Goal: Task Accomplishment & Management: Manage account settings

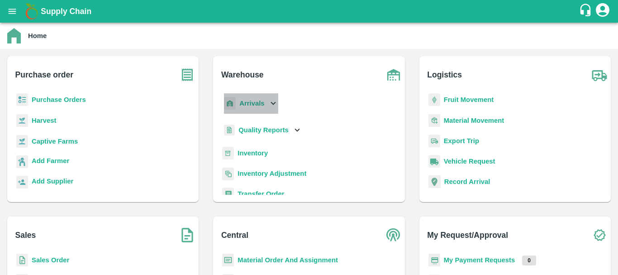
click at [247, 105] on b "Arrivals" at bounding box center [251, 103] width 25 height 7
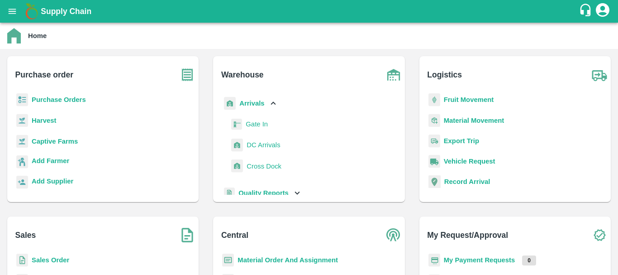
scroll to position [65, 0]
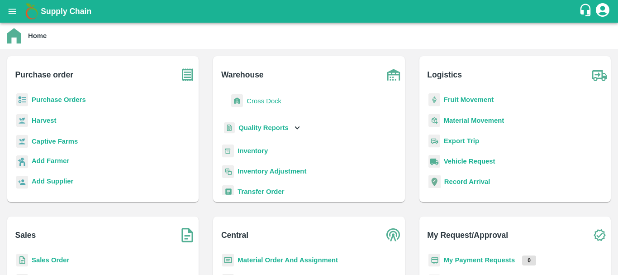
click at [256, 151] on b "Inventory" at bounding box center [253, 150] width 30 height 7
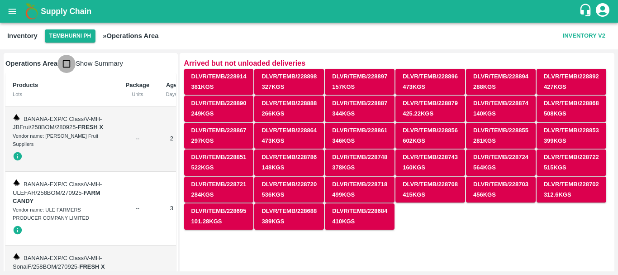
click at [69, 60] on input "checkbox" at bounding box center [66, 64] width 18 height 18
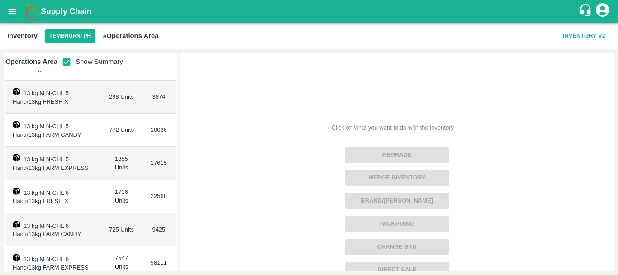
scroll to position [424, 0]
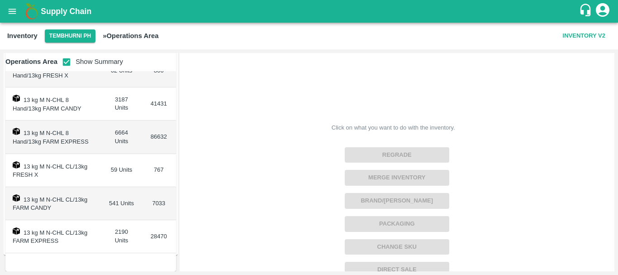
click at [65, 66] on input "checkbox" at bounding box center [66, 62] width 18 height 18
checkbox input "false"
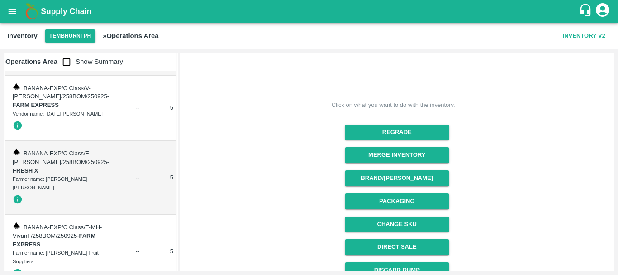
scroll to position [217, 0]
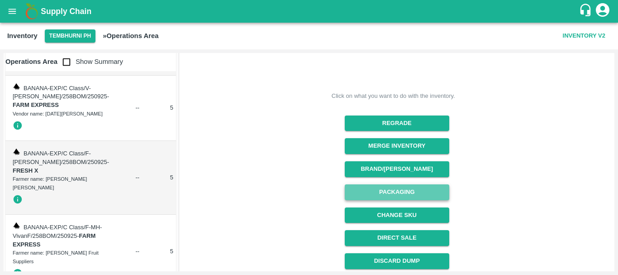
click at [371, 194] on button "Packaging" at bounding box center [397, 192] width 105 height 16
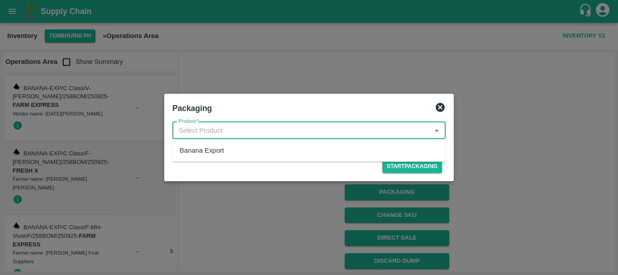
click at [250, 135] on input "Product   *" at bounding box center [301, 130] width 253 height 12
click at [226, 153] on div "Banana Export" at bounding box center [308, 150] width 273 height 15
type input "Banana Export"
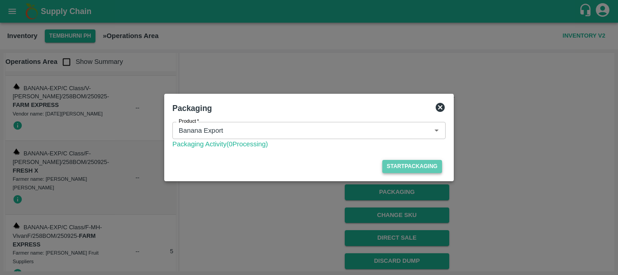
click at [391, 165] on button "Start Packaging" at bounding box center [412, 166] width 60 height 13
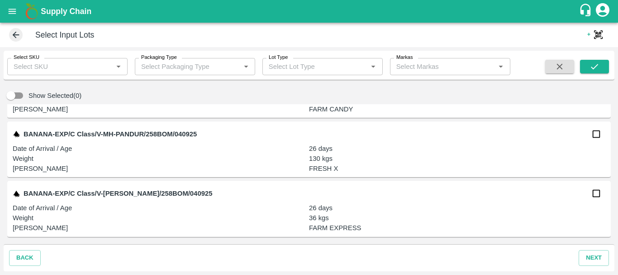
scroll to position [25556, 0]
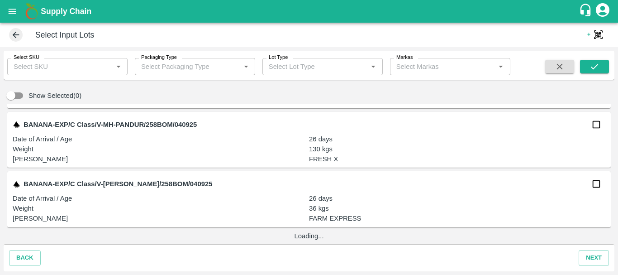
click at [277, 194] on p "Date of Arrival / Age" at bounding box center [161, 198] width 296 height 10
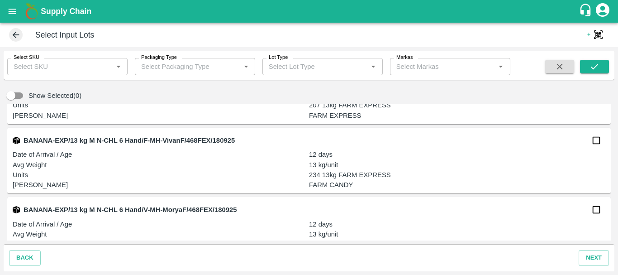
scroll to position [37498, 0]
click at [594, 142] on input "checkbox" at bounding box center [596, 140] width 18 height 18
checkbox input "true"
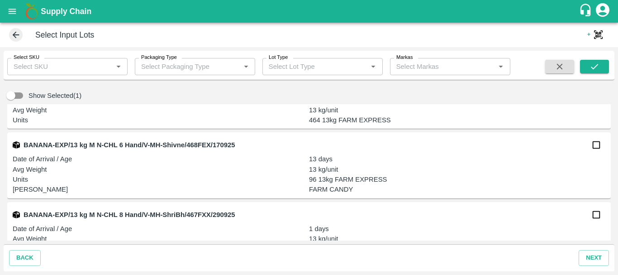
scroll to position [38247, 0]
click at [594, 147] on input "checkbox" at bounding box center [596, 144] width 18 height 18
click at [491, 171] on p "13 kg/unit" at bounding box center [457, 169] width 296 height 10
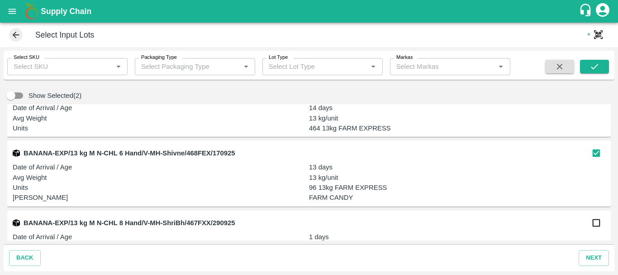
scroll to position [38239, 0]
click at [593, 153] on input "checkbox" at bounding box center [596, 152] width 18 height 18
checkbox input "false"
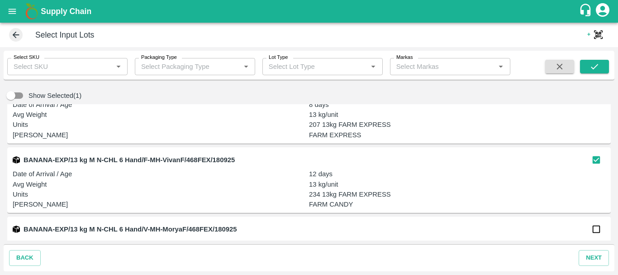
scroll to position [37477, 0]
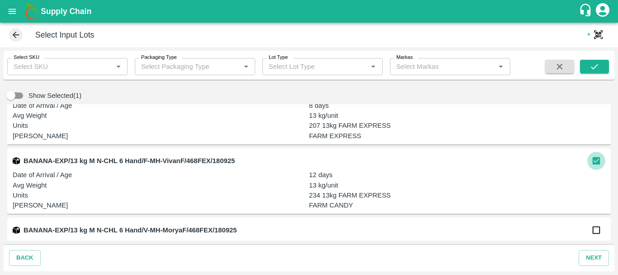
click at [599, 159] on input "checkbox" at bounding box center [596, 161] width 18 height 18
checkbox input "false"
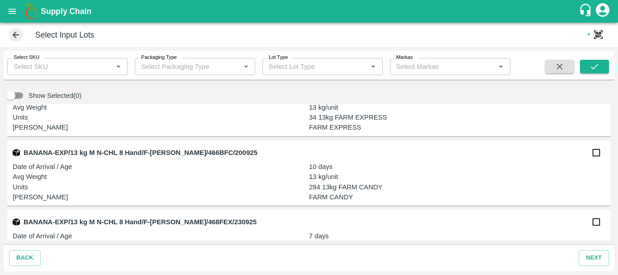
scroll to position [40044, 0]
click at [592, 155] on input "checkbox" at bounding box center [596, 152] width 18 height 18
checkbox input "true"
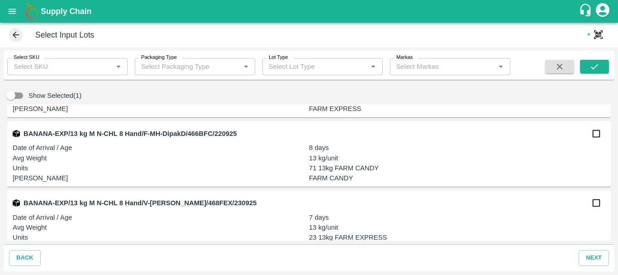
scroll to position [40618, 0]
click at [596, 133] on input "checkbox" at bounding box center [596, 133] width 18 height 18
checkbox input "true"
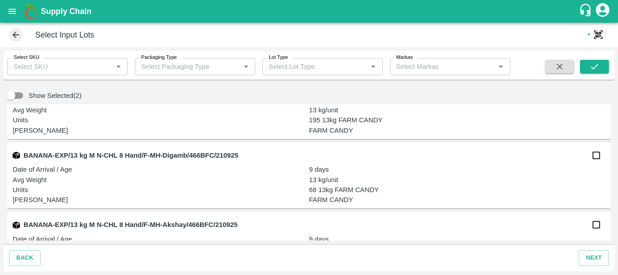
scroll to position [41290, 0]
click at [595, 154] on input "checkbox" at bounding box center [596, 155] width 18 height 18
checkbox input "true"
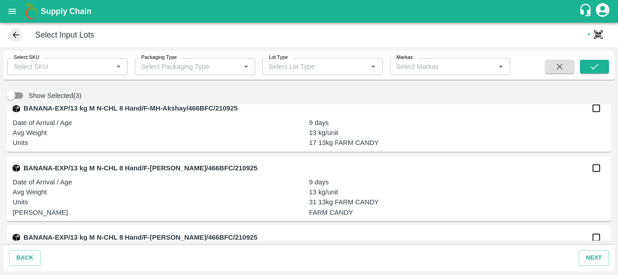
scroll to position [41407, 0]
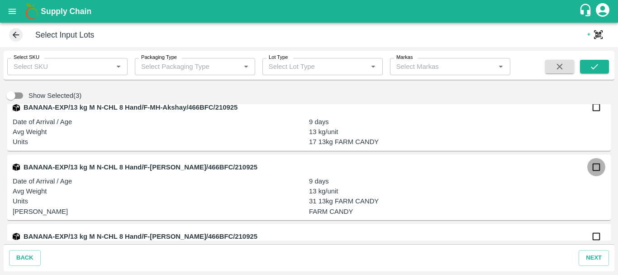
click at [595, 167] on input "checkbox" at bounding box center [596, 167] width 18 height 18
checkbox input "false"
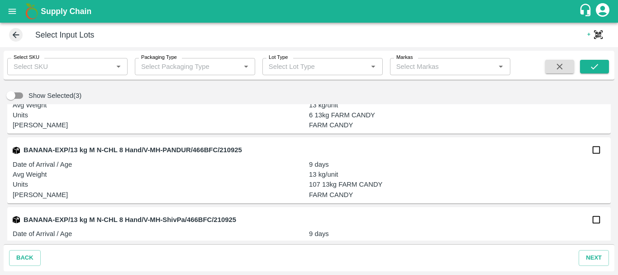
scroll to position [41622, 0]
click at [595, 148] on input "checkbox" at bounding box center [596, 149] width 18 height 18
checkbox input "true"
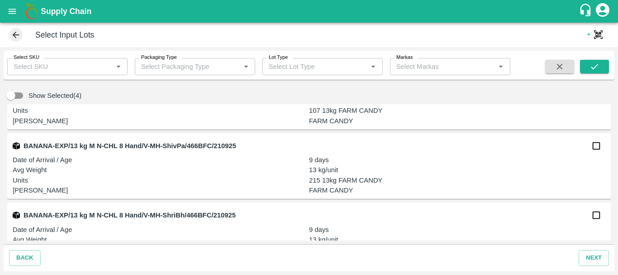
scroll to position [41698, 0]
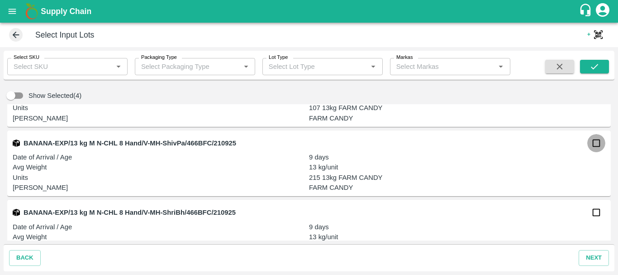
click at [596, 142] on input "checkbox" at bounding box center [596, 143] width 18 height 18
checkbox input "true"
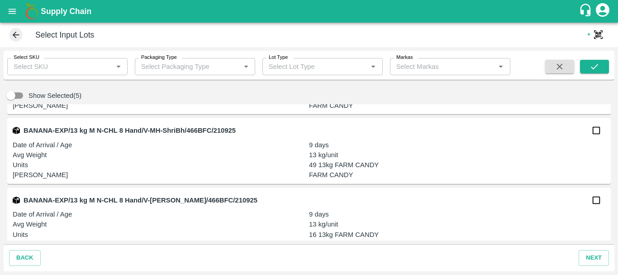
scroll to position [41781, 0]
click at [595, 127] on input "checkbox" at bounding box center [596, 130] width 18 height 18
checkbox input "true"
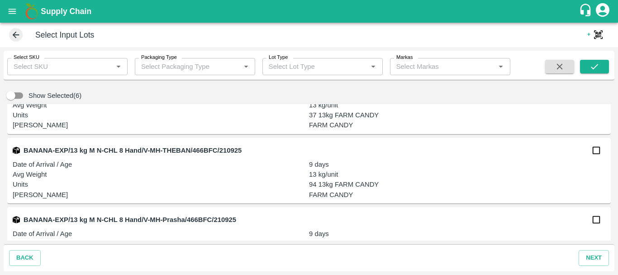
scroll to position [41969, 0]
click at [598, 152] on input "checkbox" at bounding box center [596, 150] width 18 height 18
checkbox input "true"
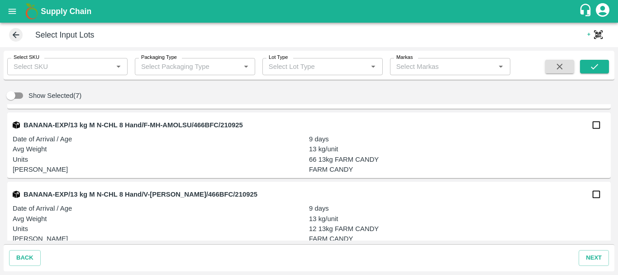
scroll to position [42204, 0]
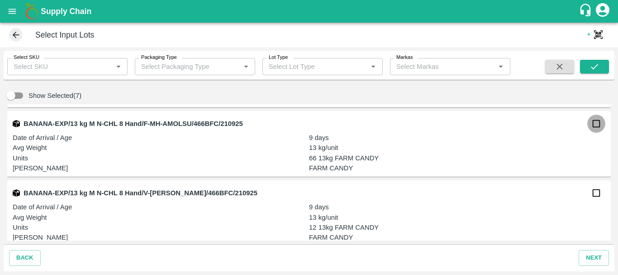
click at [595, 121] on input "checkbox" at bounding box center [596, 123] width 18 height 18
checkbox input "true"
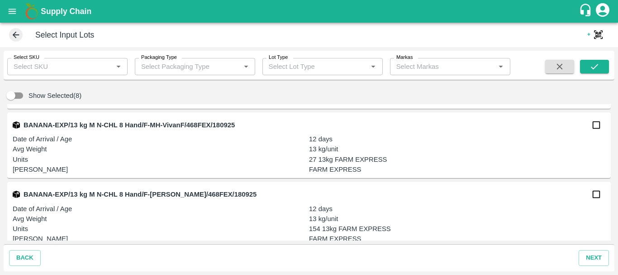
scroll to position [44365, 0]
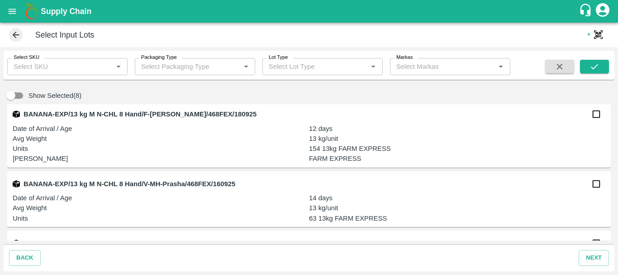
click at [349, 188] on div "BANANA-EXP/13 kg M N-CHL 8 Hand/V-MH-Prasha/468FEX/160925" at bounding box center [309, 184] width 593 height 18
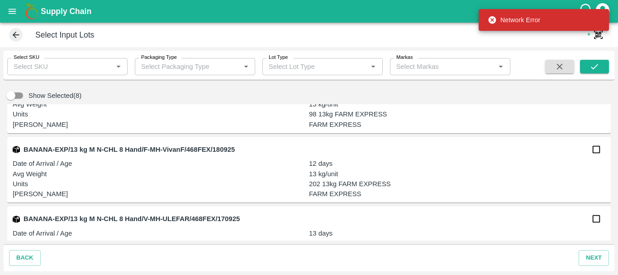
scroll to position [43441, 0]
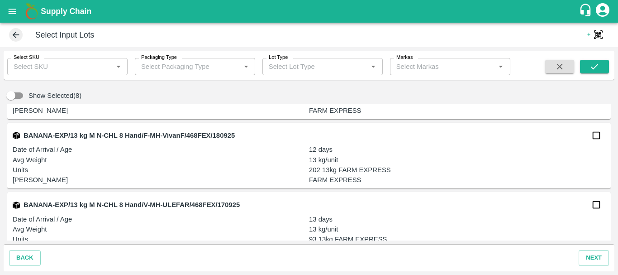
click at [411, 174] on p "202 13kg FARM EXPRESS" at bounding box center [457, 170] width 296 height 10
click at [392, 197] on div "BANANA-EXP/13 kg M N-CHL 8 Hand/V-MH-ULEFAR/468FEX/170925" at bounding box center [309, 204] width 593 height 18
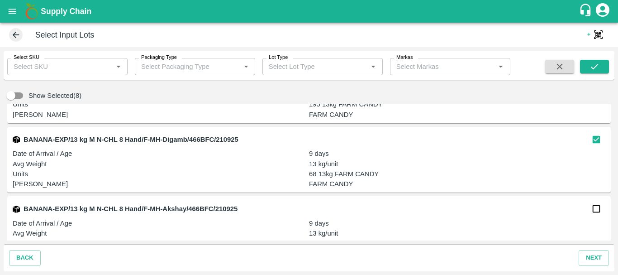
scroll to position [41266, 0]
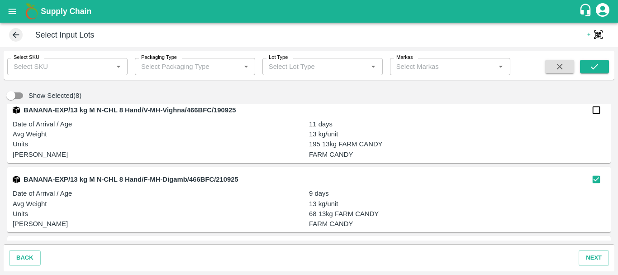
drag, startPoint x: 393, startPoint y: 186, endPoint x: 395, endPoint y: 190, distance: 4.9
click at [395, 190] on p "9 days" at bounding box center [457, 193] width 296 height 10
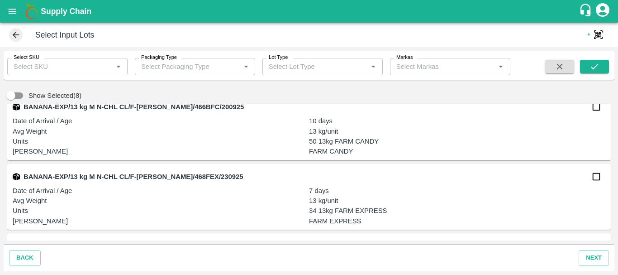
scroll to position [46604, 0]
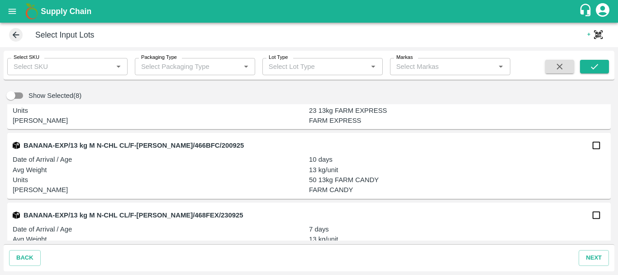
click at [597, 149] on input "checkbox" at bounding box center [596, 145] width 18 height 18
checkbox input "true"
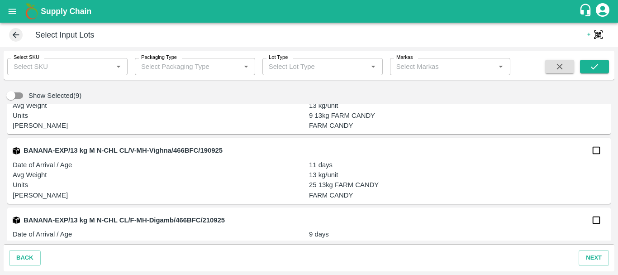
scroll to position [47848, 0]
click at [596, 147] on input "checkbox" at bounding box center [596, 150] width 18 height 18
checkbox input "true"
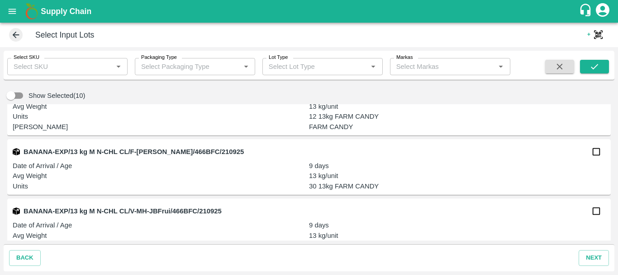
scroll to position [48115, 0]
click at [594, 153] on input "checkbox" at bounding box center [596, 151] width 18 height 18
checkbox input "true"
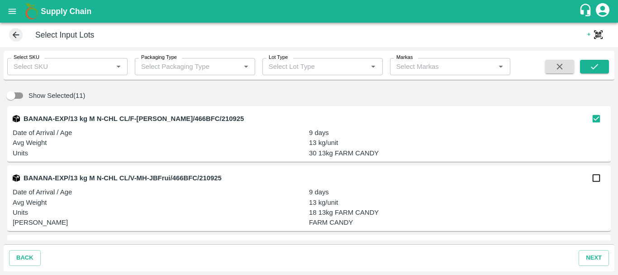
scroll to position [48162, 0]
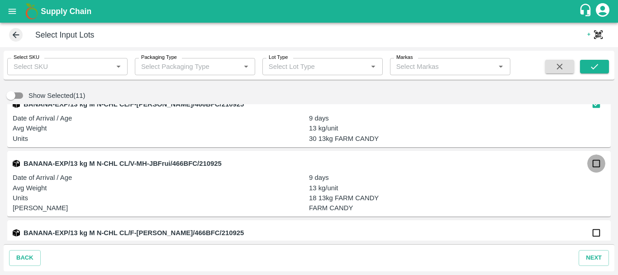
click at [596, 163] on input "checkbox" at bounding box center [596, 163] width 18 height 18
checkbox input "true"
click at [598, 257] on button "next" at bounding box center [594, 258] width 30 height 16
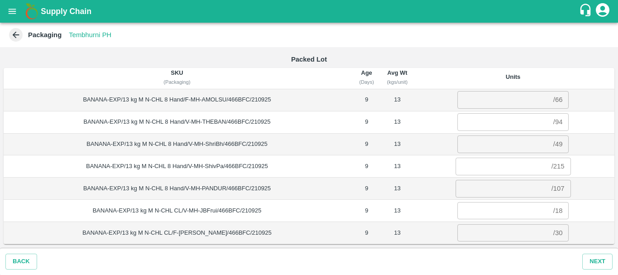
scroll to position [0, 0]
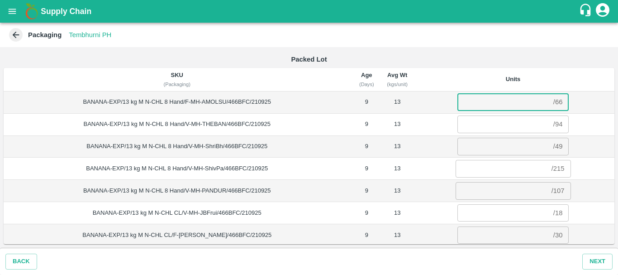
click at [513, 102] on input "number" at bounding box center [503, 101] width 92 height 17
type input "66"
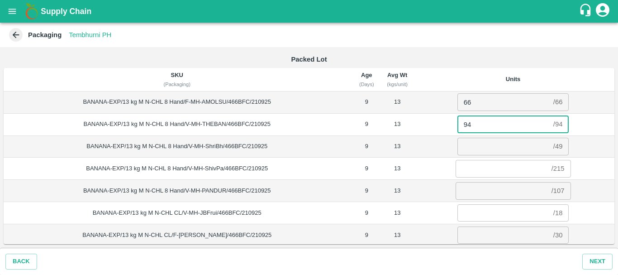
type input "94"
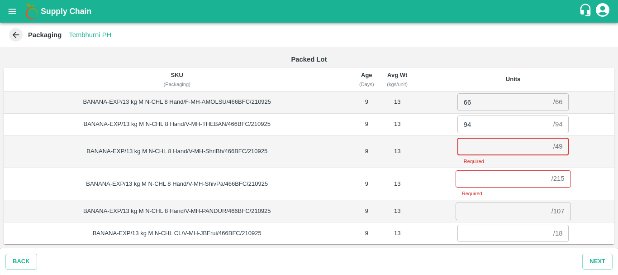
click at [488, 141] on input "number" at bounding box center [503, 146] width 92 height 17
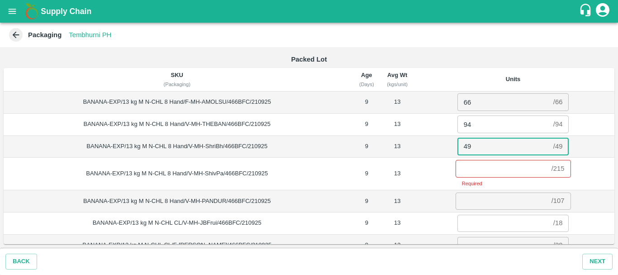
type input "49"
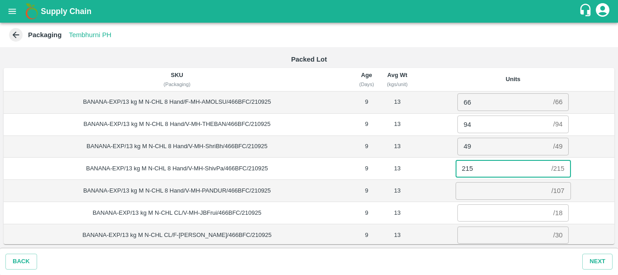
type input "215"
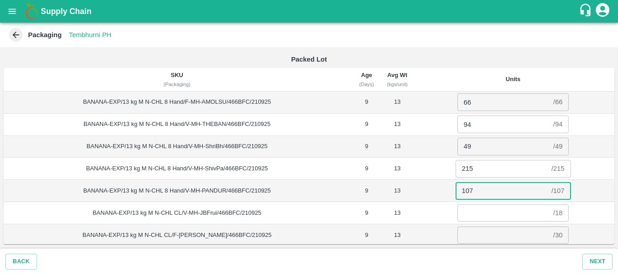
type input "107"
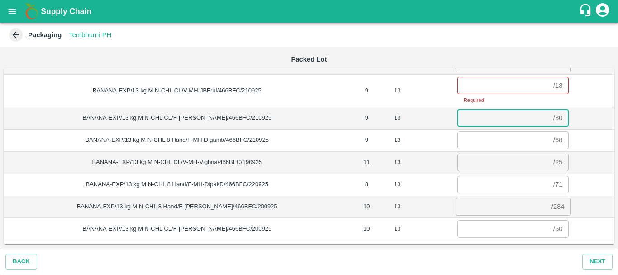
scroll to position [128, 0]
type input "30"
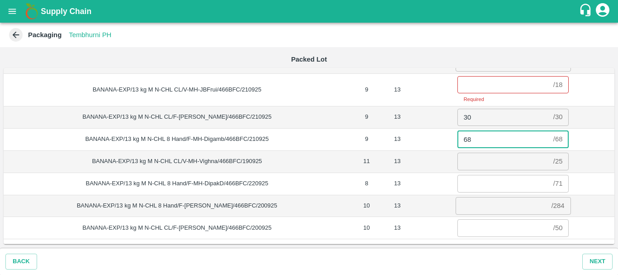
type input "68"
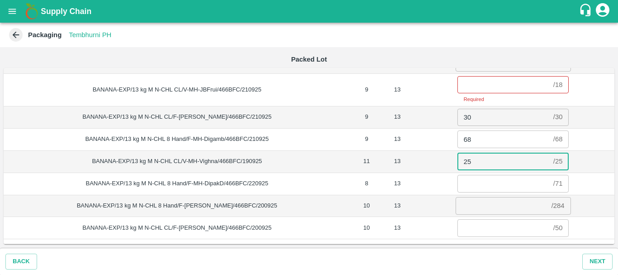
type input "25"
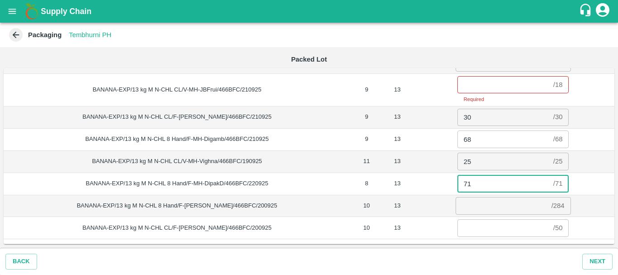
type input "71"
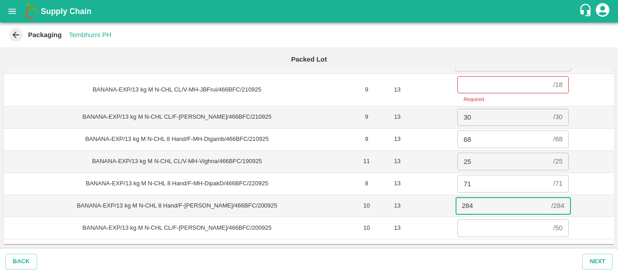
type input "284"
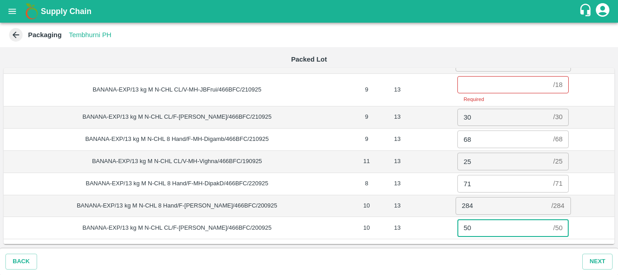
type input "50"
click at [418, 204] on td "284 / 284 ​" at bounding box center [513, 206] width 203 height 22
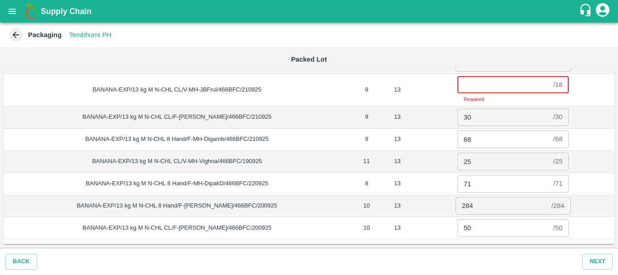
click at [472, 85] on input "number" at bounding box center [503, 84] width 92 height 17
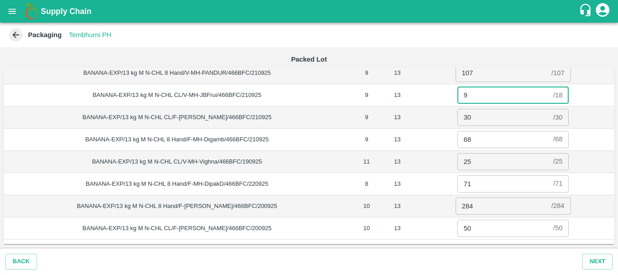
scroll to position [118, 0]
type input "9"
click at [425, 113] on td "30 / 30 ​" at bounding box center [513, 117] width 203 height 22
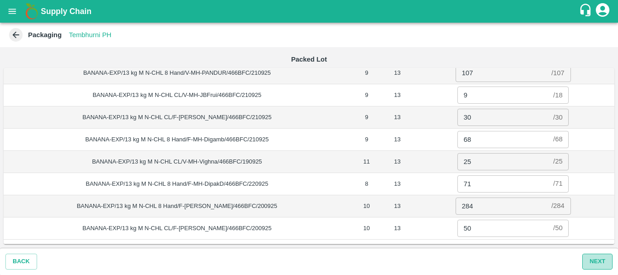
click at [589, 255] on button "Next" at bounding box center [597, 261] width 30 height 16
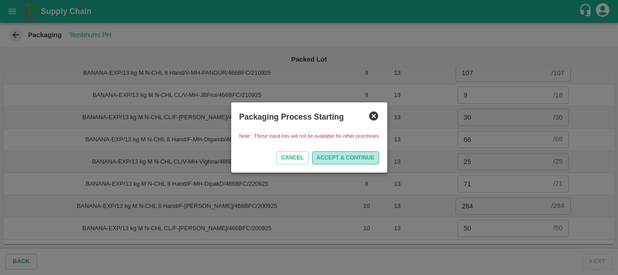
click at [347, 156] on button "ACCEPT & CONTINUE" at bounding box center [345, 157] width 67 height 13
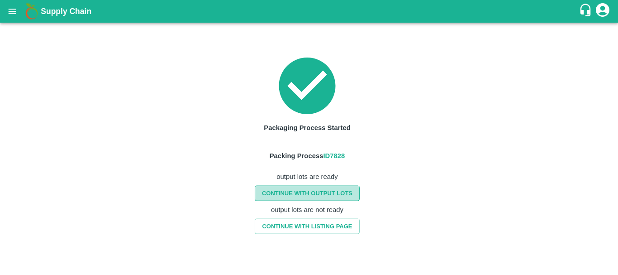
click at [294, 191] on link "CONTINUE WITH OUTPUT LOTS" at bounding box center [307, 193] width 105 height 16
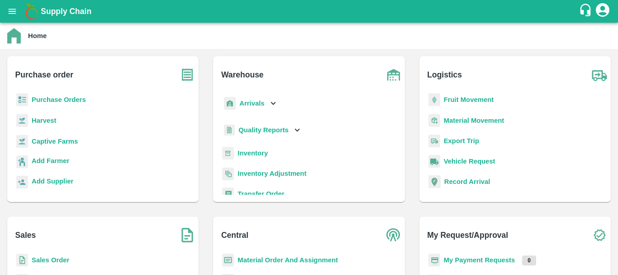
click at [253, 152] on b "Inventory" at bounding box center [253, 152] width 30 height 7
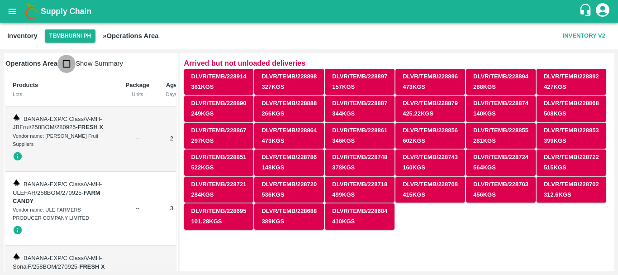
click at [67, 64] on input "checkbox" at bounding box center [66, 64] width 18 height 18
checkbox input "true"
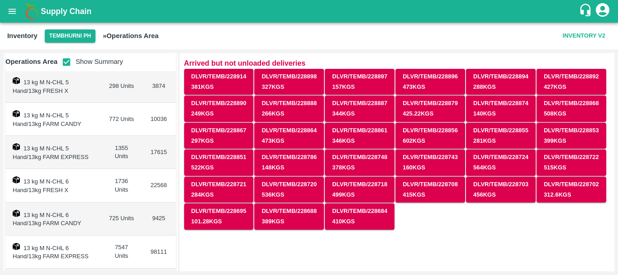
scroll to position [209, 0]
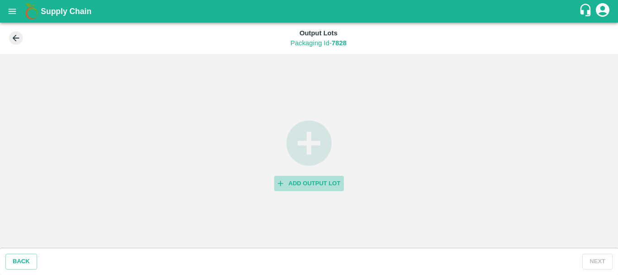
click at [283, 182] on icon "button" at bounding box center [280, 183] width 9 height 9
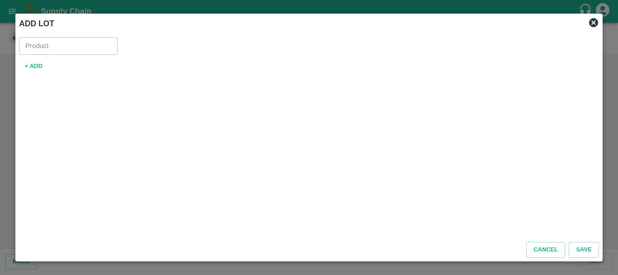
type input "Banana Export"
drag, startPoint x: 45, startPoint y: 62, endPoint x: 38, endPoint y: 66, distance: 8.3
click at [38, 66] on button "+ ADD" at bounding box center [33, 66] width 29 height 16
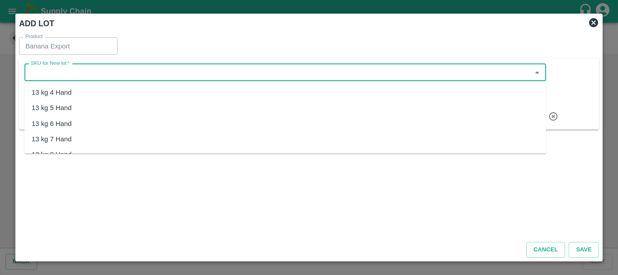
click at [91, 76] on input "SKU for New lot   *" at bounding box center [277, 73] width 501 height 12
click at [70, 124] on div "13 kg M N-CHL 6 Hand" at bounding box center [67, 124] width 70 height 10
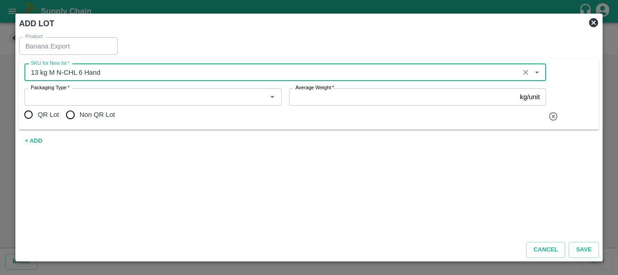
type input "13 kg M N-CHL 6 Hand"
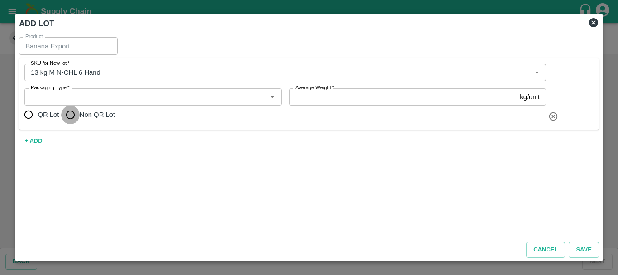
click at [71, 114] on input "Non QR Lot" at bounding box center [70, 114] width 18 height 18
radio input "true"
click at [296, 98] on input "Average Weight   *" at bounding box center [403, 96] width 228 height 17
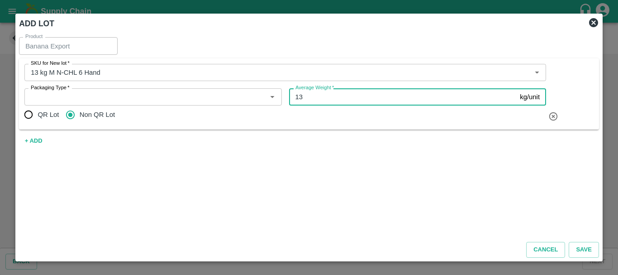
type input "13"
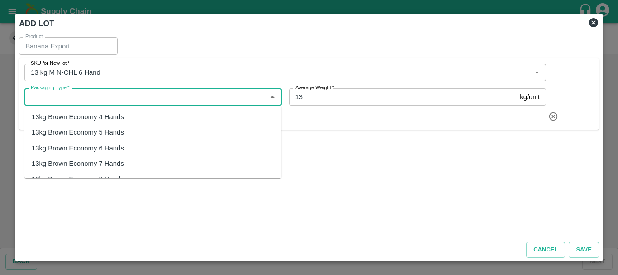
click at [100, 98] on input "Packaging Type   *" at bounding box center [145, 97] width 237 height 12
click at [95, 117] on div "13kg FARM CANDY" at bounding box center [152, 116] width 257 height 15
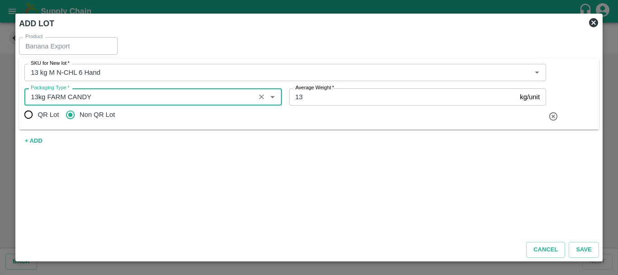
type input "13kg FARM CANDY"
click at [397, 172] on div "Product Banana Export Product SKU for New lot   * SKU for New lot   * Packaging…" at bounding box center [308, 133] width 587 height 201
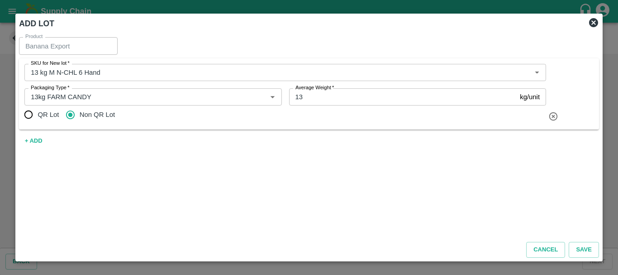
click at [411, 166] on div "Product Banana Export Product SKU for New lot   * SKU for New lot   * Packaging…" at bounding box center [308, 133] width 587 height 201
click at [586, 245] on button "Save" at bounding box center [584, 250] width 30 height 16
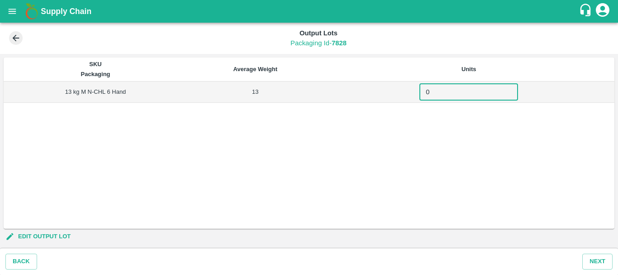
click at [456, 88] on input "0" at bounding box center [468, 91] width 99 height 17
type input "1068"
click at [461, 112] on div "SKU Packaging Average Weight Units 13 kg M N-CHL 6 Hand 13 1068 ​" at bounding box center [309, 142] width 611 height 171
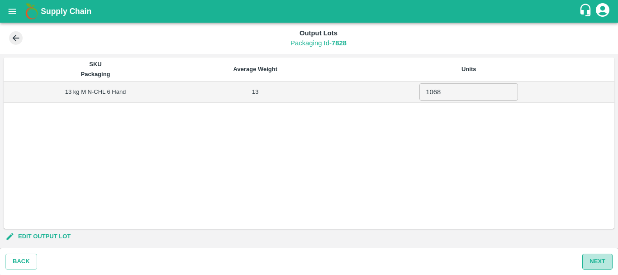
click at [592, 257] on button "Next" at bounding box center [597, 261] width 30 height 16
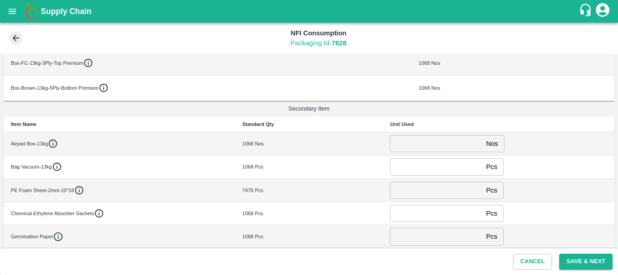
scroll to position [116, 0]
click at [404, 143] on input "number" at bounding box center [436, 142] width 92 height 17
type input "0"
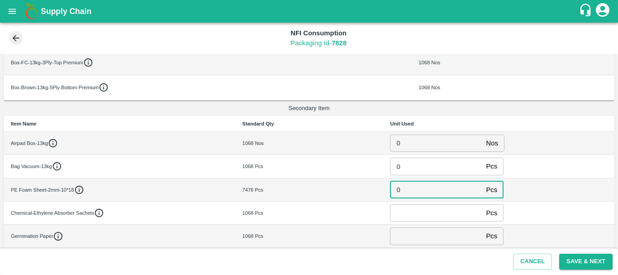
type input "0"
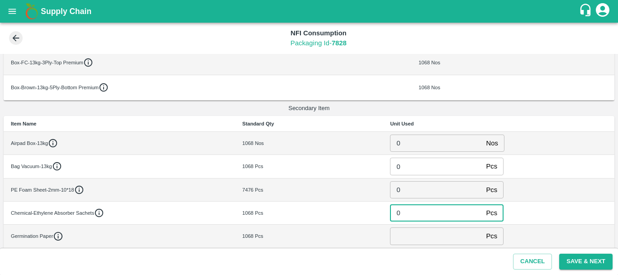
type input "0"
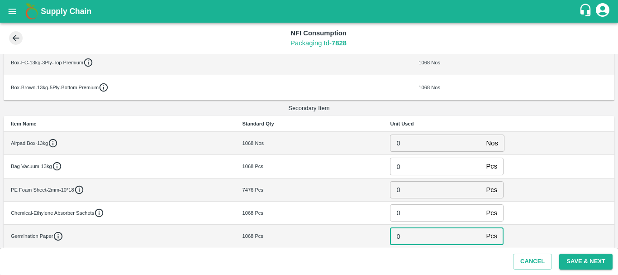
type input "0"
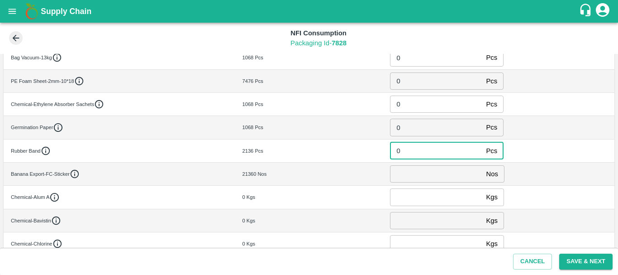
type input "0"
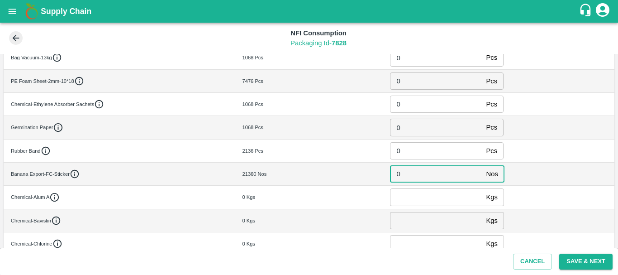
type input "0"
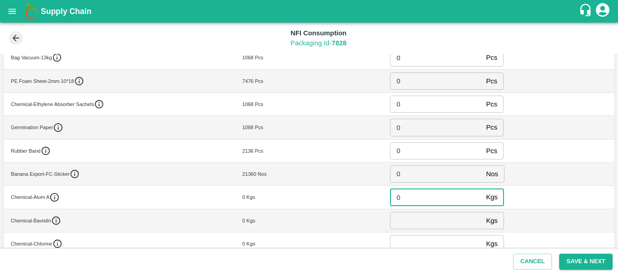
type input "0"
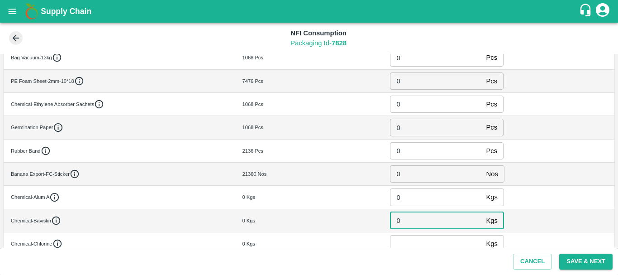
type input "0"
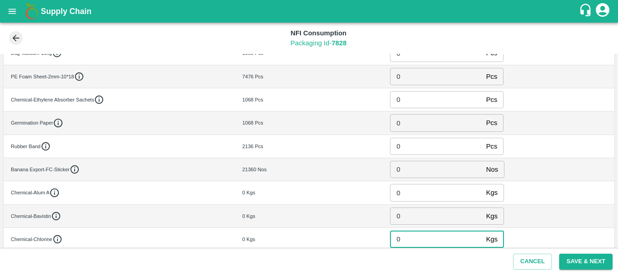
type input "0"
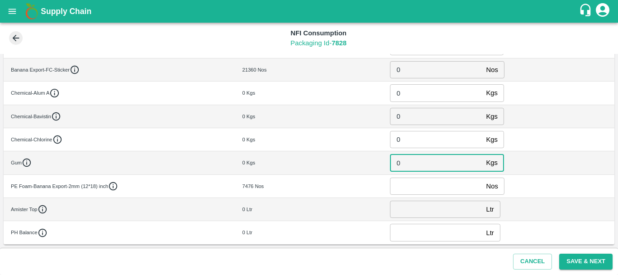
type input "0"
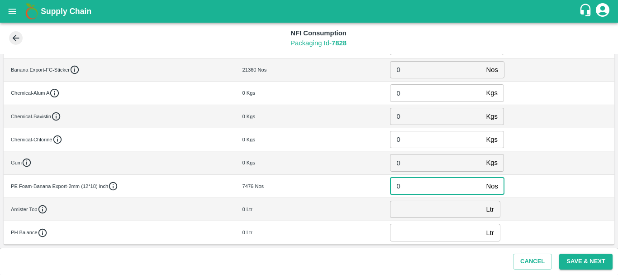
type input "0"
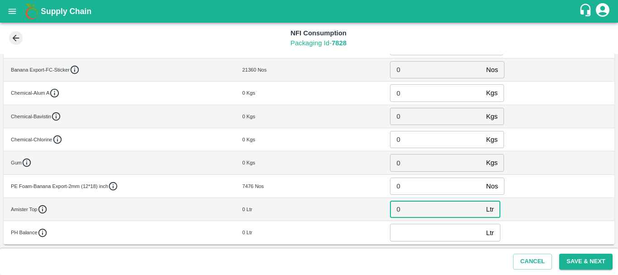
type input "0"
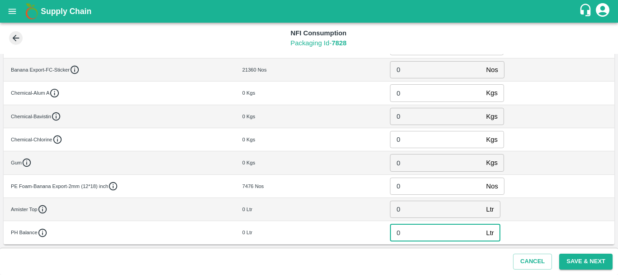
type input "0"
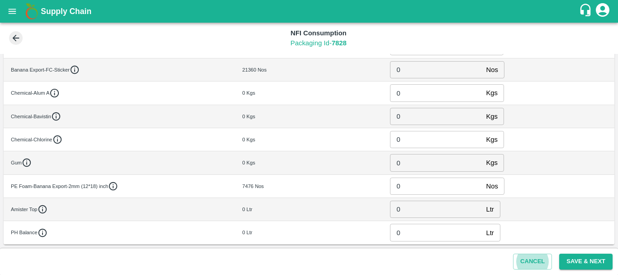
click at [341, 175] on td "7476 Nos" at bounding box center [309, 185] width 148 height 23
click at [573, 261] on button "Save & Next" at bounding box center [585, 261] width 53 height 16
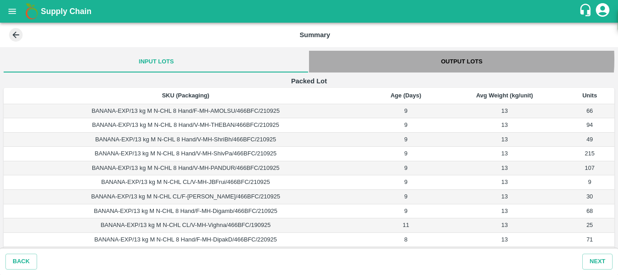
click at [438, 59] on button "Output Lots" at bounding box center [461, 62] width 305 height 22
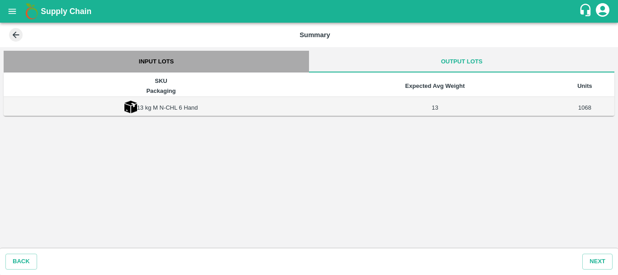
click at [162, 57] on button "Input Lots" at bounding box center [156, 62] width 305 height 22
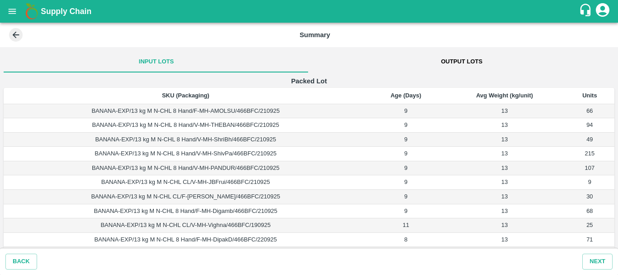
click at [461, 59] on button "Output Lots" at bounding box center [461, 62] width 305 height 22
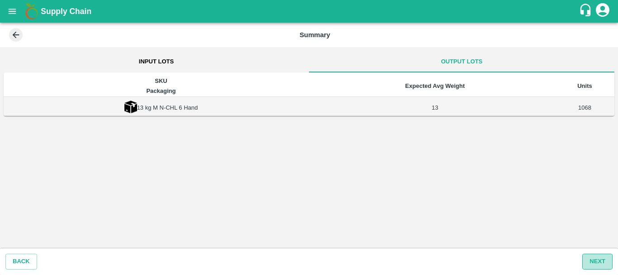
click at [595, 258] on button "Next" at bounding box center [597, 261] width 30 height 16
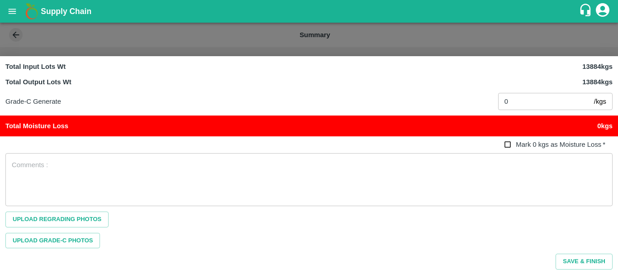
click at [512, 143] on input "Mark 0 kgs as Moisture Loss   *" at bounding box center [507, 144] width 17 height 17
checkbox input "true"
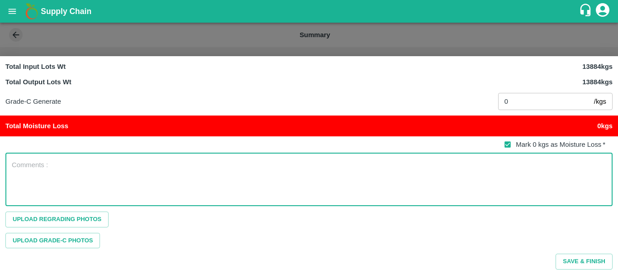
click at [149, 169] on textarea at bounding box center [309, 179] width 594 height 38
click at [114, 163] on textarea "mix containers stock mangment" at bounding box center [309, 179] width 594 height 38
type textarea "mix containers stock mangment"
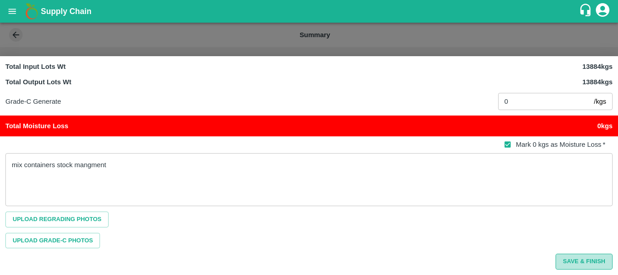
click at [559, 263] on button "Save & Finish" at bounding box center [584, 261] width 57 height 16
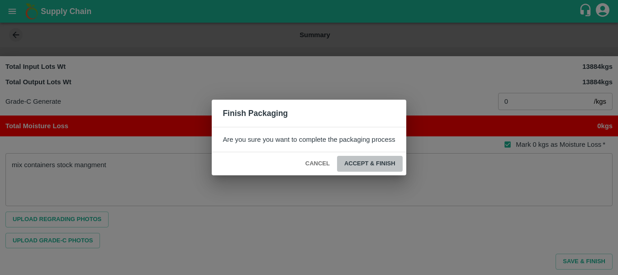
click at [378, 165] on button "ACCEPT & FINISH" at bounding box center [370, 164] width 66 height 16
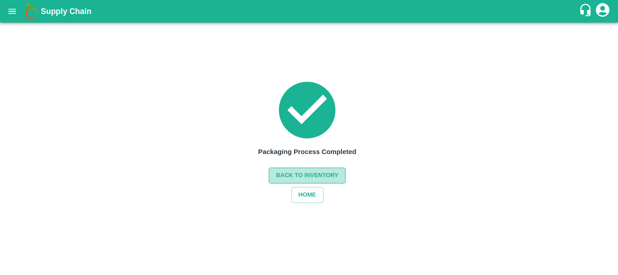
click at [318, 171] on button "Back to Inventory" at bounding box center [307, 175] width 77 height 16
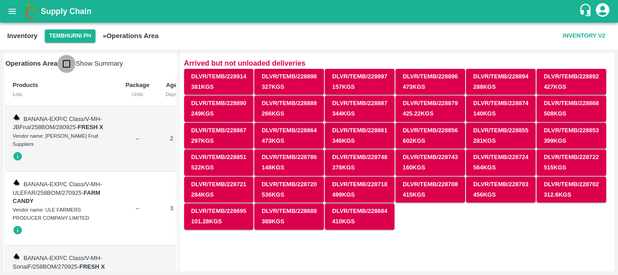
click at [65, 67] on input "checkbox" at bounding box center [66, 64] width 18 height 18
checkbox input "true"
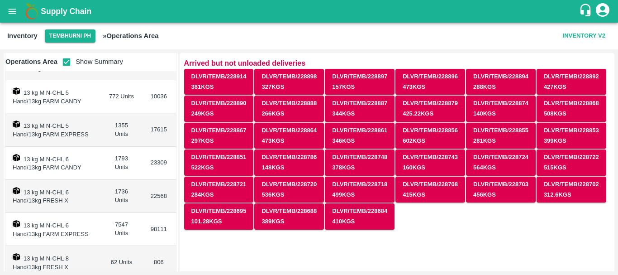
scroll to position [237, 0]
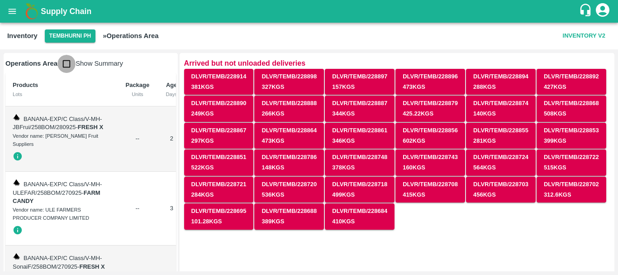
click at [65, 69] on input "checkbox" at bounding box center [66, 64] width 18 height 18
checkbox input "true"
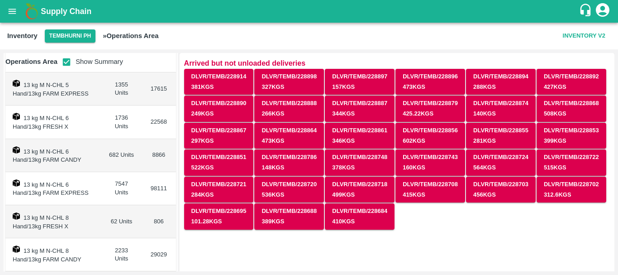
scroll to position [272, 0]
click at [111, 159] on td "682 Units" at bounding box center [121, 155] width 40 height 33
click at [8, 9] on icon "open drawer" at bounding box center [12, 11] width 10 height 10
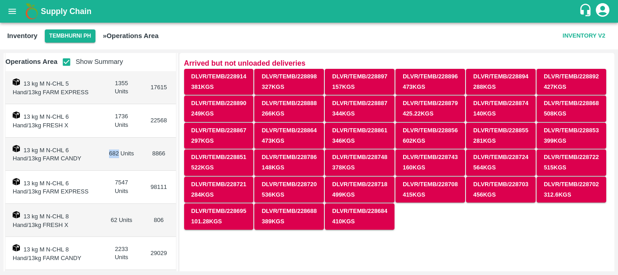
scroll to position [46, 0]
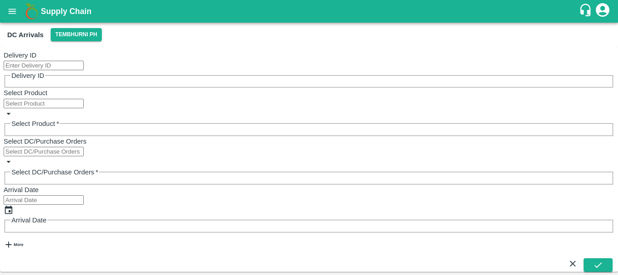
scroll to position [2851, 0]
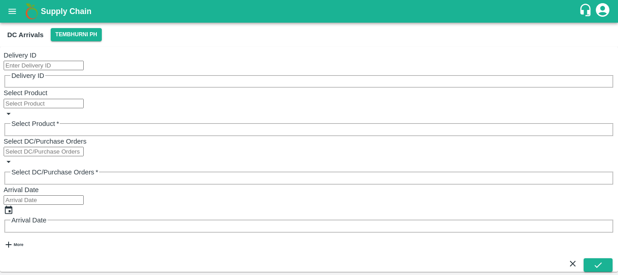
scroll to position [0, 0]
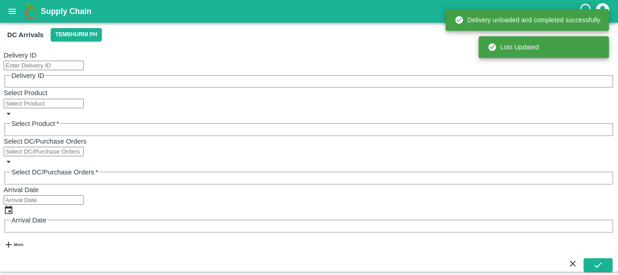
scroll to position [225, 0]
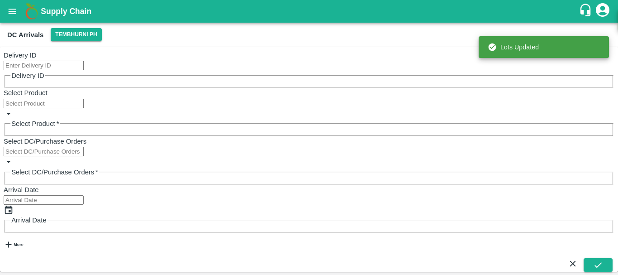
scroll to position [240, 0]
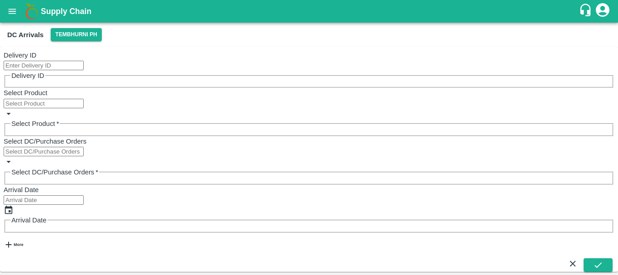
scroll to position [2581, 0]
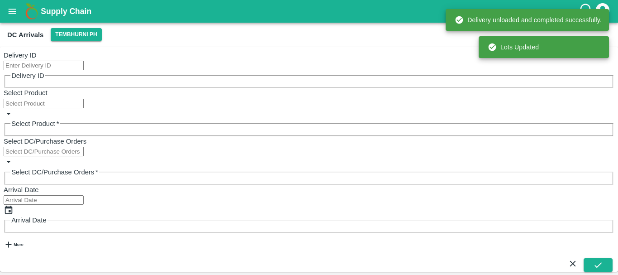
scroll to position [2480, 0]
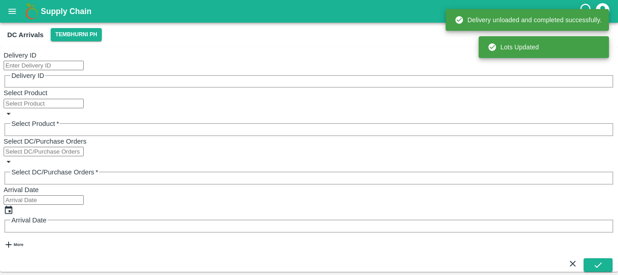
scroll to position [2370, 0]
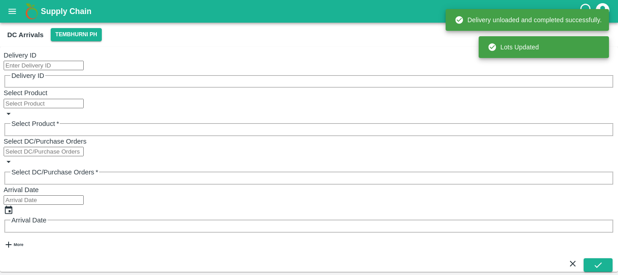
scroll to position [2245, 0]
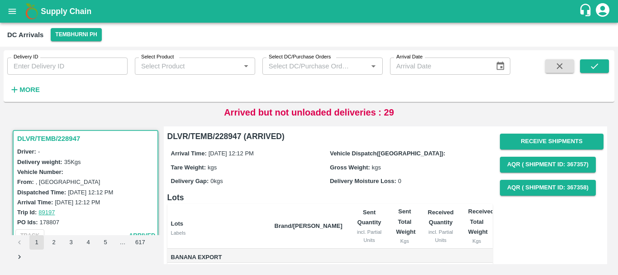
click at [32, 89] on strong "More" at bounding box center [29, 89] width 20 height 7
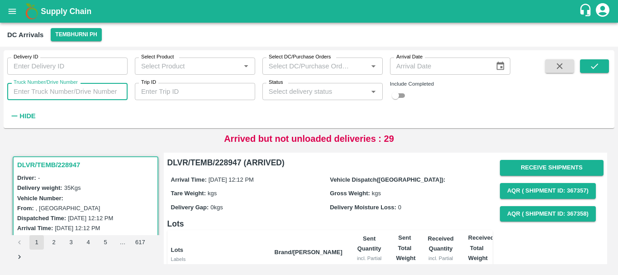
click at [72, 90] on input "Truck Number/Drive Number" at bounding box center [67, 91] width 120 height 17
type input "5250"
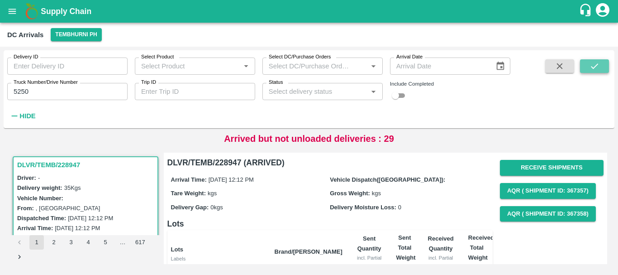
click at [585, 70] on button "submit" at bounding box center [594, 66] width 29 height 14
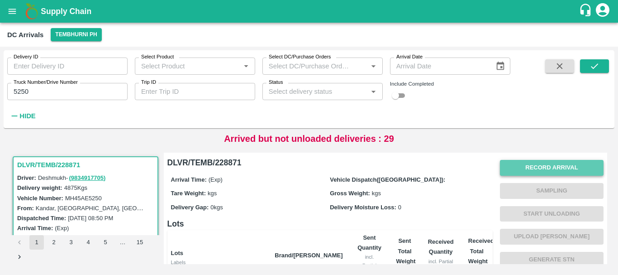
click at [532, 164] on button "Record Arrival" at bounding box center [552, 168] width 104 height 16
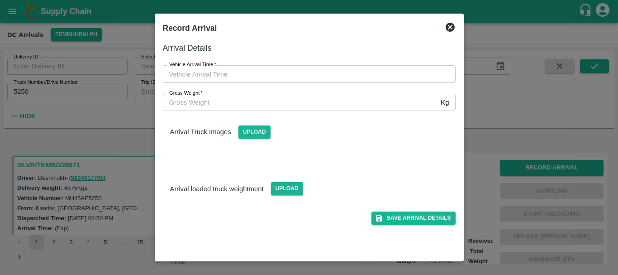
type input "DD/MM/YYYY hh:mm aa"
click at [342, 73] on input "DD/MM/YYYY hh:mm aa" at bounding box center [306, 73] width 286 height 17
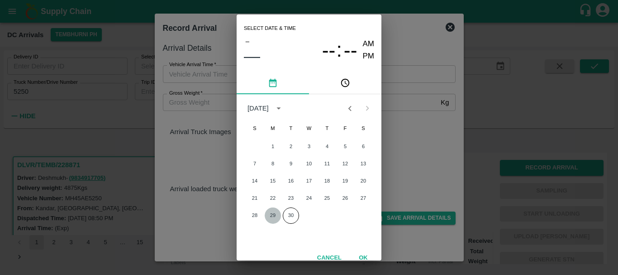
click at [273, 210] on button "29" at bounding box center [273, 215] width 16 height 16
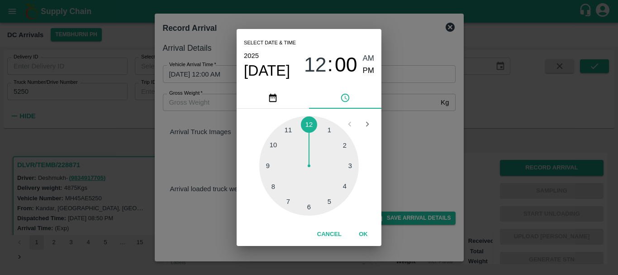
click at [344, 146] on div at bounding box center [309, 166] width 100 height 100
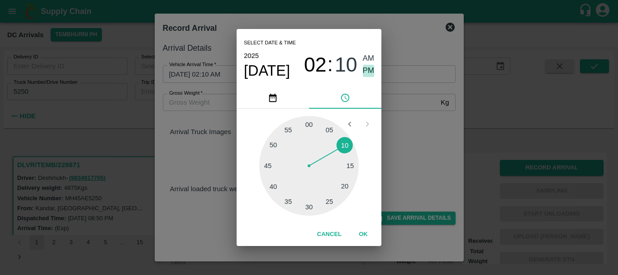
click at [366, 71] on span "PM" at bounding box center [369, 71] width 12 height 12
type input "[DATE] 02:10 PM"
click at [427, 151] on div "Select date & time [DATE] 02 : 10 AM PM 05 10 15 20 25 30 35 40 45 50 55 00 Can…" at bounding box center [309, 137] width 618 height 275
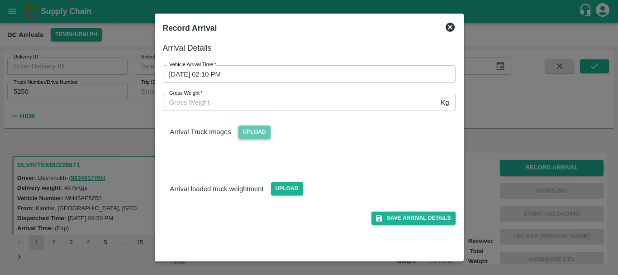
click at [255, 134] on span "Upload" at bounding box center [254, 131] width 32 height 13
click at [0, 0] on input "Upload" at bounding box center [0, 0] width 0 height 0
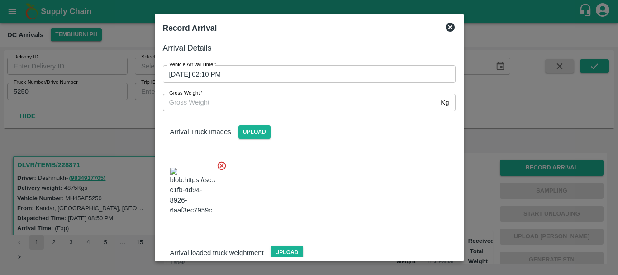
scroll to position [22, 0]
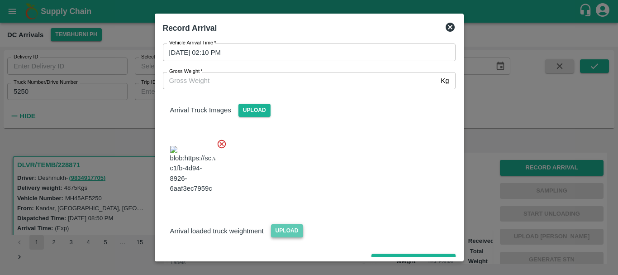
click at [286, 224] on span "Upload" at bounding box center [287, 230] width 32 height 13
click at [0, 0] on input "Upload" at bounding box center [0, 0] width 0 height 0
click at [289, 224] on span "Upload" at bounding box center [287, 230] width 32 height 13
click at [0, 0] on input "Upload" at bounding box center [0, 0] width 0 height 0
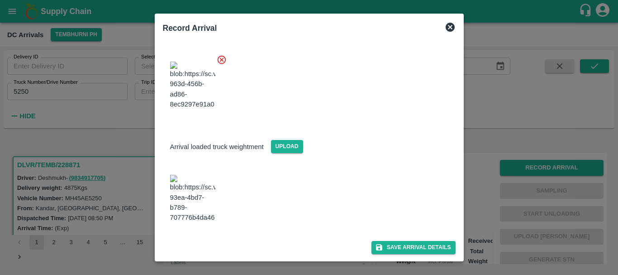
click at [205, 184] on img at bounding box center [192, 199] width 45 height 48
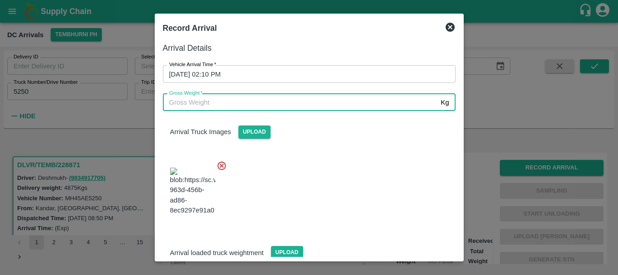
click at [259, 102] on input "Gross Weight   *" at bounding box center [300, 102] width 275 height 17
type input "10980"
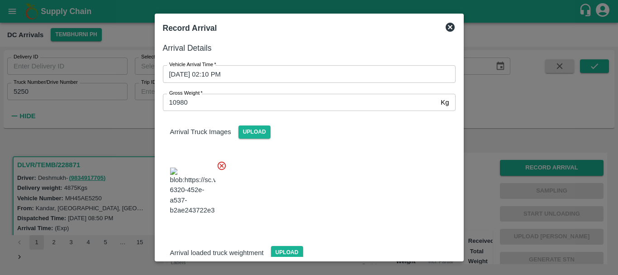
click at [385, 158] on div at bounding box center [306, 188] width 300 height 71
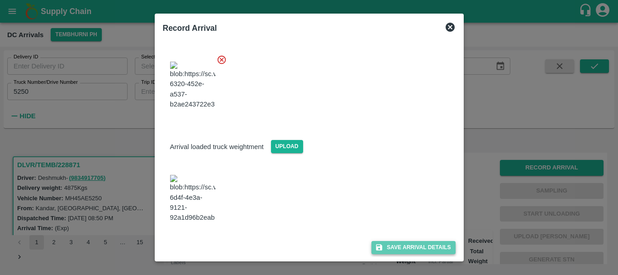
click at [399, 249] on button "Save Arrival Details" at bounding box center [413, 247] width 84 height 13
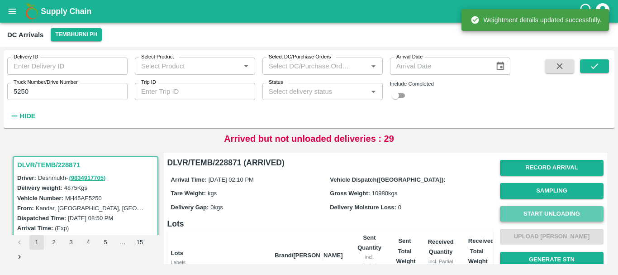
click at [522, 217] on button "Start Unloading" at bounding box center [552, 214] width 104 height 16
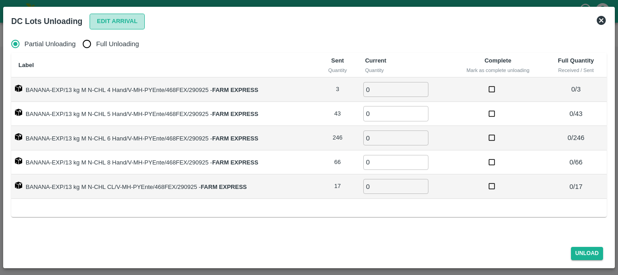
click at [95, 18] on button "Edit Arrival" at bounding box center [117, 22] width 55 height 16
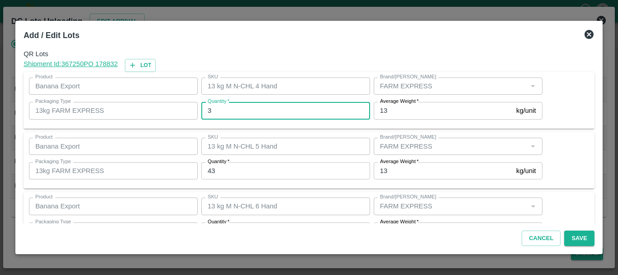
click at [261, 110] on input "3" at bounding box center [285, 110] width 169 height 17
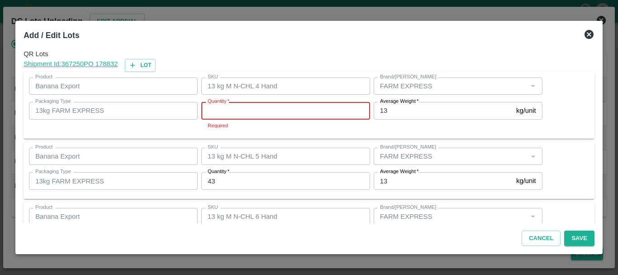
click at [261, 110] on input "Quantity   *" at bounding box center [285, 110] width 169 height 17
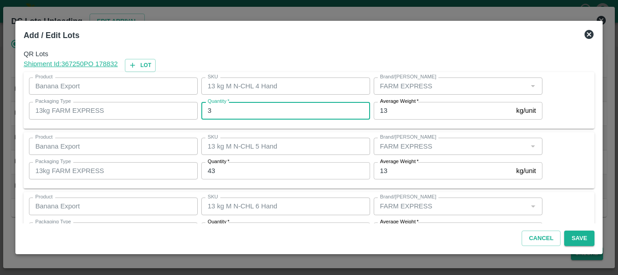
type input "3"
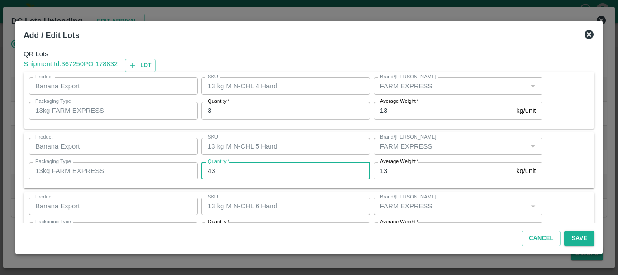
click at [299, 165] on input "43" at bounding box center [285, 170] width 169 height 17
type input "4"
type input "41"
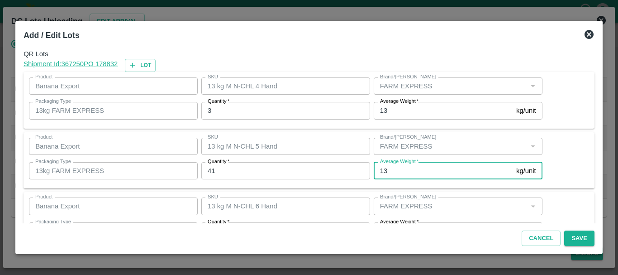
scroll to position [16, 0]
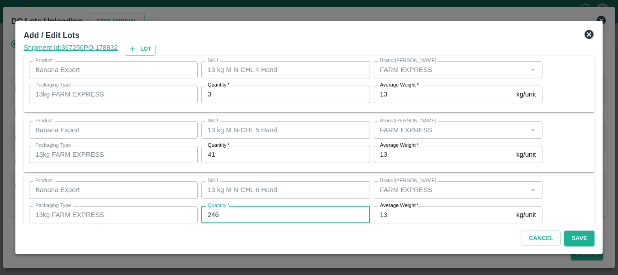
click at [279, 217] on input "246" at bounding box center [285, 214] width 169 height 17
type input "247"
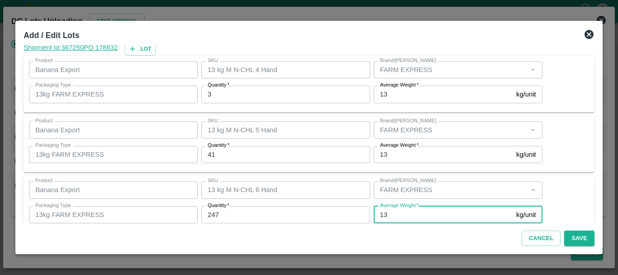
scroll to position [153, 0]
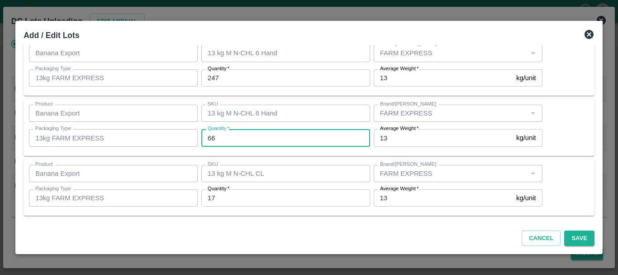
click at [230, 140] on input "66" at bounding box center [285, 137] width 169 height 17
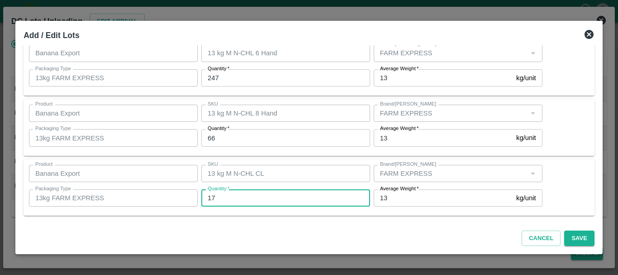
click at [230, 195] on input "17" at bounding box center [285, 197] width 169 height 17
type input "18"
click at [569, 231] on button "Save" at bounding box center [579, 238] width 30 height 16
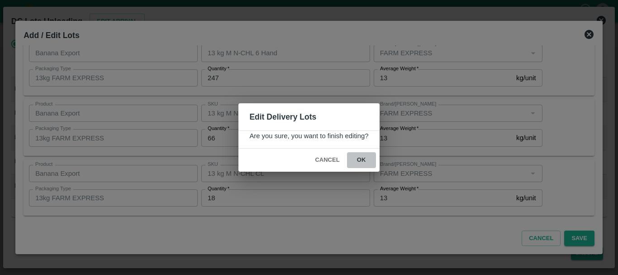
click at [367, 165] on button "ok" at bounding box center [361, 160] width 29 height 16
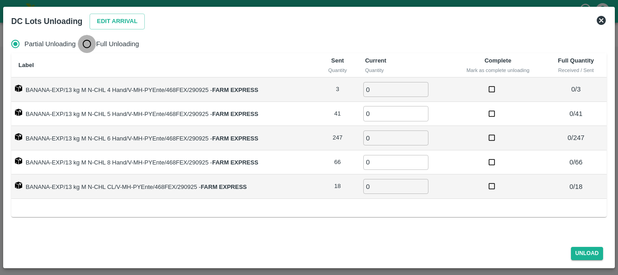
click at [91, 48] on input "Full Unloading" at bounding box center [87, 44] width 18 height 18
radio input "true"
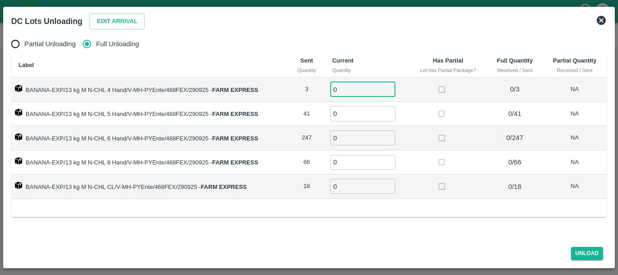
click at [363, 90] on input "0" at bounding box center [362, 89] width 65 height 15
type input "03"
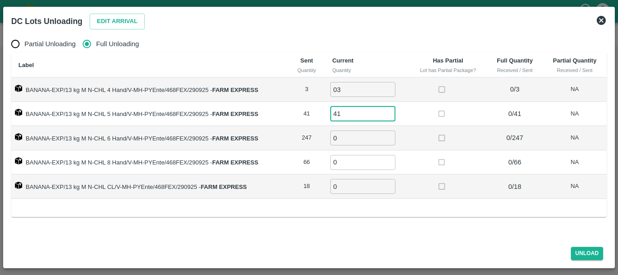
type input "41"
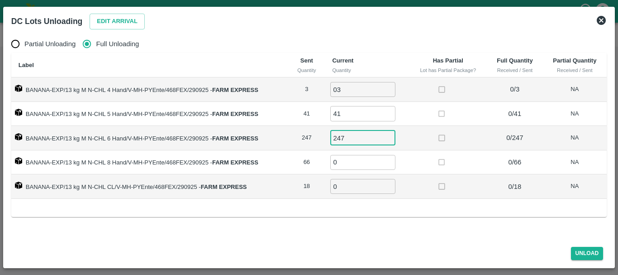
type input "247"
type input "66"
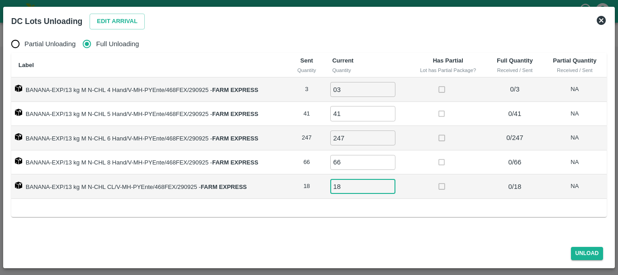
type input "18"
click at [576, 251] on button "Unload" at bounding box center [587, 253] width 33 height 13
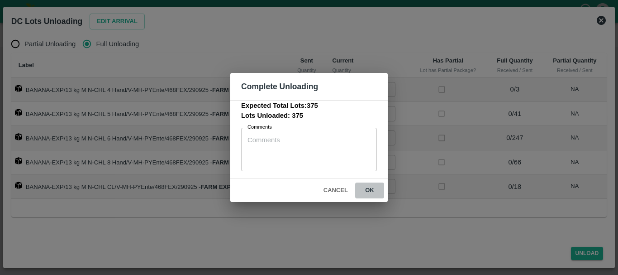
click at [373, 188] on button "ok" at bounding box center [369, 190] width 29 height 16
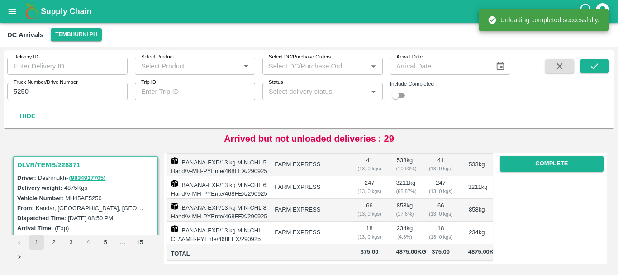
scroll to position [0, 0]
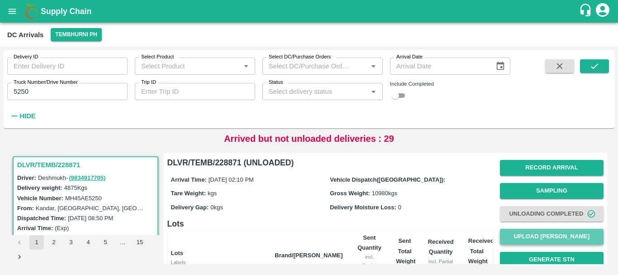
click at [542, 232] on button "Upload Tare Weight" at bounding box center [552, 236] width 104 height 16
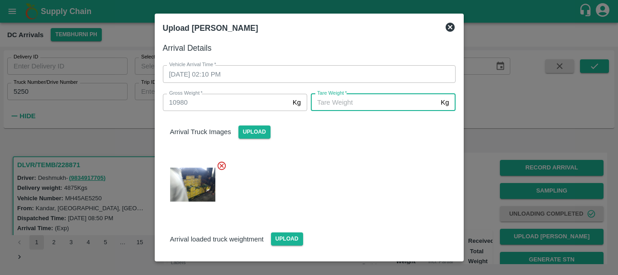
click at [359, 98] on input "Tare Weight   *" at bounding box center [374, 102] width 126 height 17
type input "5660"
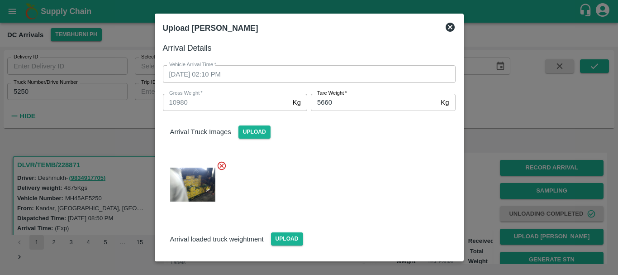
click at [368, 161] on div at bounding box center [306, 181] width 300 height 57
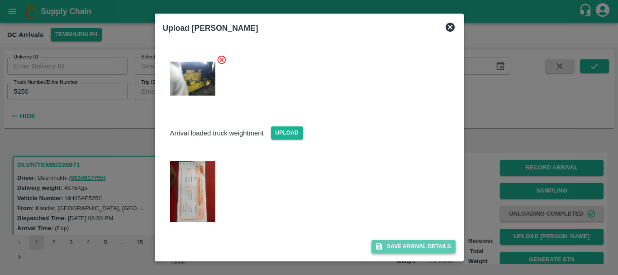
click at [390, 242] on button "Save Arrival Details" at bounding box center [413, 246] width 84 height 13
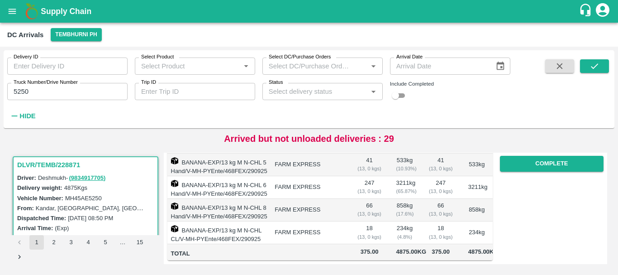
scroll to position [154, 0]
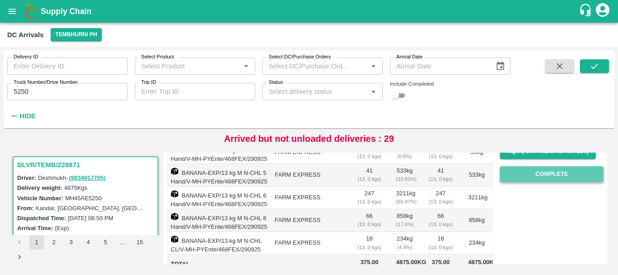
click at [508, 179] on button "Complete" at bounding box center [552, 174] width 104 height 16
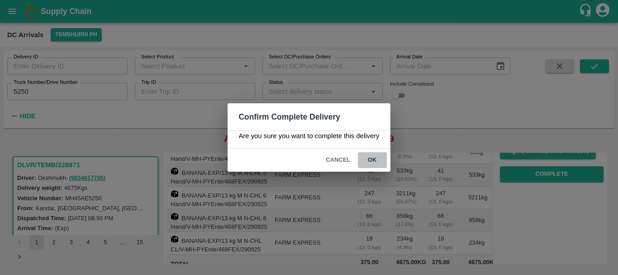
click at [377, 159] on button "ok" at bounding box center [372, 160] width 29 height 16
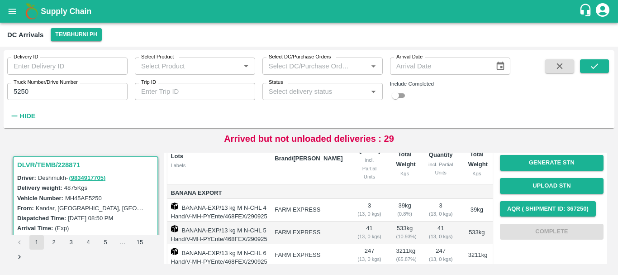
scroll to position [0, 0]
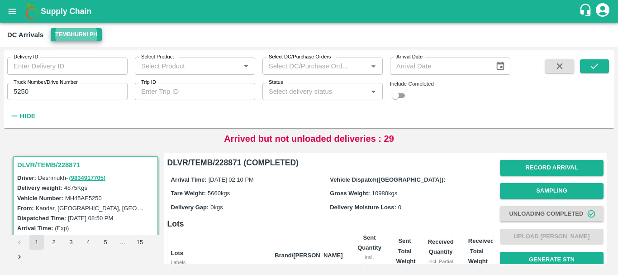
click at [379, 186] on div "Arrival Time: 29 Sep 2025, 02:10 PM Vehicle Dispatch(DC): Tare Weight: 5660 kgs…" at bounding box center [329, 193] width 325 height 48
click at [409, 181] on div "Vehicle Dispatch(DC):" at bounding box center [409, 179] width 159 height 10
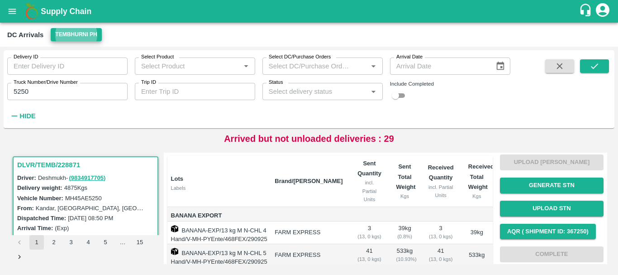
click at [212, 184] on div "Labels" at bounding box center [219, 188] width 97 height 8
click at [72, 166] on h3 "DLVR/TEMB/228871" at bounding box center [86, 165] width 139 height 12
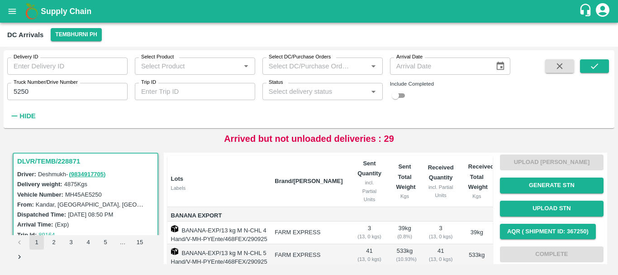
click at [259, 172] on th "Lots Labels" at bounding box center [217, 181] width 100 height 51
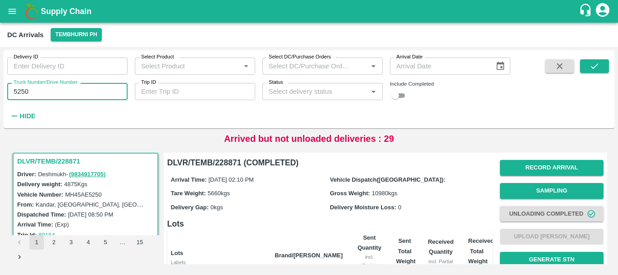
click at [63, 87] on input "5250" at bounding box center [67, 91] width 120 height 17
type input "5"
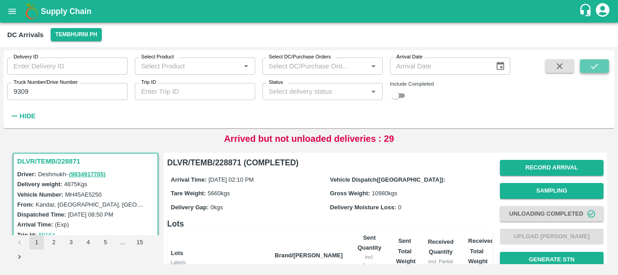
click at [595, 62] on icon "submit" at bounding box center [595, 66] width 10 height 10
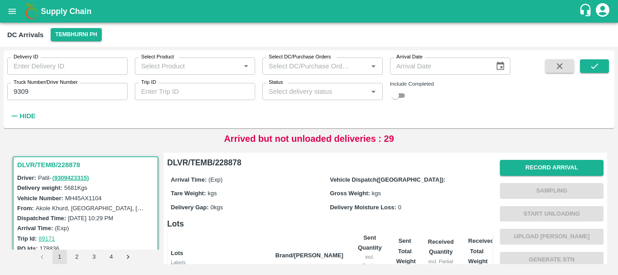
click at [260, 202] on div "Delivery Gap: 0 kgs" at bounding box center [250, 207] width 159 height 10
click at [53, 86] on label "Truck Number/Drive Number" at bounding box center [46, 82] width 64 height 7
click at [53, 86] on input "9309" at bounding box center [67, 91] width 120 height 17
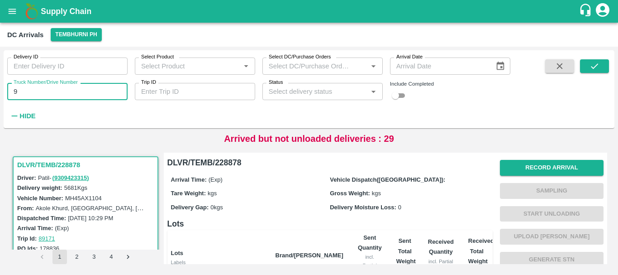
type input "9"
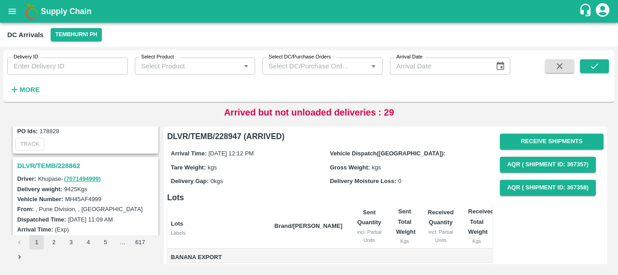
scroll to position [2811, 0]
click at [59, 161] on h3 "DLVR/TEMB/228862" at bounding box center [86, 165] width 139 height 12
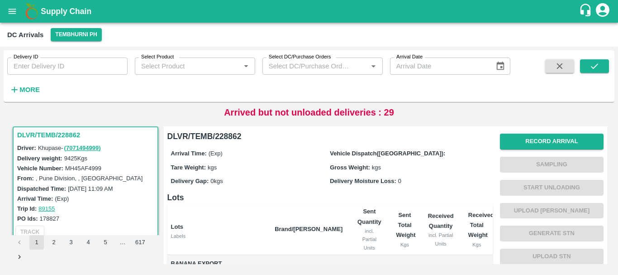
scroll to position [2851, 0]
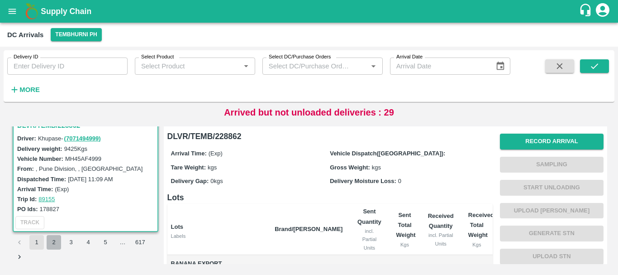
click at [57, 243] on button "2" at bounding box center [54, 242] width 14 height 14
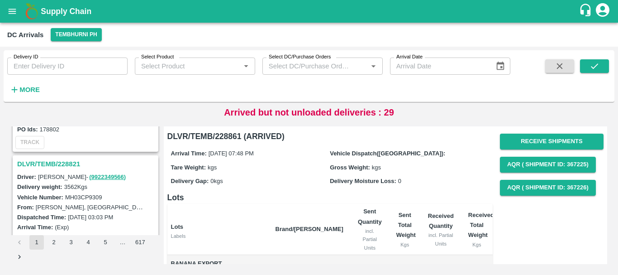
scroll to position [1392, 0]
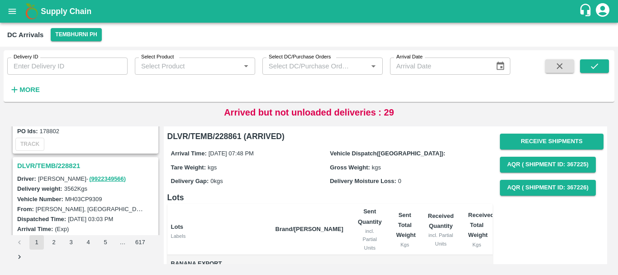
click at [67, 162] on h3 "DLVR/TEMB/228821" at bounding box center [86, 166] width 139 height 12
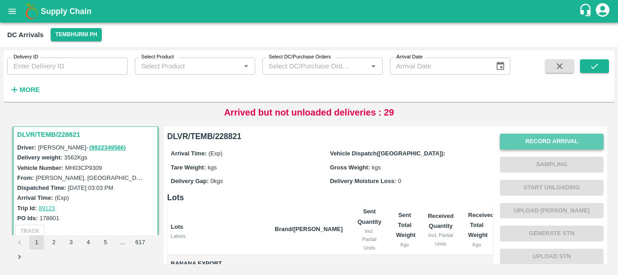
click at [512, 143] on button "Record Arrival" at bounding box center [552, 141] width 104 height 16
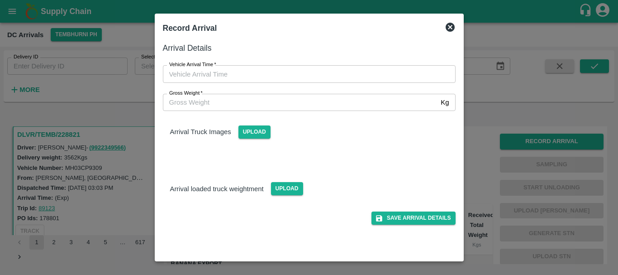
type input "DD/MM/YYYY hh:mm aa"
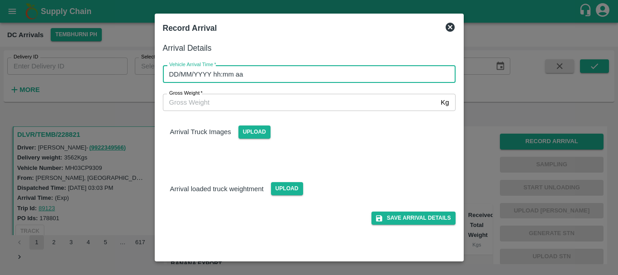
click at [336, 71] on input "DD/MM/YYYY hh:mm aa" at bounding box center [306, 73] width 286 height 17
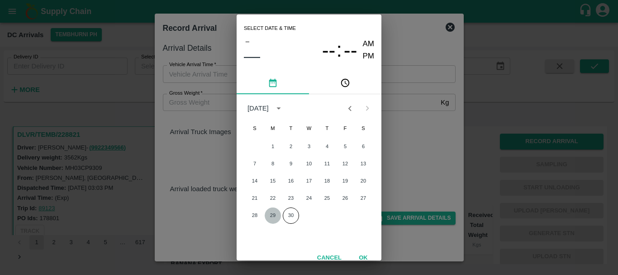
click at [272, 219] on button "29" at bounding box center [273, 215] width 16 height 16
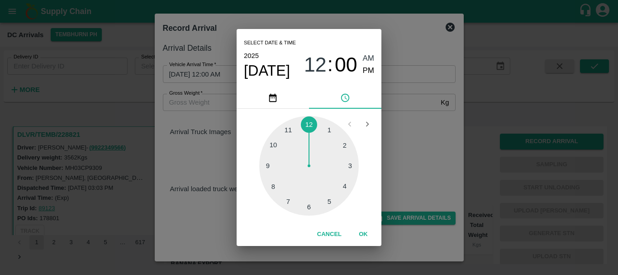
click at [343, 184] on div at bounding box center [309, 166] width 100 height 100
click at [343, 141] on div at bounding box center [309, 166] width 100 height 100
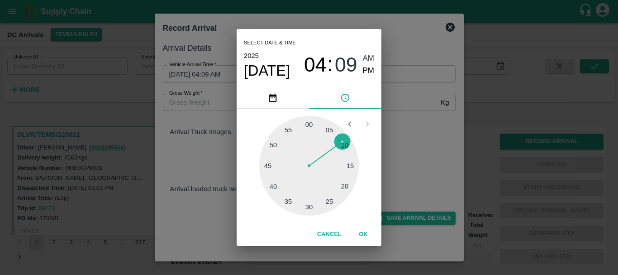
click at [368, 77] on div "[DATE] 04 : 09 AM PM" at bounding box center [309, 65] width 130 height 30
click at [368, 72] on span "PM" at bounding box center [369, 71] width 12 height 12
type input "[DATE] 04:09 PM"
click at [433, 147] on div "Select date & time 2025 Sep 29 04 : 09 AM PM 05 10 15 20 25 30 35 40 45 50 55 0…" at bounding box center [309, 137] width 618 height 275
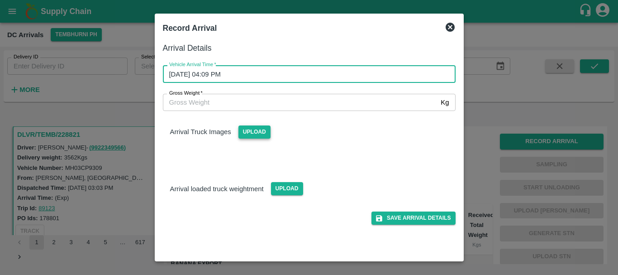
click at [242, 132] on span "Upload" at bounding box center [254, 131] width 32 height 13
click at [0, 0] on input "Upload" at bounding box center [0, 0] width 0 height 0
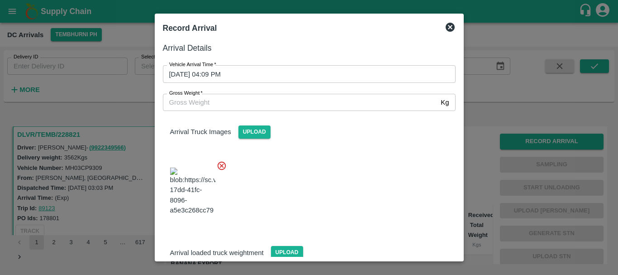
scroll to position [9, 0]
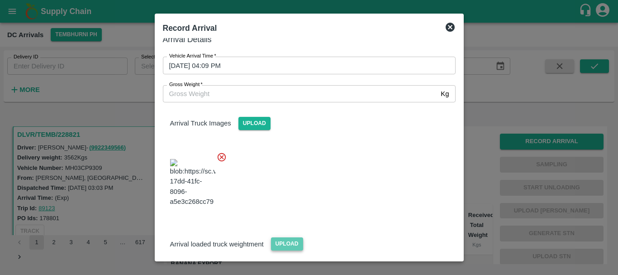
click at [288, 237] on span "Upload" at bounding box center [287, 243] width 32 height 13
click at [0, 0] on input "Upload" at bounding box center [0, 0] width 0 height 0
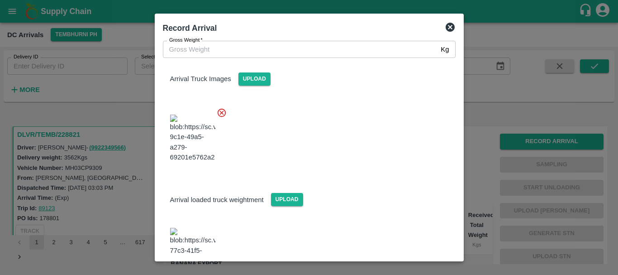
click at [191, 228] on img at bounding box center [192, 252] width 45 height 48
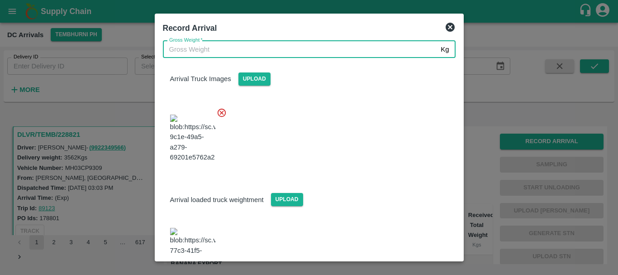
click at [239, 51] on input "Gross Weight   *" at bounding box center [300, 49] width 275 height 17
type input "9480"
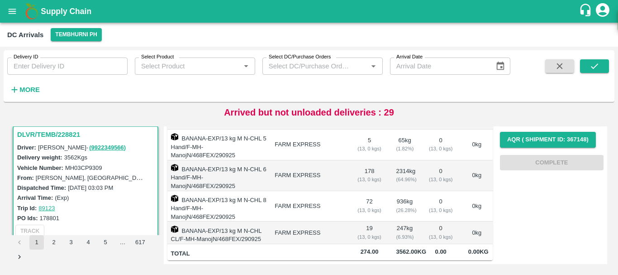
scroll to position [0, 0]
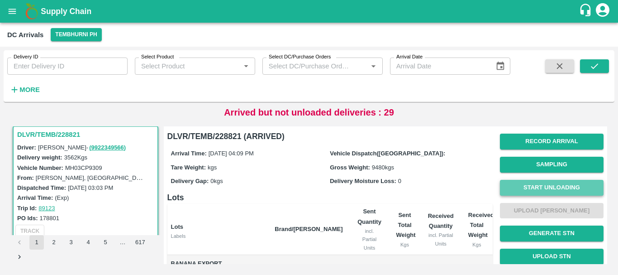
click at [524, 182] on button "Start Unloading" at bounding box center [552, 188] width 104 height 16
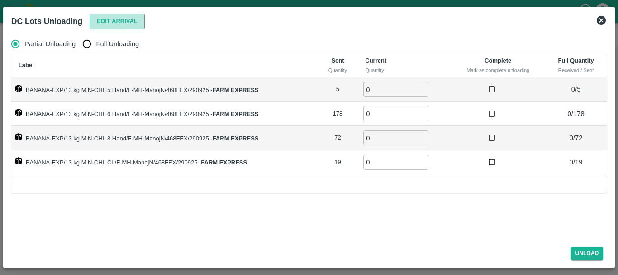
click at [118, 25] on button "Edit Arrival" at bounding box center [117, 22] width 55 height 16
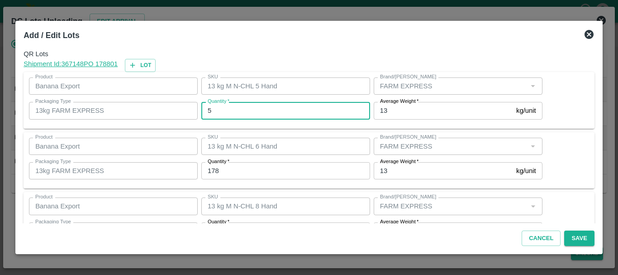
click at [214, 110] on input "5" at bounding box center [285, 110] width 169 height 17
type input "5"
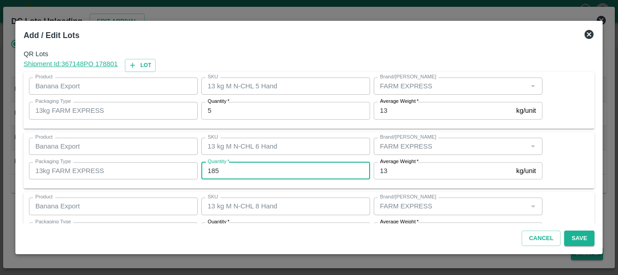
type input "185"
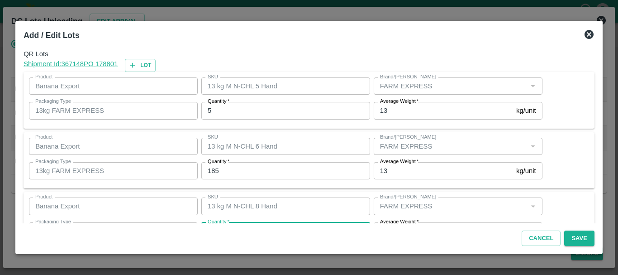
scroll to position [16, 0]
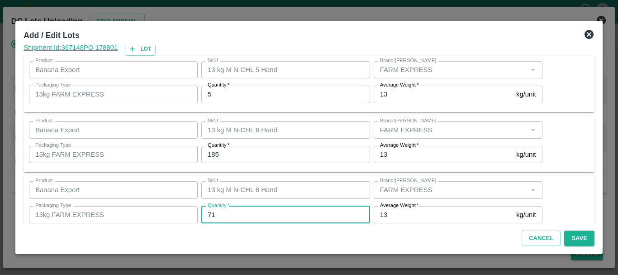
type input "71"
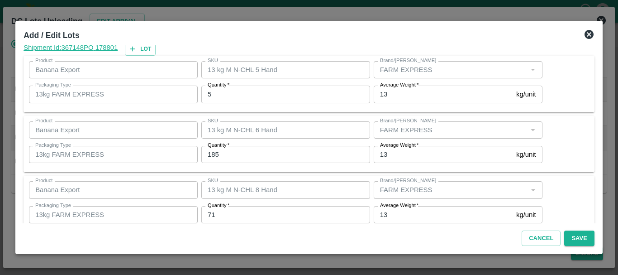
scroll to position [93, 0]
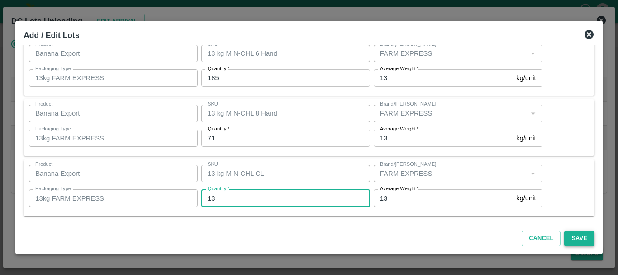
type input "13"
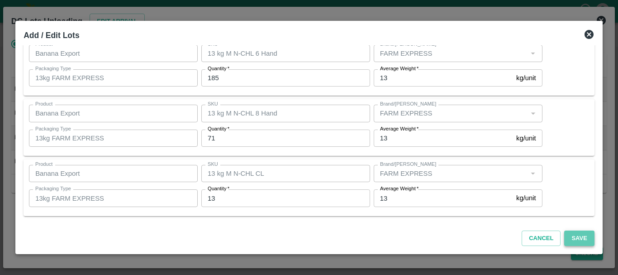
click at [567, 237] on button "Save" at bounding box center [579, 238] width 30 height 16
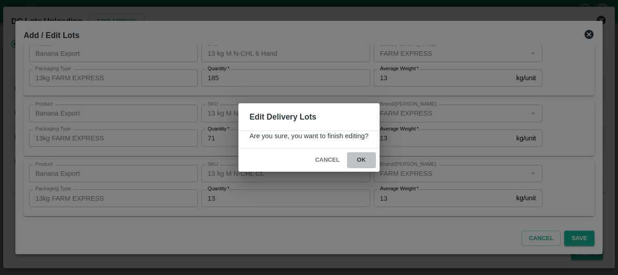
click at [367, 166] on button "ok" at bounding box center [361, 160] width 29 height 16
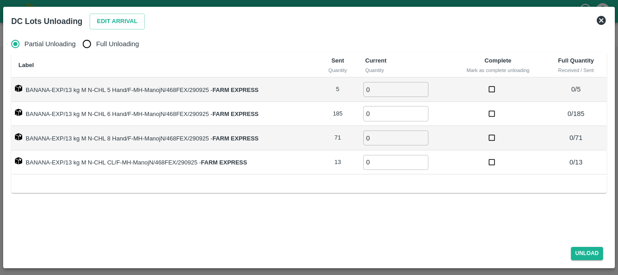
click at [99, 48] on span "Full Unloading" at bounding box center [117, 44] width 43 height 10
click at [96, 48] on input "Full Unloading" at bounding box center [87, 44] width 18 height 18
radio input "true"
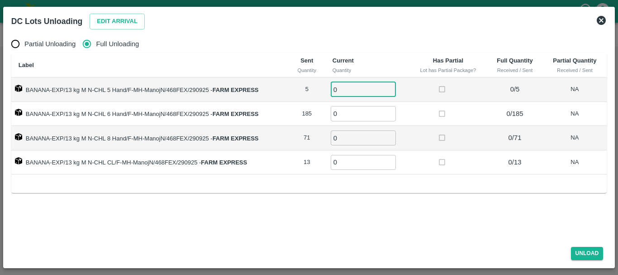
click at [360, 88] on input "0" at bounding box center [363, 89] width 65 height 15
type input "05"
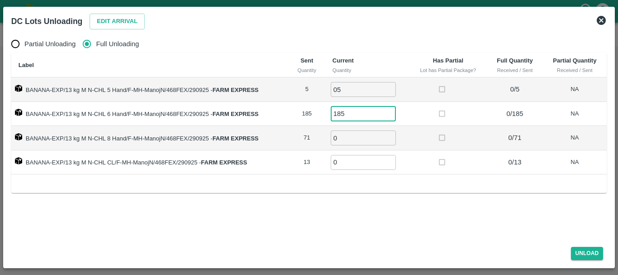
type input "185"
type input "71"
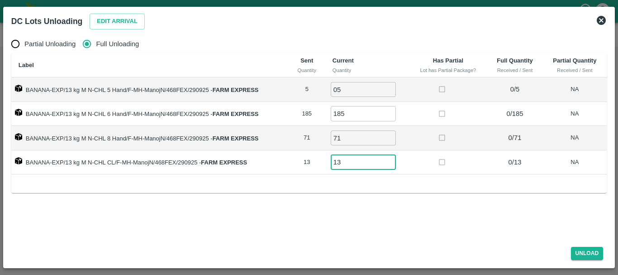
type input "13"
click at [439, 151] on td at bounding box center [448, 162] width 78 height 24
click at [589, 248] on button "Unload" at bounding box center [587, 253] width 33 height 13
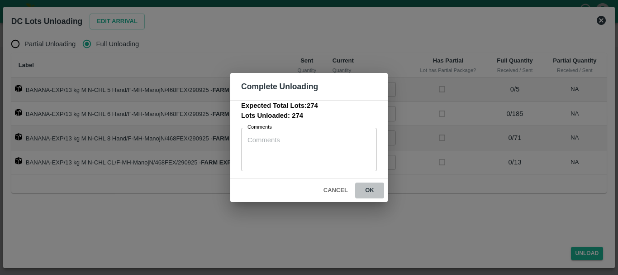
click at [372, 196] on button "ok" at bounding box center [369, 190] width 29 height 16
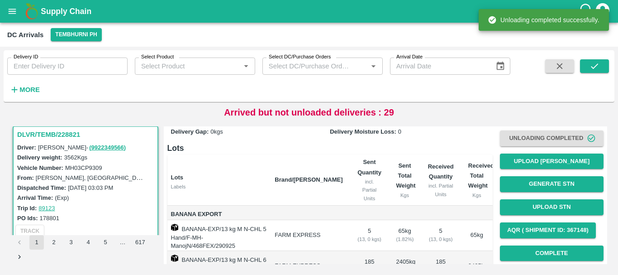
scroll to position [48, 0]
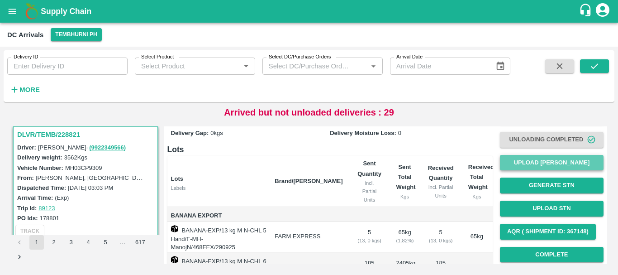
click at [518, 164] on button "Upload [PERSON_NAME]" at bounding box center [552, 163] width 104 height 16
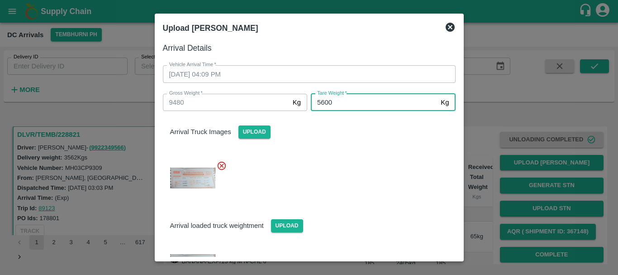
type input "5600"
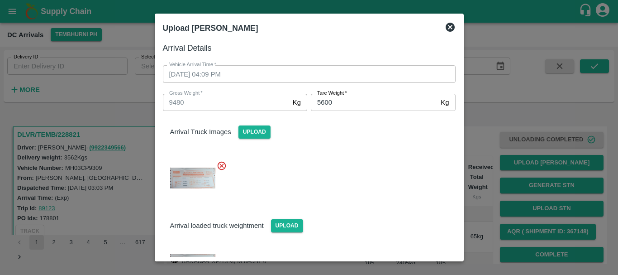
click at [371, 137] on div "Arrival Truck Images Upload" at bounding box center [309, 125] width 307 height 28
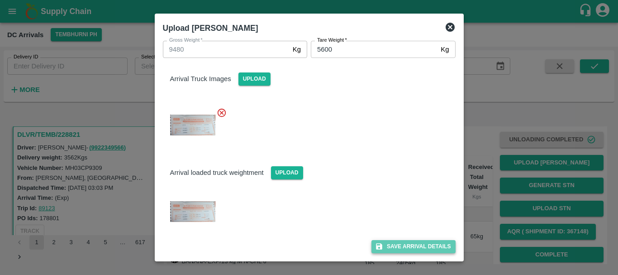
click at [405, 247] on button "Save Arrival Details" at bounding box center [413, 246] width 84 height 13
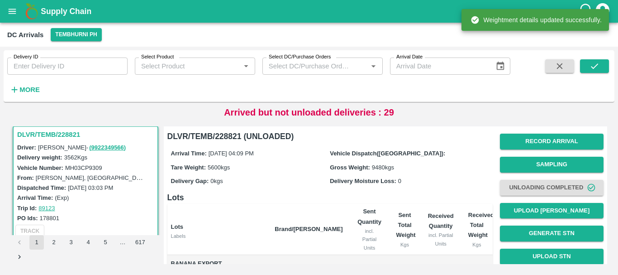
scroll to position [148, 0]
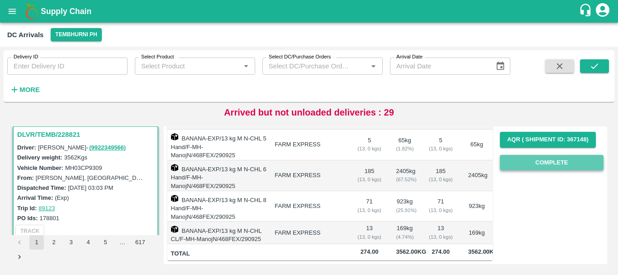
click at [509, 155] on button "Complete" at bounding box center [552, 163] width 104 height 16
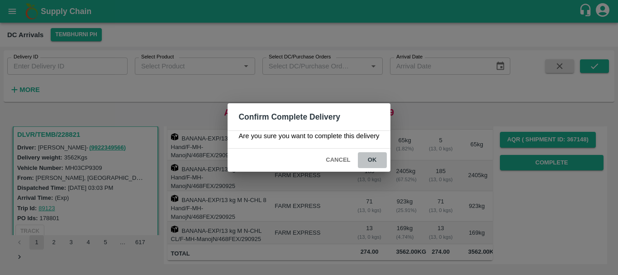
click at [380, 157] on button "ok" at bounding box center [372, 160] width 29 height 16
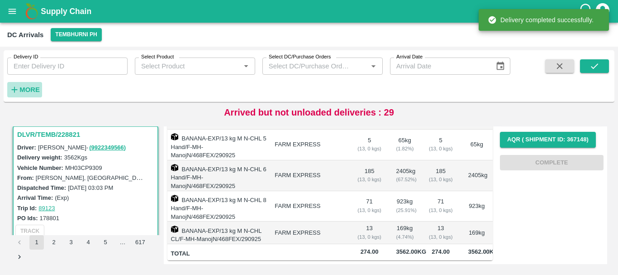
click at [40, 85] on button "More" at bounding box center [24, 89] width 35 height 15
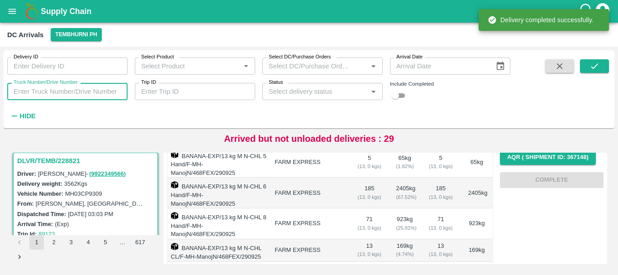
click at [60, 95] on input "Truck Number/Drive Number" at bounding box center [67, 91] width 120 height 17
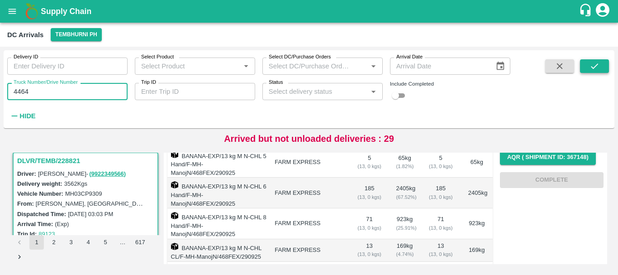
type input "4464"
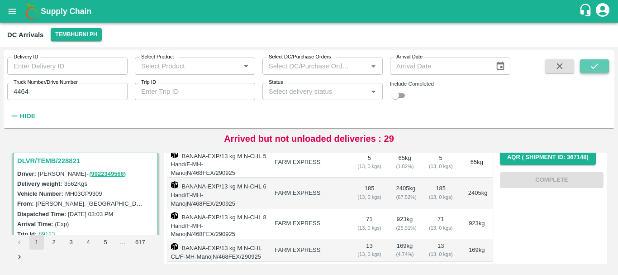
click at [598, 64] on icon "submit" at bounding box center [595, 66] width 10 height 10
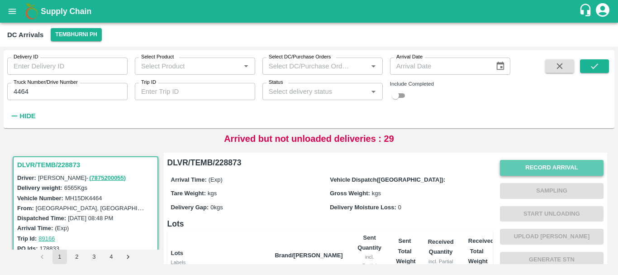
click at [519, 165] on button "Record Arrival" at bounding box center [552, 168] width 104 height 16
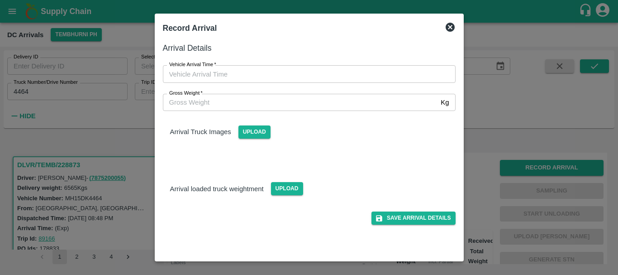
type input "DD/MM/YYYY hh:mm aa"
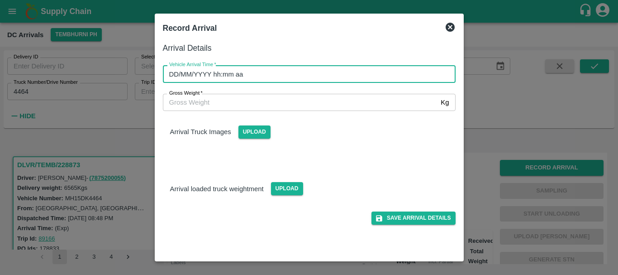
click at [369, 76] on input "DD/MM/YYYY hh:mm aa" at bounding box center [306, 73] width 286 height 17
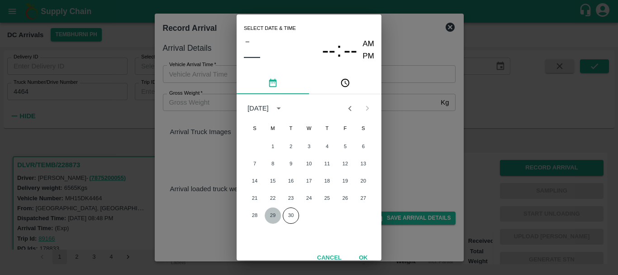
click at [269, 216] on button "29" at bounding box center [273, 215] width 16 height 16
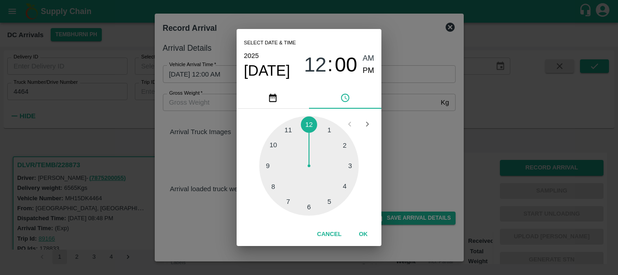
click at [351, 188] on div at bounding box center [309, 166] width 100 height 100
click at [331, 130] on div at bounding box center [309, 166] width 100 height 100
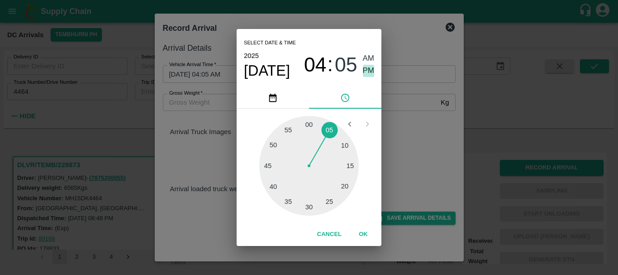
click at [366, 72] on span "PM" at bounding box center [369, 71] width 12 height 12
type input "29/09/2025 04:05 PM"
click at [404, 113] on div "Select date & time 2025 Sep 29 04 : 05 AM PM 05 10 15 20 25 30 35 40 45 50 55 0…" at bounding box center [309, 137] width 618 height 275
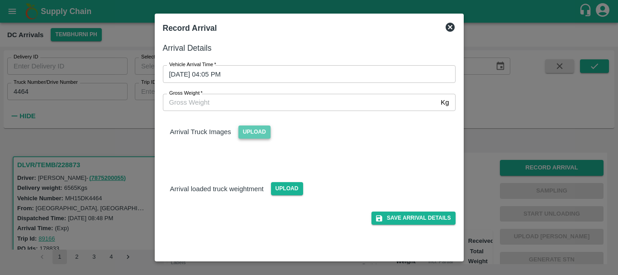
click at [254, 132] on span "Upload" at bounding box center [254, 131] width 32 height 13
click at [0, 0] on input "Upload" at bounding box center [0, 0] width 0 height 0
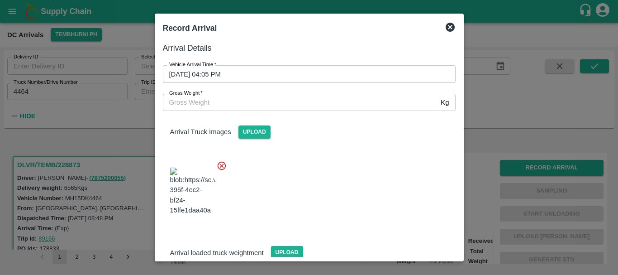
scroll to position [48, 0]
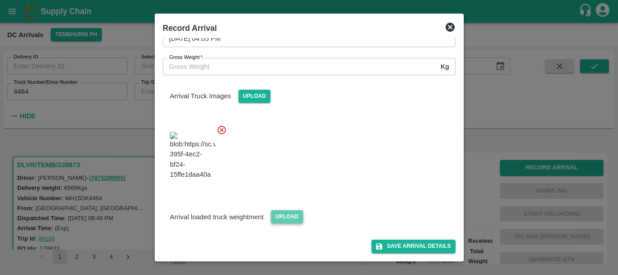
click at [277, 218] on span "Upload" at bounding box center [287, 216] width 32 height 13
click at [0, 0] on input "Upload" at bounding box center [0, 0] width 0 height 0
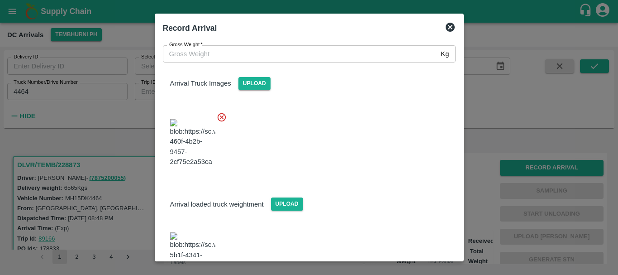
scroll to position [92, 0]
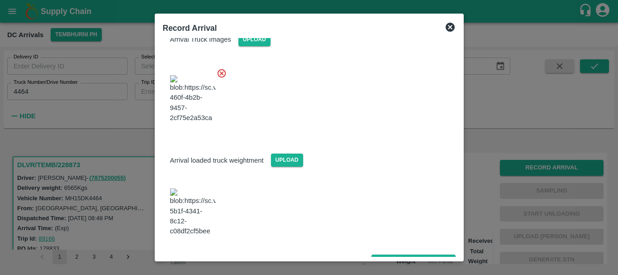
click at [191, 206] on img at bounding box center [192, 212] width 45 height 48
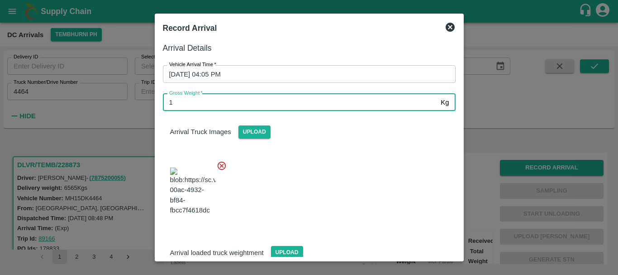
click at [283, 99] on input "1" at bounding box center [300, 102] width 275 height 17
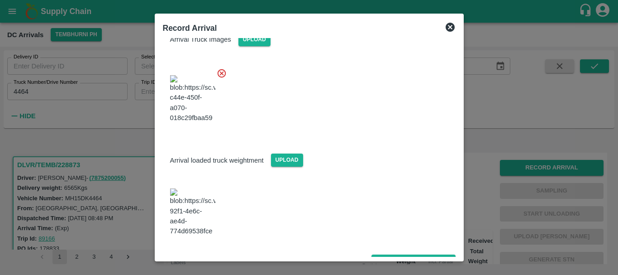
type input "12500"
click at [386, 247] on div "Save Arrival Details" at bounding box center [306, 257] width 300 height 20
click at [387, 254] on button "Save Arrival Details" at bounding box center [413, 260] width 84 height 13
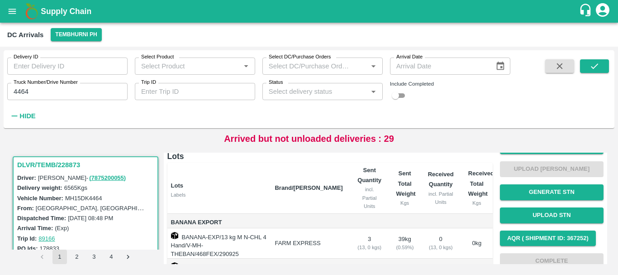
scroll to position [0, 0]
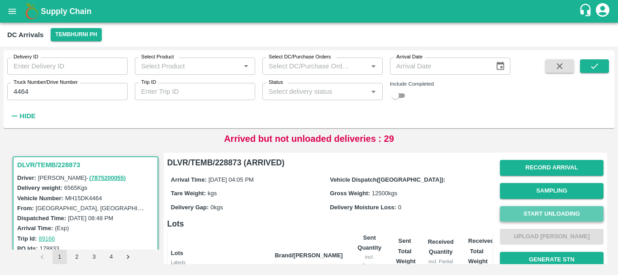
click at [511, 209] on button "Start Unloading" at bounding box center [552, 214] width 104 height 16
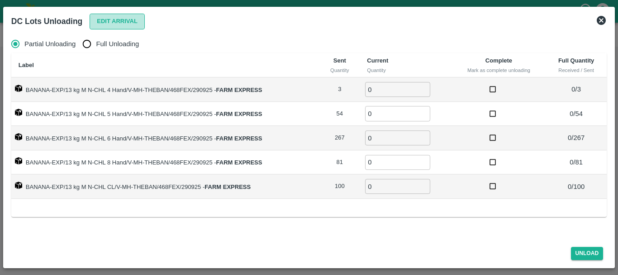
click at [124, 25] on button "Edit Arrival" at bounding box center [117, 22] width 55 height 16
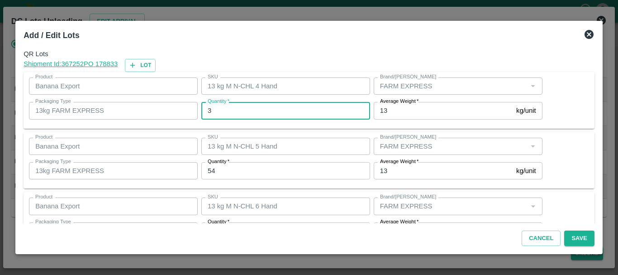
click at [257, 113] on input "3" at bounding box center [285, 110] width 169 height 17
type input "0"
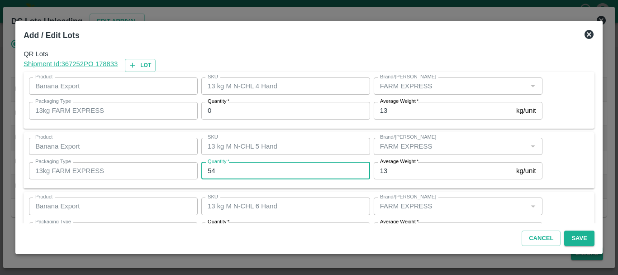
click at [244, 177] on input "54" at bounding box center [285, 170] width 169 height 17
type input "5"
type input "57"
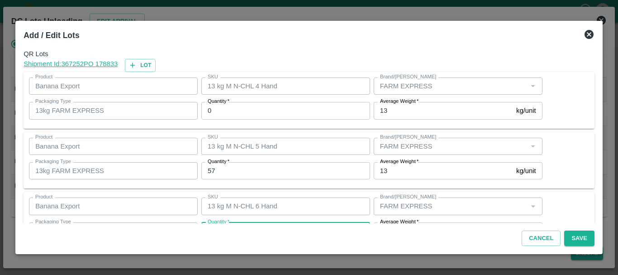
scroll to position [16, 0]
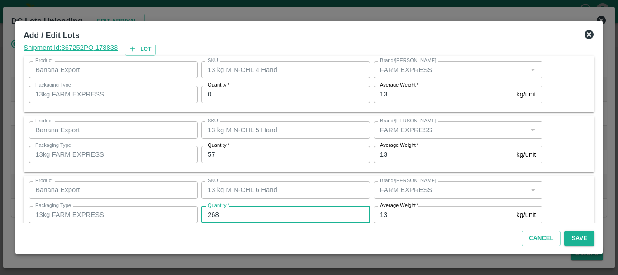
type input "268"
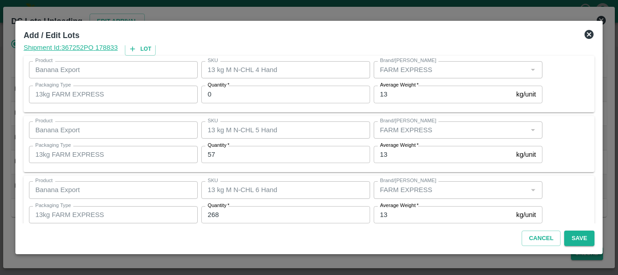
scroll to position [153, 0]
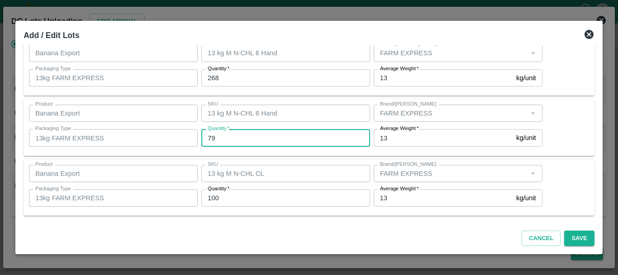
type input "79"
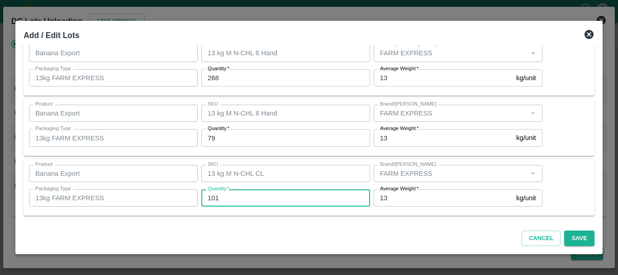
type input "101"
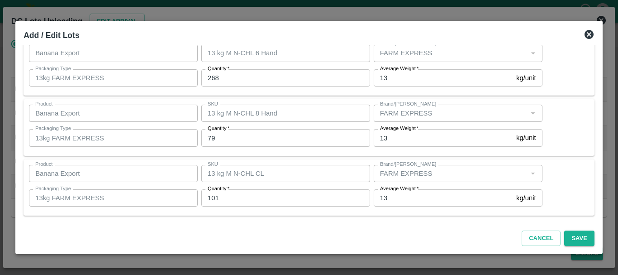
scroll to position [152, 0]
click at [573, 239] on button "Save" at bounding box center [579, 238] width 30 height 16
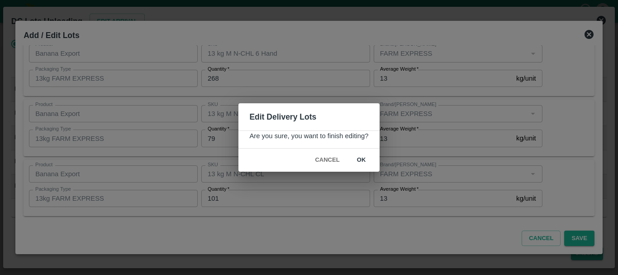
click at [364, 156] on button "ok" at bounding box center [361, 160] width 29 height 16
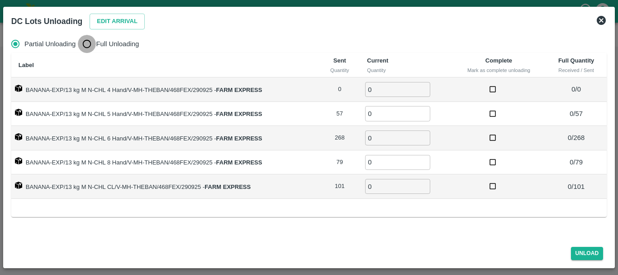
click at [86, 42] on input "Full Unloading" at bounding box center [87, 44] width 18 height 18
radio input "true"
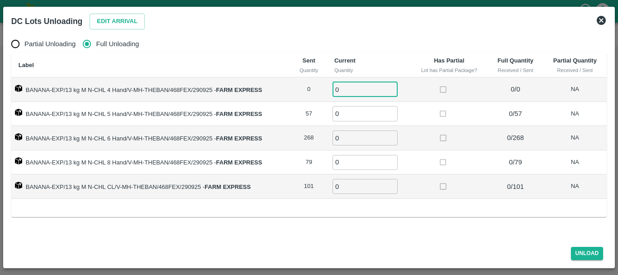
click at [352, 93] on input "0" at bounding box center [365, 89] width 65 height 15
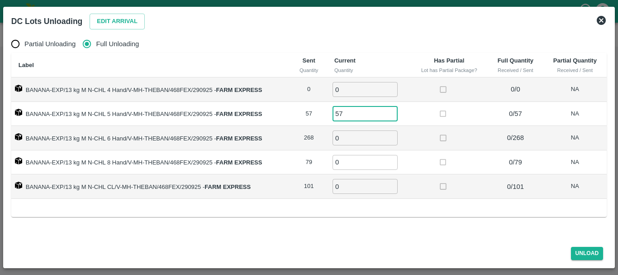
type input "57"
type input "268"
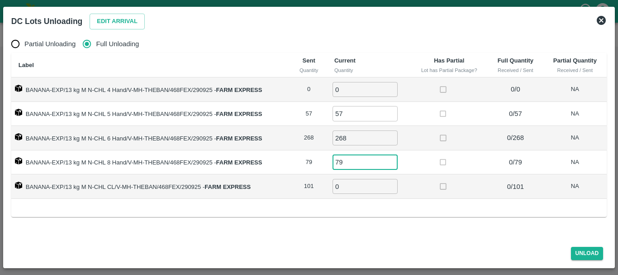
type input "79"
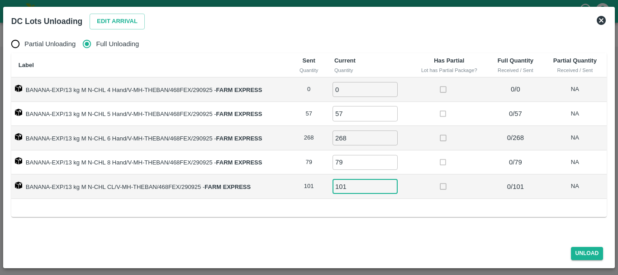
type input "101"
click at [445, 169] on label at bounding box center [443, 162] width 17 height 17
click at [580, 251] on button "Unload" at bounding box center [587, 253] width 33 height 13
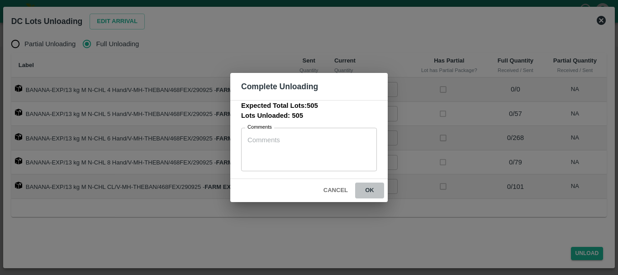
click at [377, 194] on button "ok" at bounding box center [369, 190] width 29 height 16
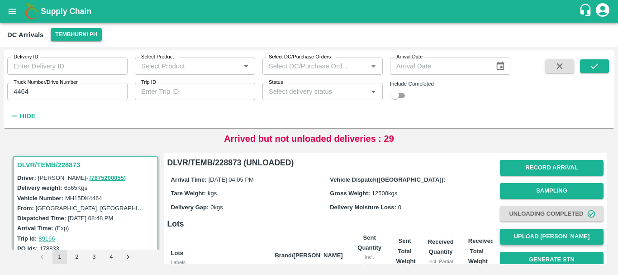
scroll to position [0, 0]
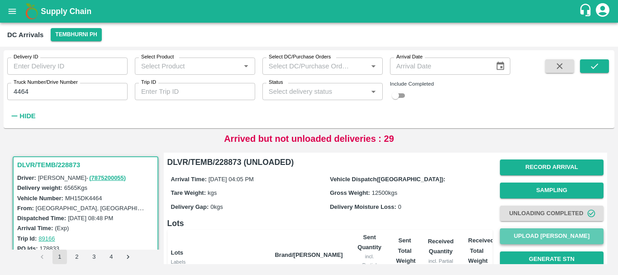
click at [534, 231] on button "Upload [PERSON_NAME]" at bounding box center [552, 236] width 104 height 16
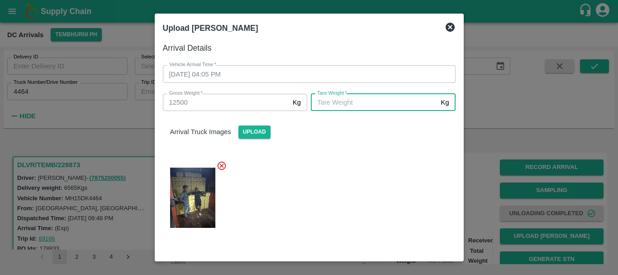
click at [355, 106] on input "Tare Weight   *" at bounding box center [374, 102] width 126 height 17
type input "5310"
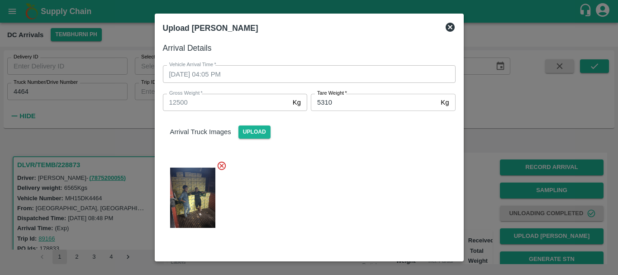
click at [352, 152] on div "Arrival Truck Images Upload" at bounding box center [306, 174] width 300 height 140
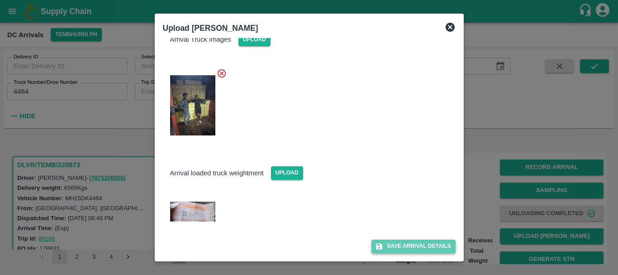
click at [407, 246] on button "Save Arrival Details" at bounding box center [413, 245] width 84 height 13
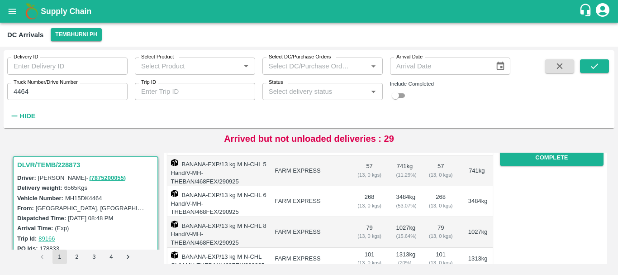
scroll to position [169, 0]
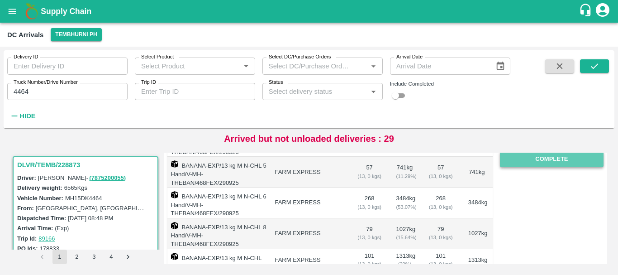
click at [535, 161] on button "Complete" at bounding box center [552, 159] width 104 height 16
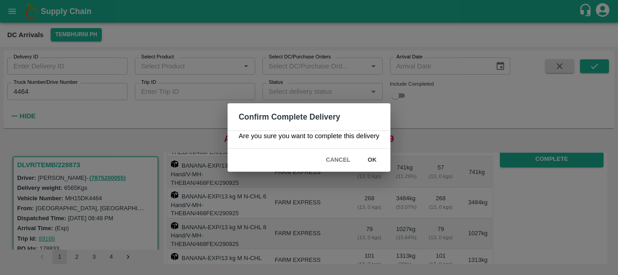
click at [378, 156] on button "ok" at bounding box center [372, 160] width 29 height 16
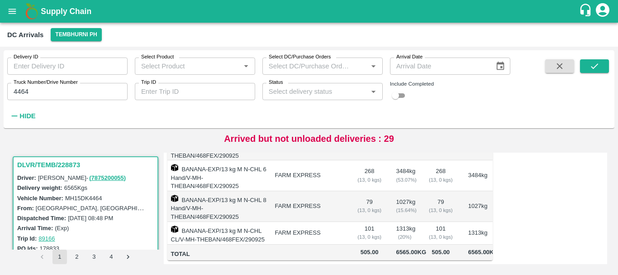
scroll to position [0, 0]
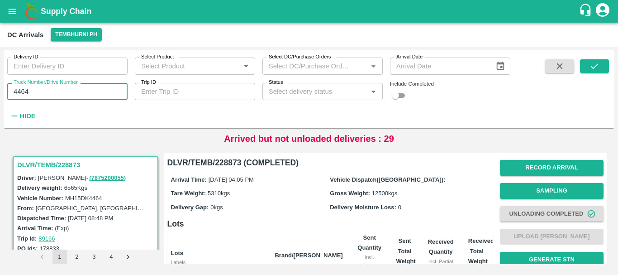
click at [57, 93] on input "4464" at bounding box center [67, 91] width 120 height 17
type input "4"
type input "1104"
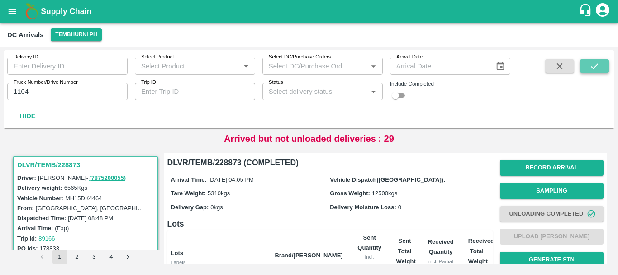
click at [590, 69] on icon "submit" at bounding box center [595, 66] width 10 height 10
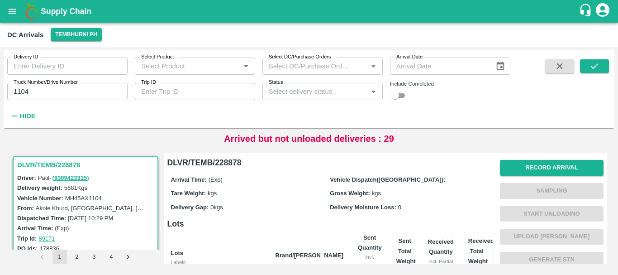
click at [521, 159] on div "Record Arrival Sampling Start Unloading Upload Tare Weight Generate STN Upload …" at bounding box center [552, 248] width 104 height 184
click at [521, 164] on button "Record Arrival" at bounding box center [552, 168] width 104 height 16
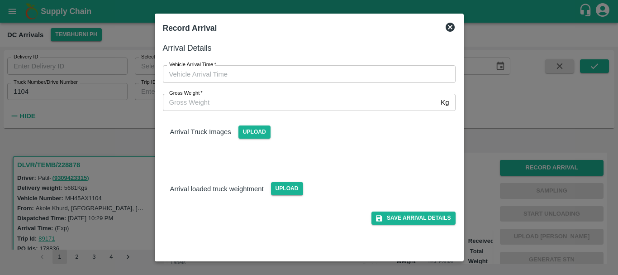
type input "DD/MM/YYYY hh:mm aa"
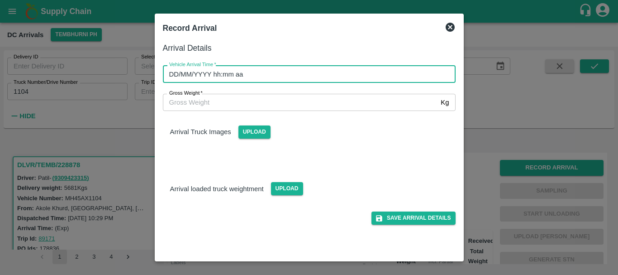
click at [330, 75] on input "DD/MM/YYYY hh:mm aa" at bounding box center [306, 73] width 286 height 17
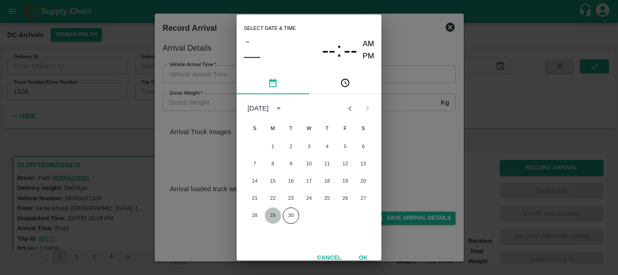
click at [272, 211] on button "29" at bounding box center [273, 215] width 16 height 16
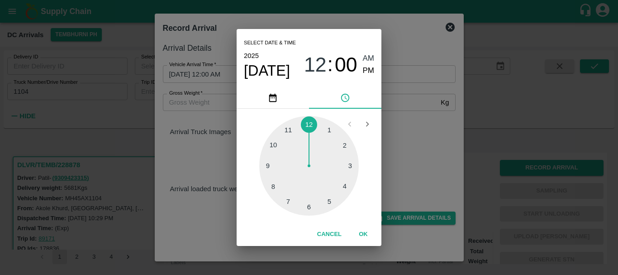
click at [341, 185] on div at bounding box center [309, 166] width 100 height 100
click at [368, 73] on span "PM" at bounding box center [369, 71] width 12 height 12
type input "29/09/2025 04:00 PM"
click at [404, 121] on div "Select date & time 2025 Sep 29 04 : 00 AM PM 05 10 15 20 25 30 35 40 45 50 55 0…" at bounding box center [309, 137] width 618 height 275
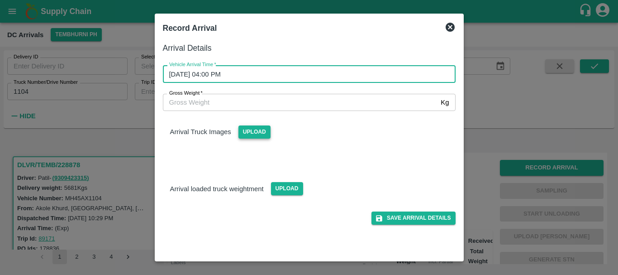
click at [257, 138] on span "Upload" at bounding box center [254, 131] width 32 height 13
click at [0, 0] on input "Upload" at bounding box center [0, 0] width 0 height 0
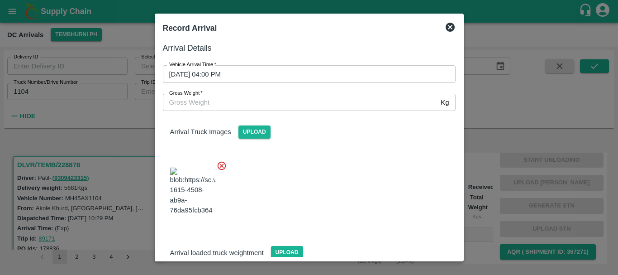
scroll to position [68, 0]
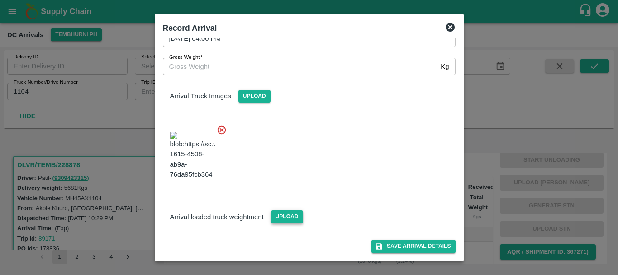
click at [284, 216] on span "Upload" at bounding box center [287, 216] width 32 height 13
click at [0, 0] on input "Upload" at bounding box center [0, 0] width 0 height 0
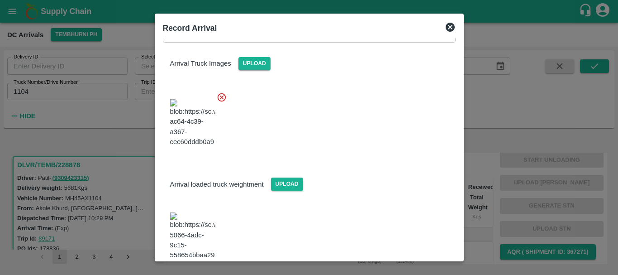
scroll to position [112, 0]
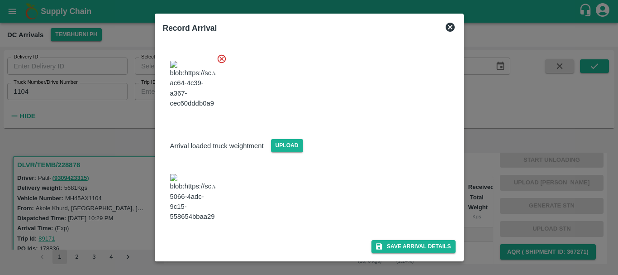
click at [185, 219] on img at bounding box center [192, 198] width 45 height 48
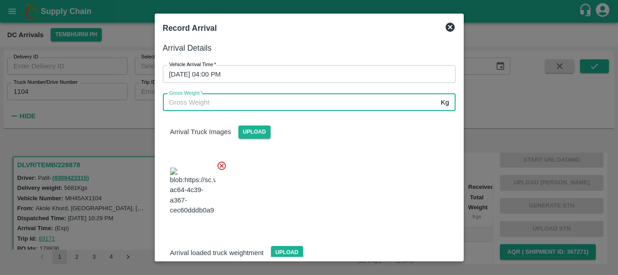
click at [224, 101] on input "Gross Weight   *" at bounding box center [300, 102] width 275 height 17
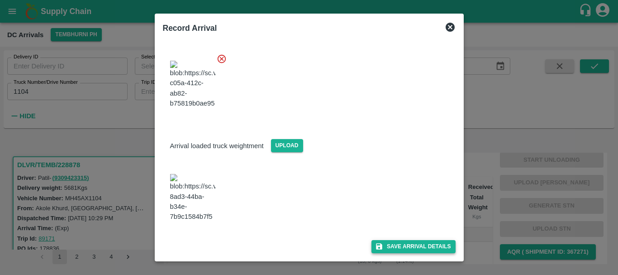
type input "12140"
click at [386, 247] on button "Save Arrival Details" at bounding box center [413, 246] width 84 height 13
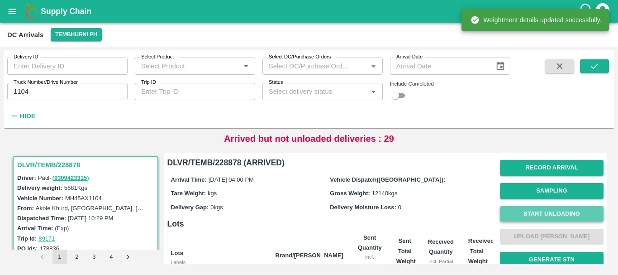
click at [529, 213] on button "Start Unloading" at bounding box center [552, 214] width 104 height 16
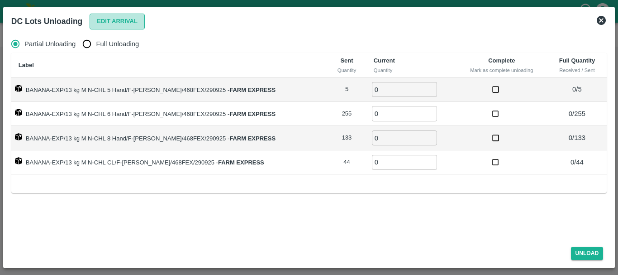
click at [118, 28] on button "Edit Arrival" at bounding box center [117, 22] width 55 height 16
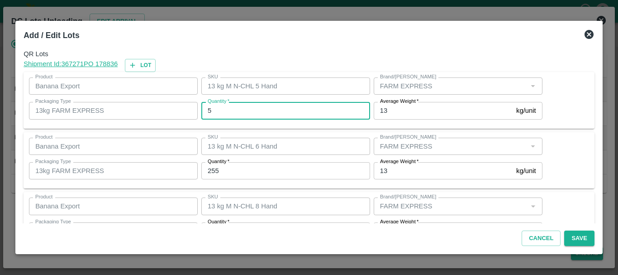
click at [251, 109] on input "5" at bounding box center [285, 110] width 169 height 17
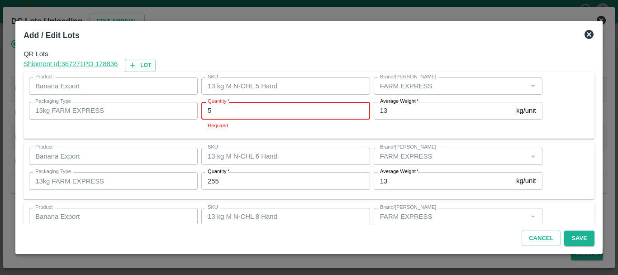
type input "5"
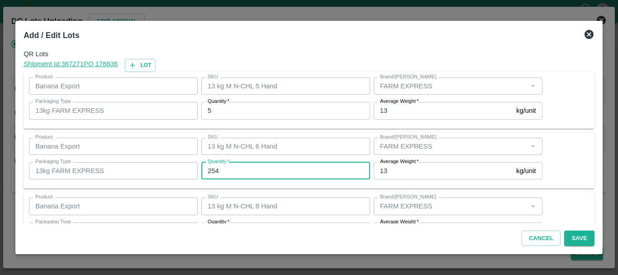
type input "254"
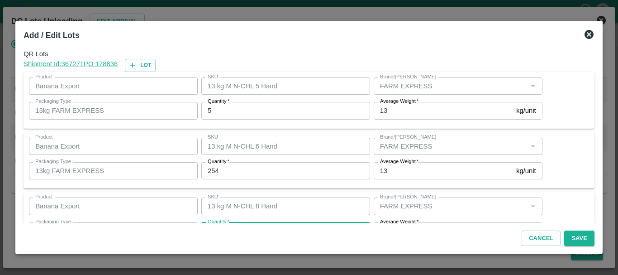
scroll to position [16, 0]
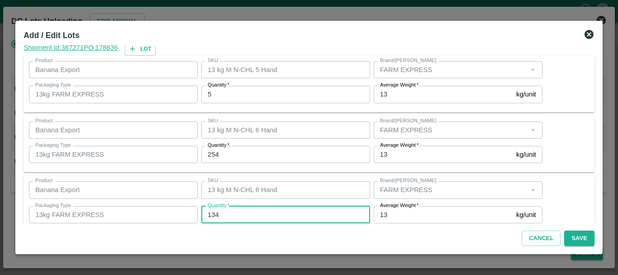
type input "134"
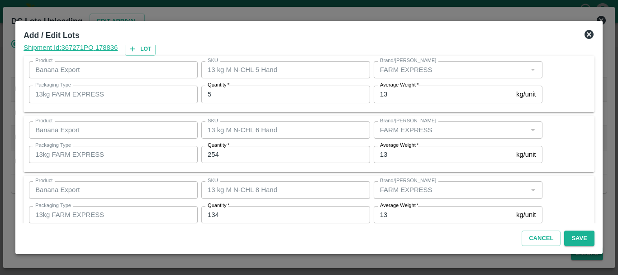
scroll to position [93, 0]
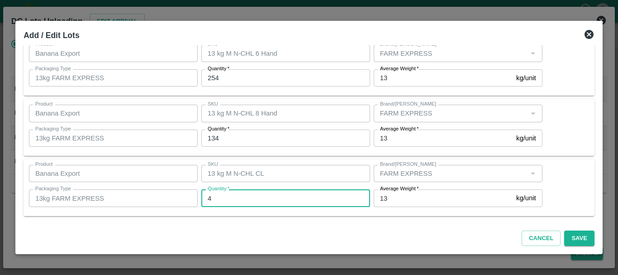
type input "44"
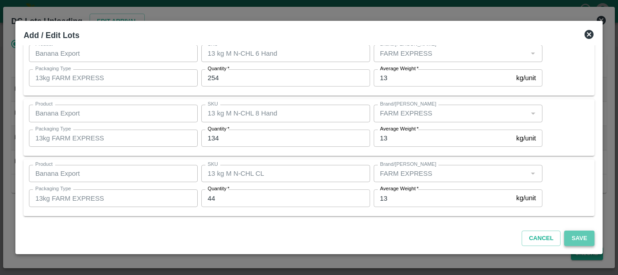
click at [578, 240] on button "Save" at bounding box center [579, 238] width 30 height 16
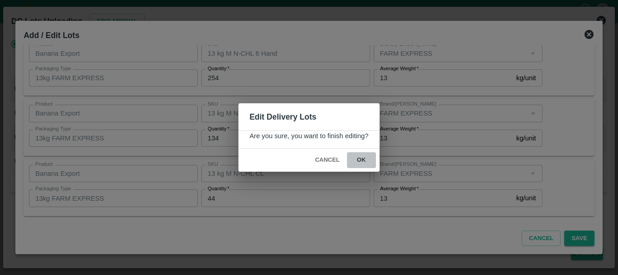
click at [359, 156] on button "ok" at bounding box center [361, 160] width 29 height 16
click at [364, 158] on icon at bounding box center [361, 160] width 11 height 11
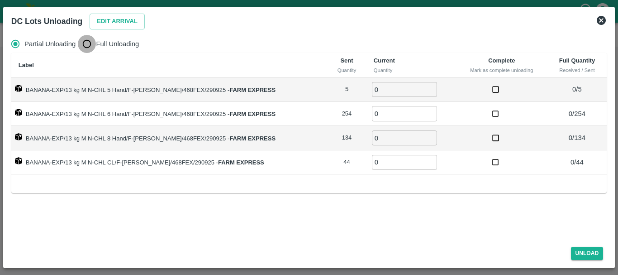
click at [81, 37] on input "Full Unloading" at bounding box center [87, 44] width 18 height 18
radio input "true"
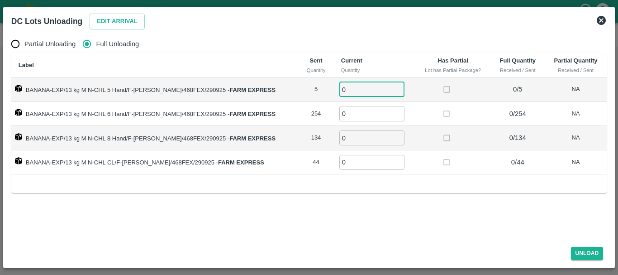
click at [370, 87] on input "0" at bounding box center [371, 89] width 65 height 15
type input "05"
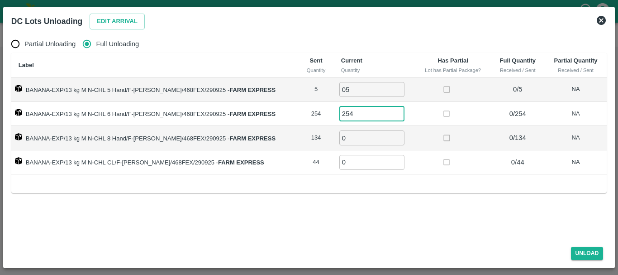
type input "254"
type input "134"
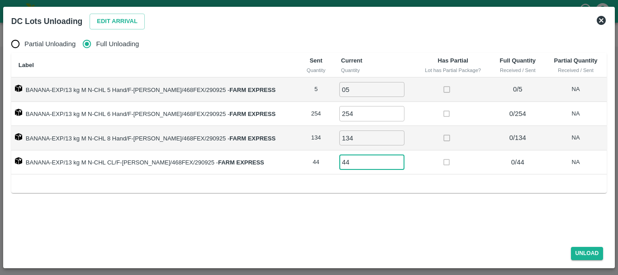
type input "44"
click at [428, 162] on td at bounding box center [453, 162] width 76 height 24
click at [579, 255] on button "Unload" at bounding box center [587, 253] width 33 height 13
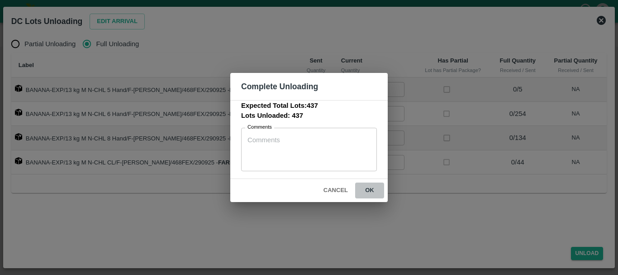
click at [371, 192] on button "ok" at bounding box center [369, 190] width 29 height 16
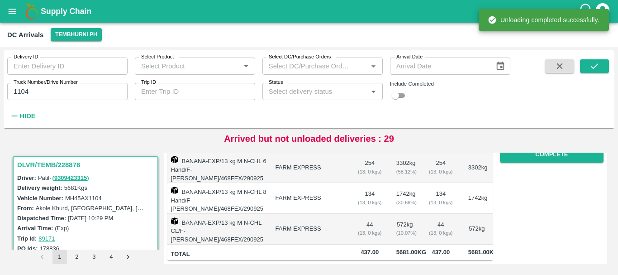
scroll to position [0, 0]
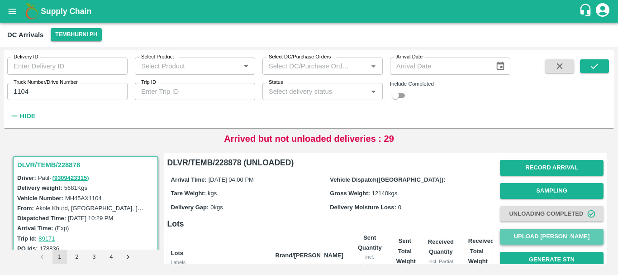
click at [517, 242] on button "Upload [PERSON_NAME]" at bounding box center [552, 236] width 104 height 16
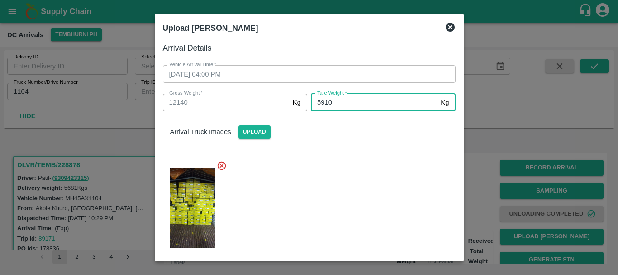
type input "5910"
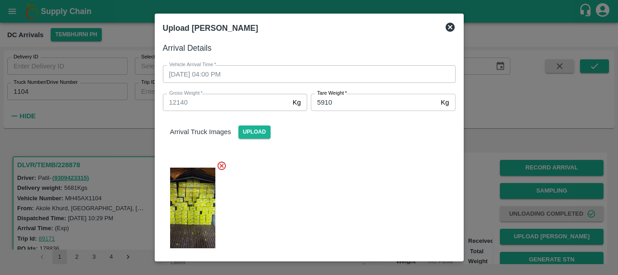
click at [354, 182] on div at bounding box center [306, 205] width 300 height 104
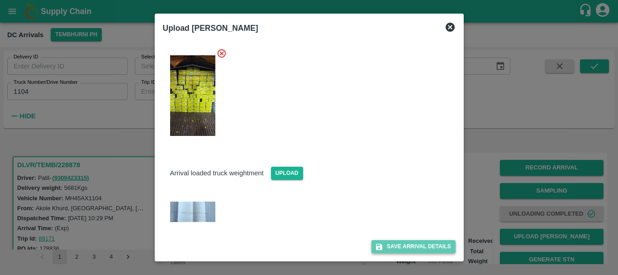
click at [400, 246] on button "Save Arrival Details" at bounding box center [413, 246] width 84 height 13
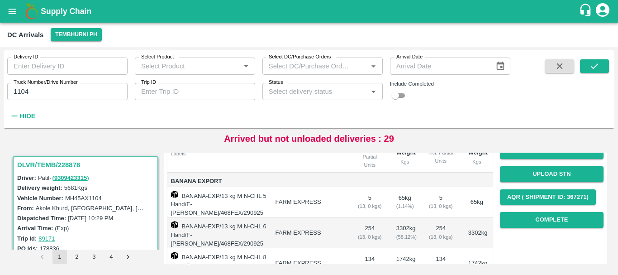
scroll to position [104, 0]
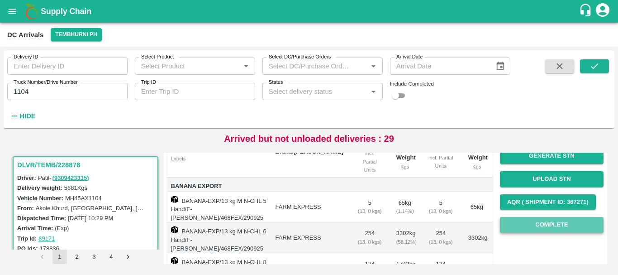
click at [534, 221] on button "Complete" at bounding box center [552, 225] width 104 height 16
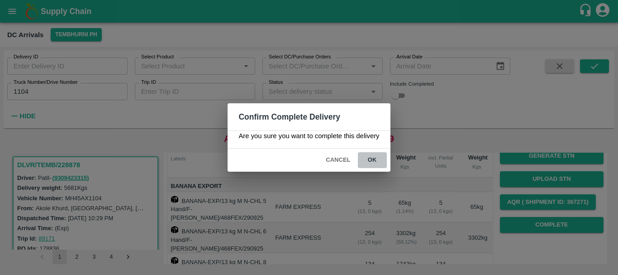
click at [378, 160] on button "ok" at bounding box center [372, 160] width 29 height 16
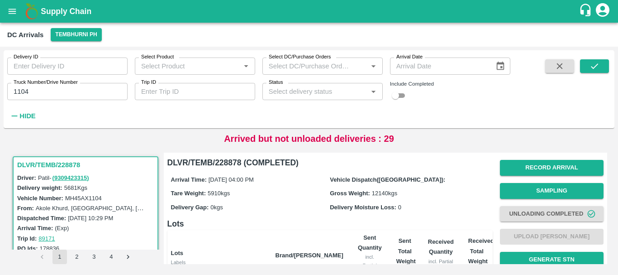
scroll to position [175, 0]
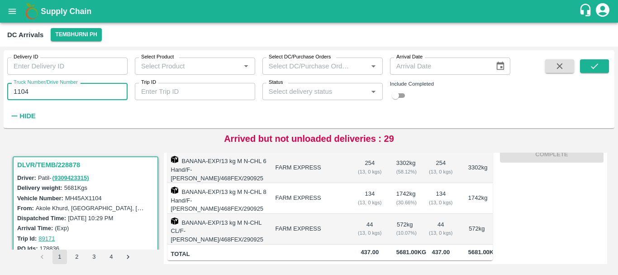
click at [60, 88] on input "1104" at bounding box center [67, 91] width 120 height 17
type input "1"
type input "1460"
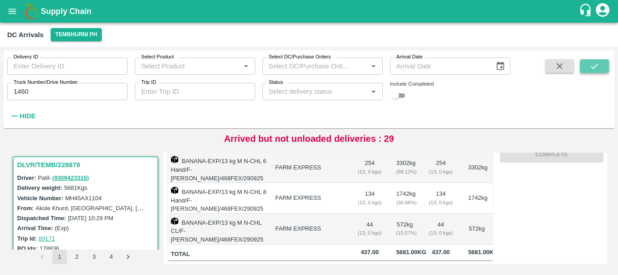
click at [583, 64] on button "submit" at bounding box center [594, 66] width 29 height 14
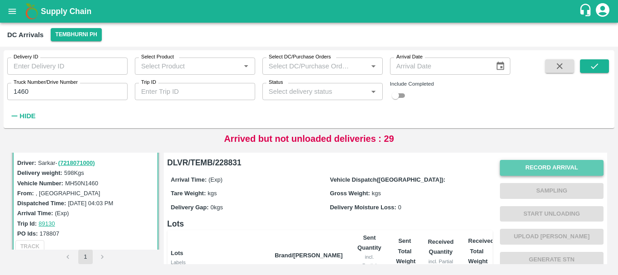
click at [507, 164] on button "Record Arrival" at bounding box center [552, 168] width 104 height 16
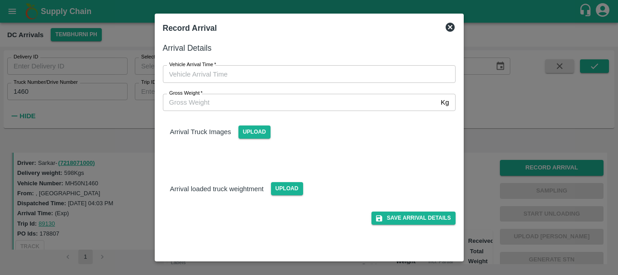
type input "DD/MM/YYYY hh:mm aa"
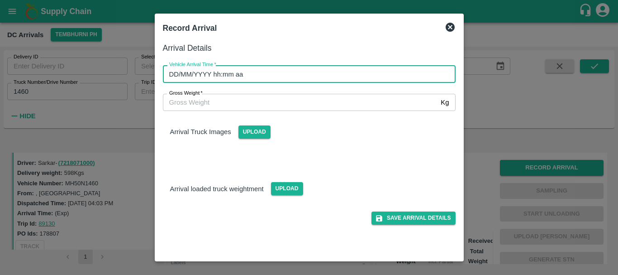
click at [295, 73] on input "DD/MM/YYYY hh:mm aa" at bounding box center [306, 73] width 286 height 17
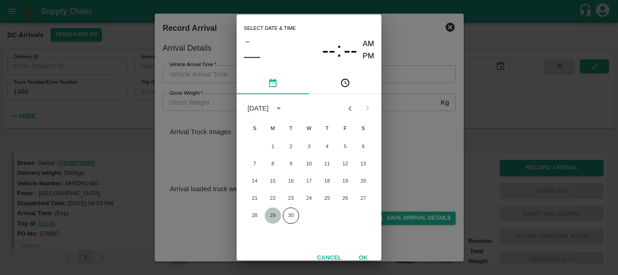
click at [274, 214] on button "29" at bounding box center [273, 215] width 16 height 16
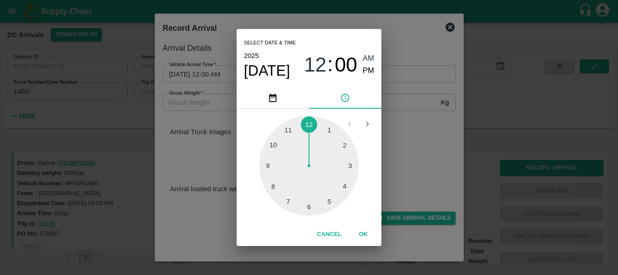
click at [329, 200] on div at bounding box center [309, 166] width 100 height 100
click at [370, 66] on span "PM" at bounding box center [369, 71] width 12 height 12
type input "29/09/2025 05:00 PM"
click at [406, 124] on div "Select date & time 2025 Sep 29 05 : 00 AM PM 05 10 15 20 25 30 35 40 45 50 55 0…" at bounding box center [309, 137] width 618 height 275
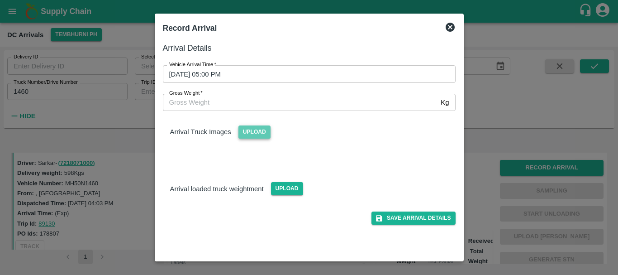
click at [262, 131] on span "Upload" at bounding box center [254, 131] width 32 height 13
click at [0, 0] on input "Upload" at bounding box center [0, 0] width 0 height 0
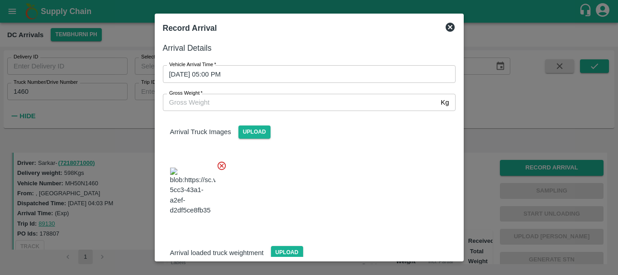
scroll to position [8, 0]
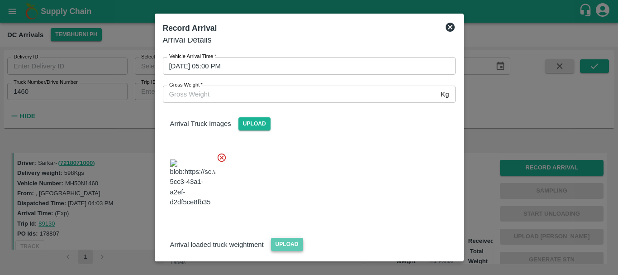
click at [282, 238] on span "Upload" at bounding box center [287, 244] width 32 height 13
click at [0, 0] on input "Upload" at bounding box center [0, 0] width 0 height 0
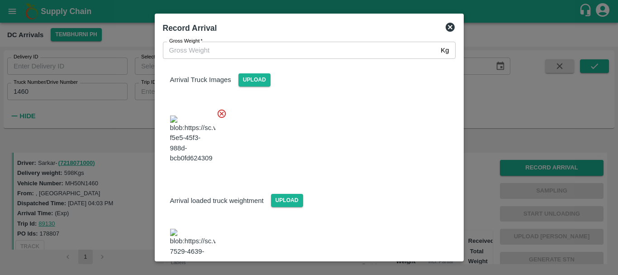
click at [199, 228] on img at bounding box center [192, 252] width 45 height 48
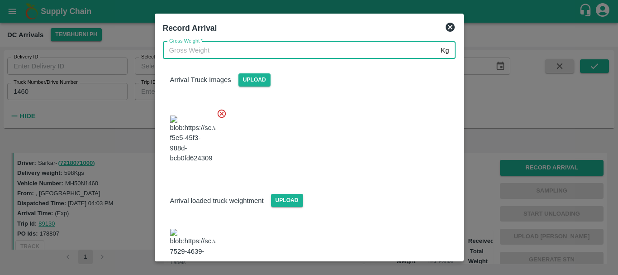
click at [239, 52] on input "Gross Weight   *" at bounding box center [300, 50] width 275 height 17
type input "6180"
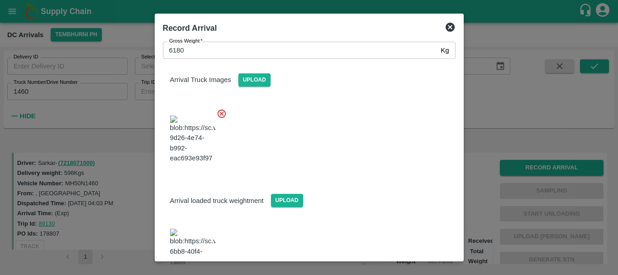
click at [344, 112] on div at bounding box center [306, 136] width 300 height 71
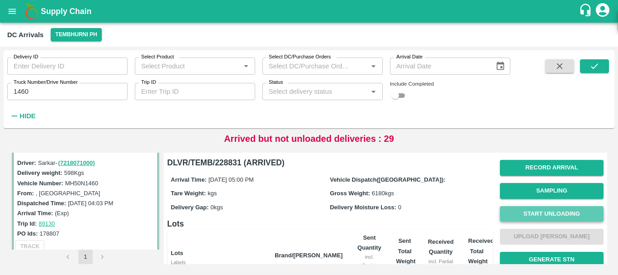
click at [550, 211] on button "Start Unloading" at bounding box center [552, 214] width 104 height 16
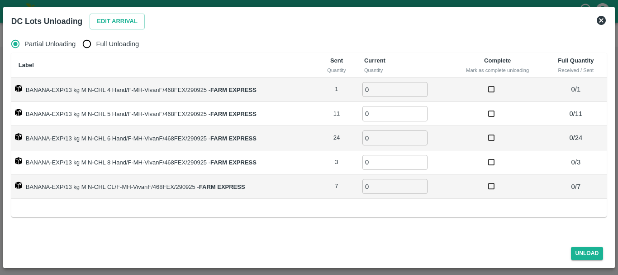
click at [100, 46] on span "Full Unloading" at bounding box center [117, 44] width 43 height 10
click at [96, 46] on input "Full Unloading" at bounding box center [87, 44] width 18 height 18
radio input "true"
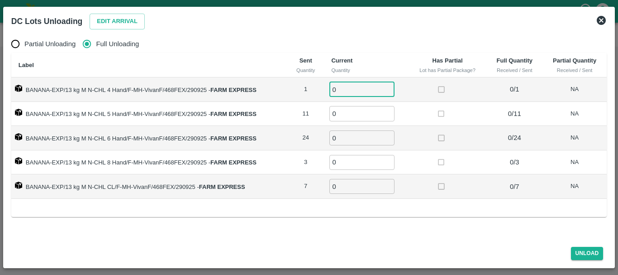
click at [345, 85] on input "0" at bounding box center [361, 89] width 65 height 15
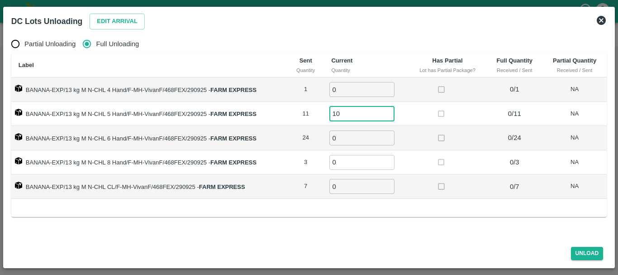
type input "10"
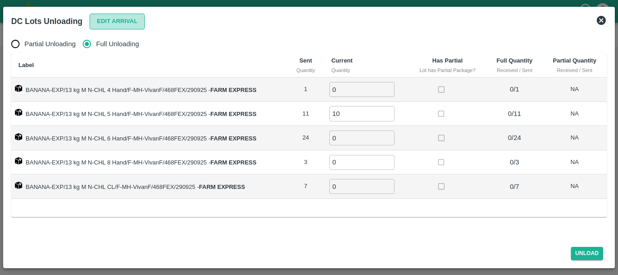
click at [120, 26] on button "Edit Arrival" at bounding box center [117, 22] width 55 height 16
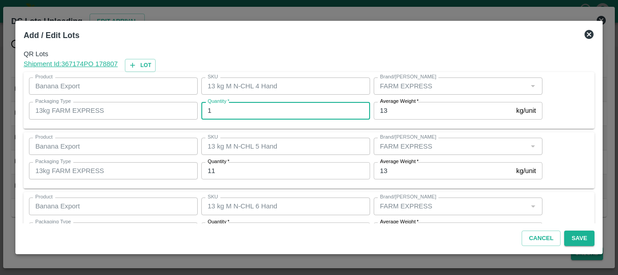
click at [252, 115] on input "1" at bounding box center [285, 110] width 169 height 17
type input "0"
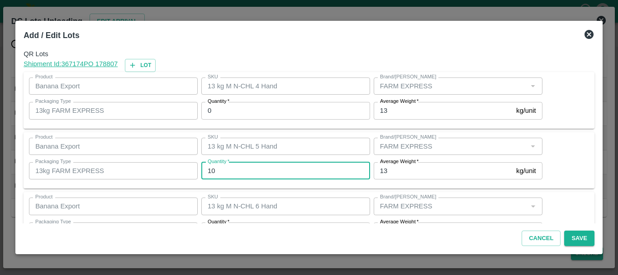
type input "10"
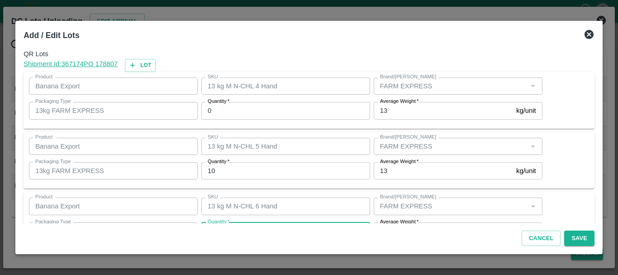
scroll to position [16, 0]
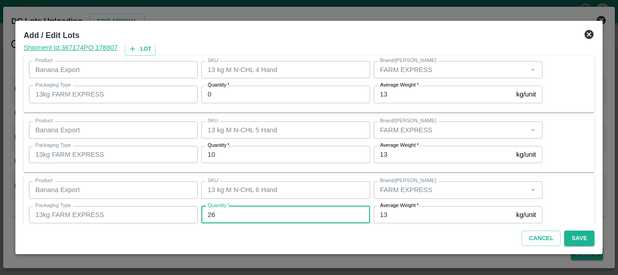
type input "26"
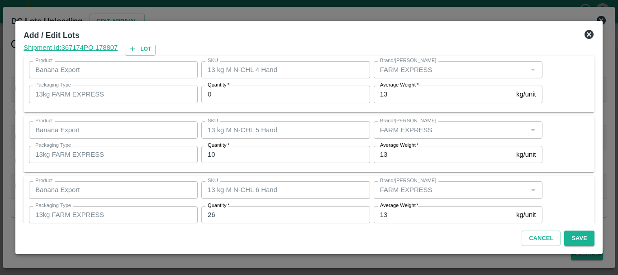
scroll to position [153, 0]
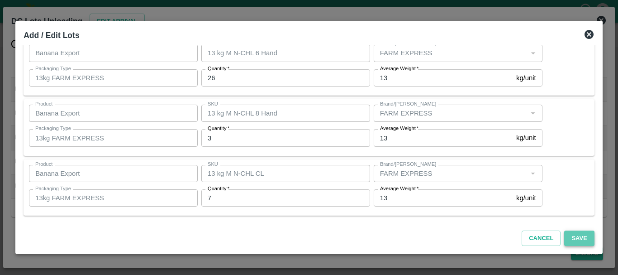
click at [590, 235] on button "Save" at bounding box center [579, 238] width 30 height 16
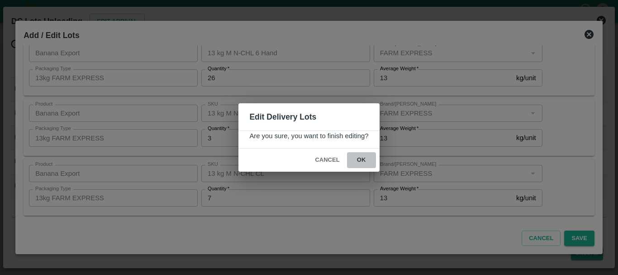
click at [366, 160] on button "ok" at bounding box center [361, 160] width 29 height 16
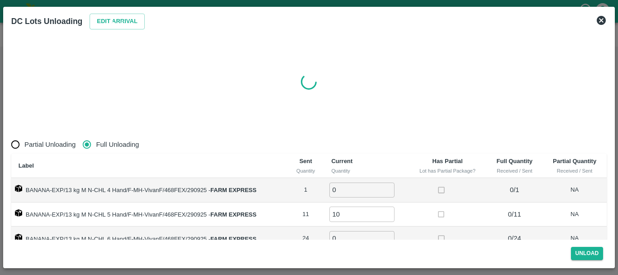
radio input "true"
type input "0"
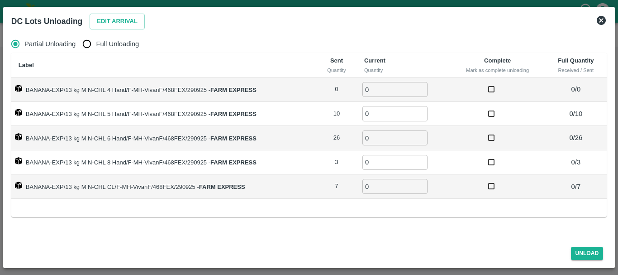
click at [96, 44] on span "Full Unloading" at bounding box center [117, 44] width 43 height 10
click at [96, 44] on input "Full Unloading" at bounding box center [87, 44] width 18 height 18
radio input "true"
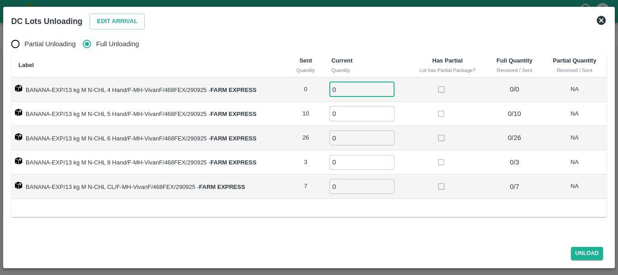
click at [349, 85] on input "0" at bounding box center [361, 89] width 65 height 15
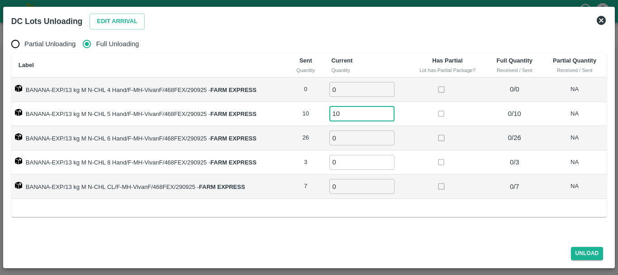
type input "10"
type input "26"
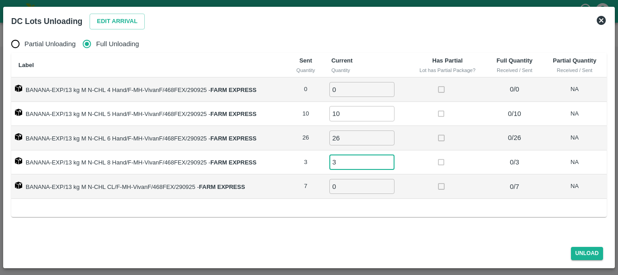
type input "3"
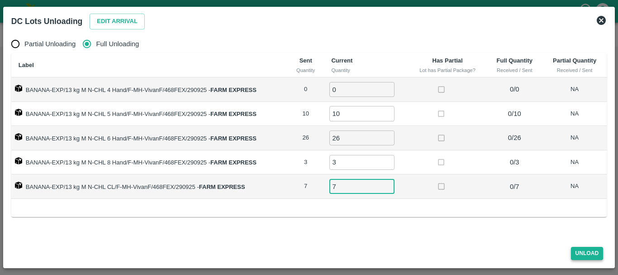
type input "7"
click at [590, 250] on button "Unload" at bounding box center [587, 253] width 33 height 13
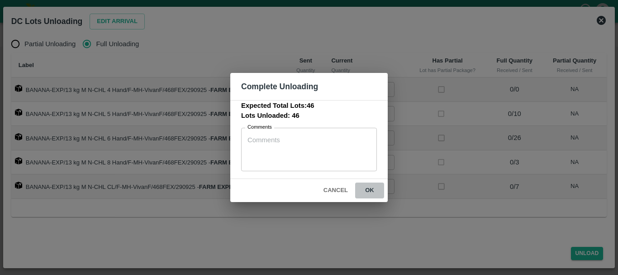
click at [361, 189] on button "ok" at bounding box center [369, 190] width 29 height 16
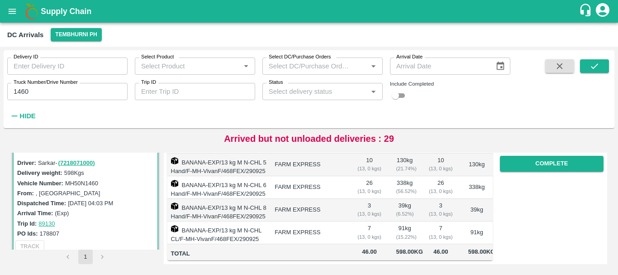
scroll to position [0, 0]
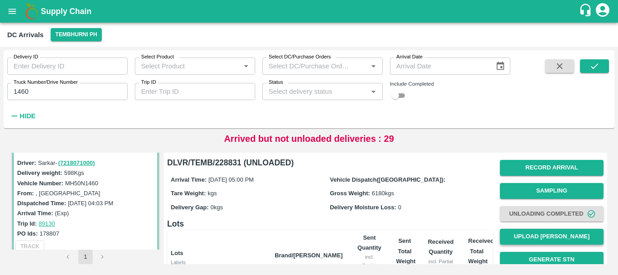
click at [508, 236] on button "Upload [PERSON_NAME]" at bounding box center [552, 236] width 104 height 16
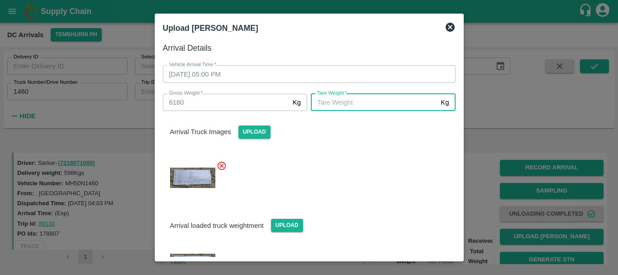
click at [388, 109] on input "Tare Weight   *" at bounding box center [374, 102] width 126 height 17
type input "5570"
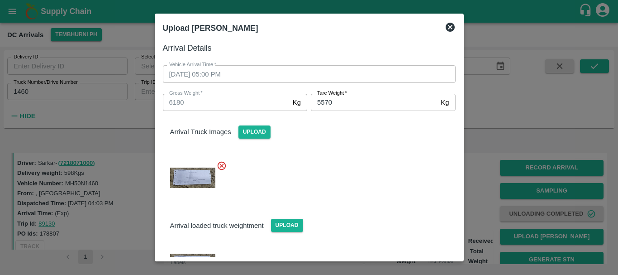
click at [395, 170] on div at bounding box center [306, 175] width 300 height 44
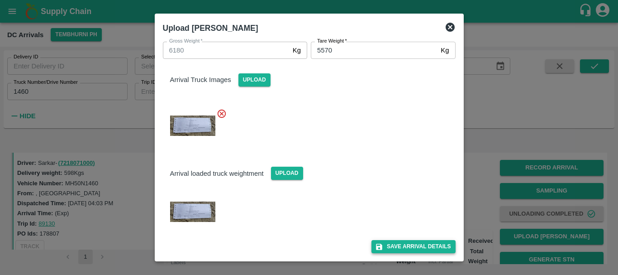
click at [409, 243] on button "Save Arrival Details" at bounding box center [413, 246] width 84 height 13
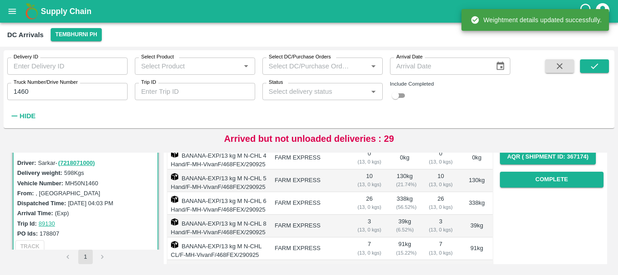
scroll to position [146, 0]
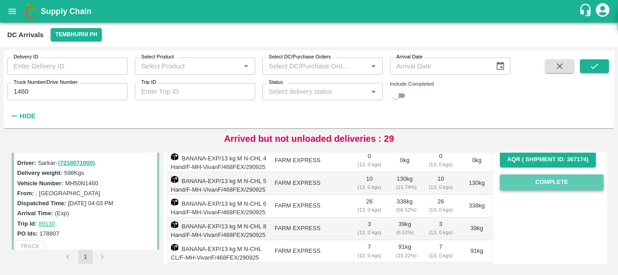
click at [528, 181] on button "Complete" at bounding box center [552, 182] width 104 height 16
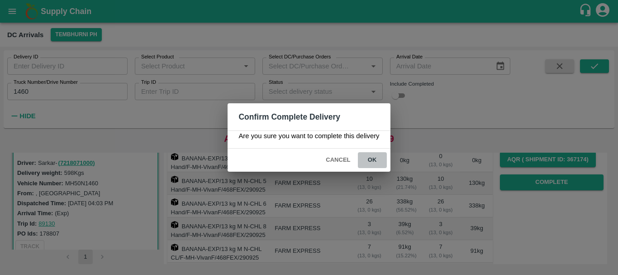
click at [380, 164] on button "ok" at bounding box center [372, 160] width 29 height 16
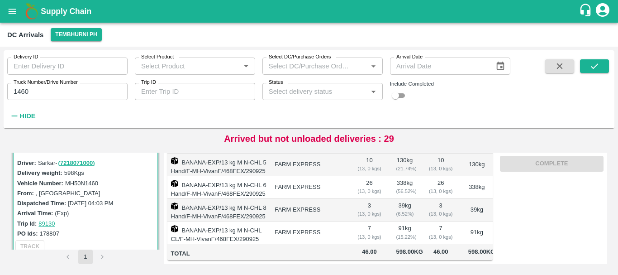
scroll to position [0, 0]
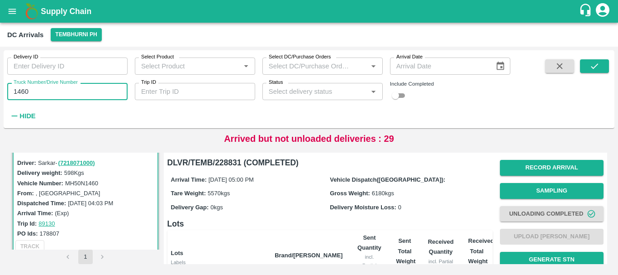
click at [70, 93] on input "1460" at bounding box center [67, 91] width 120 height 17
type input "1"
type input "3780"
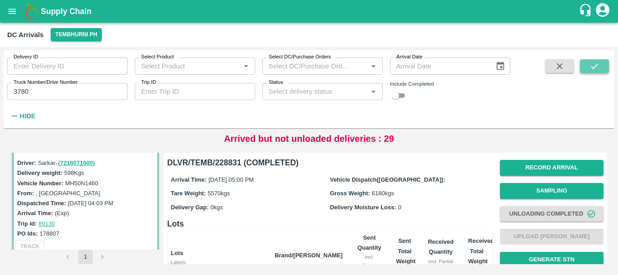
click at [596, 67] on icon "submit" at bounding box center [595, 66] width 10 height 10
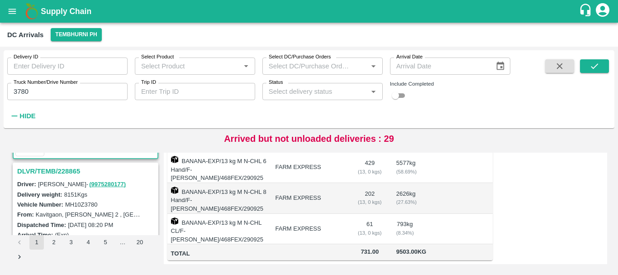
scroll to position [111, 0]
click at [67, 176] on h3 "DLVR/TEMB/228865" at bounding box center [86, 172] width 139 height 12
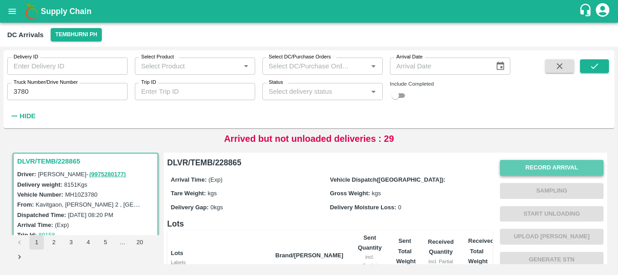
click at [540, 162] on button "Record Arrival" at bounding box center [552, 168] width 104 height 16
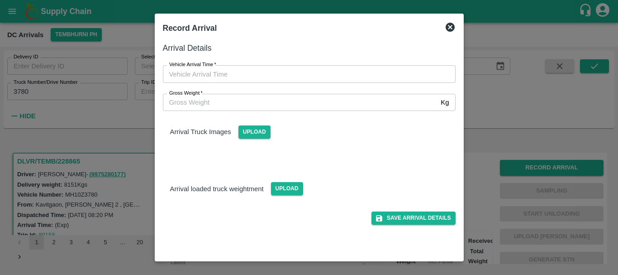
type input "DD/MM/YYYY hh:mm aa"
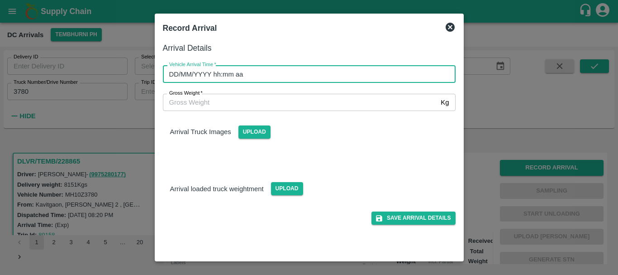
click at [374, 76] on input "DD/MM/YYYY hh:mm aa" at bounding box center [306, 73] width 286 height 17
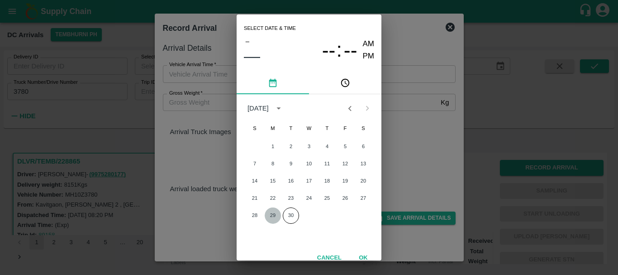
click at [276, 209] on button "29" at bounding box center [273, 215] width 16 height 16
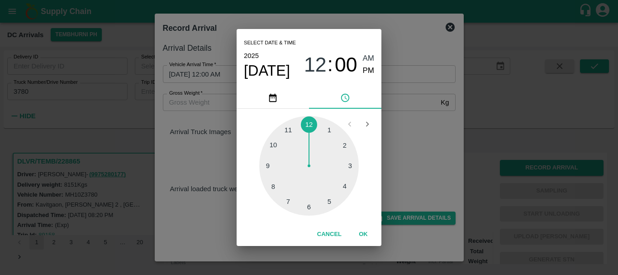
click at [350, 185] on div at bounding box center [309, 166] width 100 height 100
click at [308, 207] on div at bounding box center [309, 166] width 100 height 100
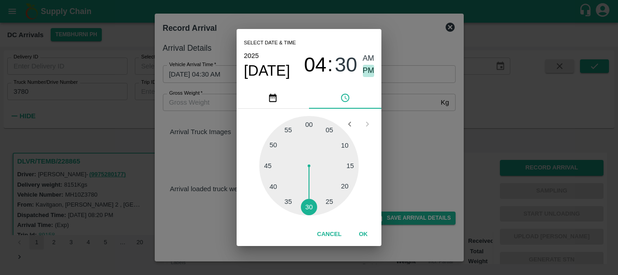
click at [365, 72] on span "PM" at bounding box center [369, 71] width 12 height 12
type input "29/09/2025 04:30 PM"
click at [418, 107] on div "Select date & time 2025 Sep 29 04 : 30 AM PM 05 10 15 20 25 30 35 40 45 50 55 0…" at bounding box center [309, 137] width 618 height 275
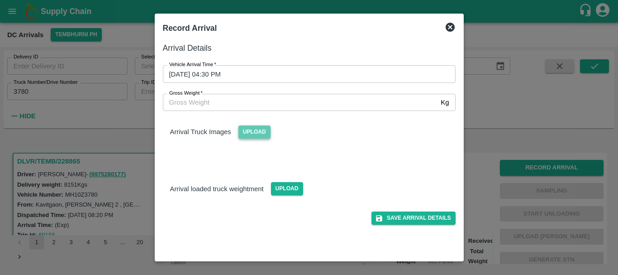
click at [261, 134] on span "Upload" at bounding box center [254, 131] width 32 height 13
click at [0, 0] on input "Upload" at bounding box center [0, 0] width 0 height 0
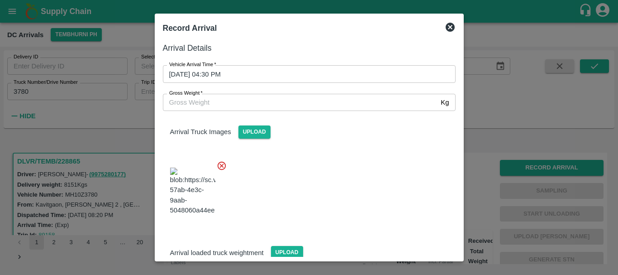
scroll to position [48, 0]
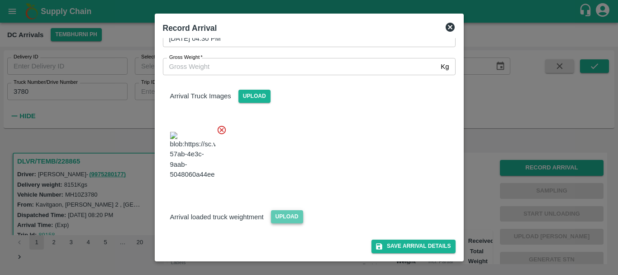
click at [293, 210] on span "Upload" at bounding box center [287, 216] width 32 height 13
click at [0, 0] on input "Upload" at bounding box center [0, 0] width 0 height 0
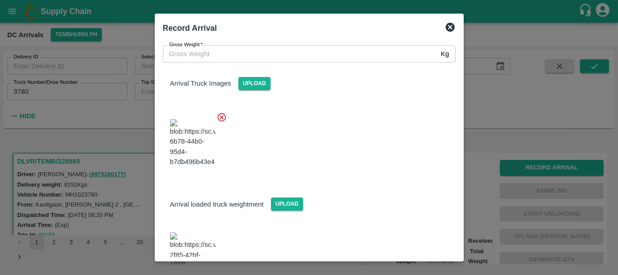
scroll to position [89, 0]
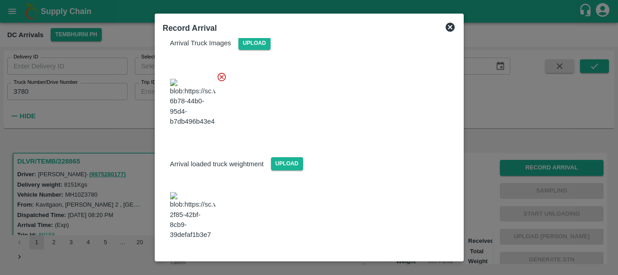
click at [190, 213] on img at bounding box center [192, 216] width 45 height 48
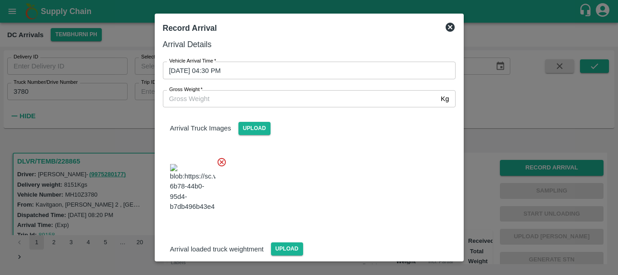
scroll to position [0, 0]
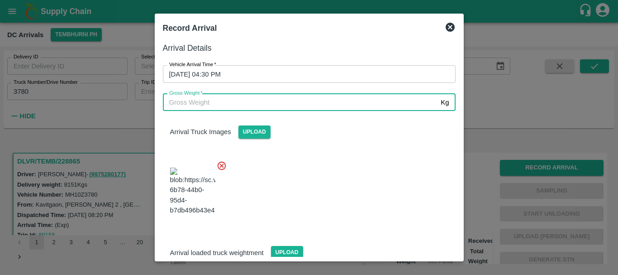
click at [232, 95] on input "Gross Weight   *" at bounding box center [300, 102] width 275 height 17
type input "14180"
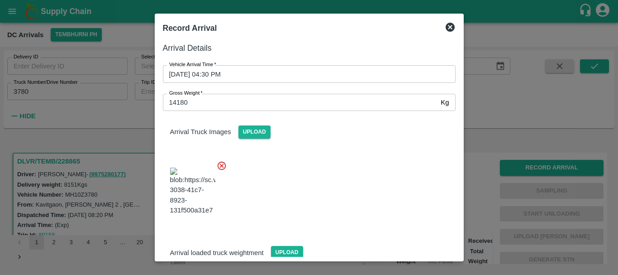
click at [331, 162] on div at bounding box center [306, 188] width 300 height 71
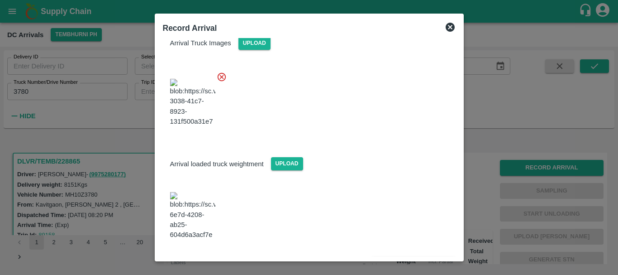
click at [411, 258] on button "Save Arrival Details" at bounding box center [413, 264] width 84 height 13
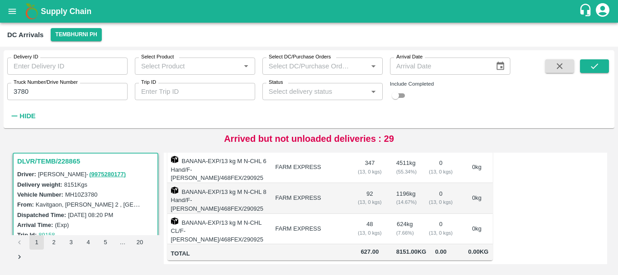
scroll to position [0, 0]
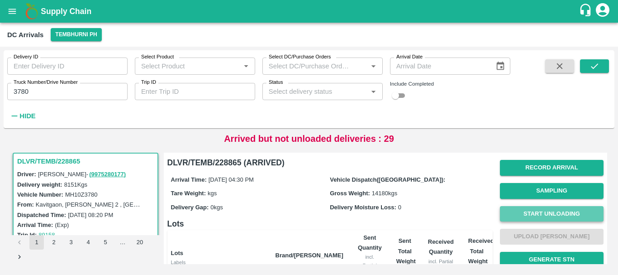
click at [537, 206] on button "Start Unloading" at bounding box center [552, 214] width 104 height 16
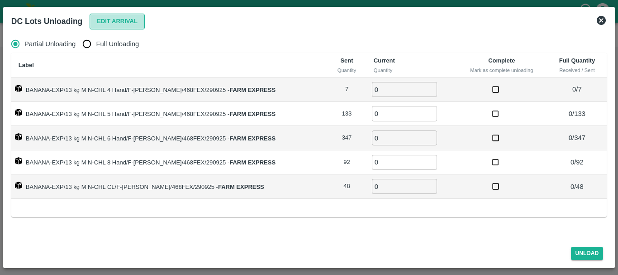
click at [109, 28] on button "Edit Arrival" at bounding box center [117, 22] width 55 height 16
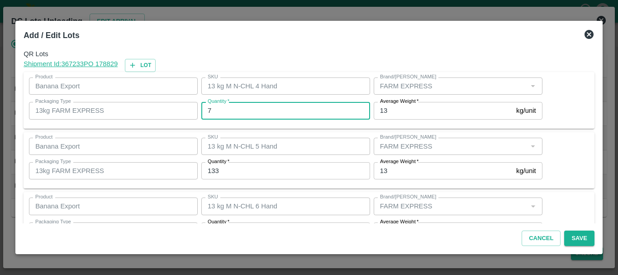
click at [245, 115] on input "7" at bounding box center [285, 110] width 169 height 17
type input "0"
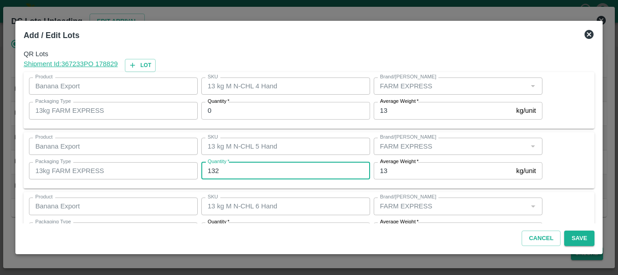
type input "132"
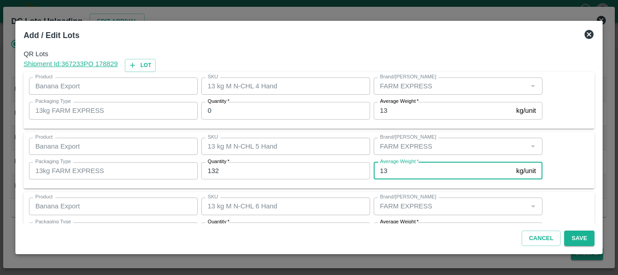
scroll to position [16, 0]
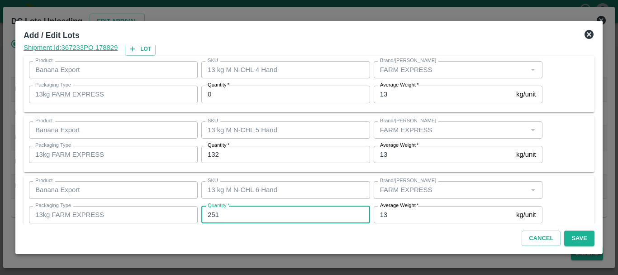
type input "251"
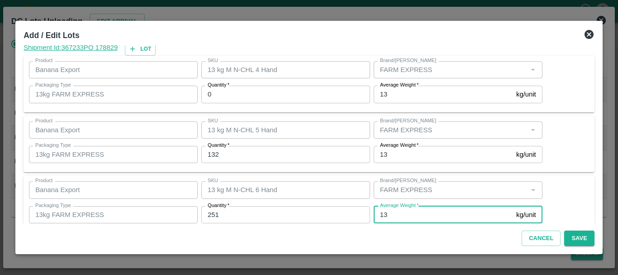
scroll to position [153, 0]
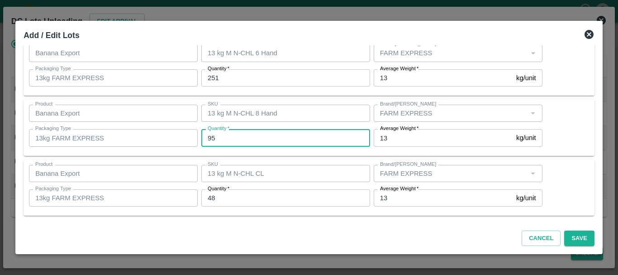
type input "95"
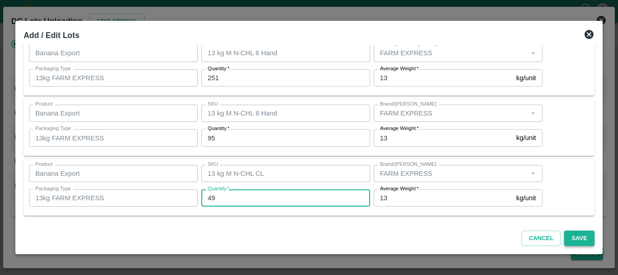
type input "49"
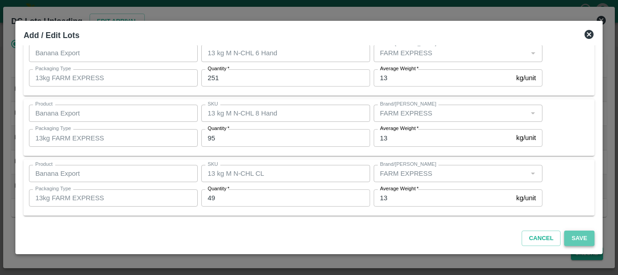
click at [575, 235] on button "Save" at bounding box center [579, 238] width 30 height 16
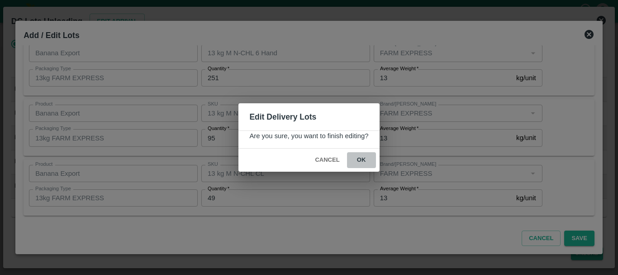
click at [366, 160] on button "ok" at bounding box center [361, 160] width 29 height 16
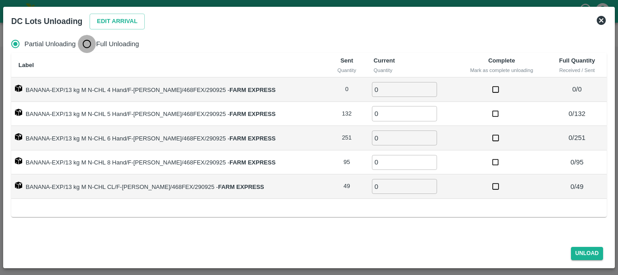
click at [95, 43] on input "Full Unloading" at bounding box center [87, 44] width 18 height 18
radio input "true"
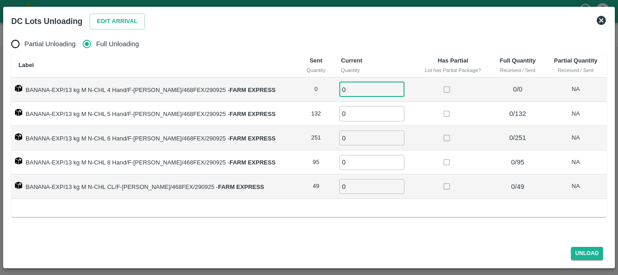
click at [349, 84] on input "0" at bounding box center [371, 89] width 65 height 15
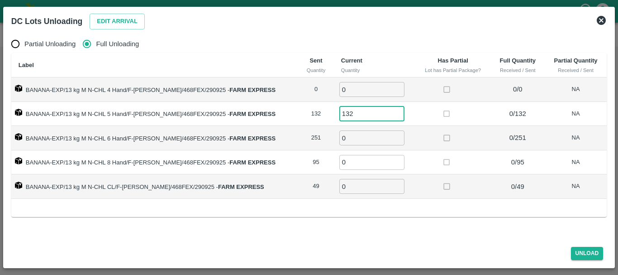
type input "132"
type input "251"
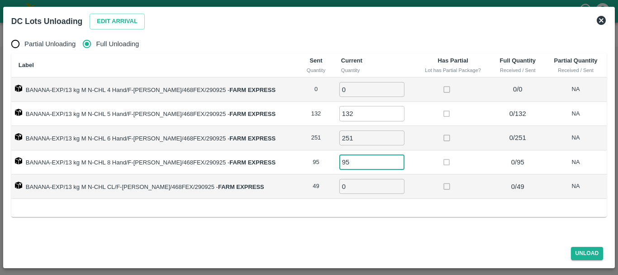
type input "95"
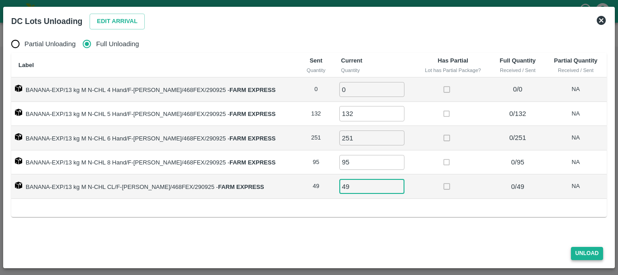
type input "49"
click at [583, 248] on button "Unload" at bounding box center [587, 253] width 33 height 13
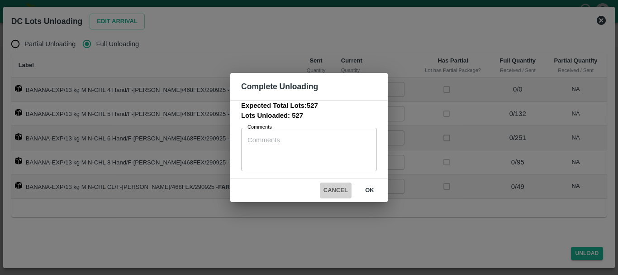
click at [333, 186] on button "Cancel" at bounding box center [336, 190] width 32 height 16
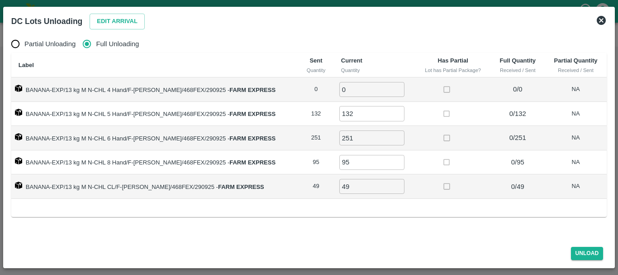
click at [597, 26] on icon at bounding box center [601, 20] width 11 height 11
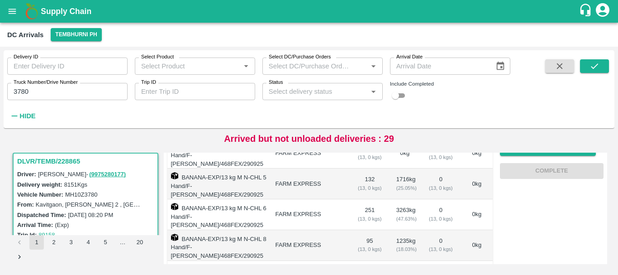
scroll to position [0, 0]
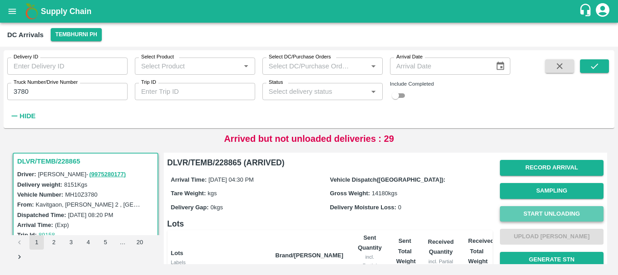
click at [562, 213] on button "Start Unloading" at bounding box center [552, 214] width 104 height 16
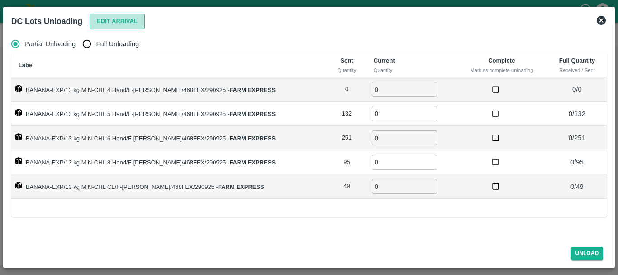
click at [103, 19] on button "Edit Arrival" at bounding box center [117, 22] width 55 height 16
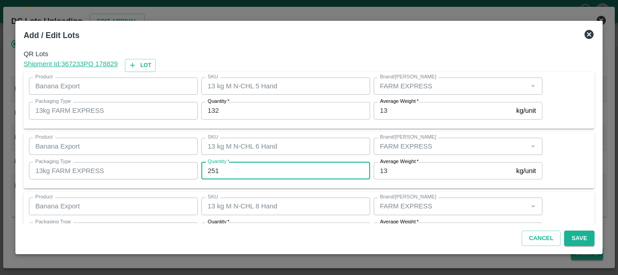
click at [264, 168] on input "251" at bounding box center [285, 170] width 169 height 17
type input "2"
type input "351"
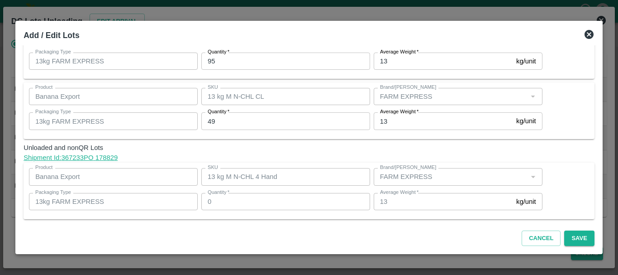
scroll to position [173, 0]
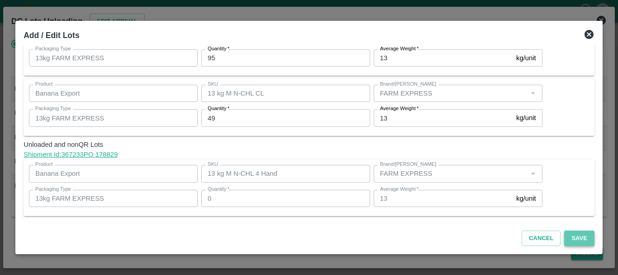
click at [573, 230] on button "Save" at bounding box center [579, 238] width 30 height 16
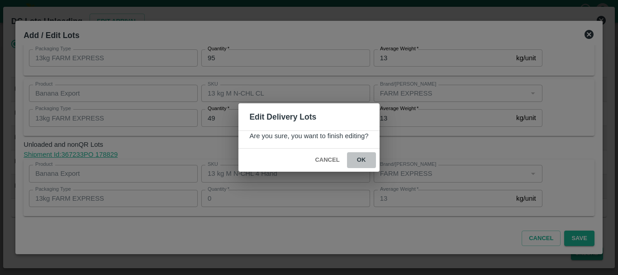
click at [368, 158] on button "ok" at bounding box center [361, 160] width 29 height 16
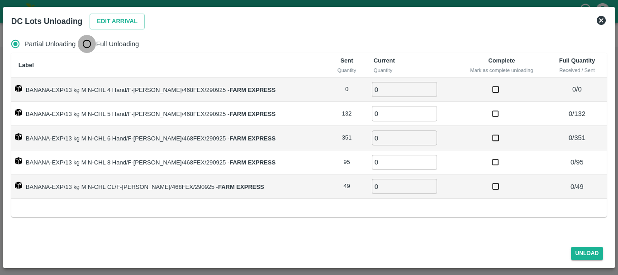
click at [91, 46] on input "Full Unloading" at bounding box center [87, 44] width 18 height 18
radio input "true"
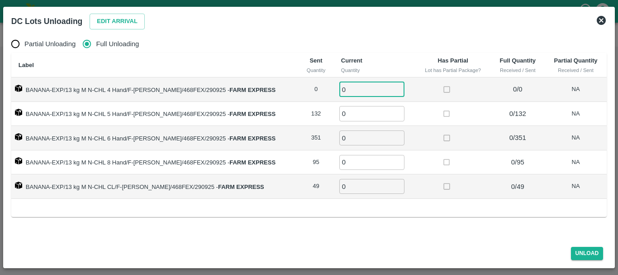
click at [344, 93] on input "0" at bounding box center [371, 89] width 65 height 15
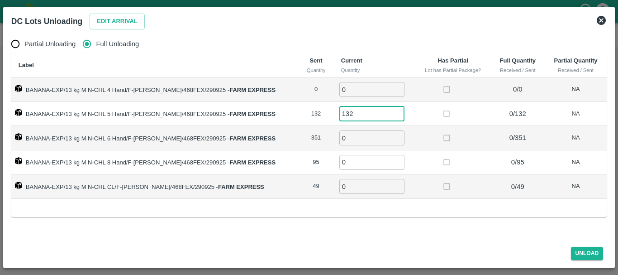
type input "132"
type input "351"
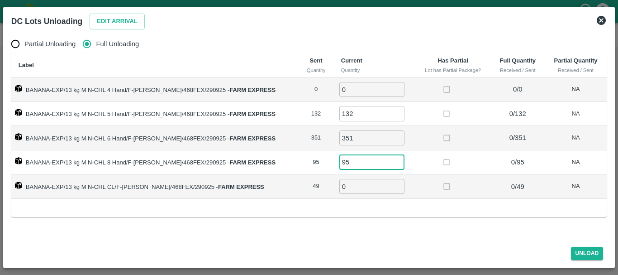
type input "95"
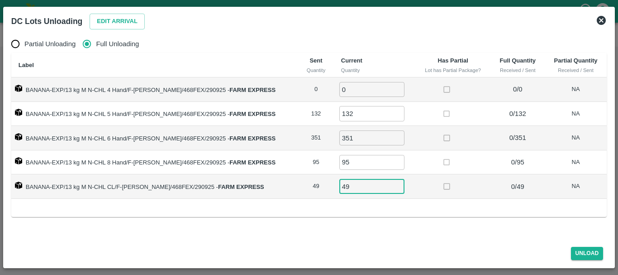
type input "49"
click at [438, 165] on label at bounding box center [446, 162] width 17 height 17
click at [580, 252] on button "Unload" at bounding box center [587, 253] width 33 height 13
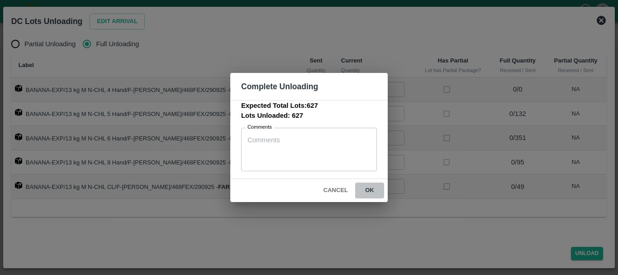
click at [368, 189] on button "ok" at bounding box center [369, 190] width 29 height 16
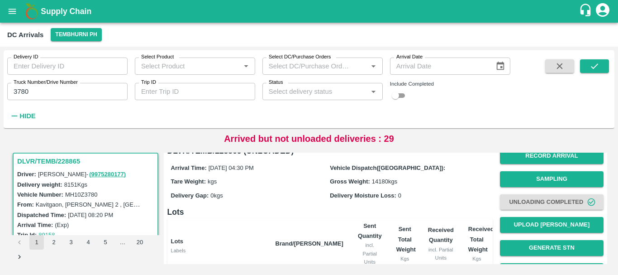
scroll to position [11, 0]
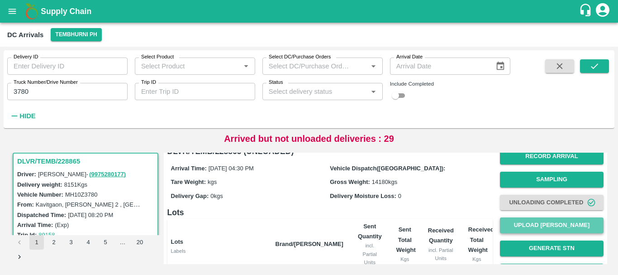
click at [537, 224] on button "Upload [PERSON_NAME]" at bounding box center [552, 225] width 104 height 16
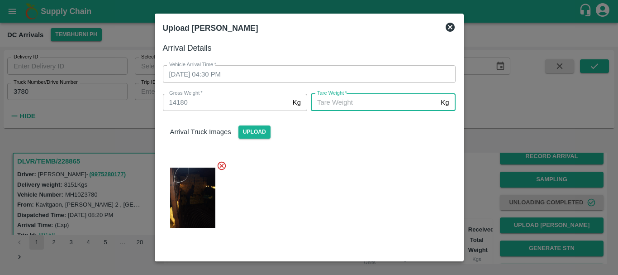
click at [365, 108] on input "Tare Weight   *" at bounding box center [374, 102] width 126 height 17
type input "5420"
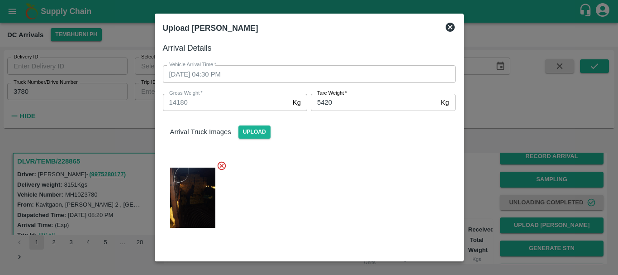
click at [367, 179] on div at bounding box center [306, 195] width 300 height 84
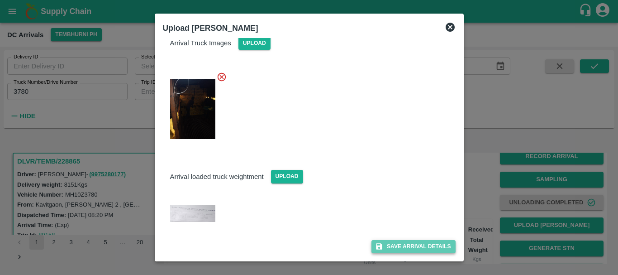
click at [395, 245] on button "Save Arrival Details" at bounding box center [413, 246] width 84 height 13
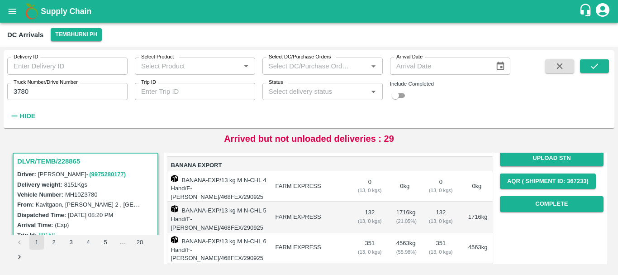
scroll to position [124, 0]
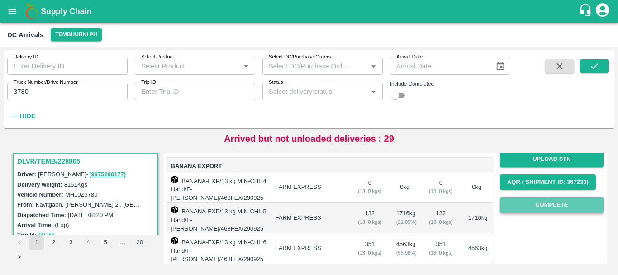
click at [537, 203] on button "Complete" at bounding box center [552, 205] width 104 height 16
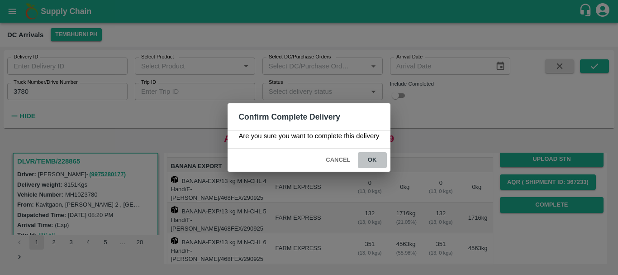
click at [375, 154] on button "ok" at bounding box center [372, 160] width 29 height 16
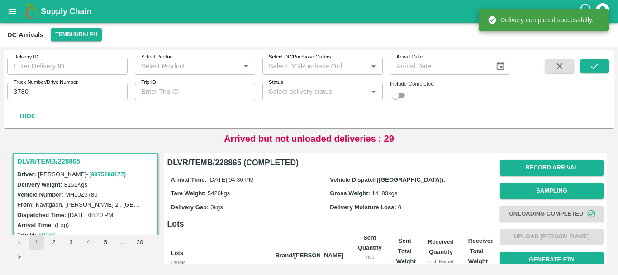
scroll to position [205, 0]
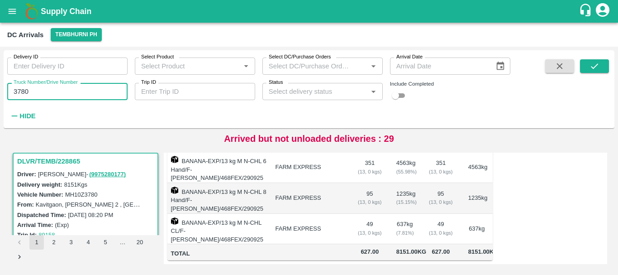
click at [39, 89] on input "3780" at bounding box center [67, 91] width 120 height 17
type input "3"
type input "5641"
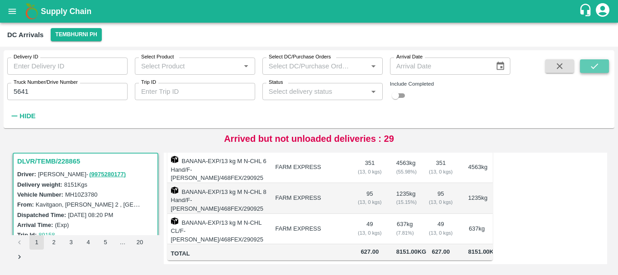
click at [585, 68] on button "submit" at bounding box center [594, 66] width 29 height 14
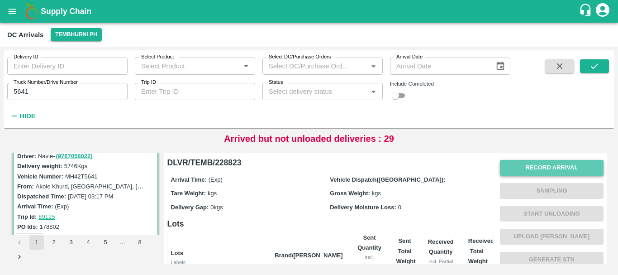
click at [504, 170] on button "Record Arrival" at bounding box center [552, 168] width 104 height 16
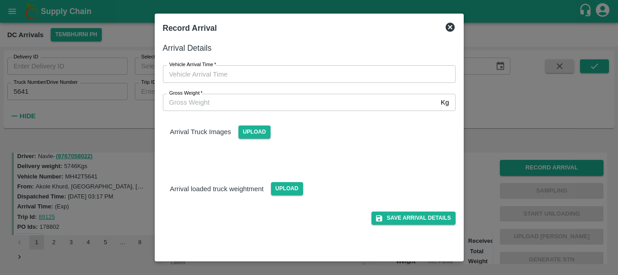
type input "DD/MM/YYYY hh:mm aa"
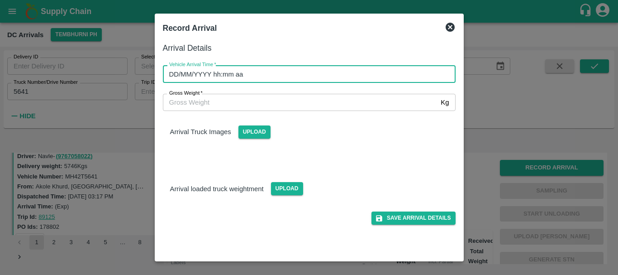
click at [390, 79] on input "DD/MM/YYYY hh:mm aa" at bounding box center [306, 73] width 286 height 17
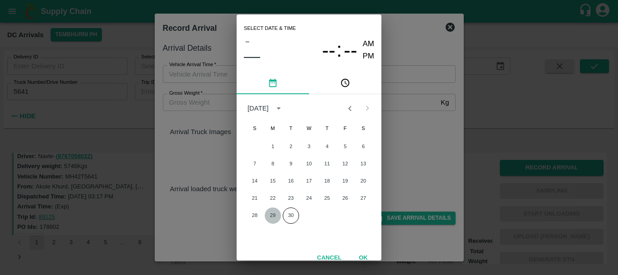
click at [274, 214] on button "29" at bounding box center [273, 215] width 16 height 16
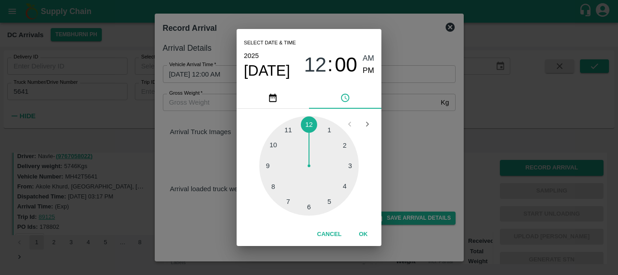
click at [331, 197] on div at bounding box center [309, 166] width 100 height 100
click at [339, 142] on div at bounding box center [309, 166] width 100 height 100
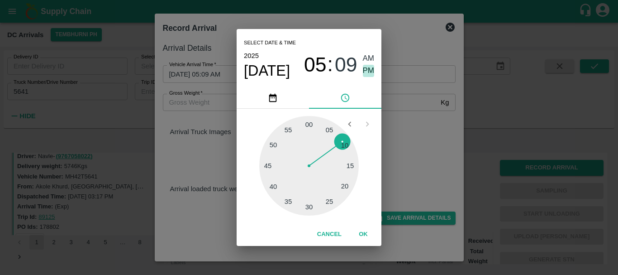
click at [372, 69] on span "PM" at bounding box center [369, 71] width 12 height 12
type input "29/09/2025 05:09 PM"
click at [410, 125] on div "Select date & time 2025 Sep 29 05 : 09 AM PM 05 10 15 20 25 30 35 40 45 50 55 0…" at bounding box center [309, 137] width 618 height 275
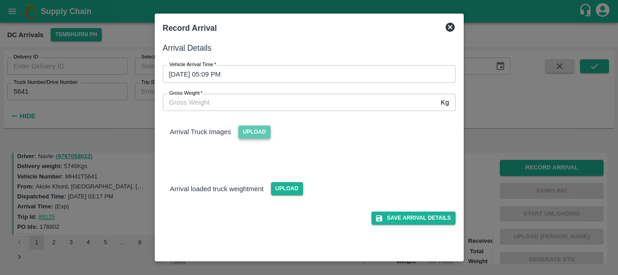
click at [263, 129] on span "Upload" at bounding box center [254, 131] width 32 height 13
click at [0, 0] on input "Upload" at bounding box center [0, 0] width 0 height 0
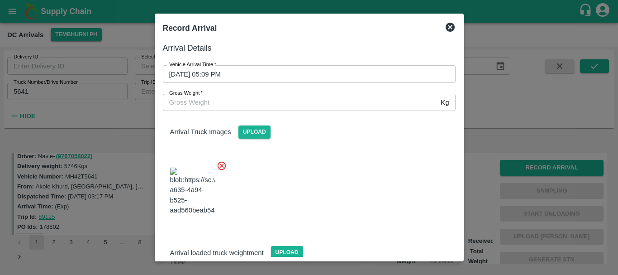
scroll to position [22, 0]
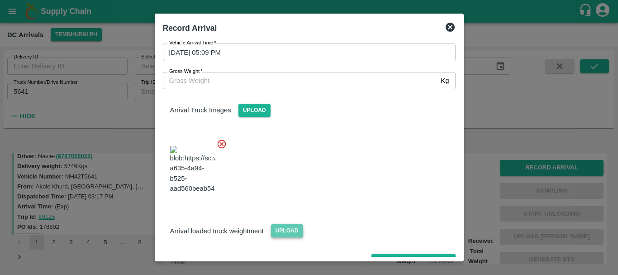
click at [283, 224] on span "Upload" at bounding box center [287, 230] width 32 height 13
click at [0, 0] on input "Upload" at bounding box center [0, 0] width 0 height 0
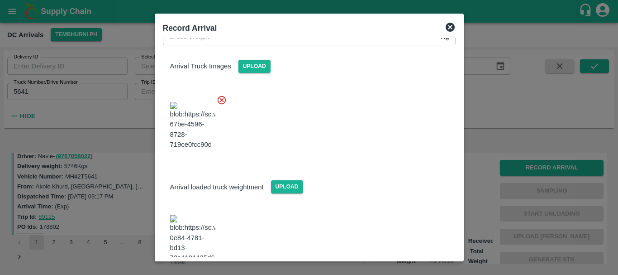
click at [189, 215] on img at bounding box center [192, 239] width 45 height 48
click at [226, 42] on input "Gross Weight   *" at bounding box center [300, 36] width 275 height 17
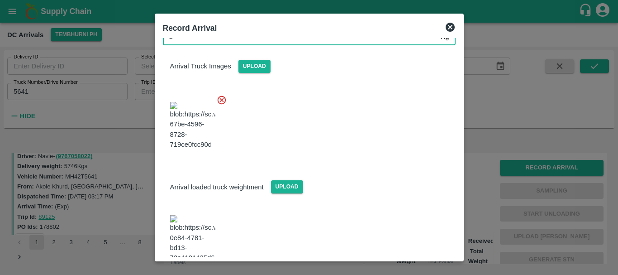
scroll to position [61, 0]
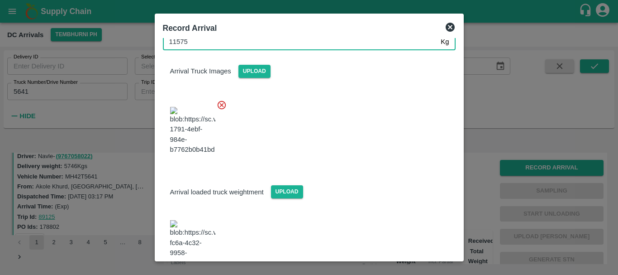
type input "11575"
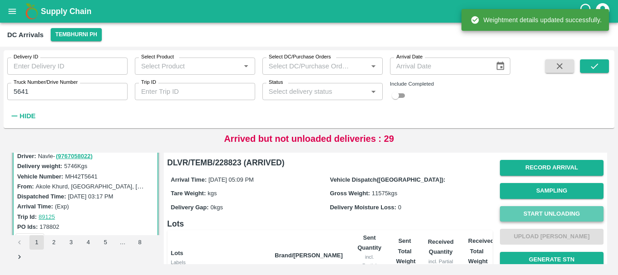
click at [520, 214] on button "Start Unloading" at bounding box center [552, 214] width 104 height 16
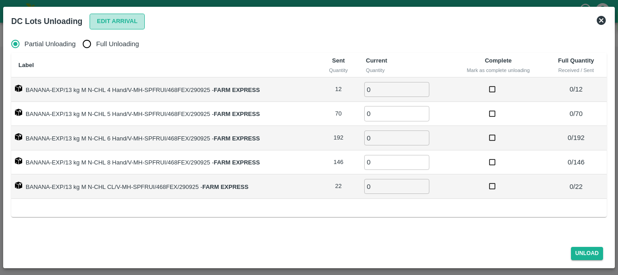
click at [124, 22] on button "Edit Arrival" at bounding box center [117, 22] width 55 height 16
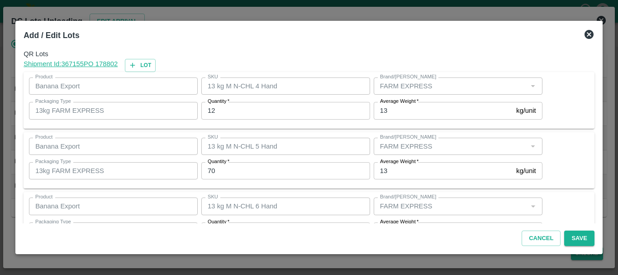
click at [230, 104] on input "12" at bounding box center [285, 110] width 169 height 17
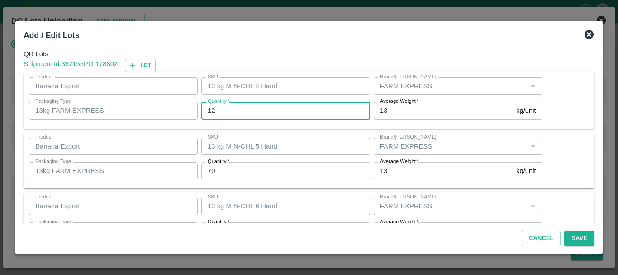
type input "1"
type input "12"
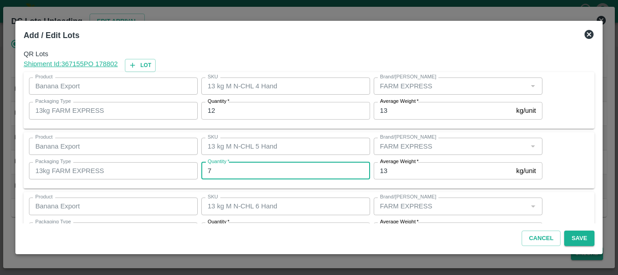
type input "70"
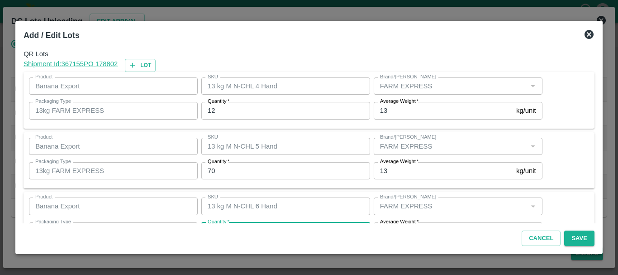
scroll to position [16, 0]
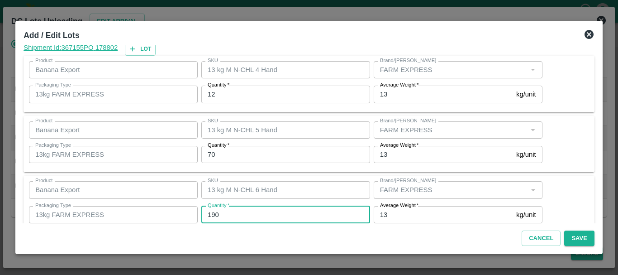
type input "190"
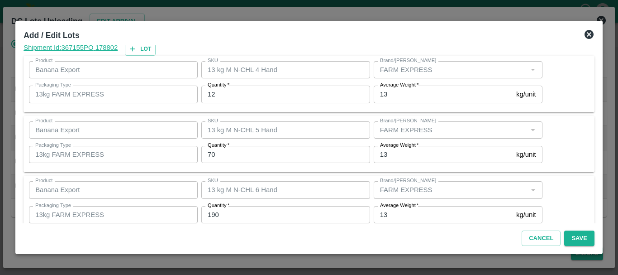
scroll to position [153, 0]
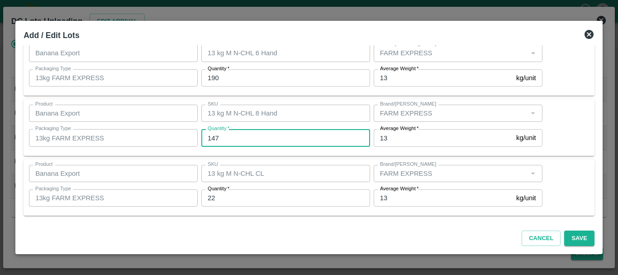
type input "147"
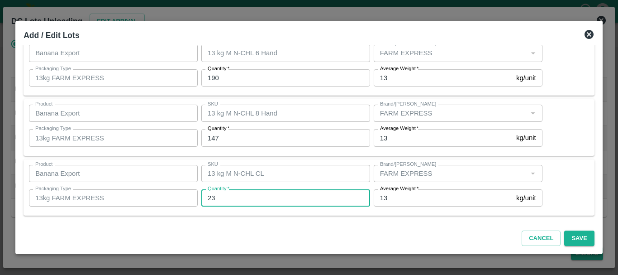
type input "23"
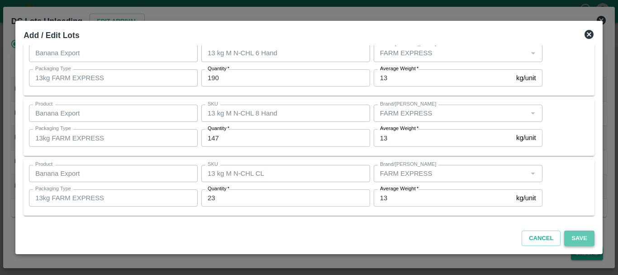
click at [585, 233] on button "Save" at bounding box center [579, 238] width 30 height 16
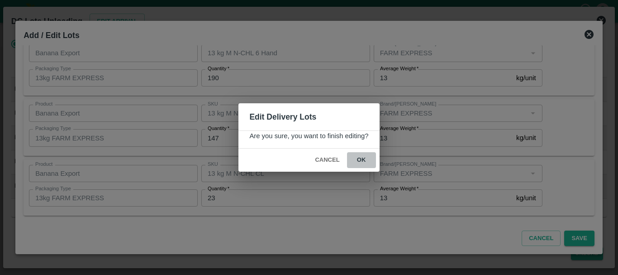
click at [366, 155] on button "ok" at bounding box center [361, 160] width 29 height 16
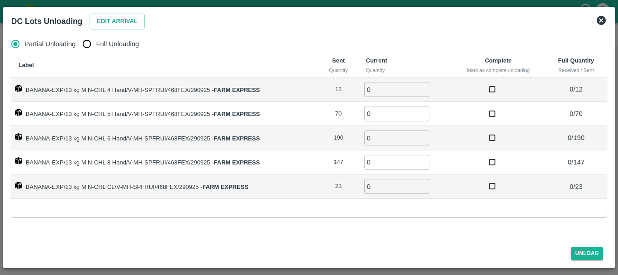
click at [94, 45] on input "Full Unloading" at bounding box center [87, 44] width 18 height 18
radio input "true"
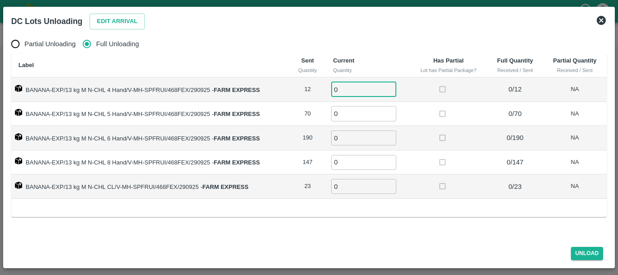
click at [369, 88] on input "0" at bounding box center [363, 89] width 65 height 15
type input "012"
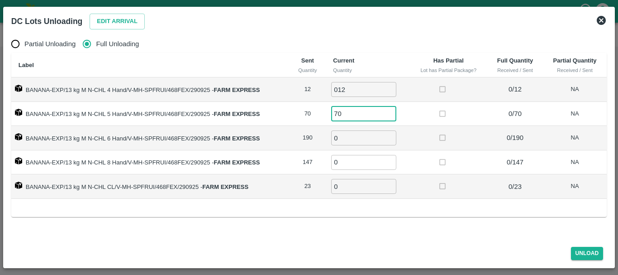
type input "70"
type input "190"
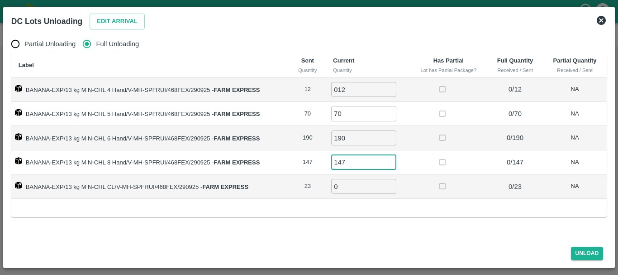
type input "147"
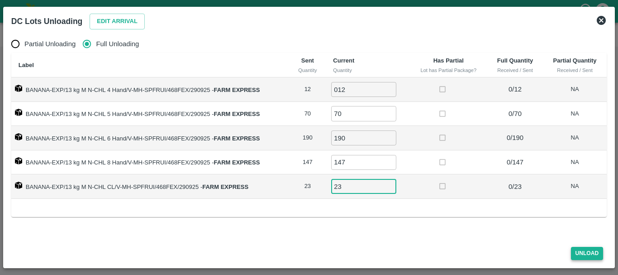
type input "23"
click at [582, 250] on button "Unload" at bounding box center [587, 253] width 33 height 13
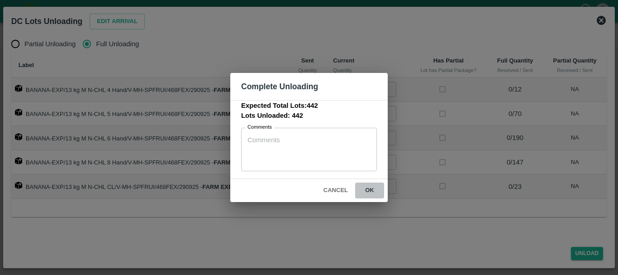
click at [375, 192] on button "ok" at bounding box center [369, 190] width 29 height 16
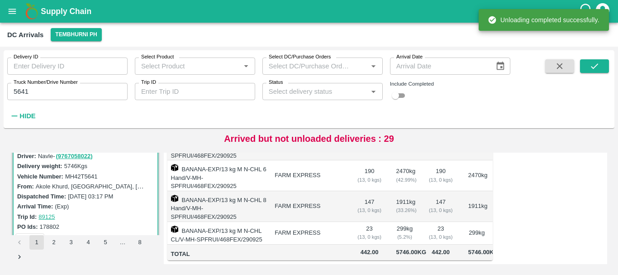
scroll to position [0, 0]
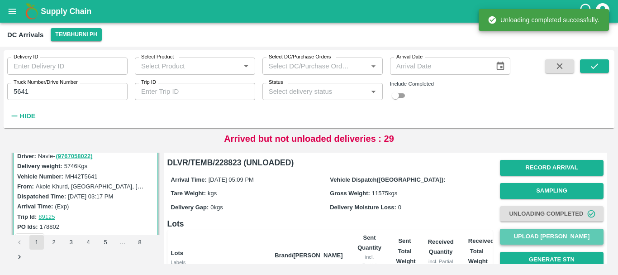
click at [545, 238] on button "Upload [PERSON_NAME]" at bounding box center [552, 236] width 104 height 16
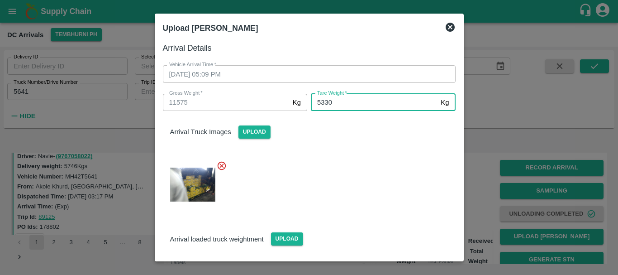
type input "5330"
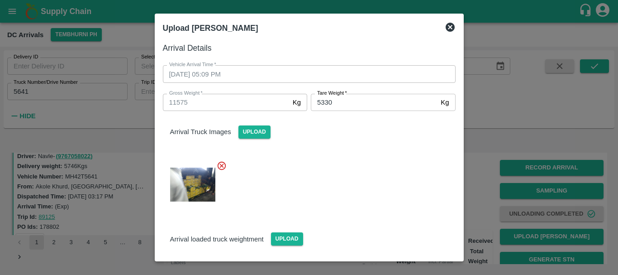
click at [343, 223] on div "Arrival loaded truck weightment Upload" at bounding box center [309, 232] width 307 height 28
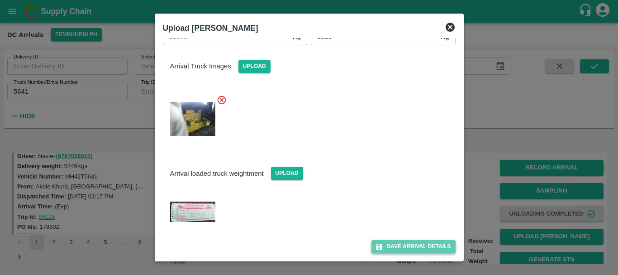
click at [381, 243] on button "Save Arrival Details" at bounding box center [413, 246] width 84 height 13
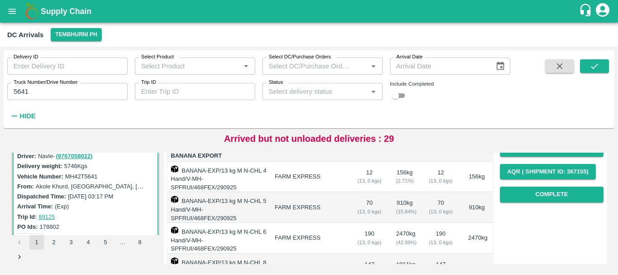
scroll to position [133, 0]
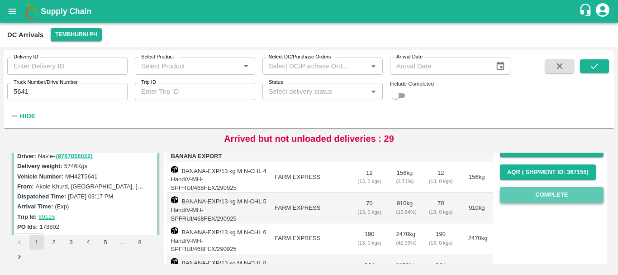
click at [535, 188] on button "Complete" at bounding box center [552, 195] width 104 height 16
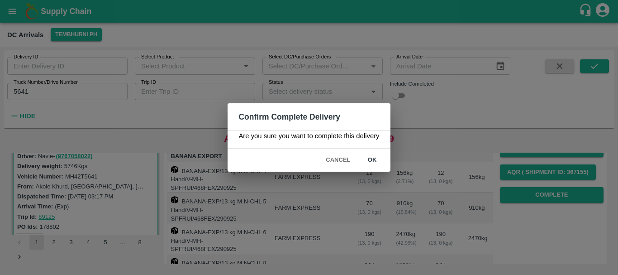
click at [378, 160] on button "ok" at bounding box center [372, 160] width 29 height 16
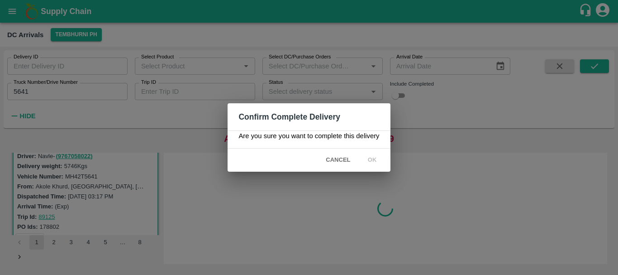
scroll to position [0, 0]
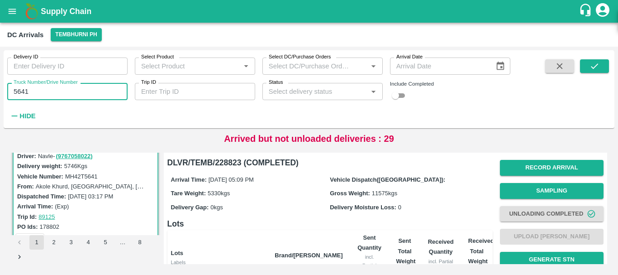
click at [85, 86] on input "5641" at bounding box center [67, 91] width 120 height 17
type input "5"
type input "4975"
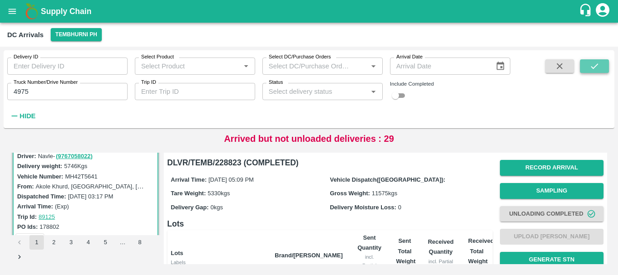
click at [594, 61] on icon "submit" at bounding box center [595, 66] width 10 height 10
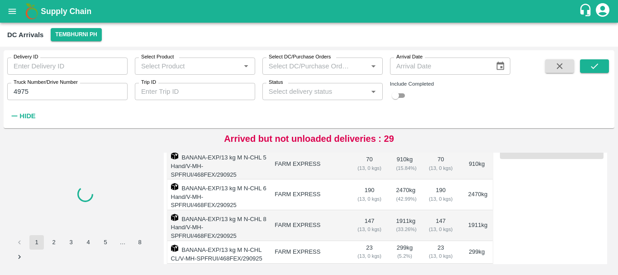
scroll to position [214, 0]
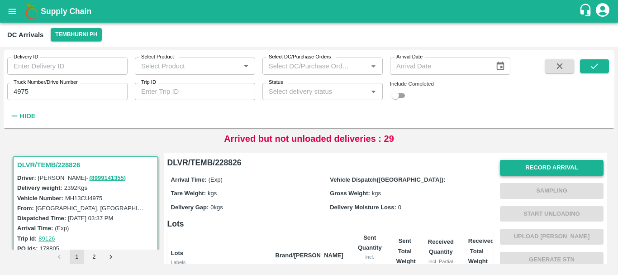
scroll to position [0, 0]
click at [527, 162] on button "Record Arrival" at bounding box center [552, 167] width 104 height 16
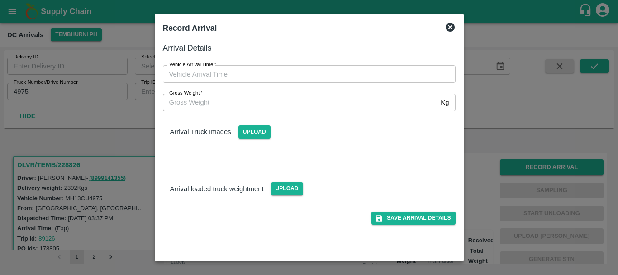
type input "DD/MM/YYYY hh:mm aa"
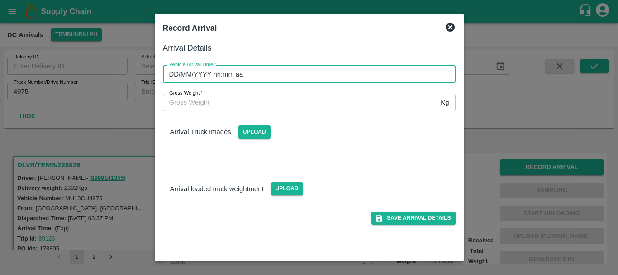
click at [369, 76] on input "DD/MM/YYYY hh:mm aa" at bounding box center [306, 73] width 286 height 17
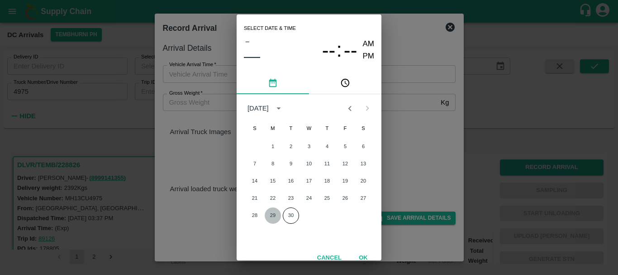
click at [274, 212] on button "29" at bounding box center [273, 215] width 16 height 16
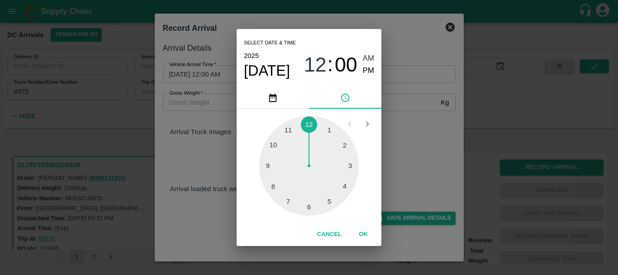
click at [338, 183] on div at bounding box center [309, 166] width 100 height 100
click at [275, 185] on div at bounding box center [309, 166] width 100 height 100
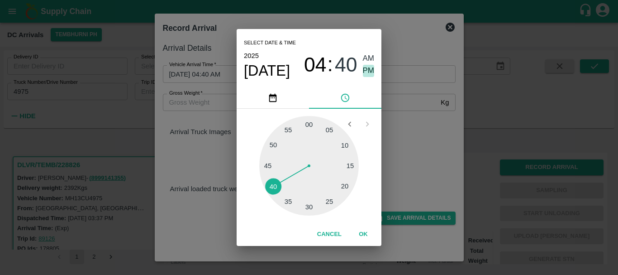
click at [370, 69] on span "PM" at bounding box center [369, 71] width 12 height 12
type input "29/09/2025 04:40 PM"
click at [440, 105] on div "Select date & time 2025 Sep 29 04 : 40 AM PM 05 10 15 20 25 30 35 40 45 50 55 0…" at bounding box center [309, 137] width 618 height 275
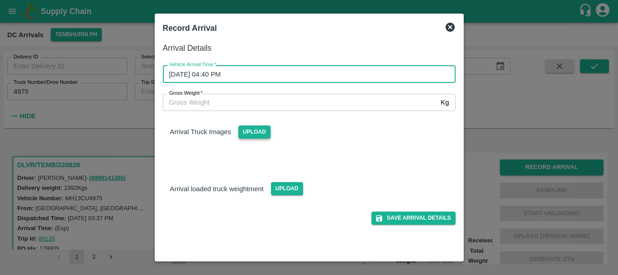
click at [261, 133] on span "Upload" at bounding box center [254, 131] width 32 height 13
click at [0, 0] on input "Upload" at bounding box center [0, 0] width 0 height 0
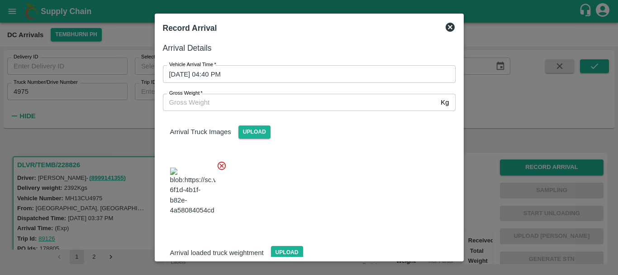
scroll to position [48, 0]
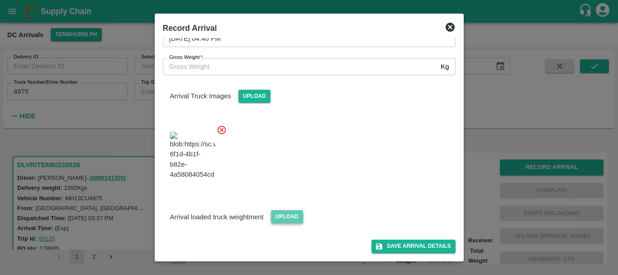
click at [282, 215] on span "Upload" at bounding box center [287, 216] width 32 height 13
click at [0, 0] on input "Upload" at bounding box center [0, 0] width 0 height 0
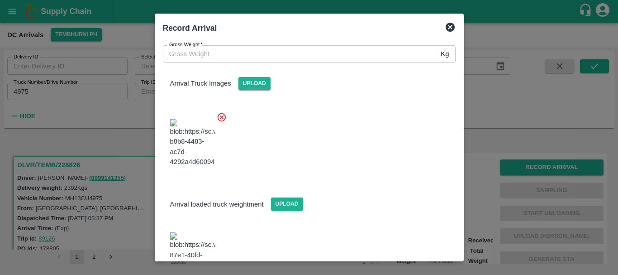
scroll to position [91, 0]
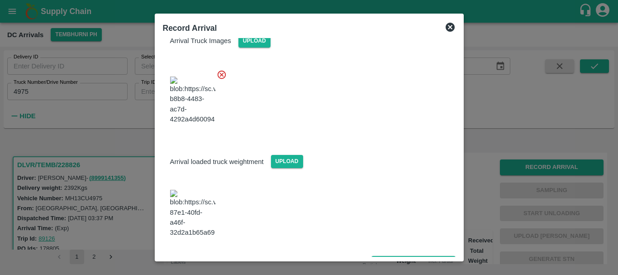
click at [204, 209] on img at bounding box center [192, 214] width 45 height 48
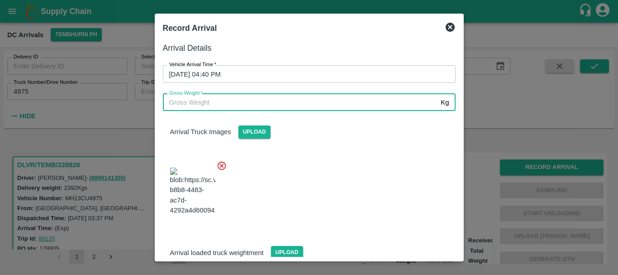
click at [282, 99] on input "Gross Weight   *" at bounding box center [300, 102] width 275 height 17
type input "7570"
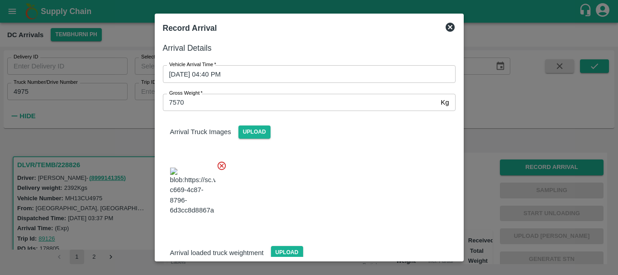
click at [359, 173] on div at bounding box center [306, 188] width 300 height 71
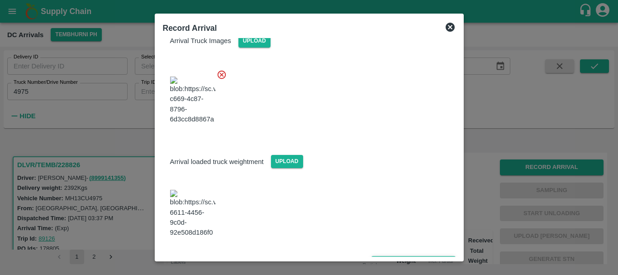
click at [397, 256] on button "Save Arrival Details" at bounding box center [413, 262] width 84 height 13
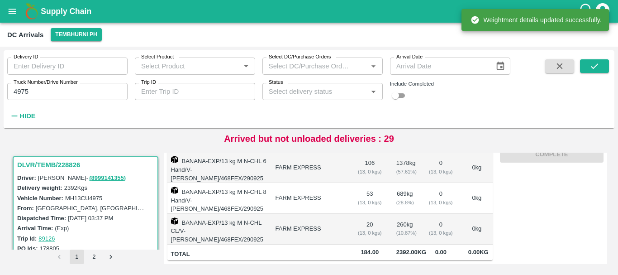
scroll to position [0, 0]
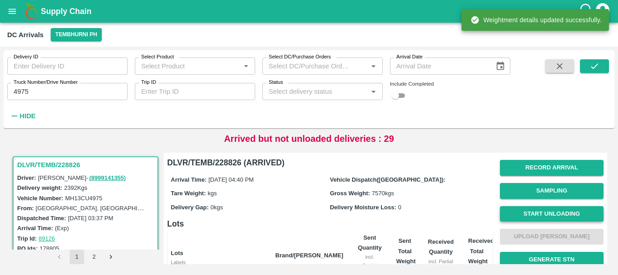
click at [536, 211] on button "Start Unloading" at bounding box center [552, 214] width 104 height 16
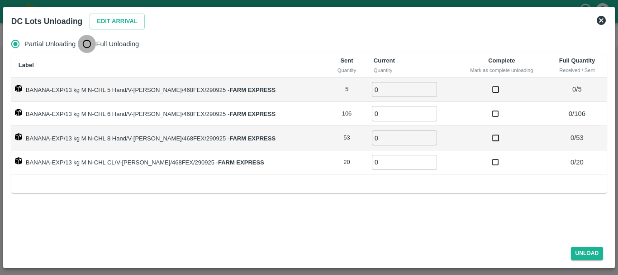
click at [90, 38] on input "Full Unloading" at bounding box center [87, 44] width 18 height 18
radio input "true"
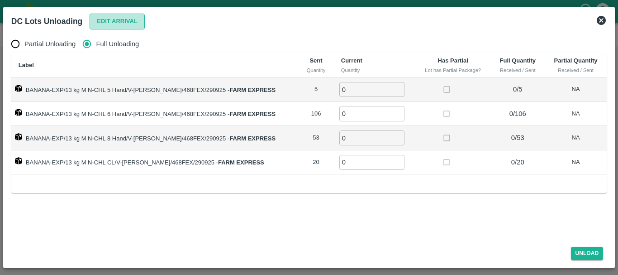
click at [109, 21] on button "Edit Arrival" at bounding box center [117, 22] width 55 height 16
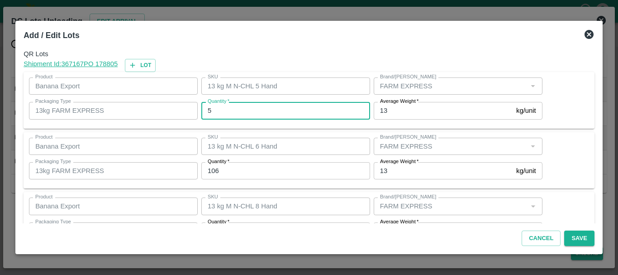
click at [264, 114] on input "5" at bounding box center [285, 110] width 169 height 17
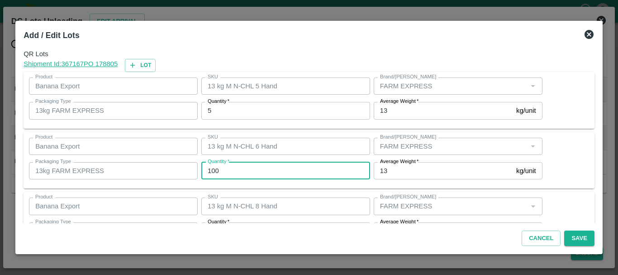
type input "100"
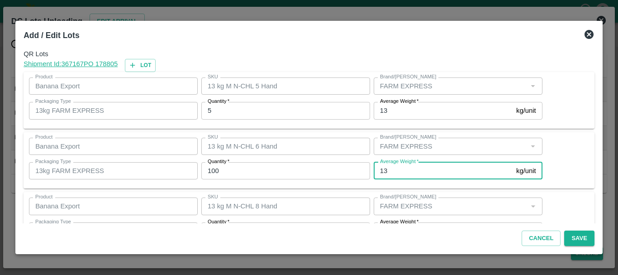
scroll to position [16, 0]
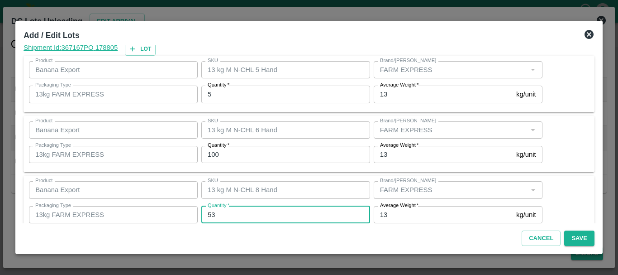
click at [241, 212] on input "53" at bounding box center [285, 214] width 169 height 17
type input "5"
type input "57"
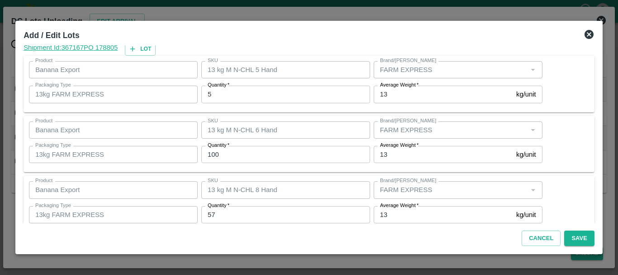
scroll to position [93, 0]
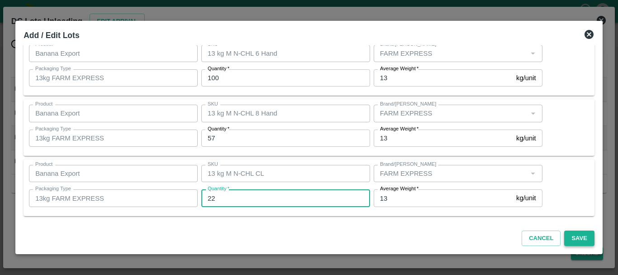
type input "22"
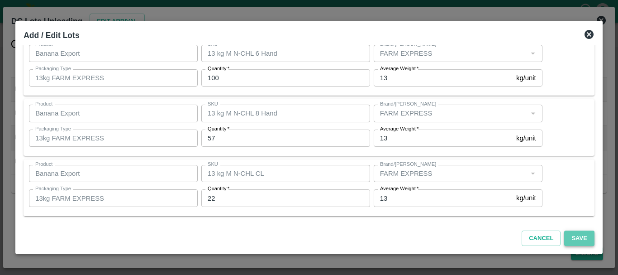
click at [576, 236] on button "Save" at bounding box center [579, 238] width 30 height 16
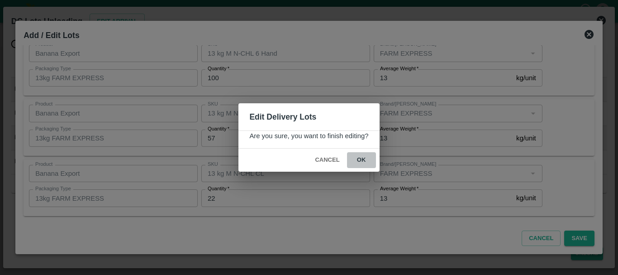
click at [362, 165] on button "ok" at bounding box center [361, 160] width 29 height 16
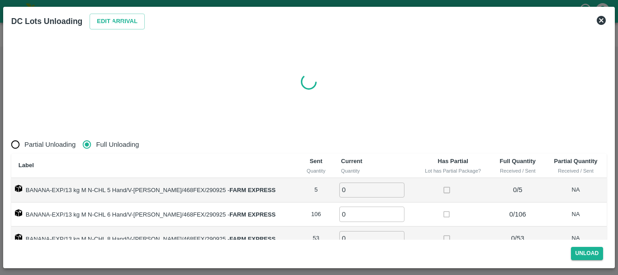
radio input "true"
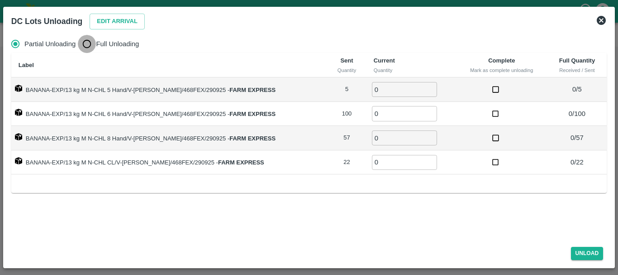
click at [88, 43] on input "Full Unloading" at bounding box center [87, 44] width 18 height 18
radio input "true"
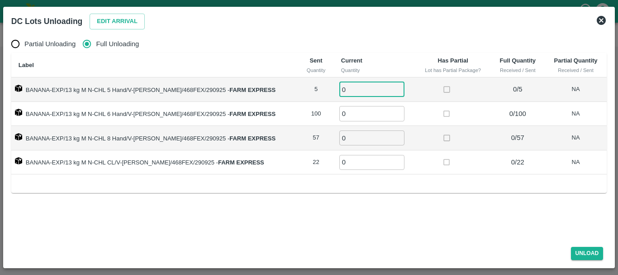
click at [342, 86] on input "0" at bounding box center [371, 89] width 65 height 15
type input "05"
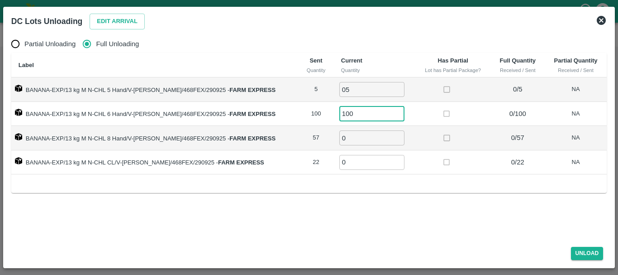
type input "100"
type input "57"
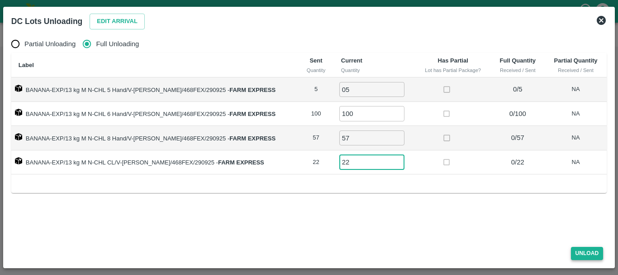
type input "22"
click at [575, 250] on button "Unload" at bounding box center [587, 253] width 33 height 13
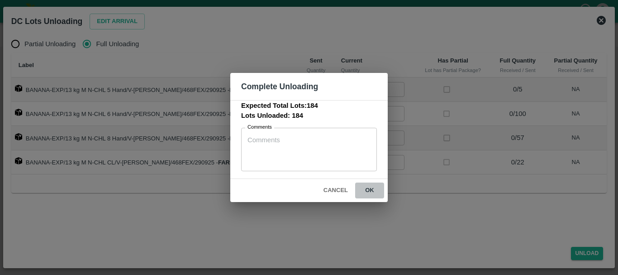
click at [370, 189] on button "ok" at bounding box center [369, 190] width 29 height 16
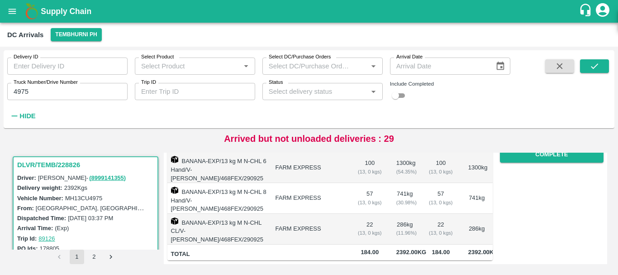
scroll to position [0, 0]
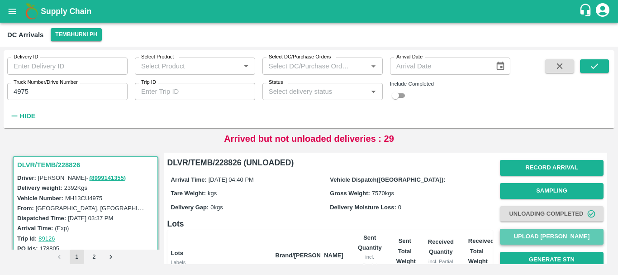
click at [527, 236] on button "Upload [PERSON_NAME]" at bounding box center [552, 236] width 104 height 16
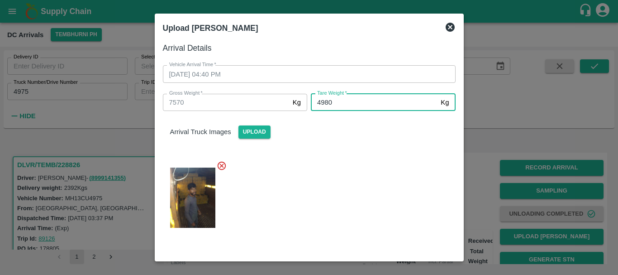
type input "4980"
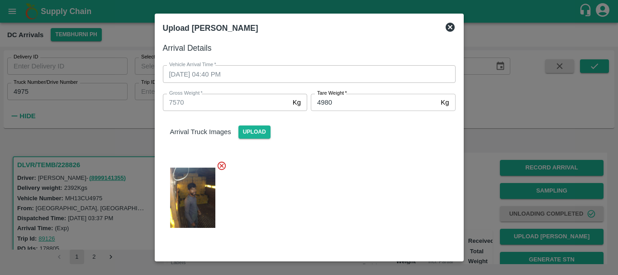
click at [356, 210] on div at bounding box center [306, 195] width 300 height 84
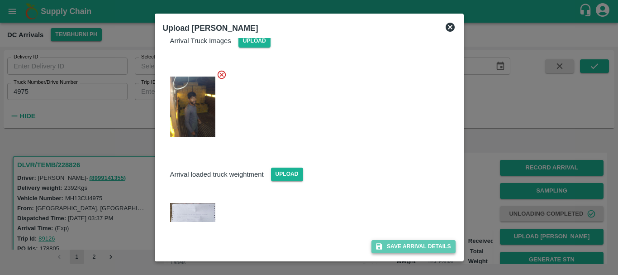
click at [390, 246] on button "Save Arrival Details" at bounding box center [413, 246] width 84 height 13
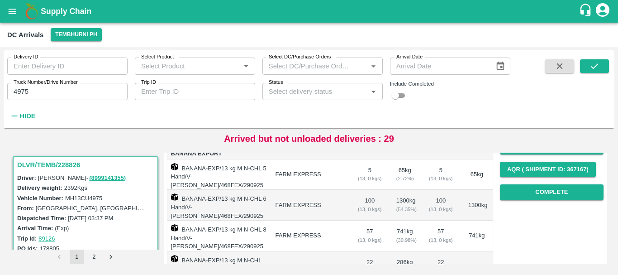
scroll to position [138, 0]
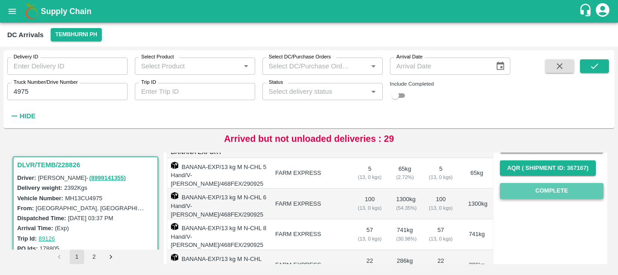
click at [520, 190] on button "Complete" at bounding box center [552, 191] width 104 height 16
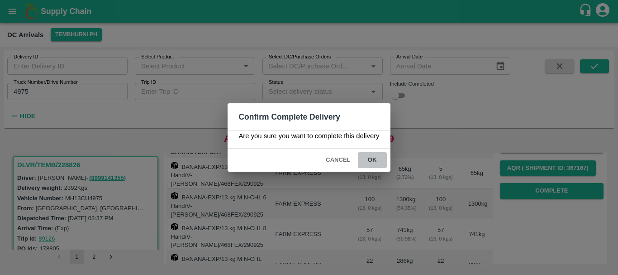
click at [376, 160] on button "ok" at bounding box center [372, 160] width 29 height 16
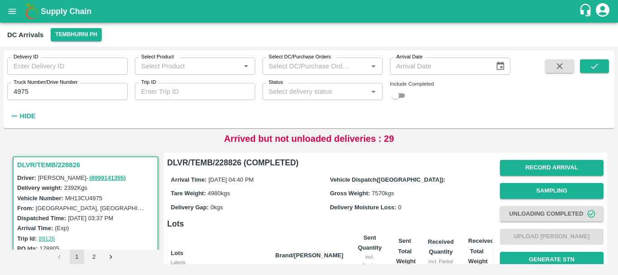
scroll to position [0, 0]
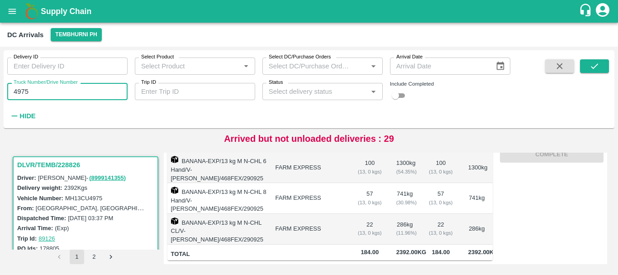
click at [80, 90] on input "4975" at bounding box center [67, 91] width 120 height 17
type input "4"
type input "7275"
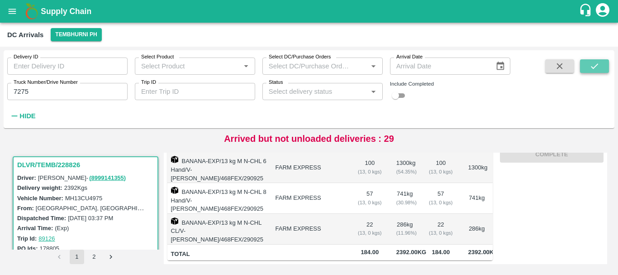
click at [588, 63] on button "submit" at bounding box center [594, 66] width 29 height 14
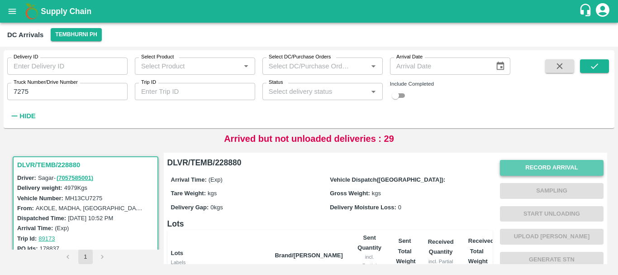
click at [523, 166] on button "Record Arrival" at bounding box center [552, 168] width 104 height 16
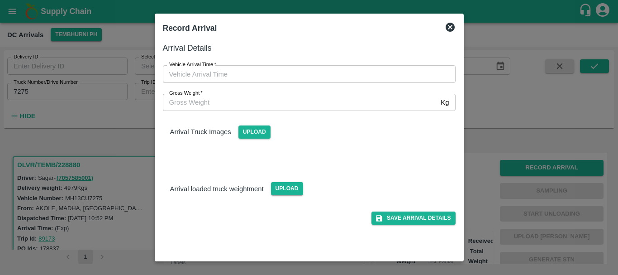
type input "DD/MM/YYYY hh:mm aa"
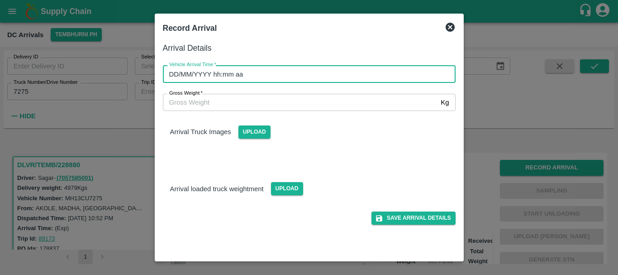
click at [411, 78] on input "DD/MM/YYYY hh:mm aa" at bounding box center [306, 73] width 286 height 17
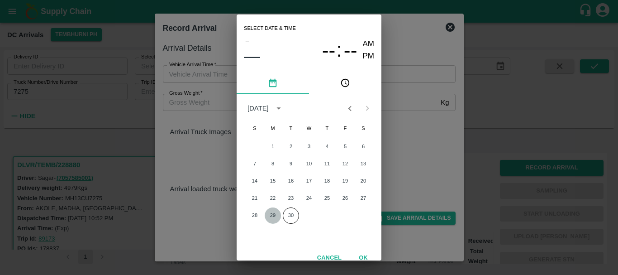
click at [267, 220] on button "29" at bounding box center [273, 215] width 16 height 16
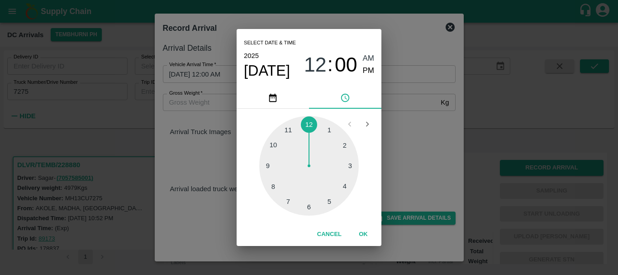
click at [332, 199] on div at bounding box center [309, 166] width 100 height 100
click at [272, 188] on div at bounding box center [309, 166] width 100 height 100
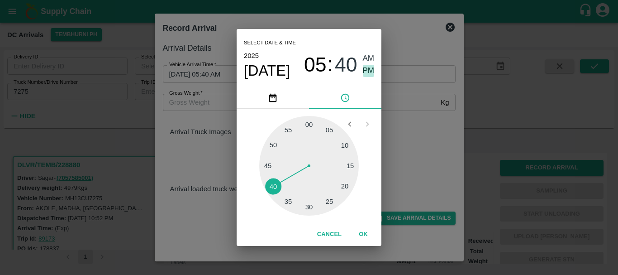
click at [368, 72] on span "PM" at bounding box center [369, 71] width 12 height 12
type input "29/09/2025 05:40 PM"
click at [411, 124] on div "Select date & time 2025 Sep 29 05 : 40 AM PM 05 10 15 20 25 30 35 40 45 50 55 0…" at bounding box center [309, 137] width 618 height 275
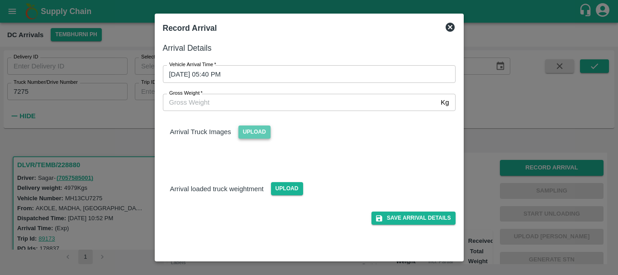
click at [260, 130] on span "Upload" at bounding box center [254, 131] width 32 height 13
click at [0, 0] on input "Upload" at bounding box center [0, 0] width 0 height 0
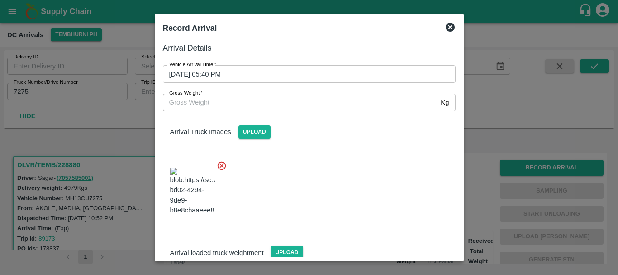
scroll to position [9, 0]
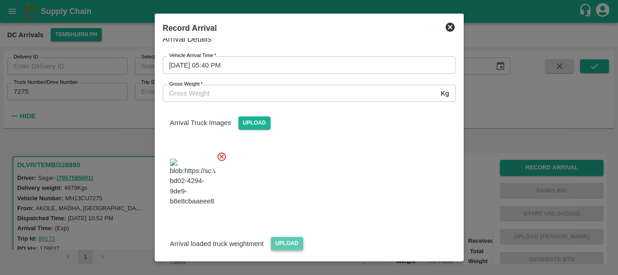
click at [277, 237] on span "Upload" at bounding box center [287, 243] width 32 height 13
click at [0, 0] on input "Upload" at bounding box center [0, 0] width 0 height 0
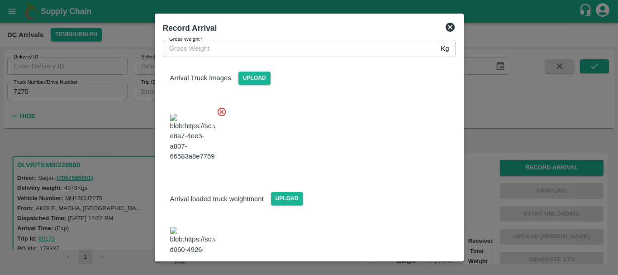
click at [200, 227] on img at bounding box center [192, 251] width 45 height 48
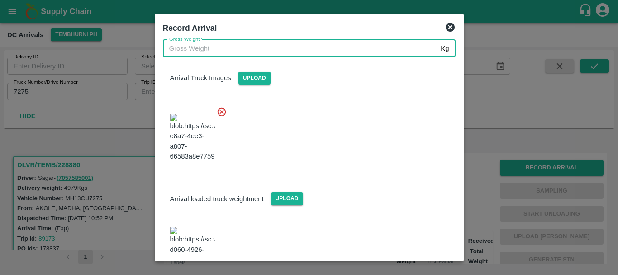
click at [255, 53] on input "Gross Weight   *" at bounding box center [300, 48] width 275 height 17
type input "10545"
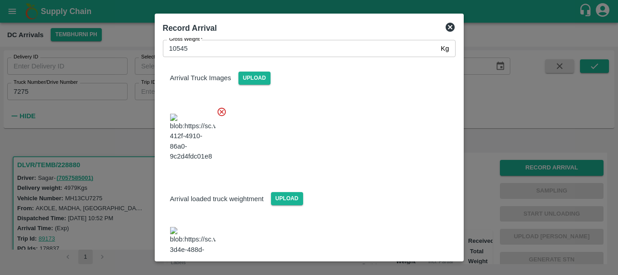
click at [328, 119] on div at bounding box center [306, 134] width 300 height 71
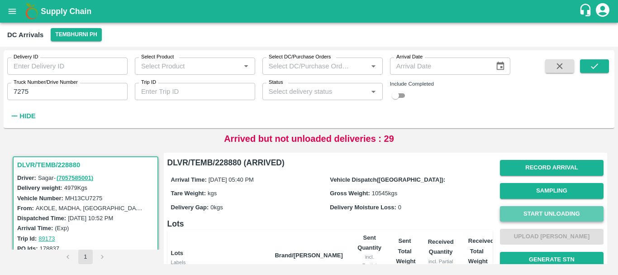
click at [570, 217] on button "Start Unloading" at bounding box center [552, 214] width 104 height 16
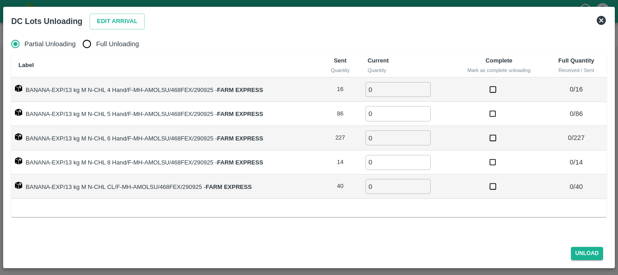
click at [116, 13] on div "Edit Arrival" at bounding box center [115, 19] width 59 height 19
click at [119, 20] on button "Edit Arrival" at bounding box center [117, 22] width 55 height 16
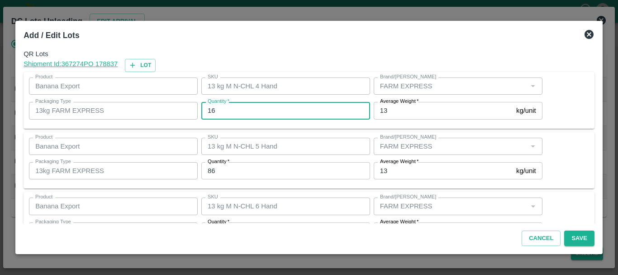
click at [269, 108] on input "16" at bounding box center [285, 110] width 169 height 17
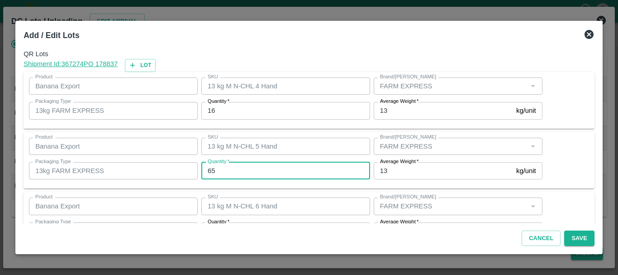
type input "65"
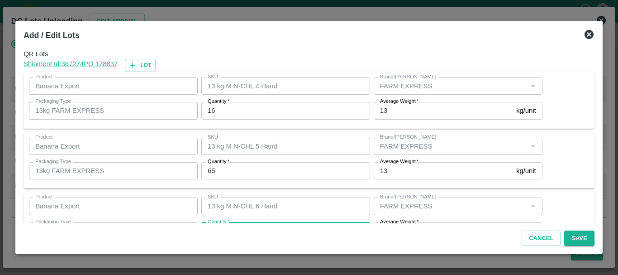
scroll to position [16, 0]
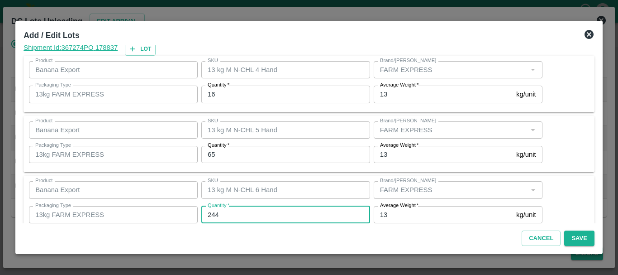
type input "244"
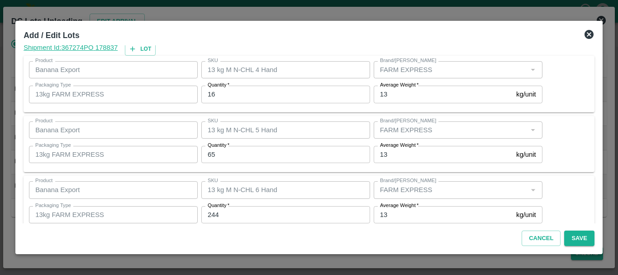
scroll to position [153, 0]
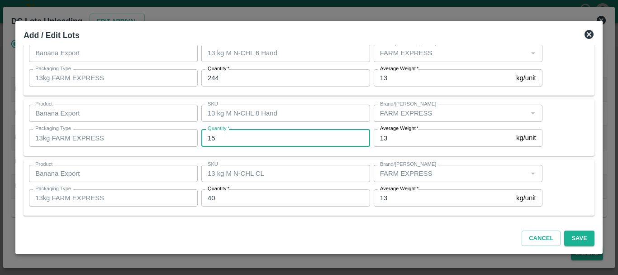
type input "15"
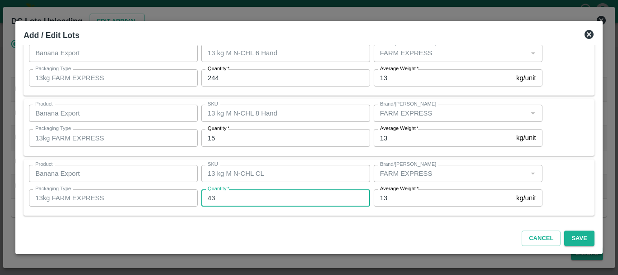
type input "43"
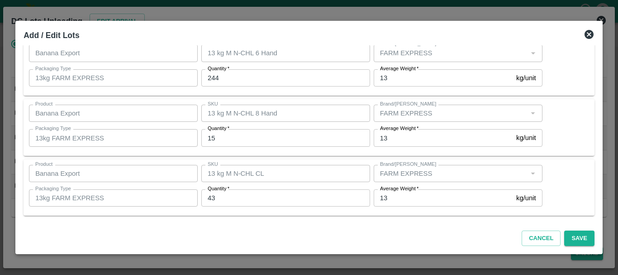
scroll to position [152, 0]
click at [575, 235] on button "Save" at bounding box center [579, 238] width 30 height 16
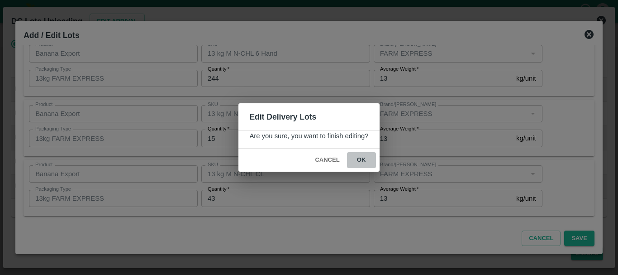
click at [362, 159] on button "ok" at bounding box center [361, 160] width 29 height 16
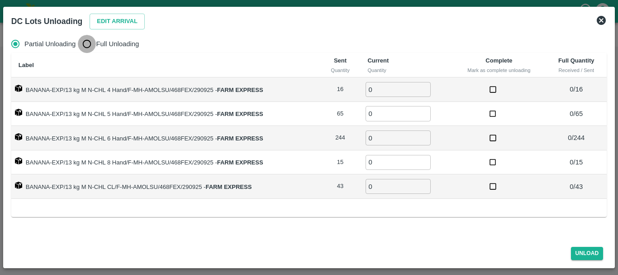
click at [83, 41] on input "Full Unloading" at bounding box center [87, 44] width 18 height 18
radio input "true"
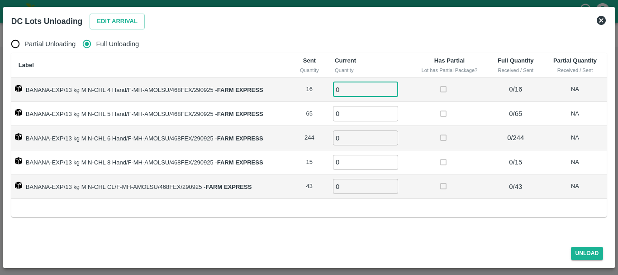
click at [345, 95] on input "0" at bounding box center [365, 89] width 65 height 15
type input "016"
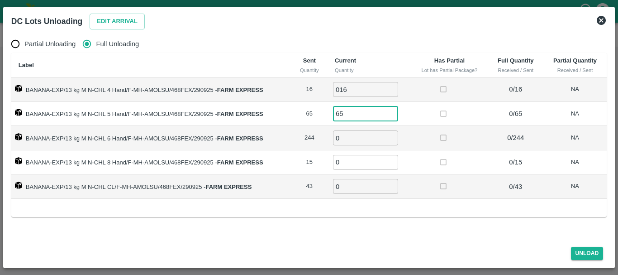
type input "65"
type input "244"
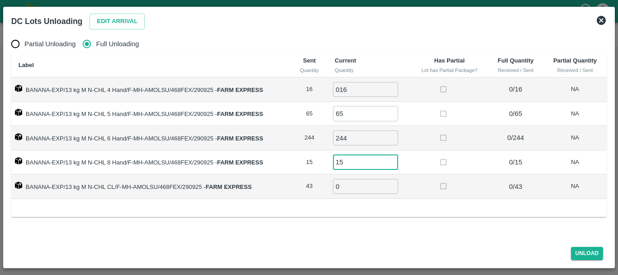
type input "15"
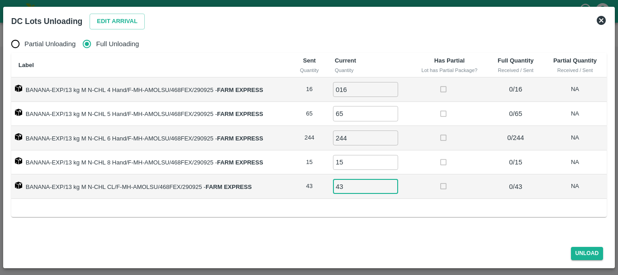
type input "43"
click at [428, 172] on td at bounding box center [449, 162] width 77 height 24
click at [575, 257] on button "Unload" at bounding box center [587, 253] width 33 height 13
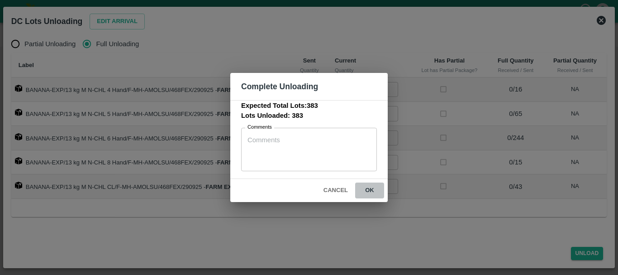
click at [372, 188] on button "ok" at bounding box center [369, 190] width 29 height 16
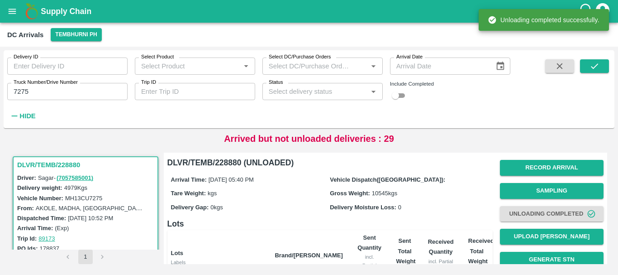
scroll to position [0, 0]
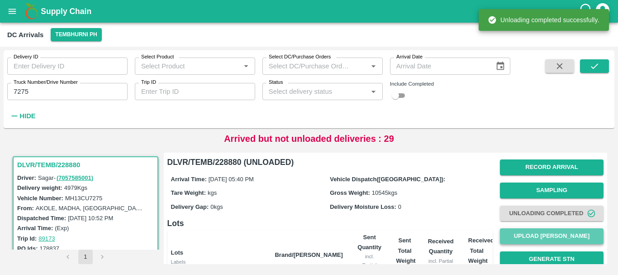
click at [519, 232] on button "Upload [PERSON_NAME]" at bounding box center [552, 236] width 104 height 16
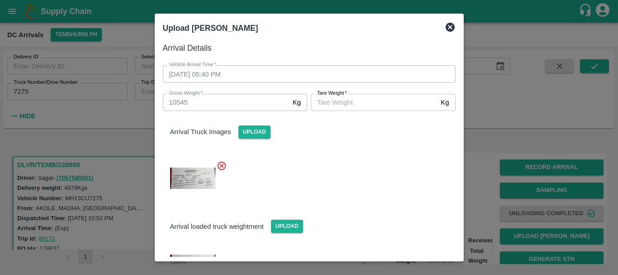
click at [354, 111] on div "Arrival Truck Images Upload" at bounding box center [309, 125] width 307 height 28
click at [349, 107] on input "Tare Weight   *" at bounding box center [374, 102] width 126 height 17
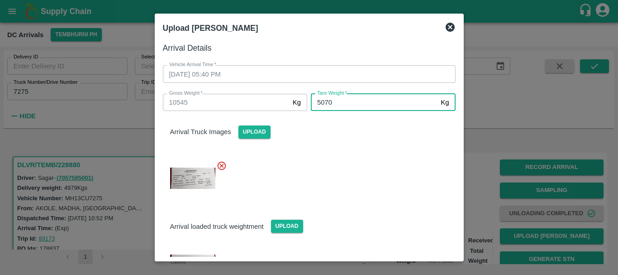
type input "5070"
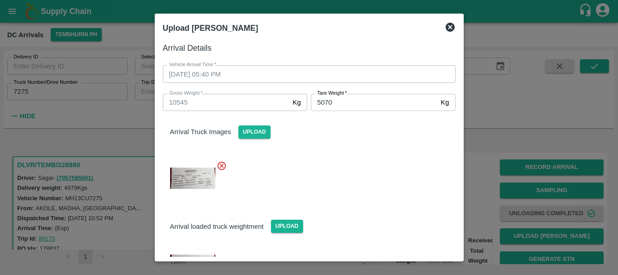
click at [365, 174] on div at bounding box center [306, 175] width 300 height 45
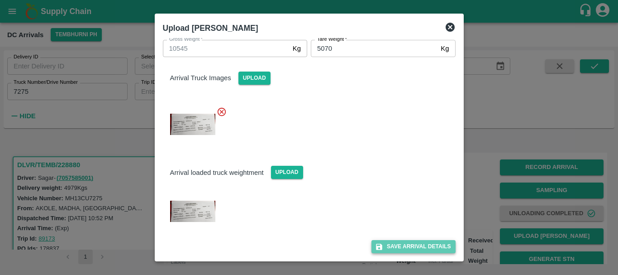
click at [402, 244] on button "Save Arrival Details" at bounding box center [413, 246] width 84 height 13
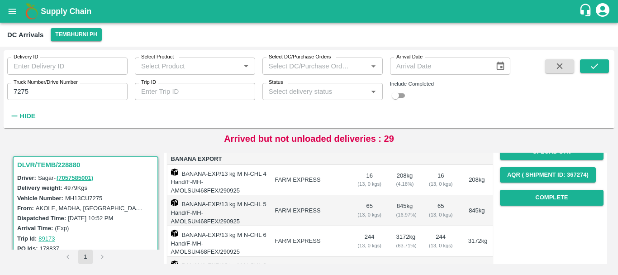
scroll to position [131, 0]
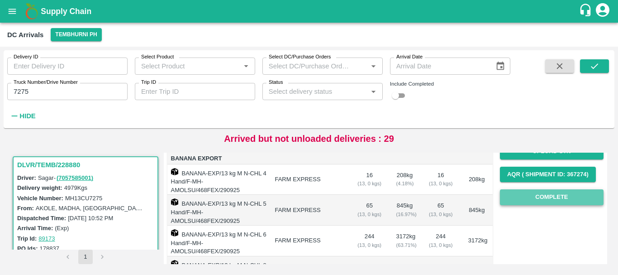
click at [521, 199] on button "Complete" at bounding box center [552, 197] width 104 height 16
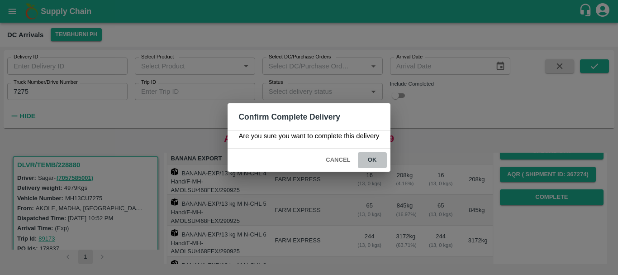
click at [373, 155] on button "ok" at bounding box center [372, 160] width 29 height 16
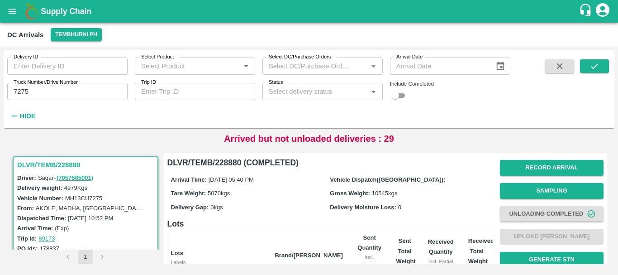
scroll to position [214, 0]
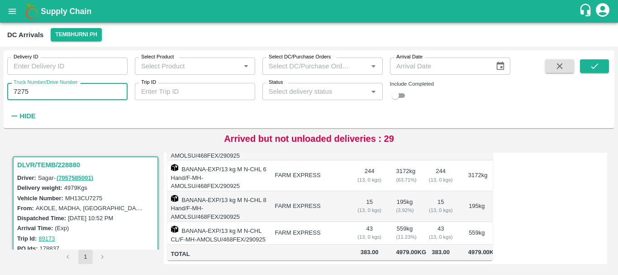
click at [64, 95] on input "7275" at bounding box center [67, 91] width 120 height 17
type input "7"
type input "5264"
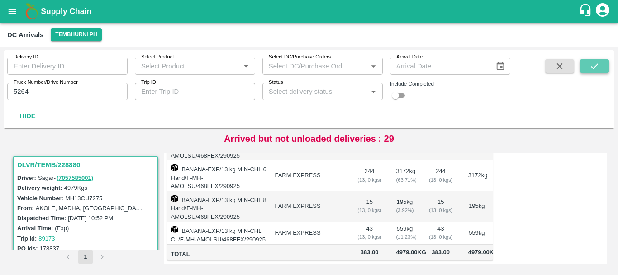
click at [589, 69] on button "submit" at bounding box center [594, 66] width 29 height 14
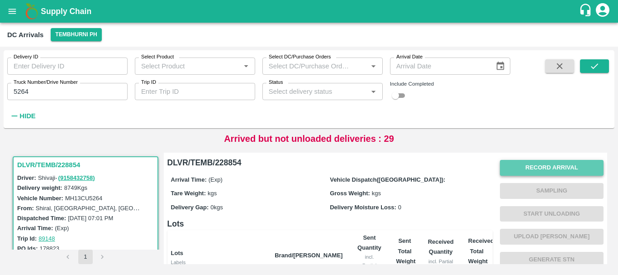
click at [518, 164] on button "Record Arrival" at bounding box center [552, 168] width 104 height 16
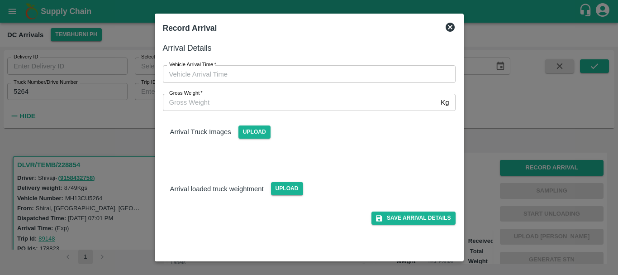
type input "DD/MM/YYYY hh:mm aa"
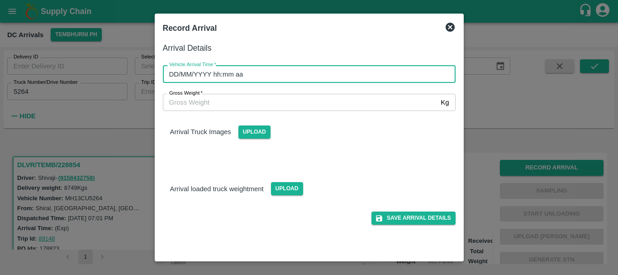
click at [392, 76] on input "DD/MM/YYYY hh:mm aa" at bounding box center [306, 73] width 286 height 17
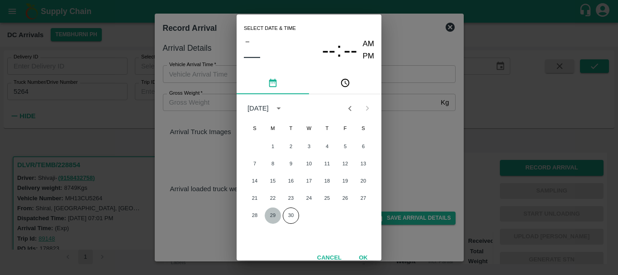
click at [279, 212] on button "29" at bounding box center [273, 215] width 16 height 16
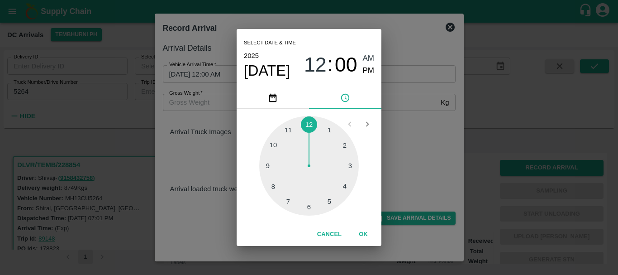
click at [312, 203] on div at bounding box center [309, 166] width 100 height 100
click at [317, 125] on div at bounding box center [309, 166] width 100 height 100
drag, startPoint x: 360, startPoint y: 74, endPoint x: 366, endPoint y: 71, distance: 6.7
click at [366, 71] on div "06 : 02 AM PM" at bounding box center [339, 64] width 70 height 24
click at [366, 71] on span "PM" at bounding box center [369, 71] width 12 height 12
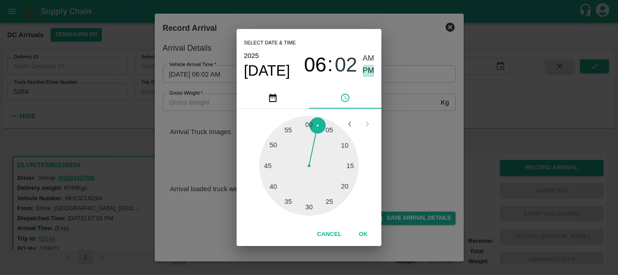
type input "29/09/2025 06:02 PM"
click at [403, 117] on div "Select date & time 2025 Sep 29 06 : 02 AM PM 05 10 15 20 25 30 35 40 45 50 55 0…" at bounding box center [309, 137] width 618 height 275
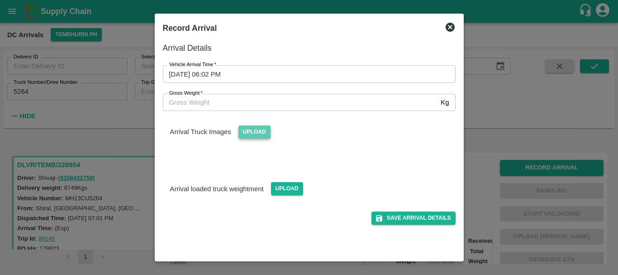
click at [261, 128] on span "Upload" at bounding box center [254, 131] width 32 height 13
click at [0, 0] on input "Upload" at bounding box center [0, 0] width 0 height 0
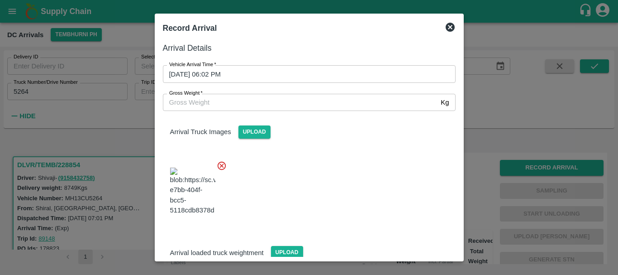
scroll to position [33, 0]
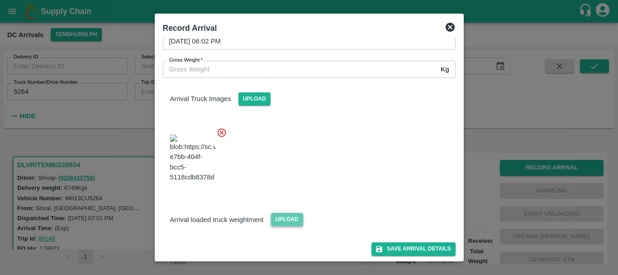
click at [279, 214] on span "Upload" at bounding box center [287, 219] width 32 height 13
click at [0, 0] on input "Upload" at bounding box center [0, 0] width 0 height 0
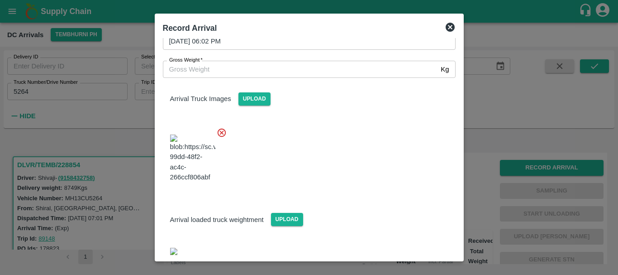
scroll to position [102, 0]
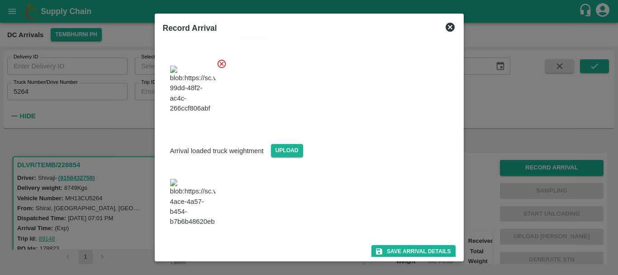
click at [188, 187] on img at bounding box center [192, 203] width 45 height 48
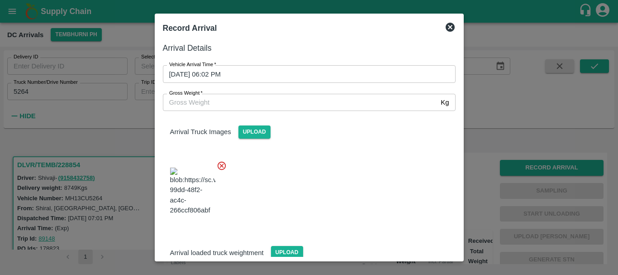
click at [255, 97] on input "Gross Weight   *" at bounding box center [300, 102] width 275 height 17
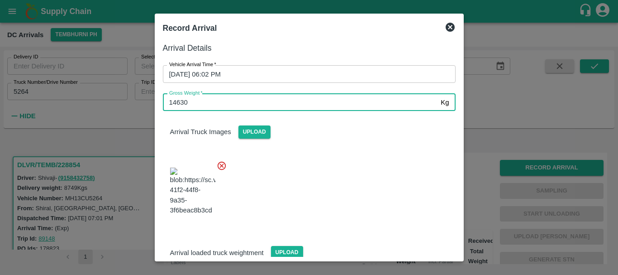
type input "14630"
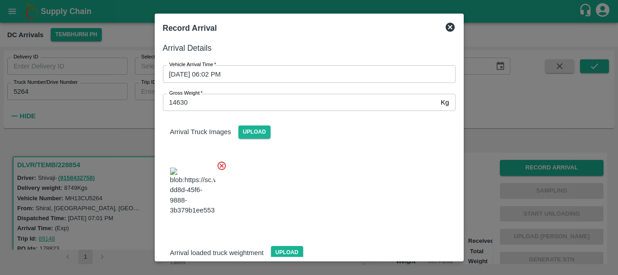
click at [339, 166] on div at bounding box center [306, 188] width 300 height 71
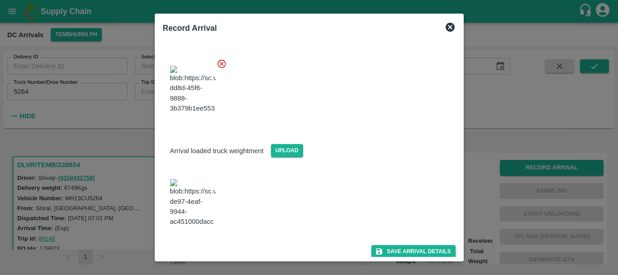
click at [387, 245] on button "Save Arrival Details" at bounding box center [413, 251] width 84 height 13
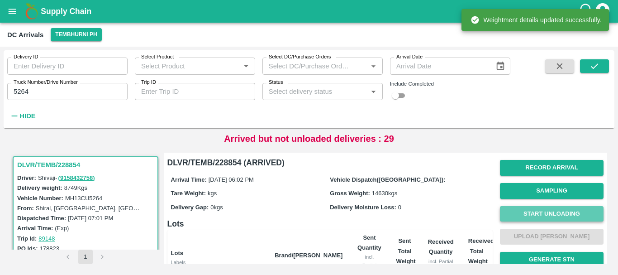
click at [510, 215] on button "Start Unloading" at bounding box center [552, 214] width 104 height 16
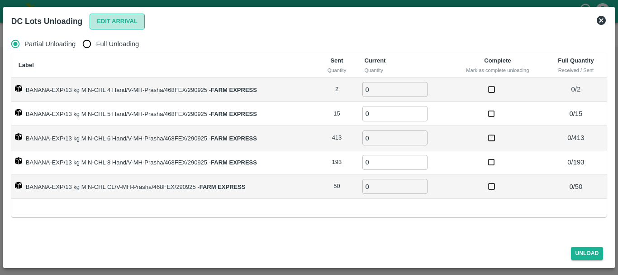
click at [95, 18] on button "Edit Arrival" at bounding box center [117, 22] width 55 height 16
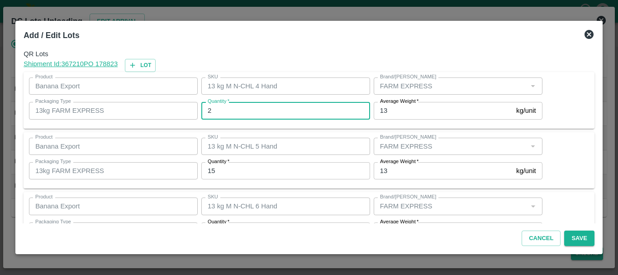
click at [237, 113] on input "2" at bounding box center [285, 110] width 169 height 17
type input "1"
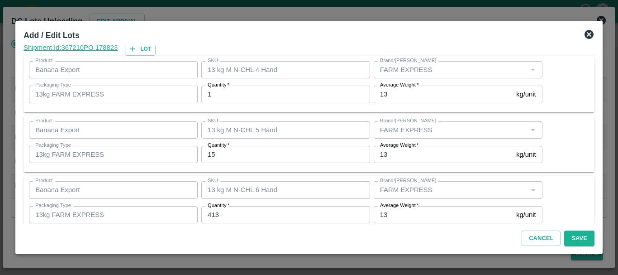
scroll to position [153, 0]
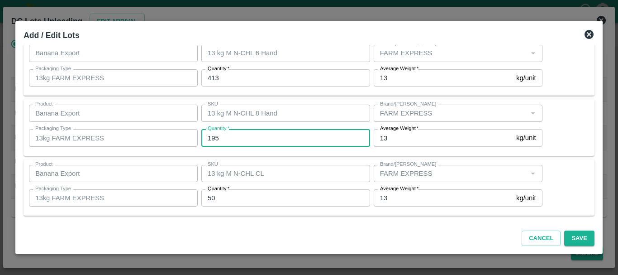
type input "195"
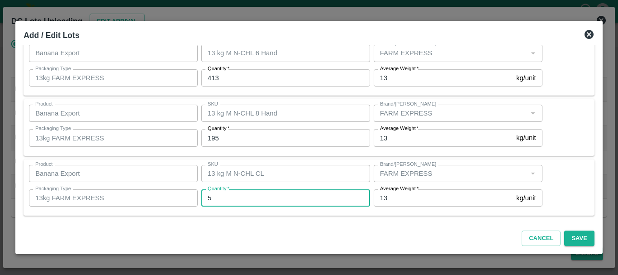
type input "50"
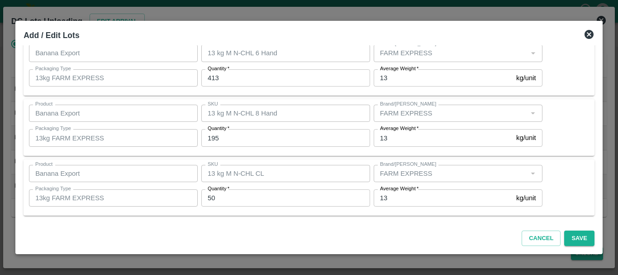
scroll to position [152, 0]
click at [452, 221] on div "QR Lots Shipment Id: 367210 PO 178823 Lot Product Banana Export Product SKU 13 …" at bounding box center [309, 134] width 578 height 178
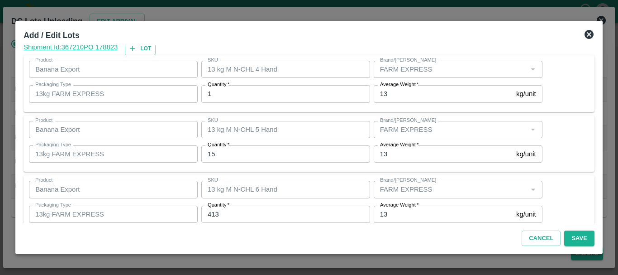
scroll to position [16, 0]
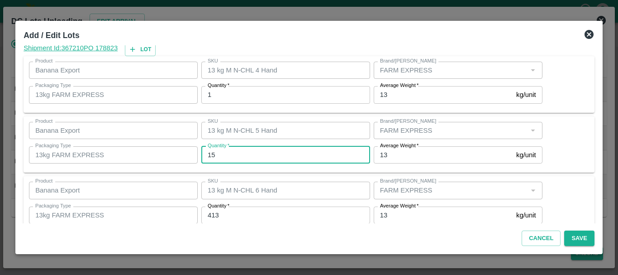
click at [259, 148] on input "15" at bounding box center [285, 154] width 169 height 17
type input "14"
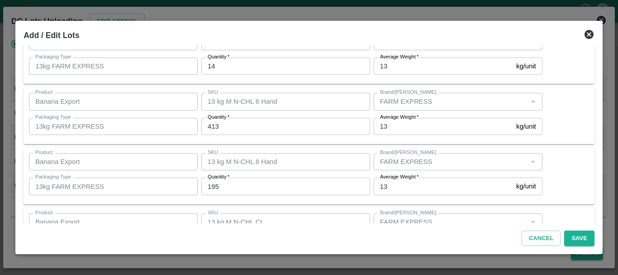
scroll to position [152, 0]
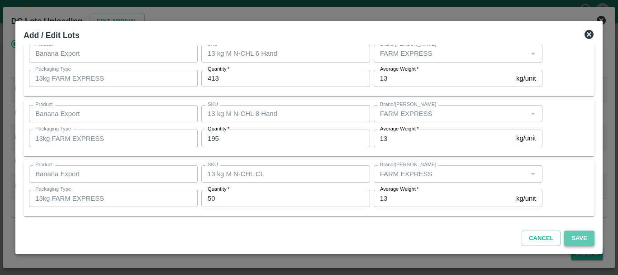
click at [570, 236] on button "Save" at bounding box center [579, 238] width 30 height 16
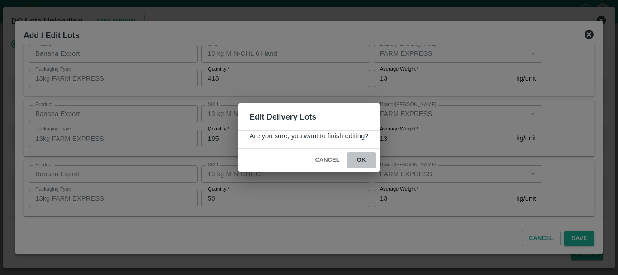
click at [359, 160] on button "ok" at bounding box center [361, 160] width 29 height 16
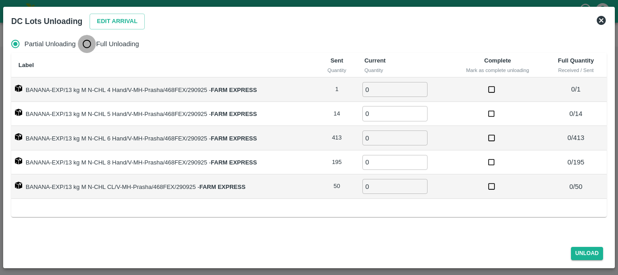
click at [92, 39] on input "Full Unloading" at bounding box center [87, 44] width 18 height 18
radio input "true"
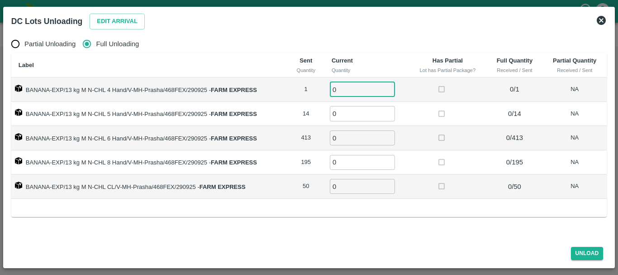
click at [346, 87] on input "0" at bounding box center [362, 89] width 65 height 15
type input "01"
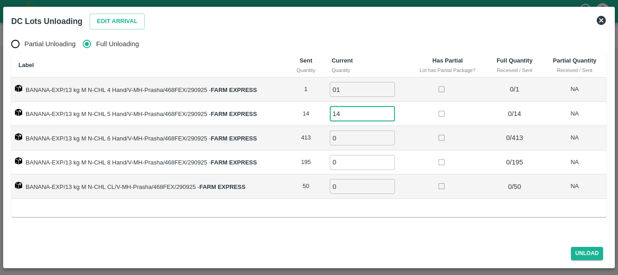
type input "14"
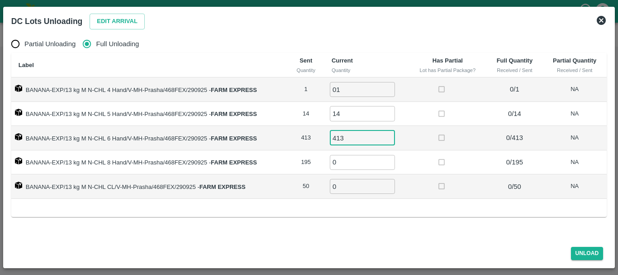
type input "413"
type input "195"
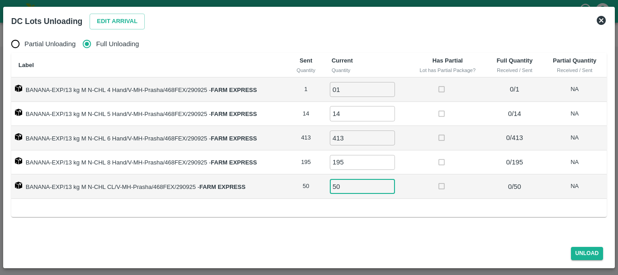
type input "50"
click at [428, 166] on td at bounding box center [448, 162] width 78 height 24
click at [579, 256] on button "Unload" at bounding box center [587, 253] width 33 height 13
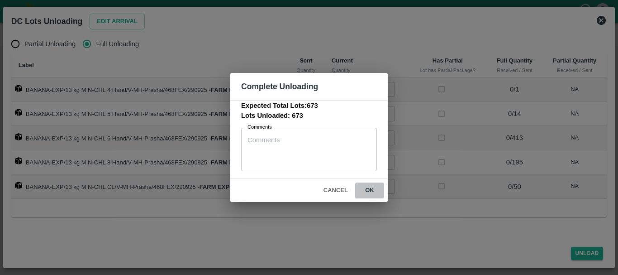
click at [371, 186] on button "ok" at bounding box center [369, 190] width 29 height 16
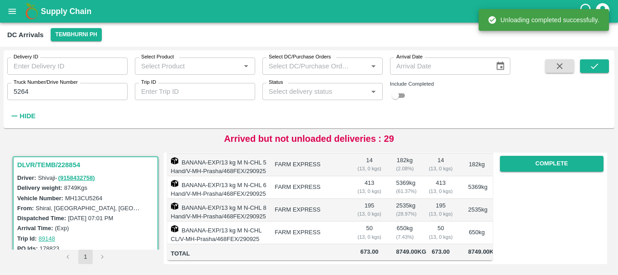
scroll to position [0, 0]
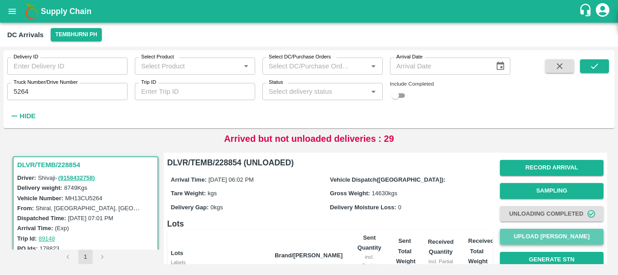
click at [540, 233] on button "Upload [PERSON_NAME]" at bounding box center [552, 236] width 104 height 16
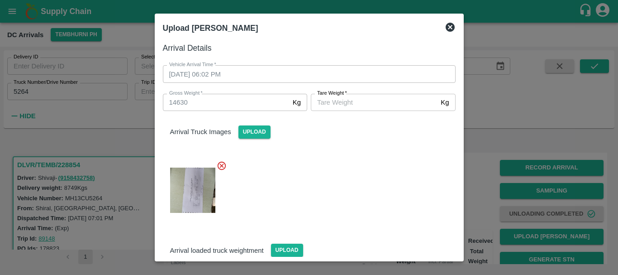
click at [347, 99] on input "Tare Weight   *" at bounding box center [374, 102] width 126 height 17
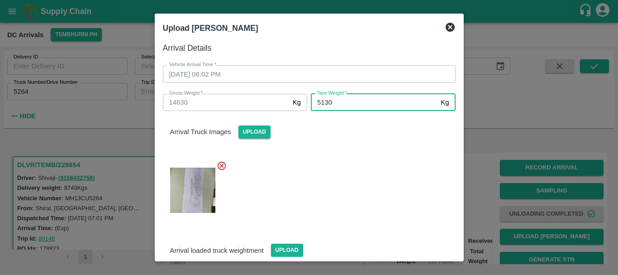
type input "5130"
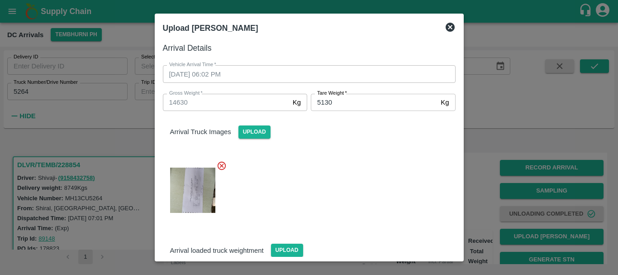
click at [362, 179] on div at bounding box center [306, 187] width 300 height 69
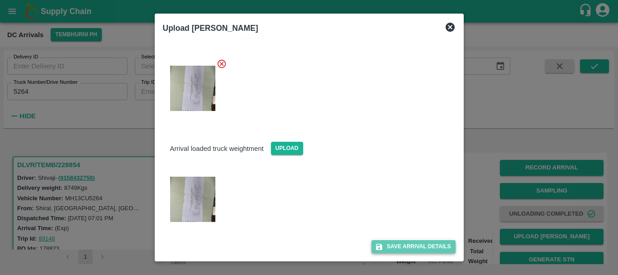
click at [394, 246] on button "Save Arrival Details" at bounding box center [413, 246] width 84 height 13
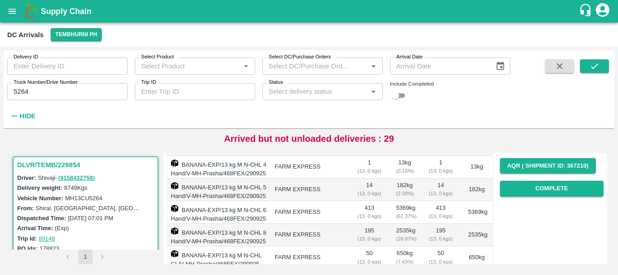
scroll to position [131, 0]
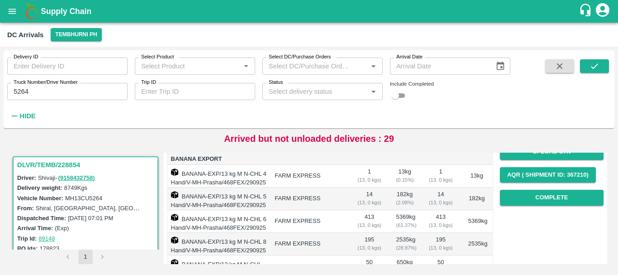
click at [546, 189] on div "Record Arrival Sampling Unloading Completed Upload Tare Weight Generate STN Upl…" at bounding box center [552, 117] width 104 height 184
click at [547, 195] on button "Complete" at bounding box center [552, 198] width 104 height 16
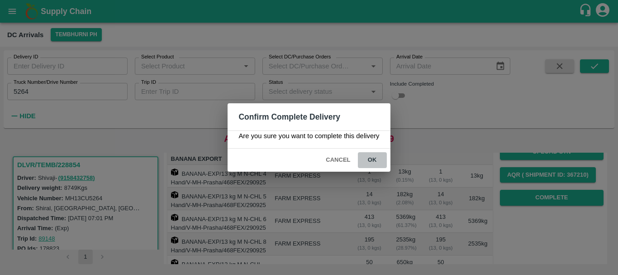
click at [374, 160] on button "ok" at bounding box center [372, 160] width 29 height 16
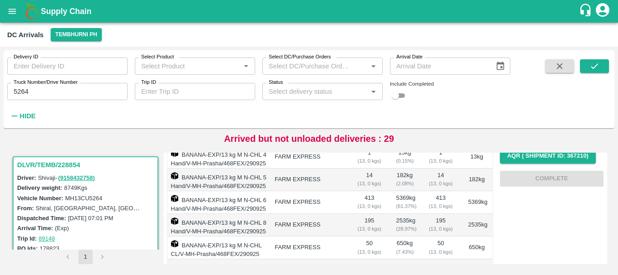
scroll to position [0, 0]
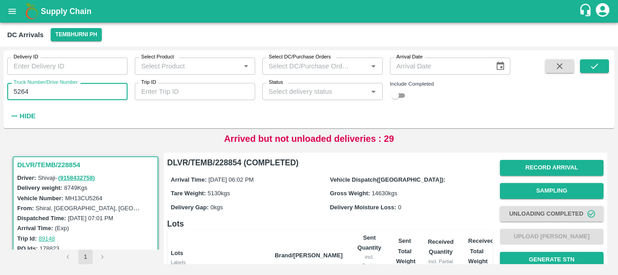
click at [89, 89] on input "5264" at bounding box center [67, 91] width 120 height 17
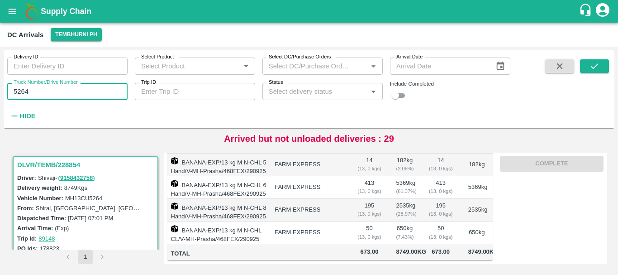
scroll to position [205, 0]
type input "5"
type input "4999"
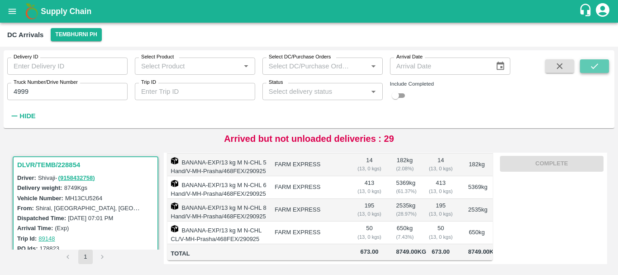
click at [601, 67] on button "submit" at bounding box center [594, 66] width 29 height 14
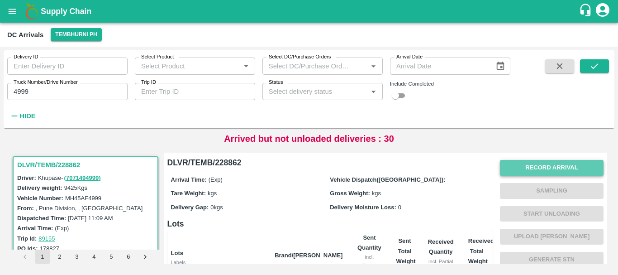
click at [522, 171] on button "Record Arrival" at bounding box center [552, 168] width 104 height 16
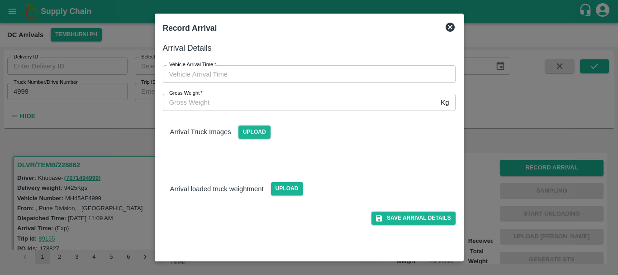
type input "DD/MM/YYYY hh:mm aa"
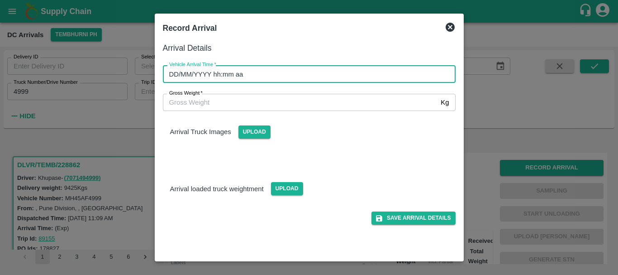
click at [399, 76] on input "DD/MM/YYYY hh:mm aa" at bounding box center [306, 73] width 286 height 17
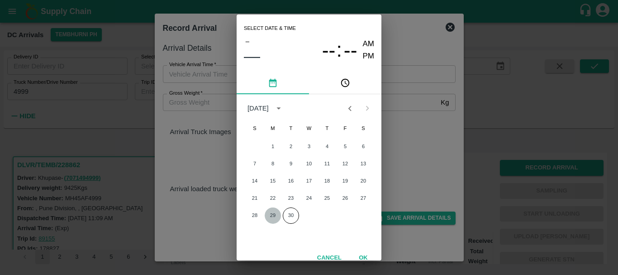
click at [275, 217] on button "29" at bounding box center [273, 215] width 16 height 16
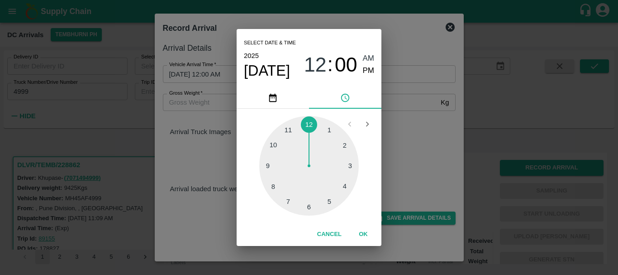
click at [306, 209] on div at bounding box center [309, 166] width 100 height 100
click at [309, 208] on div at bounding box center [309, 166] width 100 height 100
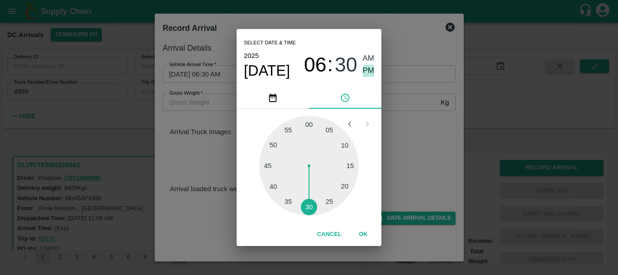
click at [366, 70] on span "PM" at bounding box center [369, 71] width 12 height 12
type input "29/09/2025 06:30 PM"
click at [419, 118] on div "Select date & time 2025 Sep 29 06 : 30 AM PM 05 10 15 20 25 30 35 40 45 50 55 0…" at bounding box center [309, 137] width 618 height 275
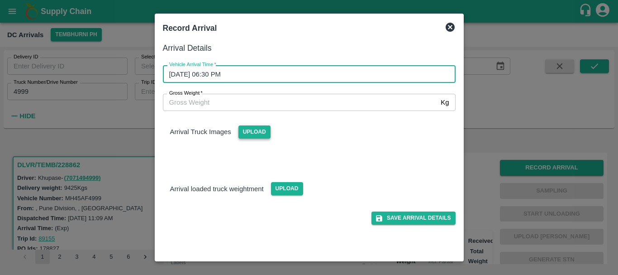
click at [267, 128] on span "Upload" at bounding box center [254, 131] width 32 height 13
click at [0, 0] on input "Upload" at bounding box center [0, 0] width 0 height 0
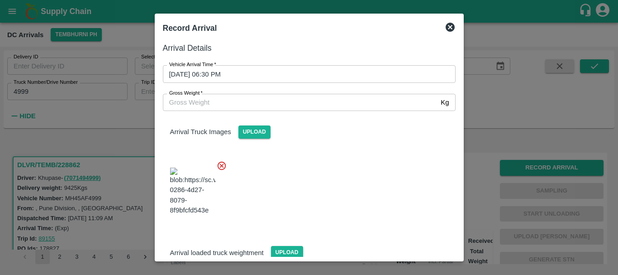
scroll to position [48, 0]
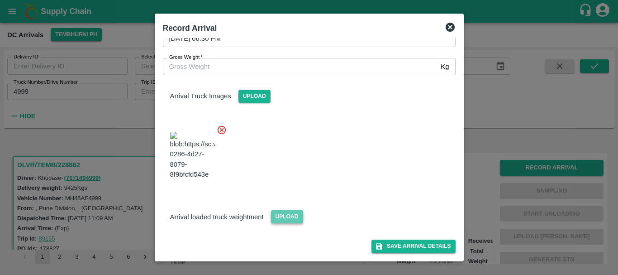
click at [291, 212] on span "Upload" at bounding box center [287, 216] width 32 height 13
click at [0, 0] on input "Upload" at bounding box center [0, 0] width 0 height 0
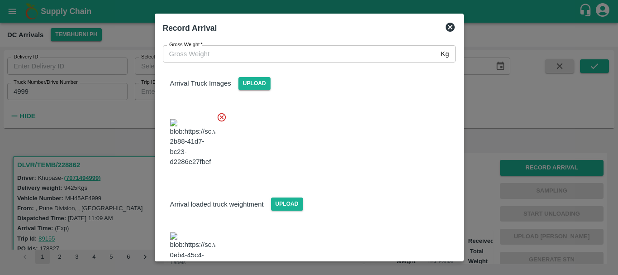
scroll to position [90, 0]
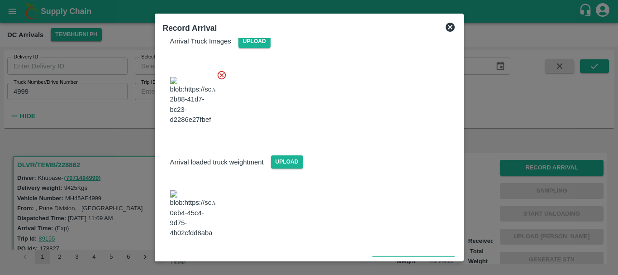
click at [196, 212] on img at bounding box center [192, 214] width 45 height 48
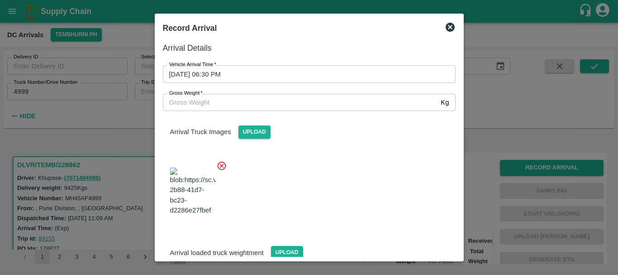
click at [200, 96] on label "Gross Weight   *" at bounding box center [185, 93] width 33 height 7
click at [200, 96] on input "Gross Weight   *" at bounding box center [300, 102] width 275 height 17
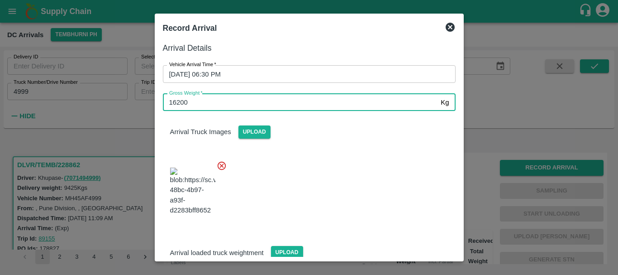
type input "16200"
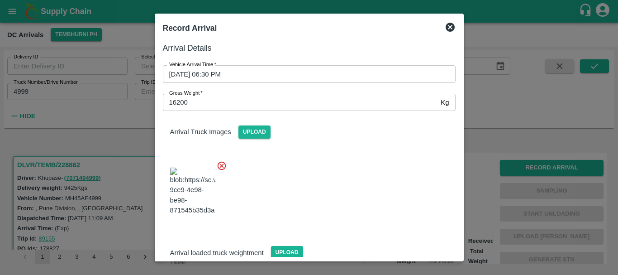
click at [321, 186] on div at bounding box center [306, 188] width 300 height 71
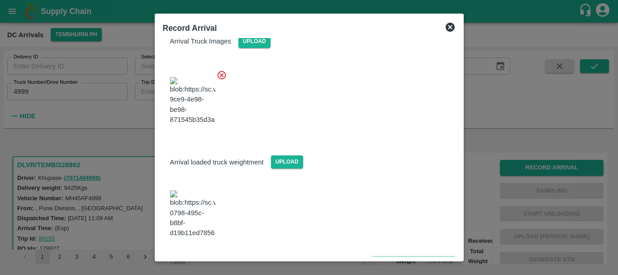
click at [402, 256] on button "Save Arrival Details" at bounding box center [413, 262] width 84 height 13
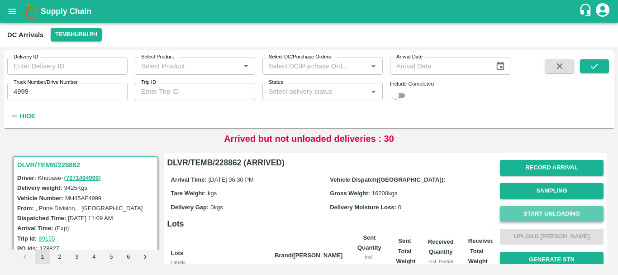
click at [519, 220] on button "Start Unloading" at bounding box center [552, 214] width 104 height 16
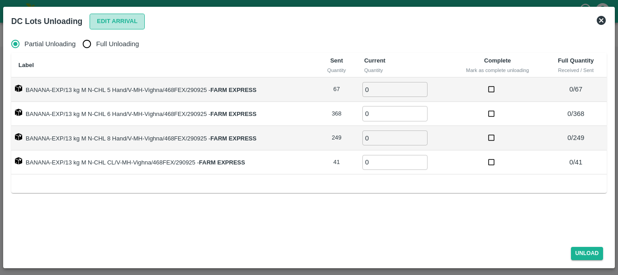
click at [97, 22] on button "Edit Arrival" at bounding box center [117, 22] width 55 height 16
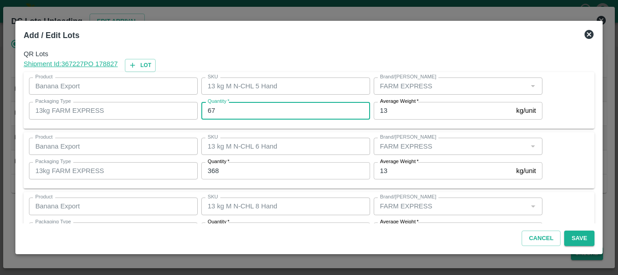
click at [297, 111] on input "67" at bounding box center [285, 110] width 169 height 17
type input "6"
type input "59"
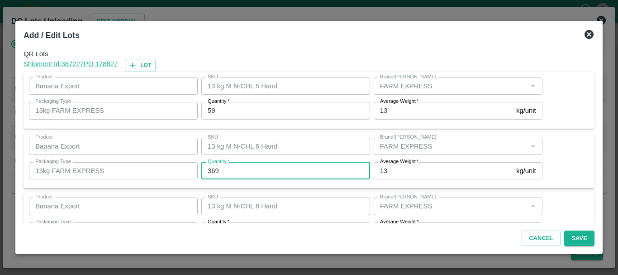
type input "369"
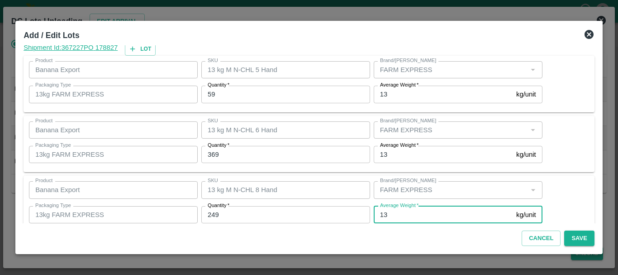
scroll to position [93, 0]
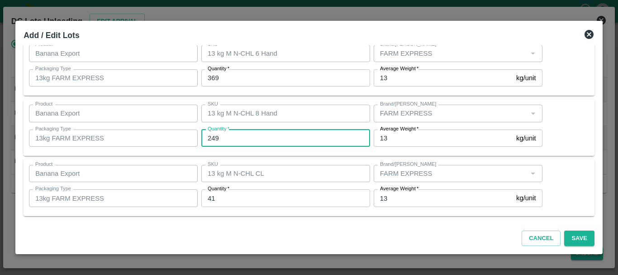
click at [248, 138] on input "249" at bounding box center [285, 137] width 169 height 17
type input "240"
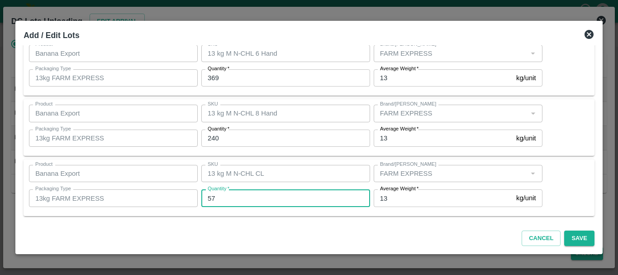
type input "57"
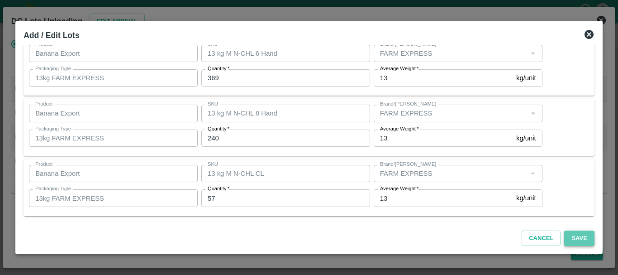
click at [585, 236] on button "Save" at bounding box center [579, 238] width 30 height 16
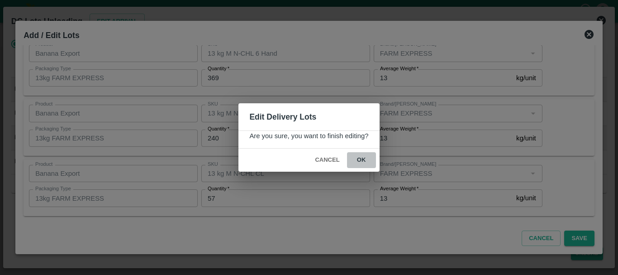
click at [366, 161] on button "ok" at bounding box center [361, 160] width 29 height 16
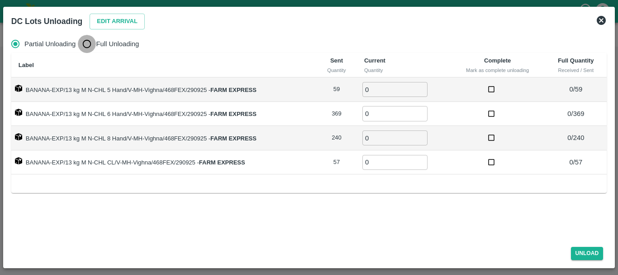
click at [81, 45] on input "Full Unloading" at bounding box center [87, 44] width 18 height 18
radio input "true"
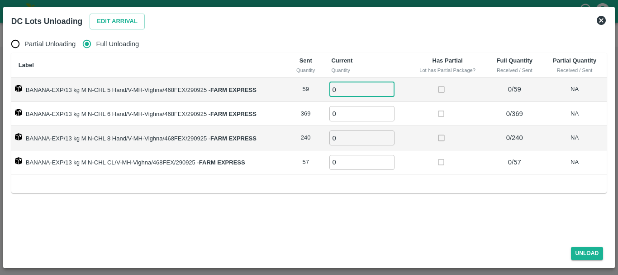
click at [352, 86] on input "0" at bounding box center [361, 89] width 65 height 15
type input "059"
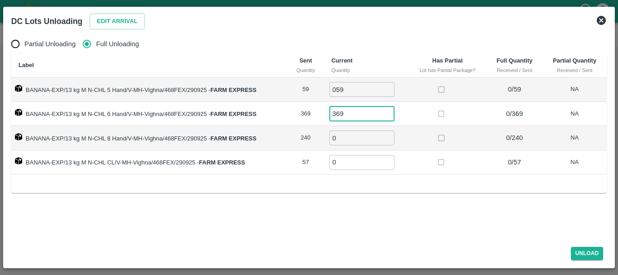
type input "369"
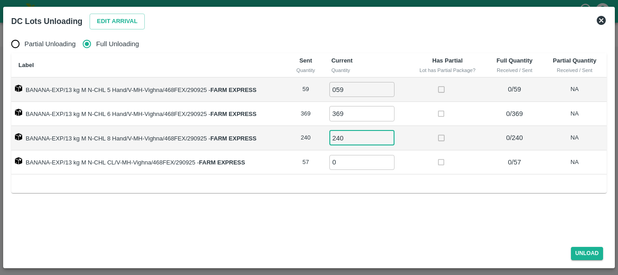
type input "240"
type input "57"
click at [423, 165] on td at bounding box center [448, 162] width 78 height 24
click at [591, 252] on button "Unload" at bounding box center [587, 253] width 33 height 13
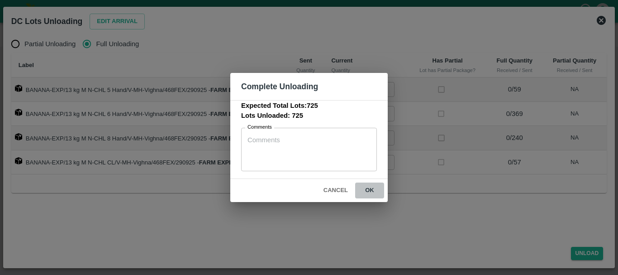
click at [367, 193] on button "ok" at bounding box center [369, 190] width 29 height 16
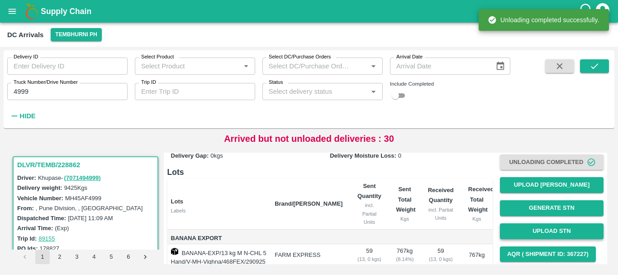
scroll to position [51, 0]
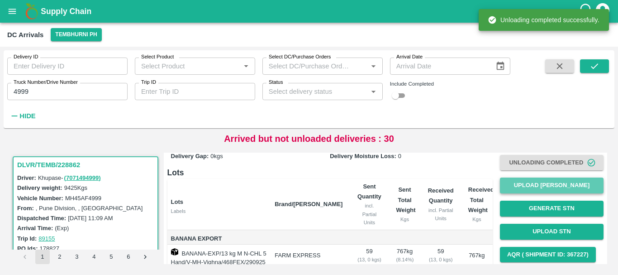
click at [528, 192] on button "Upload [PERSON_NAME]" at bounding box center [552, 185] width 104 height 16
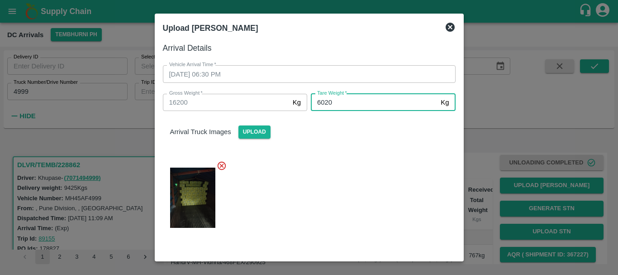
type input "6020"
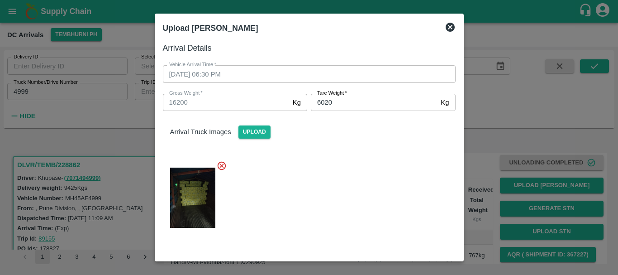
click at [387, 210] on div at bounding box center [306, 195] width 300 height 84
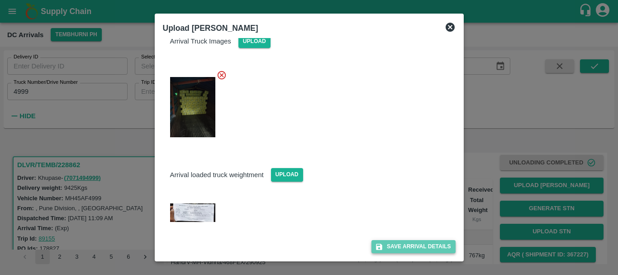
click at [413, 246] on button "Save Arrival Details" at bounding box center [413, 246] width 84 height 13
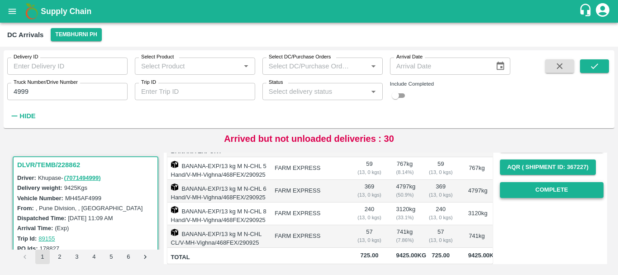
scroll to position [138, 0]
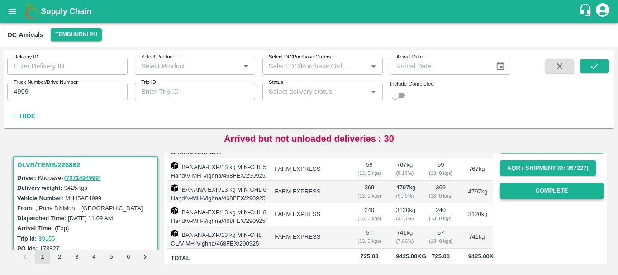
click at [532, 188] on button "Complete" at bounding box center [552, 191] width 104 height 16
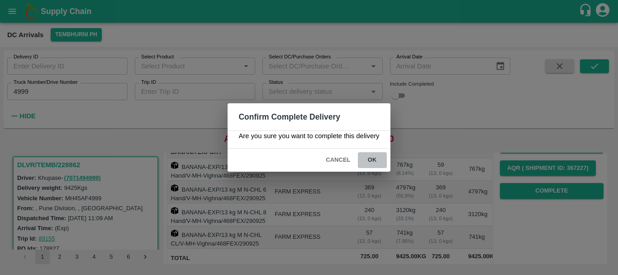
click at [371, 158] on button "ok" at bounding box center [372, 160] width 29 height 16
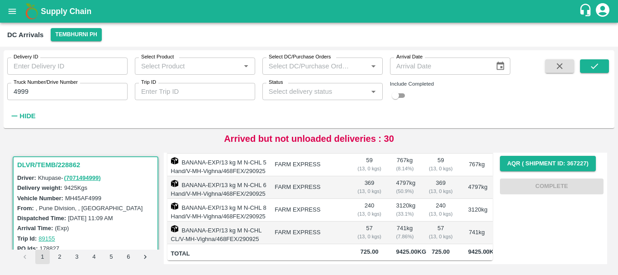
scroll to position [0, 0]
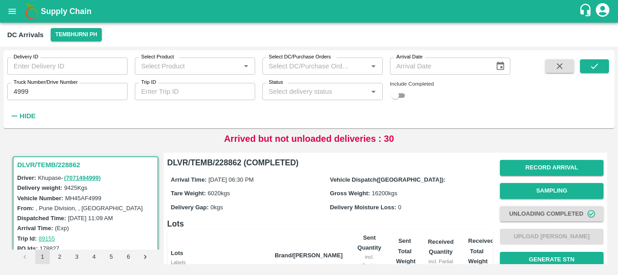
click at [50, 86] on input "4999" at bounding box center [67, 91] width 120 height 17
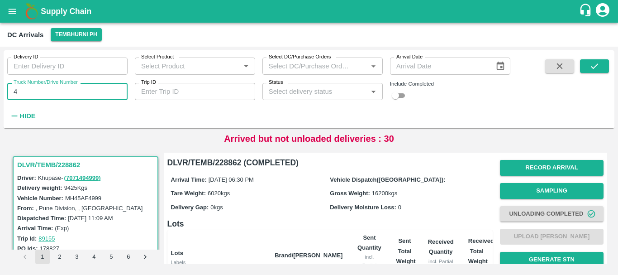
type input "4"
type input "3780"
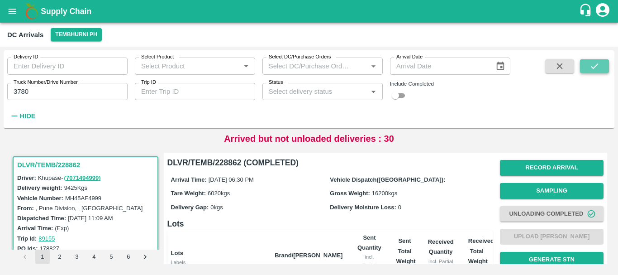
click at [587, 63] on button "submit" at bounding box center [594, 66] width 29 height 14
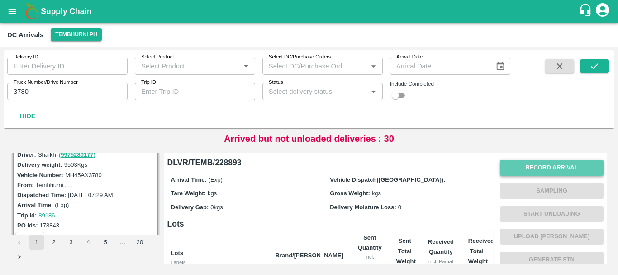
click at [518, 166] on button "Record Arrival" at bounding box center [552, 168] width 104 height 16
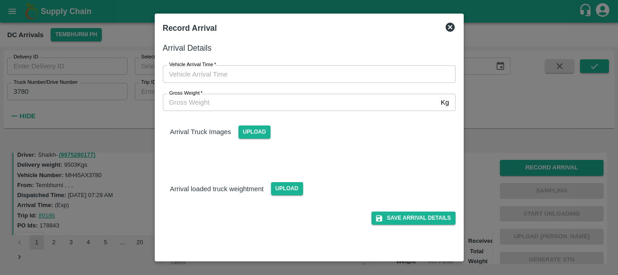
type input "DD/MM/YYYY hh:mm aa"
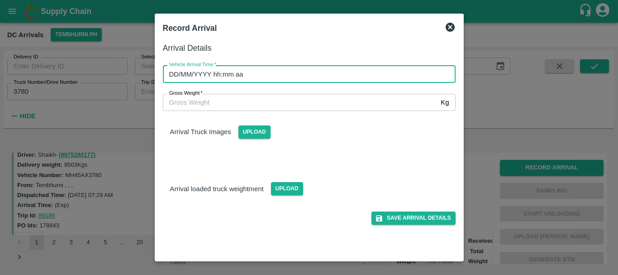
click at [342, 79] on input "DD/MM/YYYY hh:mm aa" at bounding box center [306, 73] width 286 height 17
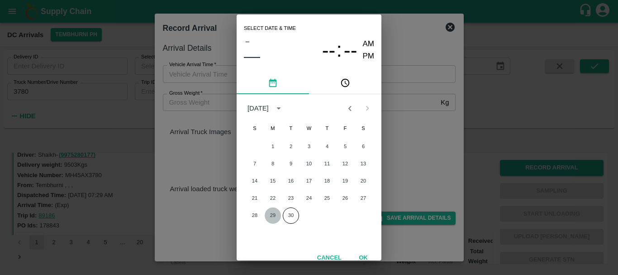
click at [273, 216] on button "29" at bounding box center [273, 215] width 16 height 16
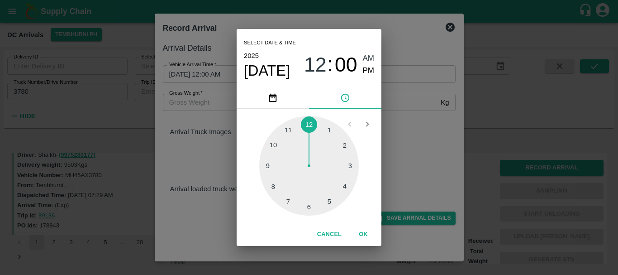
click at [310, 205] on div at bounding box center [309, 166] width 100 height 100
click at [276, 147] on div at bounding box center [309, 166] width 100 height 100
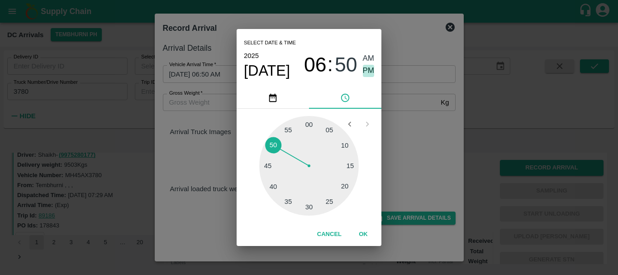
click at [364, 74] on span "PM" at bounding box center [369, 71] width 12 height 12
type input "29/09/2025 06:50 PM"
click at [408, 110] on div "Select date & time 2025 Sep 29 06 : 50 AM PM 05 10 15 20 25 30 35 40 45 50 55 0…" at bounding box center [309, 137] width 618 height 275
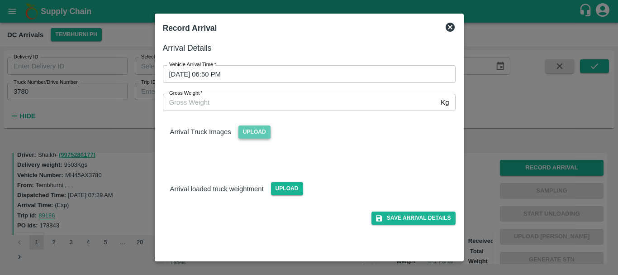
click at [261, 131] on span "Upload" at bounding box center [254, 131] width 32 height 13
click at [0, 0] on input "Upload" at bounding box center [0, 0] width 0 height 0
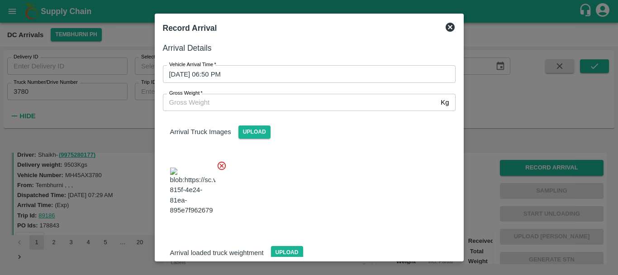
scroll to position [68, 0]
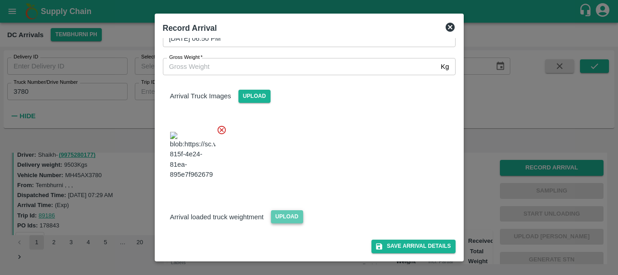
click at [286, 215] on span "Upload" at bounding box center [287, 216] width 32 height 13
click at [0, 0] on input "Upload" at bounding box center [0, 0] width 0 height 0
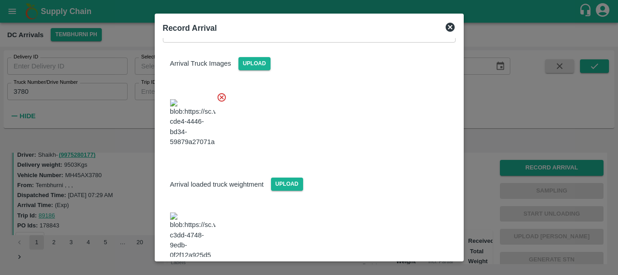
scroll to position [113, 0]
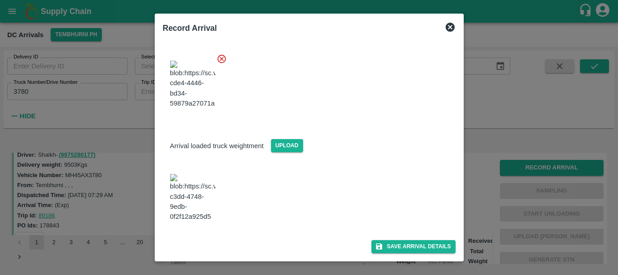
click at [207, 202] on img at bounding box center [192, 198] width 45 height 48
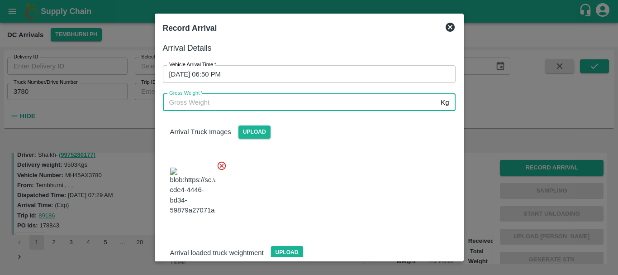
click at [280, 107] on input "Gross Weight   *" at bounding box center [300, 102] width 275 height 17
type input "15920"
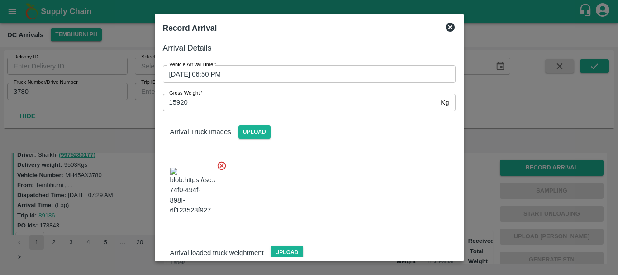
click at [327, 170] on div at bounding box center [306, 188] width 300 height 71
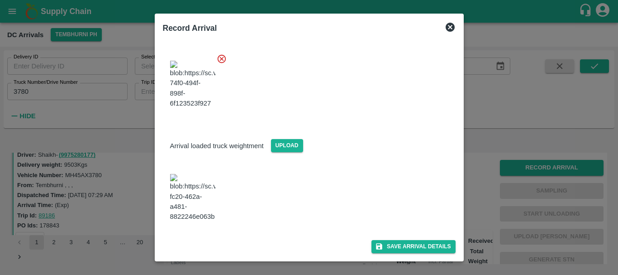
click at [378, 238] on div "Save Arrival Details" at bounding box center [306, 243] width 300 height 20
click at [385, 249] on button "Save Arrival Details" at bounding box center [413, 246] width 84 height 13
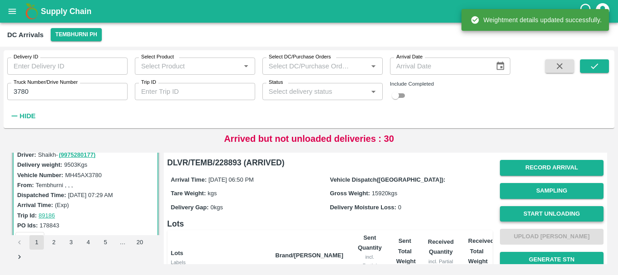
click at [519, 208] on button "Start Unloading" at bounding box center [552, 214] width 104 height 16
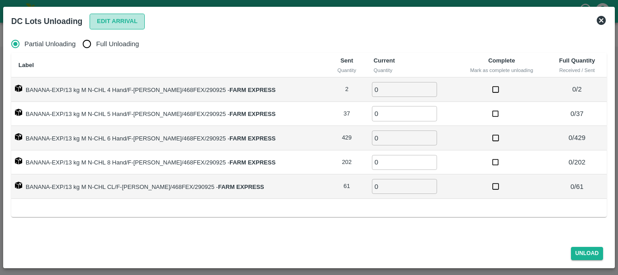
click at [108, 19] on button "Edit Arrival" at bounding box center [117, 22] width 55 height 16
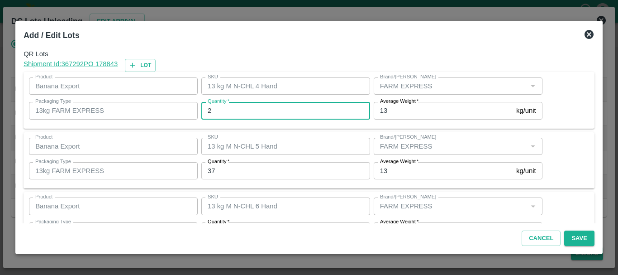
click at [227, 108] on input "2" at bounding box center [285, 110] width 169 height 17
type input "3"
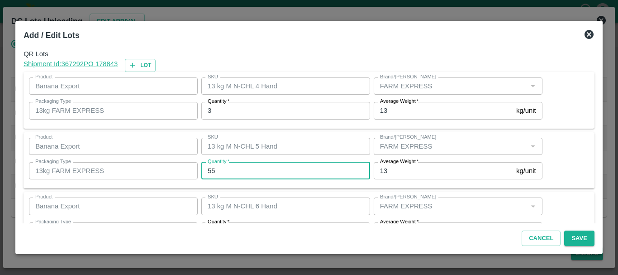
type input "55"
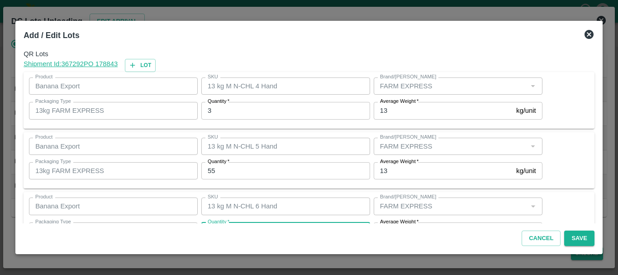
scroll to position [16, 0]
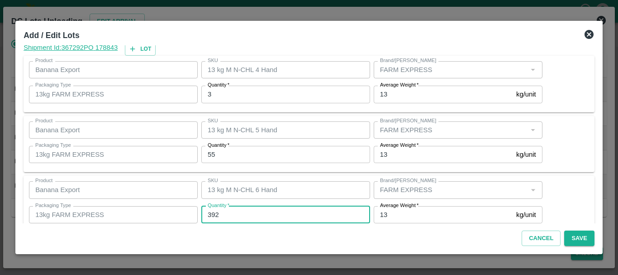
type input "392"
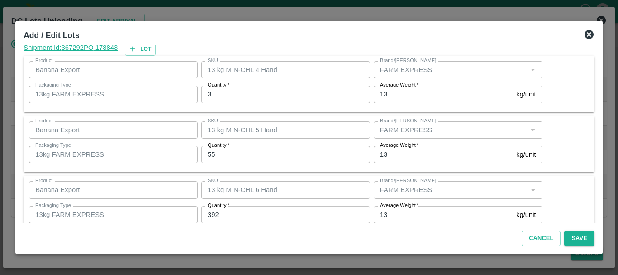
scroll to position [153, 0]
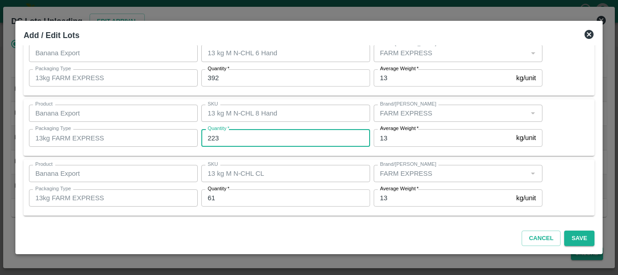
type input "223"
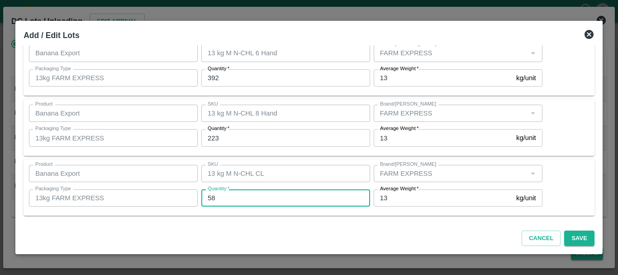
type input "58"
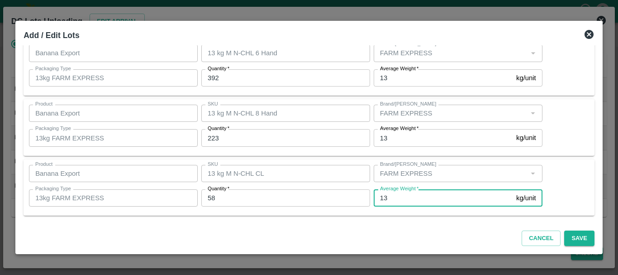
click at [442, 202] on input "13" at bounding box center [443, 197] width 139 height 17
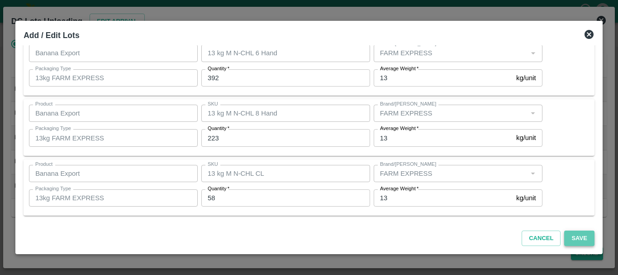
click at [572, 240] on button "Save" at bounding box center [579, 238] width 30 height 16
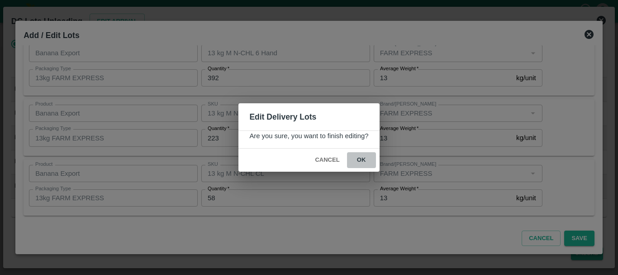
click at [361, 157] on button "ok" at bounding box center [361, 160] width 29 height 16
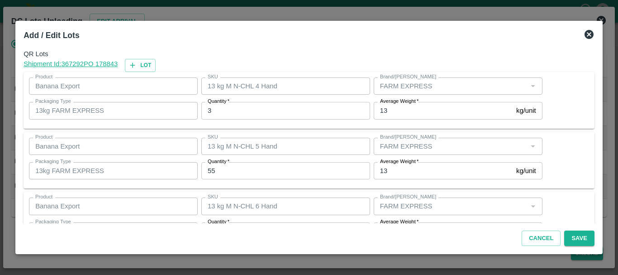
scroll to position [152, 0]
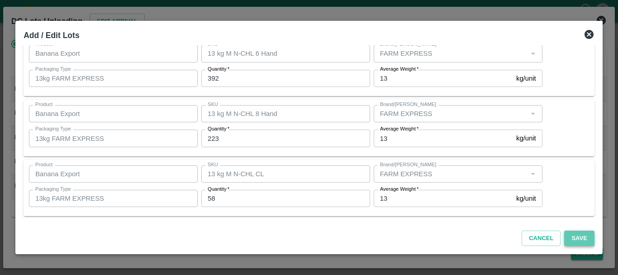
click at [572, 236] on button "Save" at bounding box center [579, 238] width 30 height 16
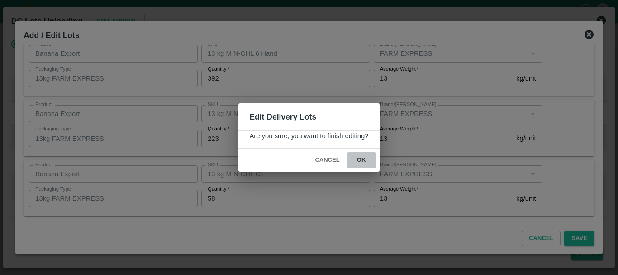
click at [364, 160] on button "ok" at bounding box center [361, 160] width 29 height 16
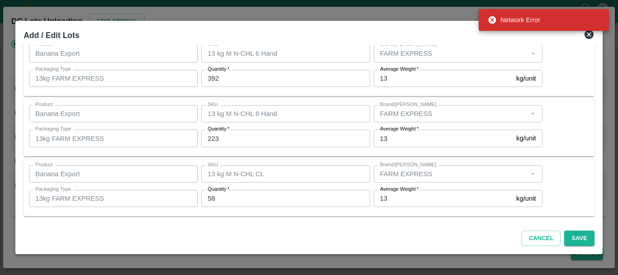
click at [586, 34] on icon at bounding box center [589, 34] width 9 height 9
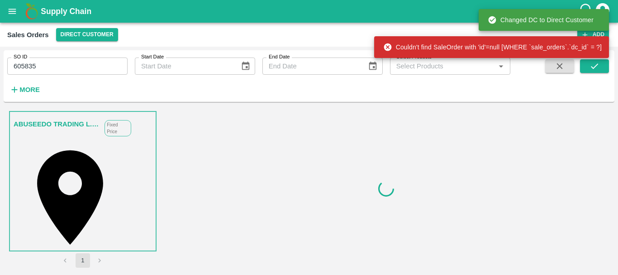
click at [30, 67] on input "605835" at bounding box center [67, 65] width 120 height 17
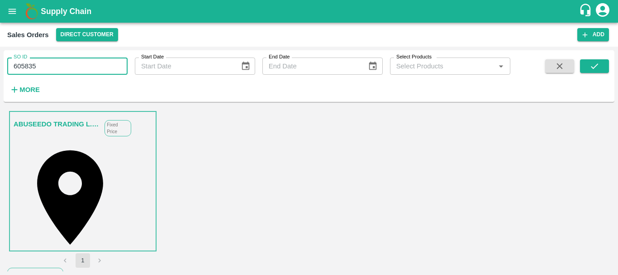
click at [8, 19] on button "open drawer" at bounding box center [12, 11] width 21 height 21
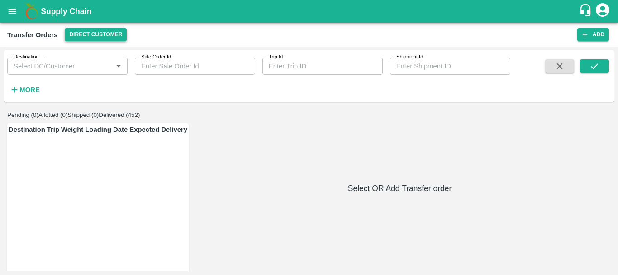
click at [91, 33] on button "Direct Customer" at bounding box center [96, 34] width 62 height 13
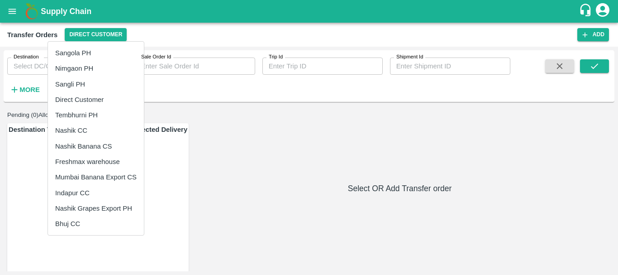
click at [86, 119] on li "Tembhurni PH" at bounding box center [96, 114] width 96 height 15
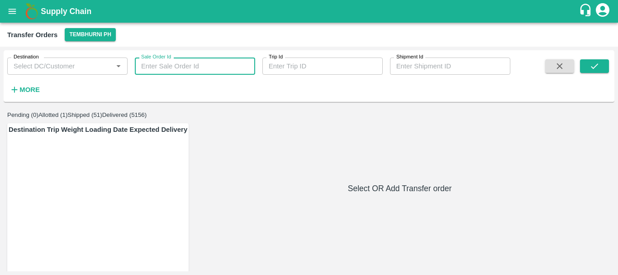
click at [165, 68] on input "Sale Order Id" at bounding box center [195, 65] width 120 height 17
paste input "605835"
type input "605835"
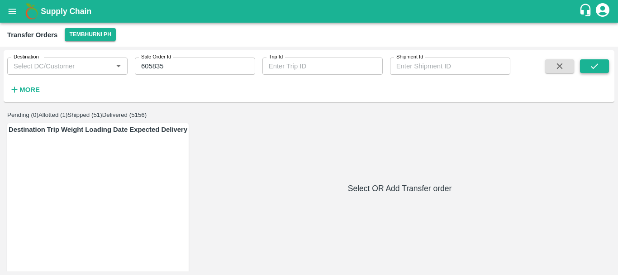
click at [601, 62] on button "submit" at bounding box center [594, 66] width 29 height 14
click at [67, 118] on button "Allotted (1)" at bounding box center [52, 114] width 29 height 7
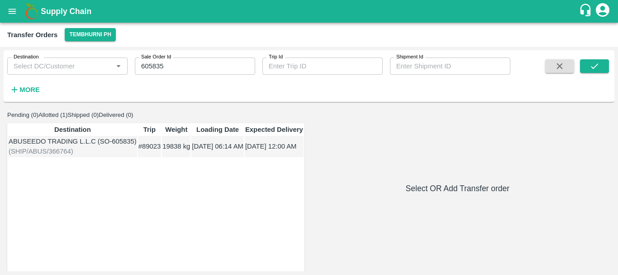
click at [138, 157] on td "#89023" at bounding box center [150, 146] width 24 height 21
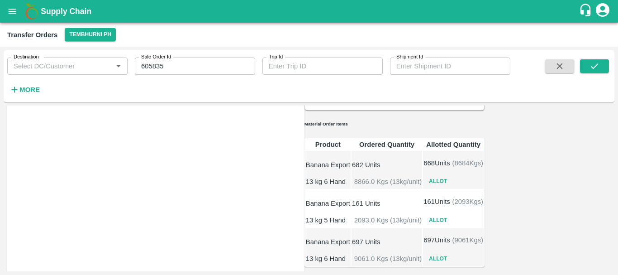
scroll to position [120, 0]
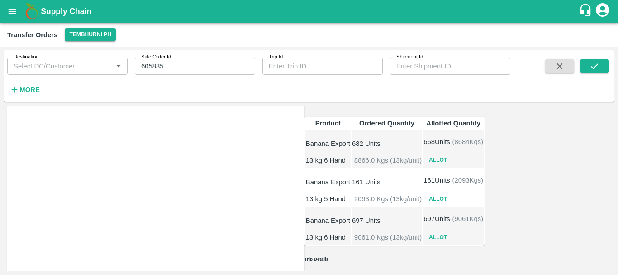
click at [422, 194] on span "2093.0 Kgs (13kg/unit)" at bounding box center [387, 199] width 67 height 10
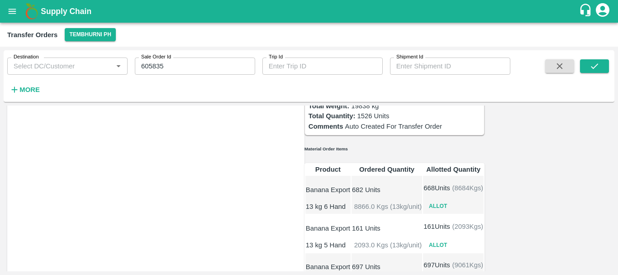
scroll to position [95, 0]
click at [422, 186] on p "682 Units" at bounding box center [387, 190] width 70 height 10
click at [422, 223] on p "161 Units" at bounding box center [387, 228] width 70 height 10
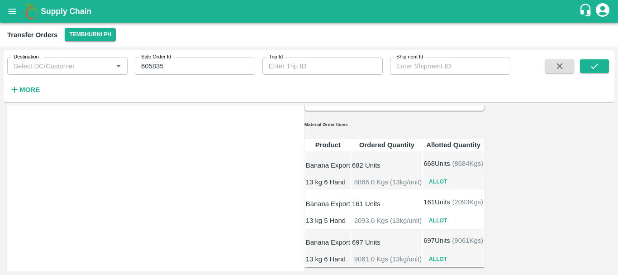
click at [422, 228] on td "697 Units 9061.0 Kgs (13kg/unit)" at bounding box center [387, 247] width 71 height 38
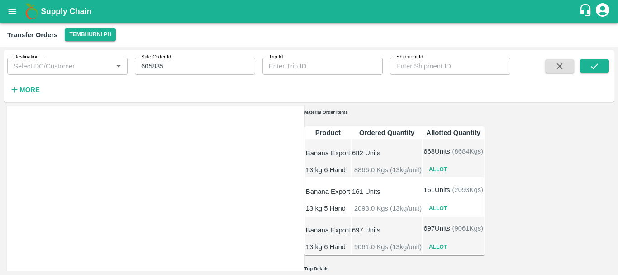
scroll to position [0, 0]
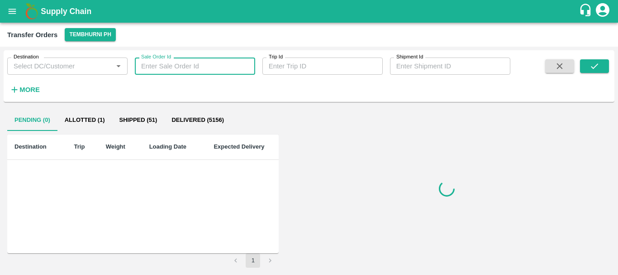
click at [188, 62] on input "Sale Order Id" at bounding box center [195, 65] width 120 height 17
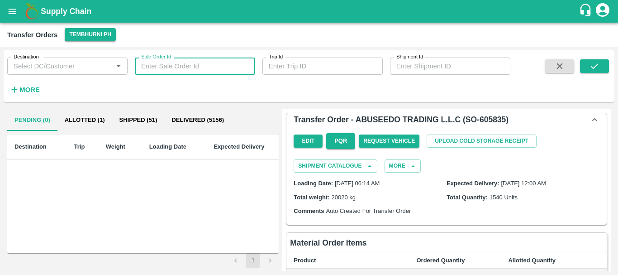
paste input "605835"
type input "605835"
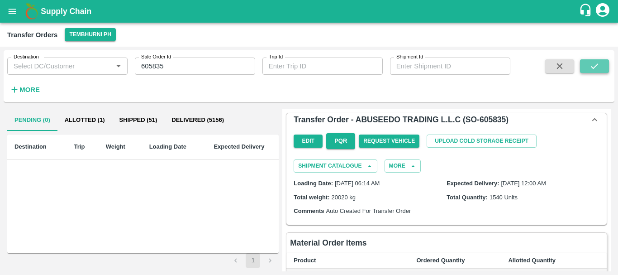
click at [596, 62] on icon "submit" at bounding box center [595, 66] width 10 height 10
click at [93, 126] on button "Allotted (1)" at bounding box center [84, 120] width 55 height 22
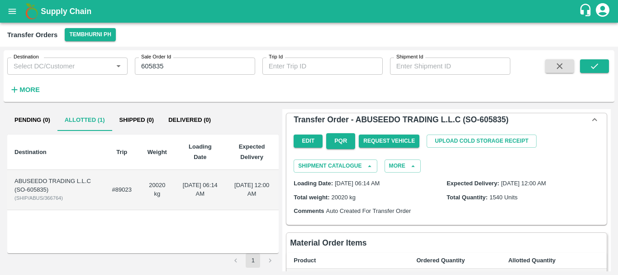
click at [129, 185] on td "#89023" at bounding box center [122, 190] width 34 height 40
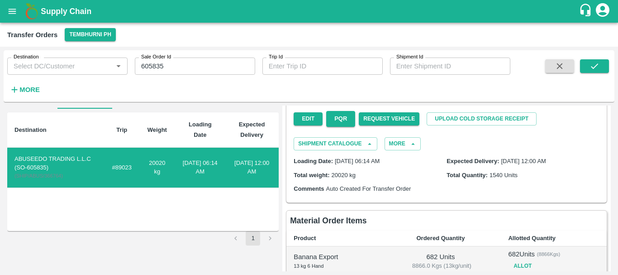
scroll to position [11, 0]
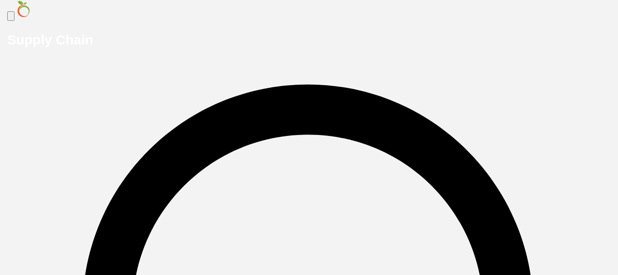
type input "3780"
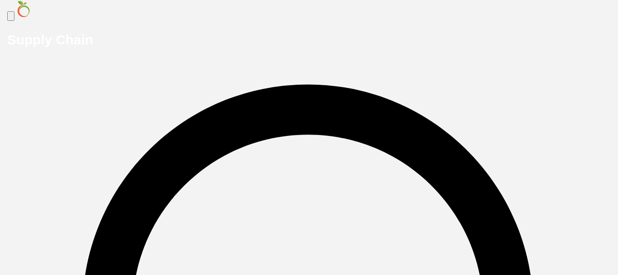
radio input "true"
type input "03"
type input "55"
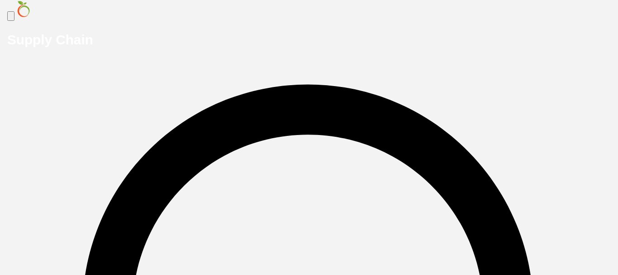
type input "392"
type input "223"
type input "58"
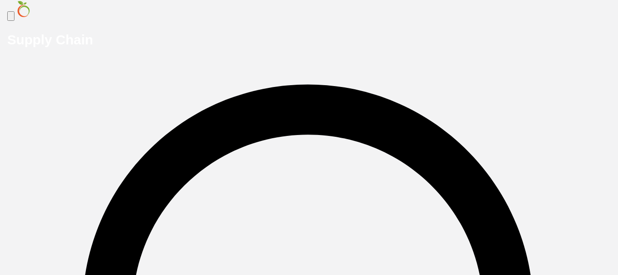
type input "5630"
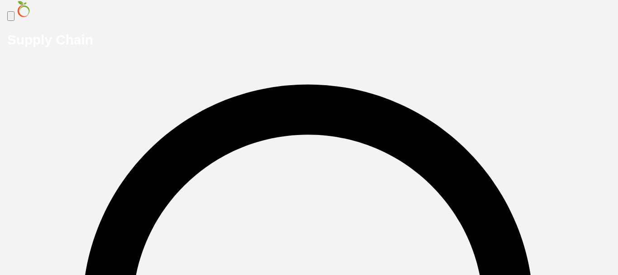
scroll to position [0, 0]
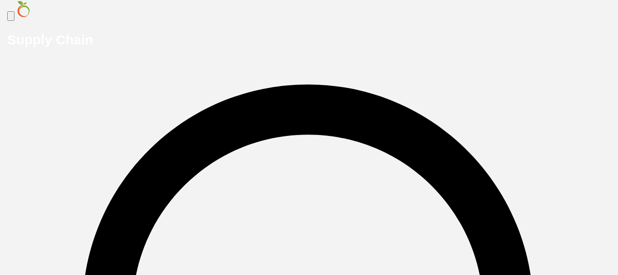
type input "3"
type input "0387"
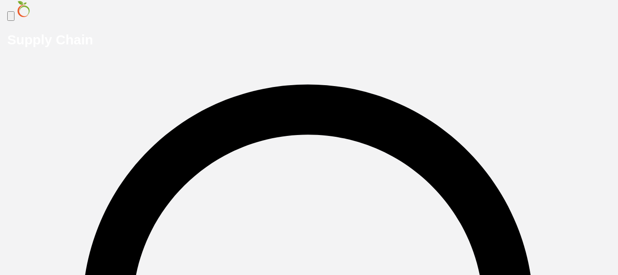
drag, startPoint x: 537, startPoint y: 158, endPoint x: 537, endPoint y: 163, distance: 5.0
type input "DD/MM/YYYY hh:mm aa"
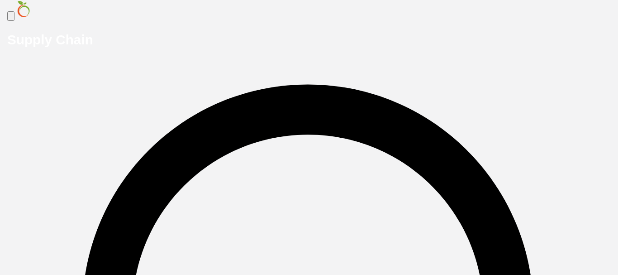
type input "29/09/2025 07:21 PM"
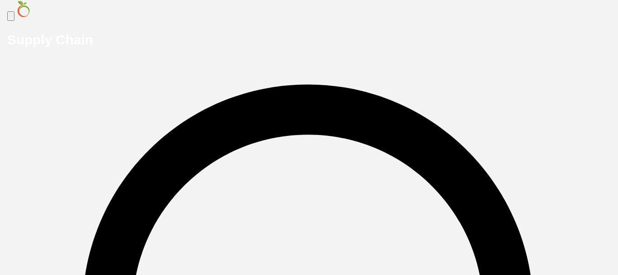
click at [0, 0] on input "Upload" at bounding box center [0, 0] width 0 height 0
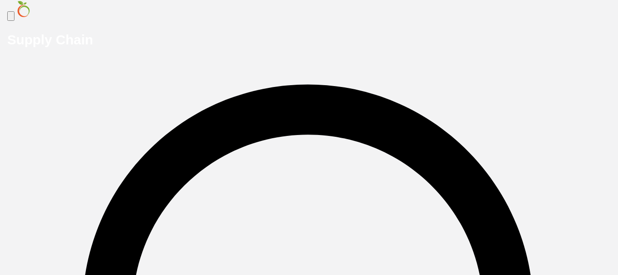
click at [0, 0] on input "Upload" at bounding box center [0, 0] width 0 height 0
type input "14160"
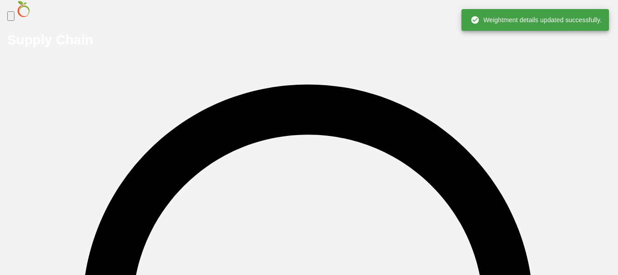
scroll to position [0, 0]
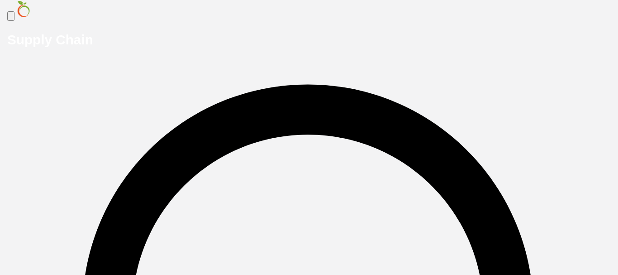
type input "7"
type input "393"
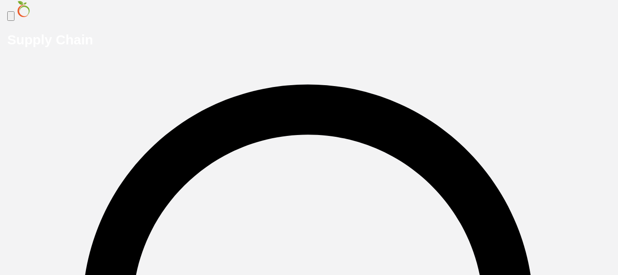
type input "217"
type input "12"
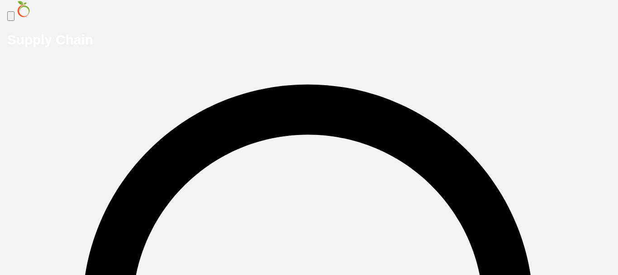
radio input "true"
type input "07"
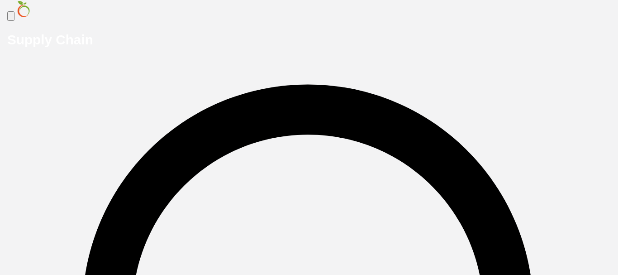
type input "393"
type input "217"
type input "12"
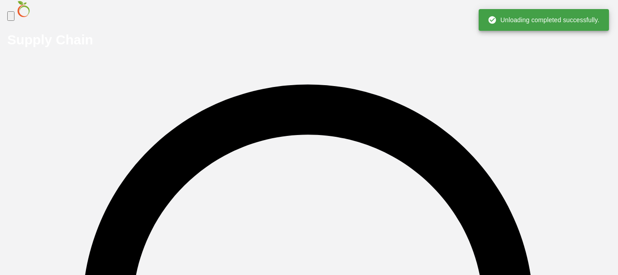
scroll to position [0, 0]
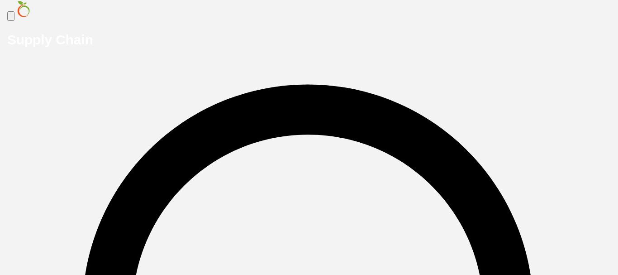
type input "5270"
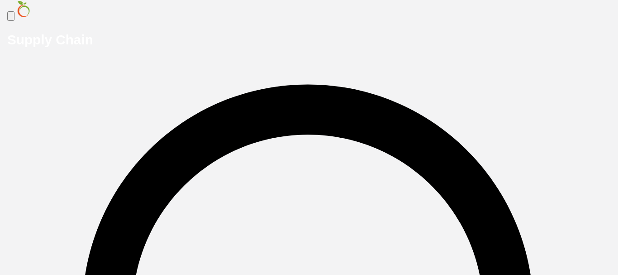
type input "0"
type input "7227"
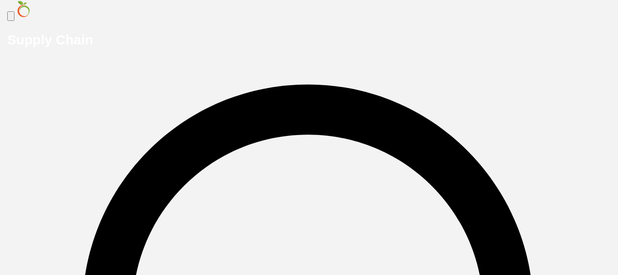
type input "DD/MM/YYYY hh:mm aa"
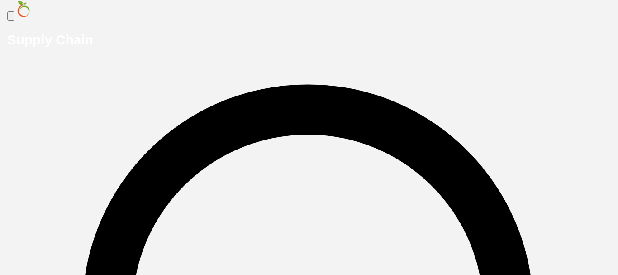
type input "29/09/2025 07:12 PM"
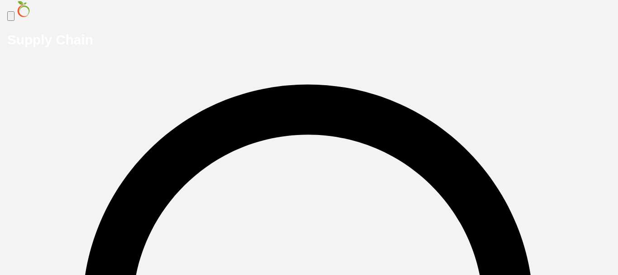
click at [0, 0] on input "Upload" at bounding box center [0, 0] width 0 height 0
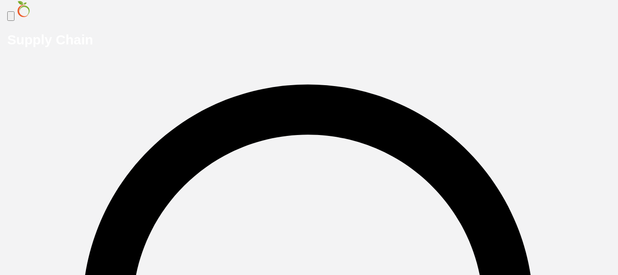
type input "13620"
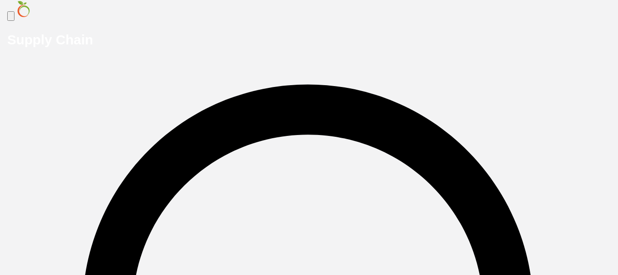
scroll to position [152, 0]
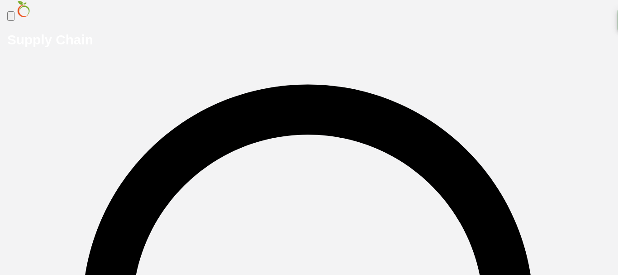
type input "9"
type input "103"
type input "367"
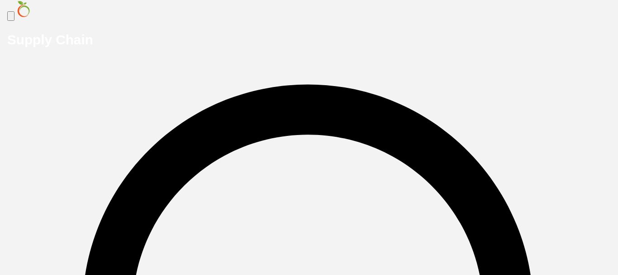
scroll to position [16, 0]
type input "108"
type input "0"
type input "40"
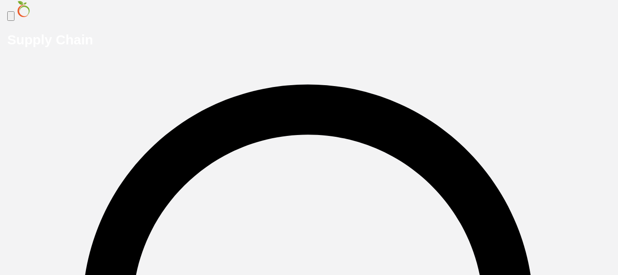
type input "2"
type input "4"
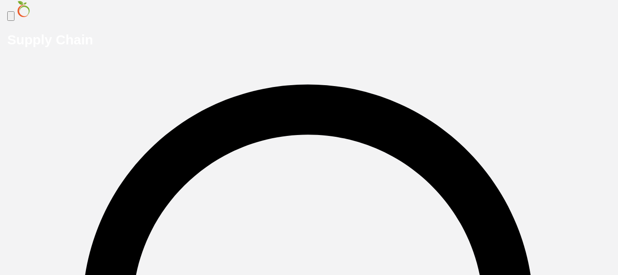
type input "38"
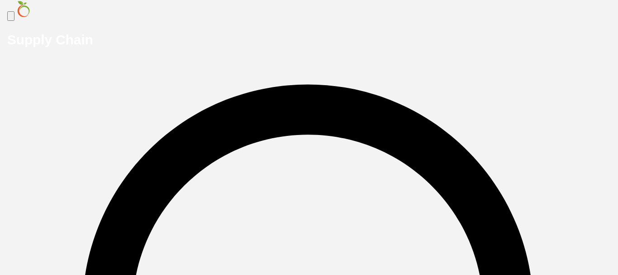
radio input "true"
type input "0103"
type input "367"
type input "108"
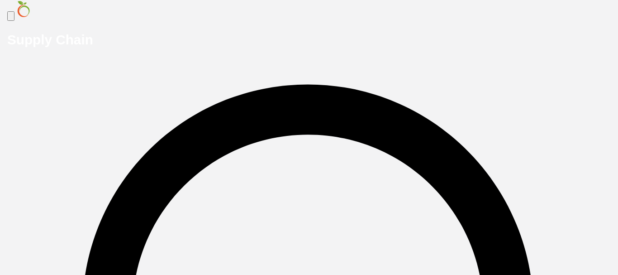
type input "2"
type input "38"
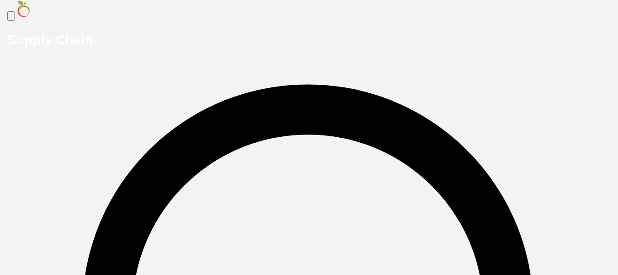
type input "4920"
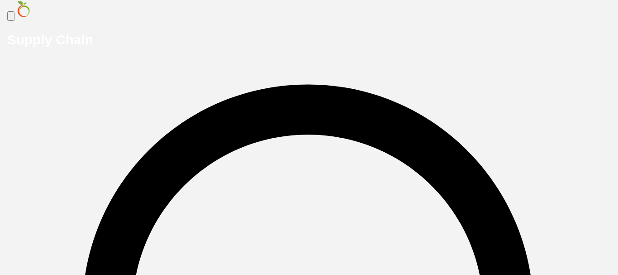
type input "7"
type input "5815"
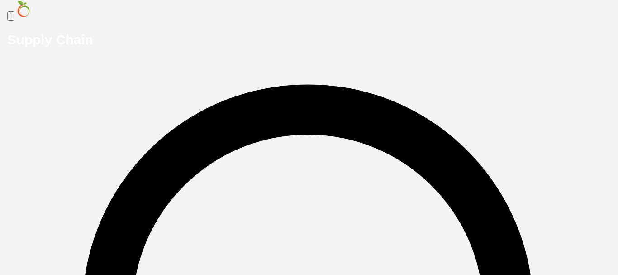
type input "DD/MM/YYYY hh:mm aa"
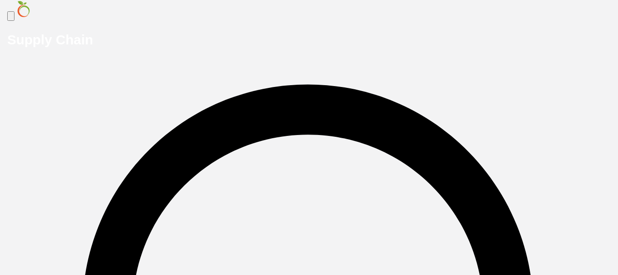
type input "29/09/2025 08:00 PM"
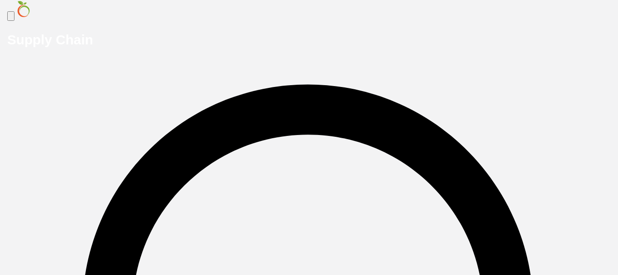
click at [0, 0] on input "Upload" at bounding box center [0, 0] width 0 height 0
drag, startPoint x: 280, startPoint y: 209, endPoint x: 283, endPoint y: 215, distance: 5.9
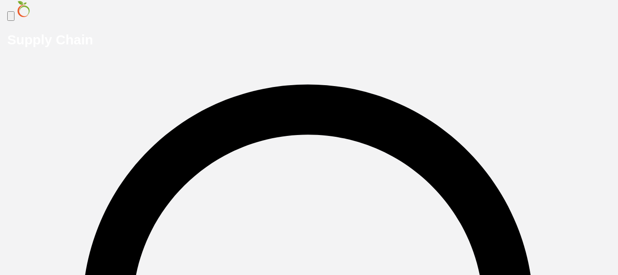
click at [0, 0] on input "Upload" at bounding box center [0, 0] width 0 height 0
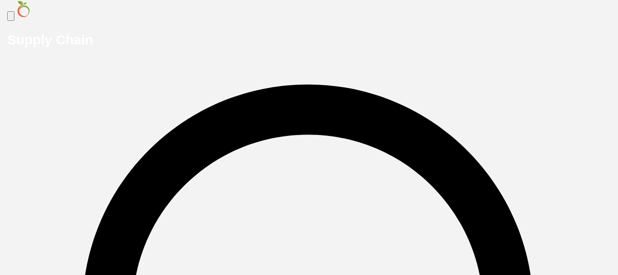
type input "15320"
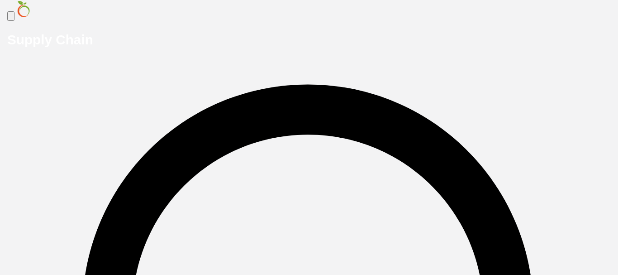
type input "8"
type input "76"
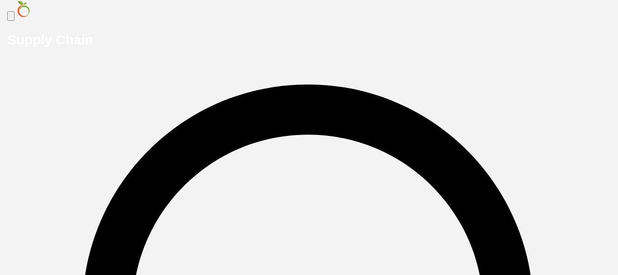
type input "470"
type input "120"
type input "20"
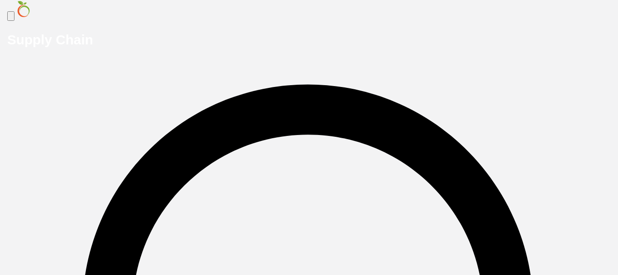
radio input "true"
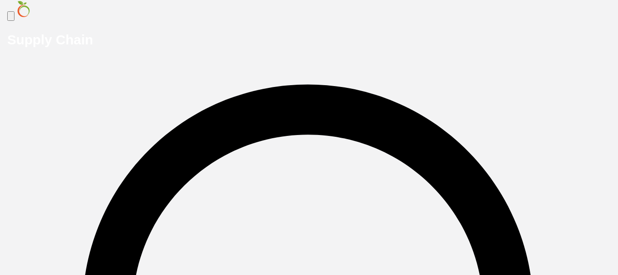
type input "08"
type input "76"
type input "470"
type input "120"
type input "20"
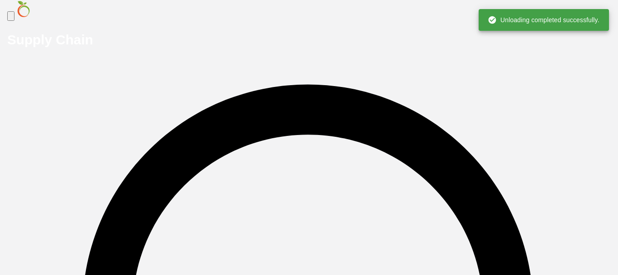
scroll to position [0, 0]
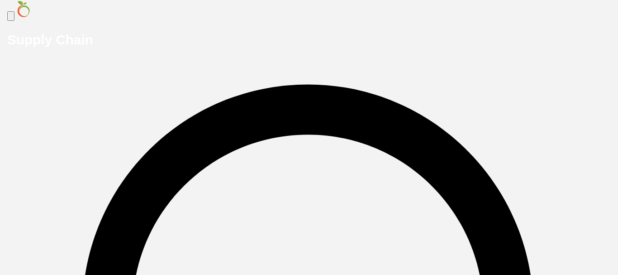
type input "5540"
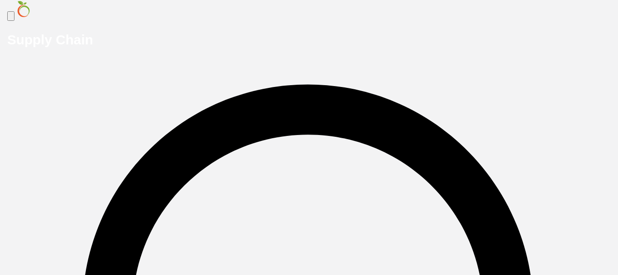
scroll to position [125, 0]
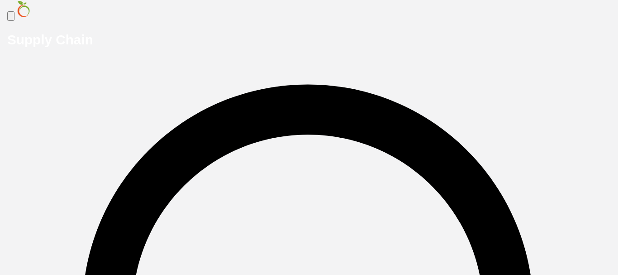
type input "5"
type input "5556"
type input "DD/MM/YYYY hh:mm aa"
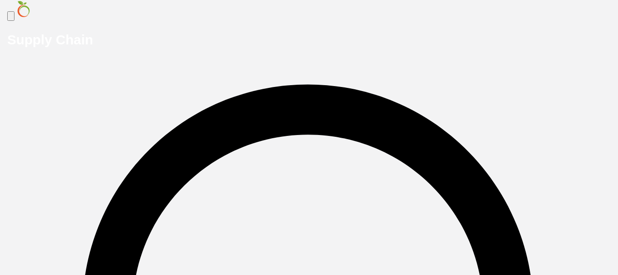
type input "29/09/2025 08:16 PM"
click at [0, 0] on input "Upload" at bounding box center [0, 0] width 0 height 0
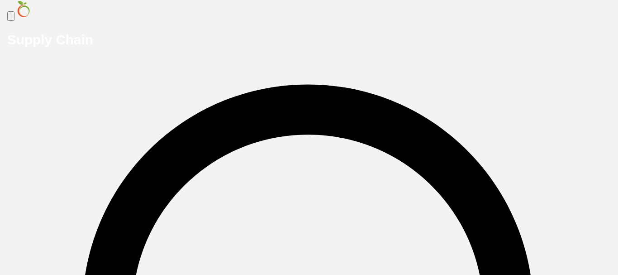
click at [0, 0] on input "Upload" at bounding box center [0, 0] width 0 height 0
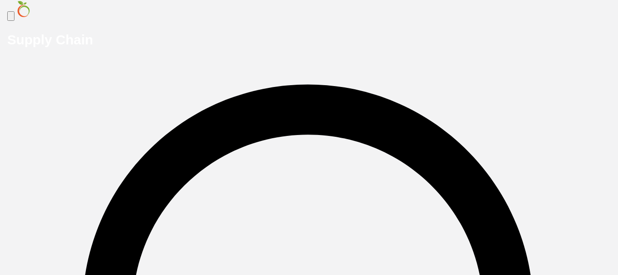
type input "13540"
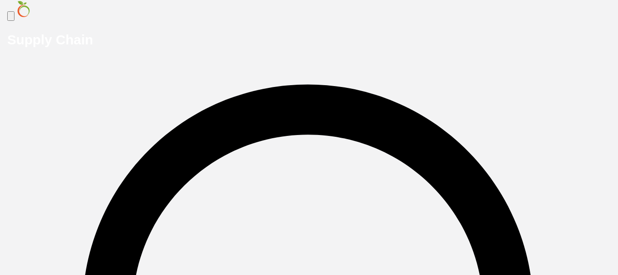
scroll to position [157, 0]
type input "61"
type input "17"
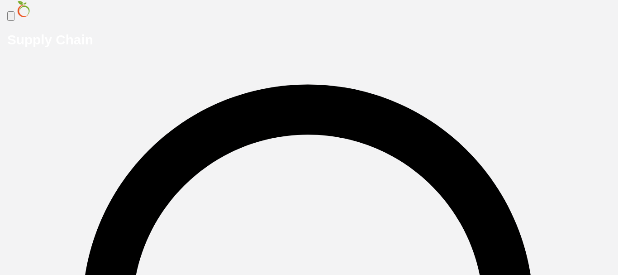
type input "43"
type input "64"
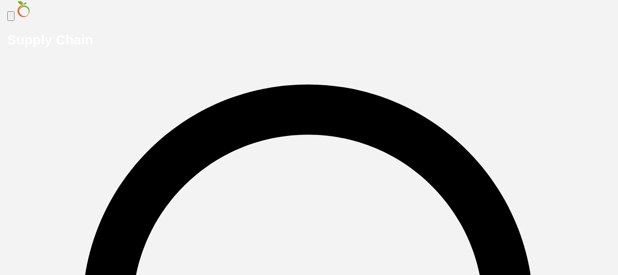
type input "21"
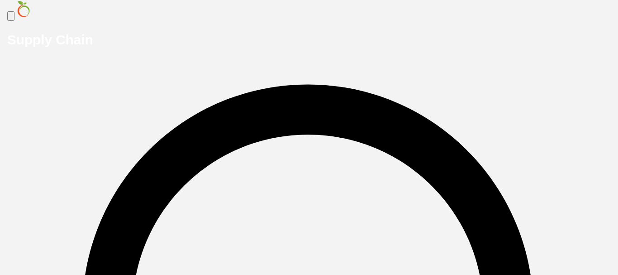
type input "022"
radio input "true"
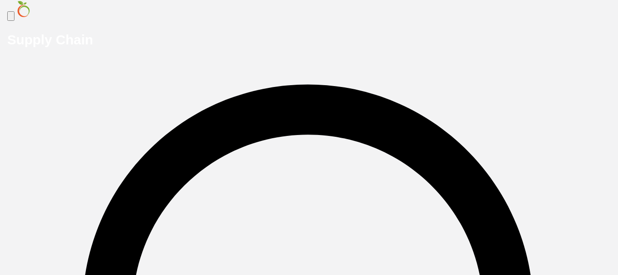
type input "022"
type input "51"
type input "138"
type input "61"
type input "17"
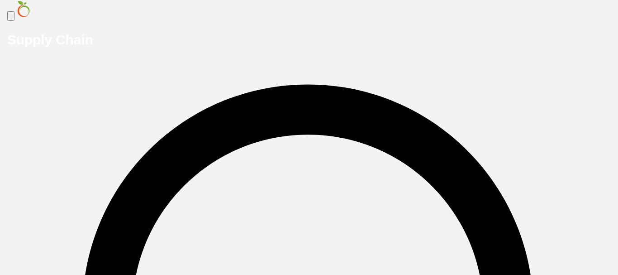
type input "14"
type input "43"
type input "163"
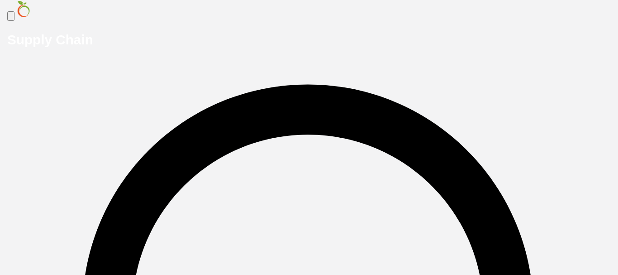
scroll to position [66, 0]
type input "64"
type input "21"
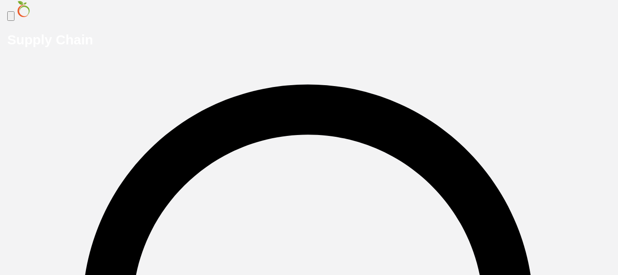
type input "5050"
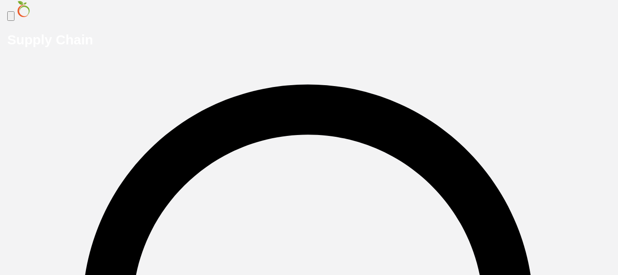
scroll to position [51, 0]
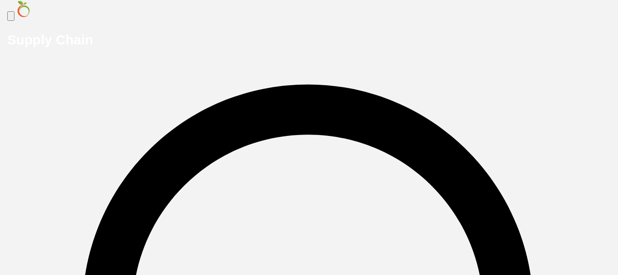
scroll to position [0, 0]
type input "5"
type input "1443"
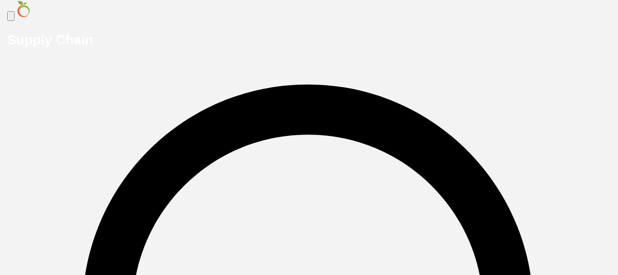
type input "DD/MM/YYYY hh:mm aa"
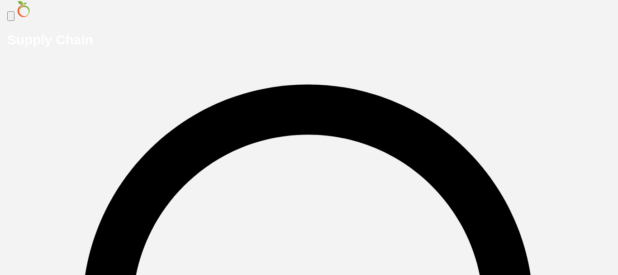
type input "29/09/2025 11:00 PM"
click at [0, 0] on input "Upload" at bounding box center [0, 0] width 0 height 0
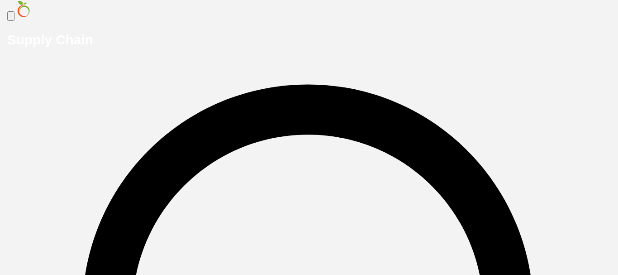
scroll to position [68, 0]
click at [0, 0] on input "Upload" at bounding box center [0, 0] width 0 height 0
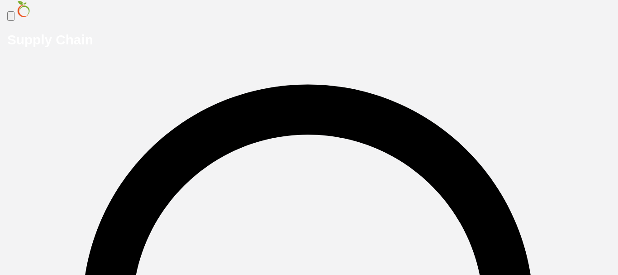
scroll to position [0, 0]
type input "10675"
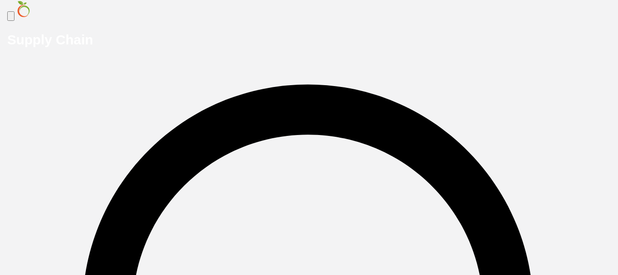
type input "1"
type input "256"
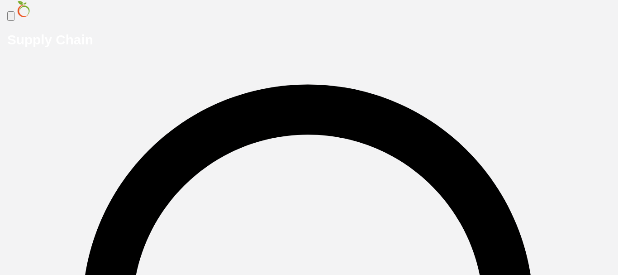
type input "40"
type input "74"
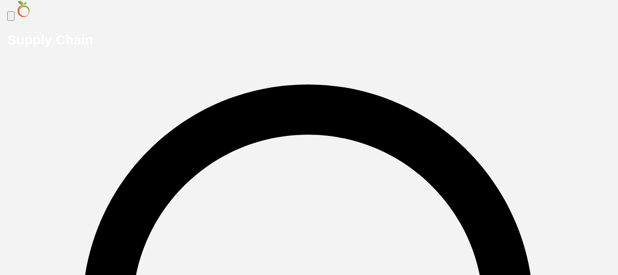
radio input "true"
type input "01"
type input "59"
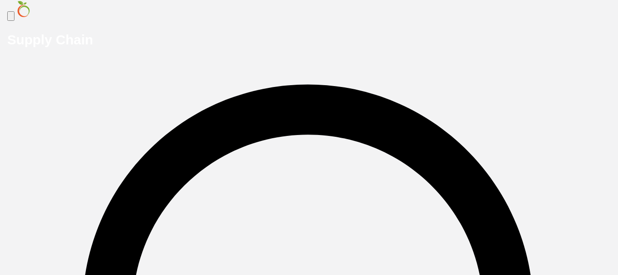
type input "256"
type input "40"
type input "74"
drag, startPoint x: 483, startPoint y: 218, endPoint x: 591, endPoint y: 253, distance: 113.2
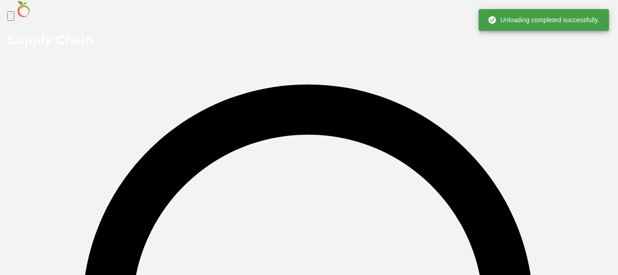
scroll to position [0, 0]
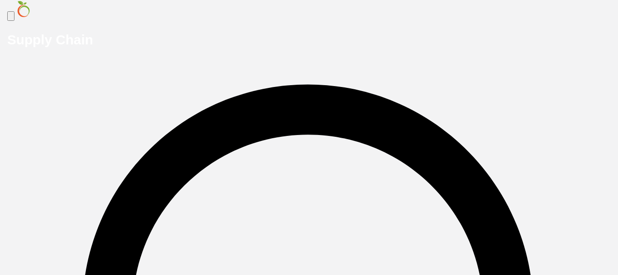
type input "4740"
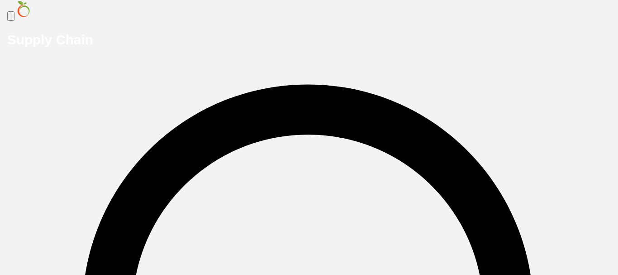
type input "1"
type input "3715"
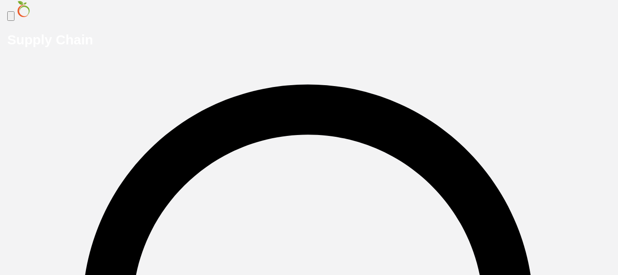
type input "DD/MM/YYYY hh:mm aa"
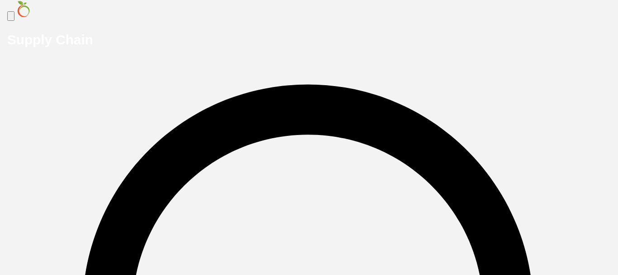
type input "29/09/2025 11:33 PM"
click at [0, 0] on input "Upload" at bounding box center [0, 0] width 0 height 0
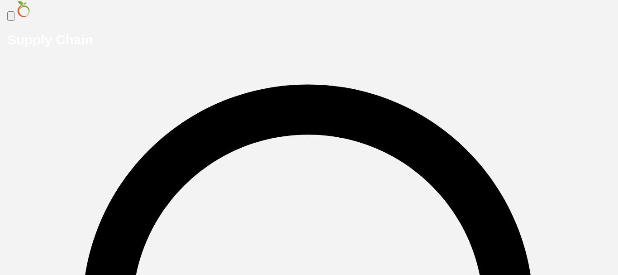
scroll to position [22, 0]
click at [0, 0] on input "Upload" at bounding box center [0, 0] width 0 height 0
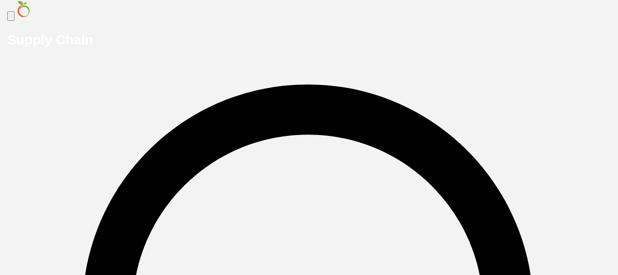
scroll to position [0, 0]
type input "15770"
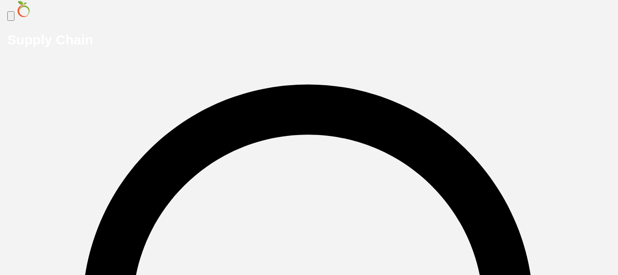
type input "6"
type input "20"
type input "74"
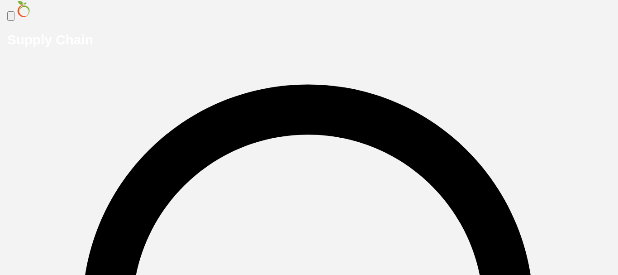
scroll to position [16, 0]
type input "481"
type input "101"
type input "32"
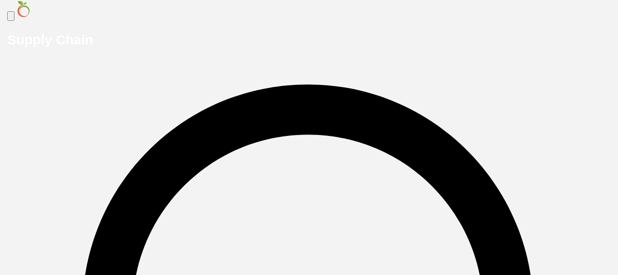
radio input "true"
type input "020"
type input "74"
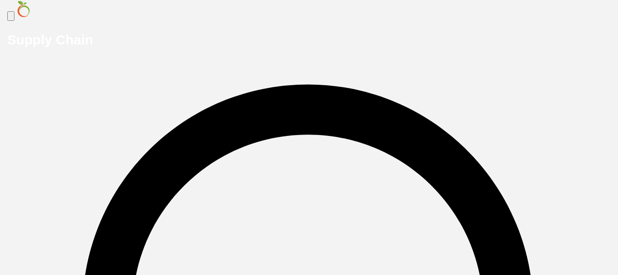
type input "481"
type input "101"
type input "32"
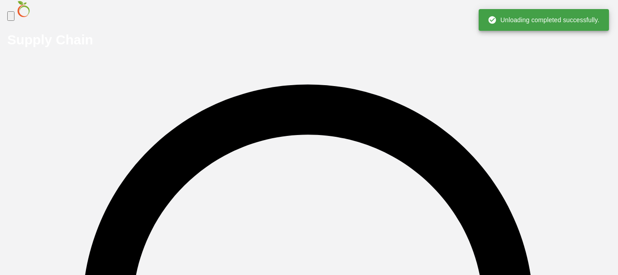
scroll to position [0, 0]
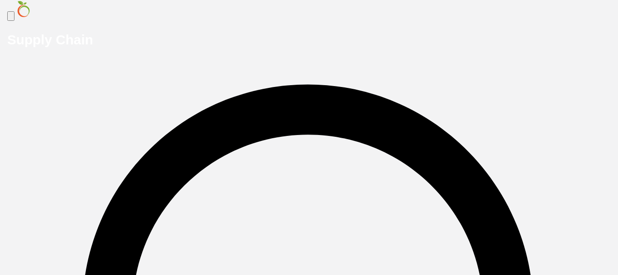
type input "5730"
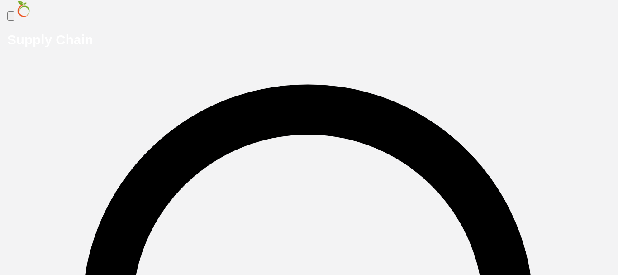
scroll to position [158, 0]
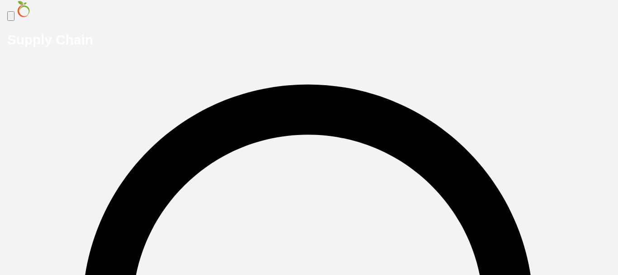
scroll to position [214, 0]
type input "3"
type input "3536"
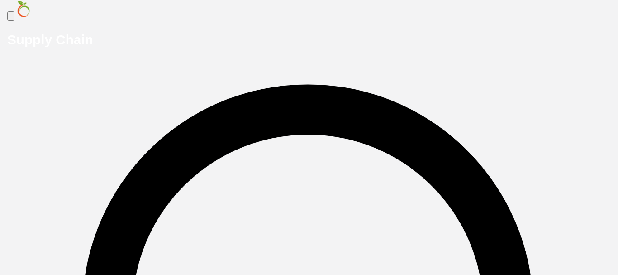
type input "DD/MM/YYYY hh:mm aa"
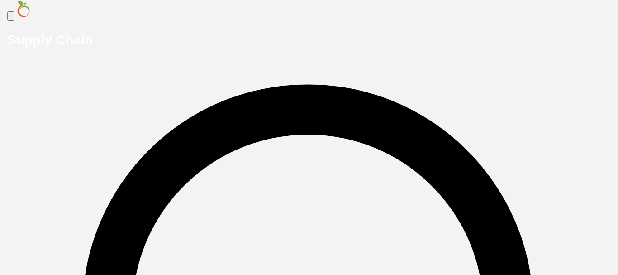
type input "29/09/2025 10:40 PM"
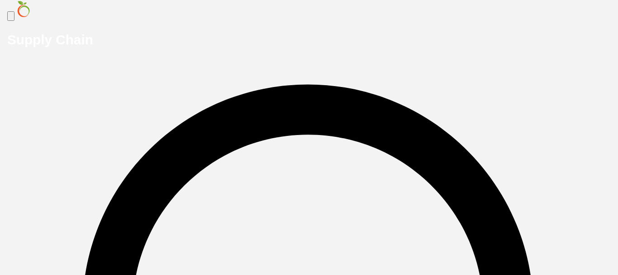
click at [0, 0] on input "Upload" at bounding box center [0, 0] width 0 height 0
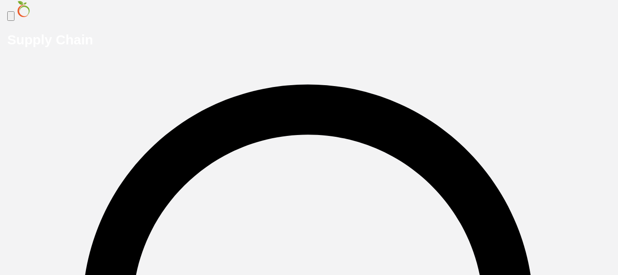
type input "12730"
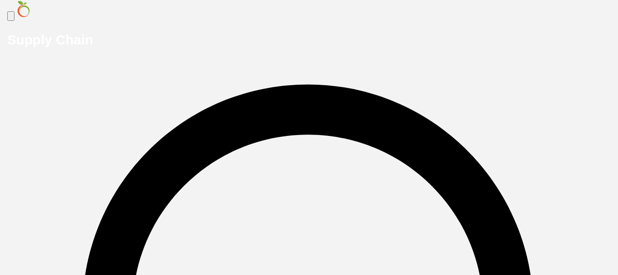
scroll to position [111, 0]
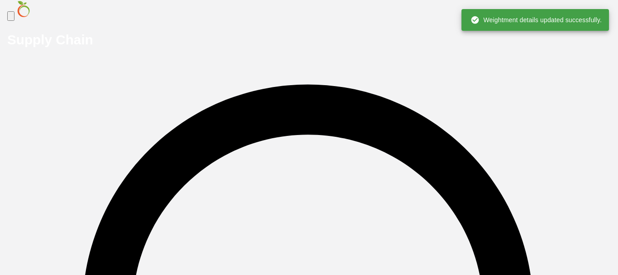
scroll to position [0, 0]
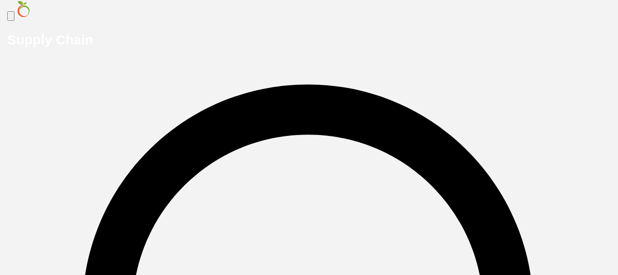
type input "4"
type input "76"
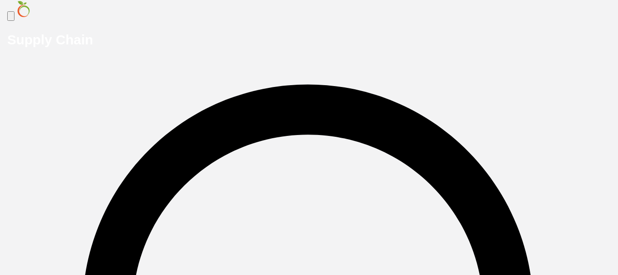
type input "262"
type input "177"
type input "25"
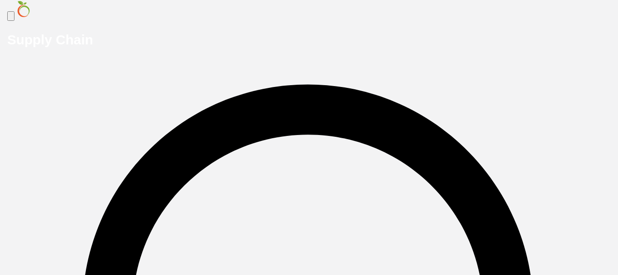
radio input "true"
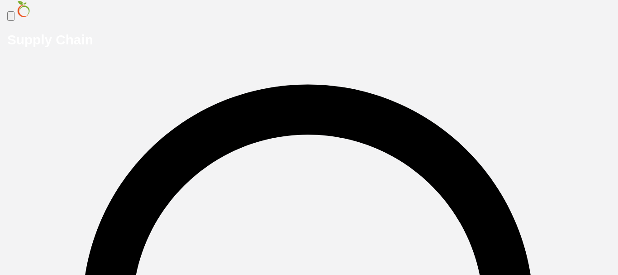
type input "04"
type input "76"
type input "262"
type input "177"
type input "25"
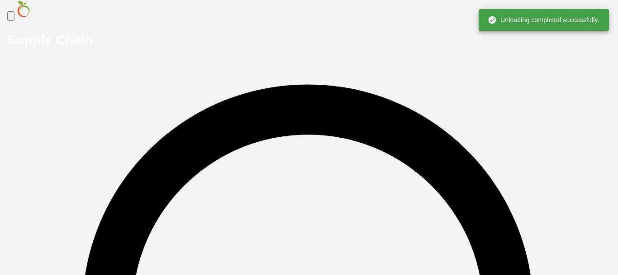
scroll to position [0, 0]
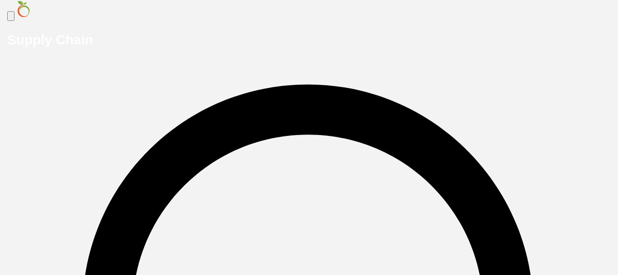
type input "5070"
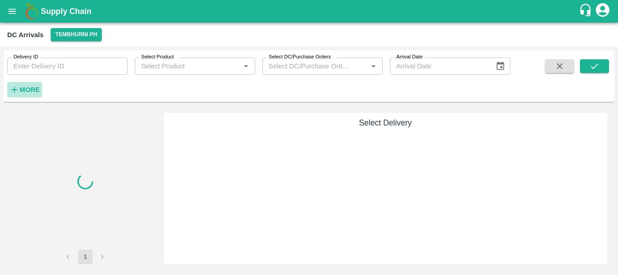
click at [34, 92] on strong "More" at bounding box center [29, 89] width 20 height 7
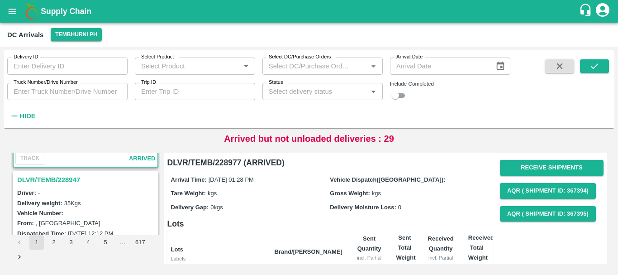
scroll to position [99, 0]
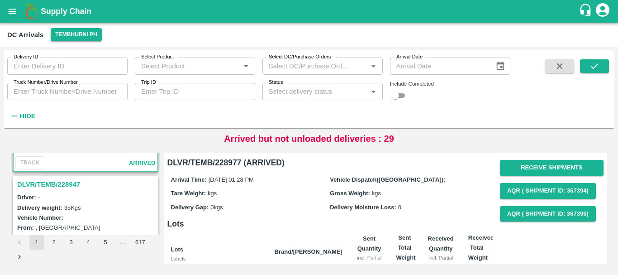
click at [73, 183] on h3 "DLVR/TEMB/228947" at bounding box center [86, 184] width 139 height 12
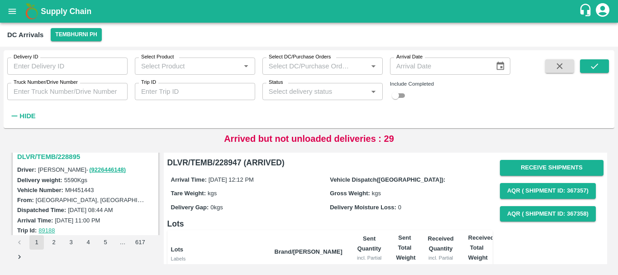
scroll to position [701, 0]
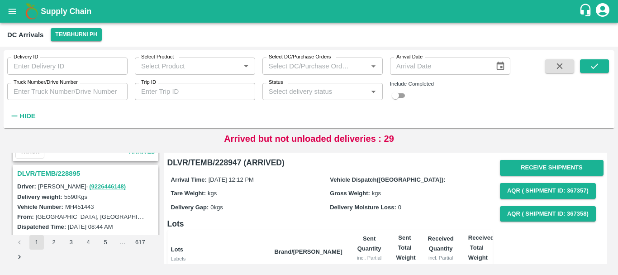
click at [65, 173] on h3 "DLVR/TEMB/228895" at bounding box center [86, 173] width 139 height 12
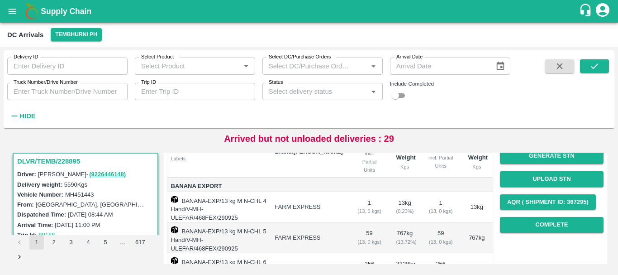
scroll to position [105, 0]
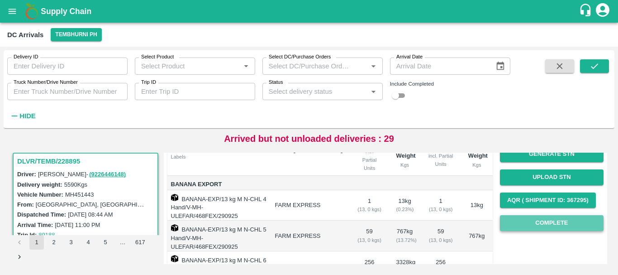
click at [526, 227] on button "Complete" at bounding box center [552, 223] width 104 height 16
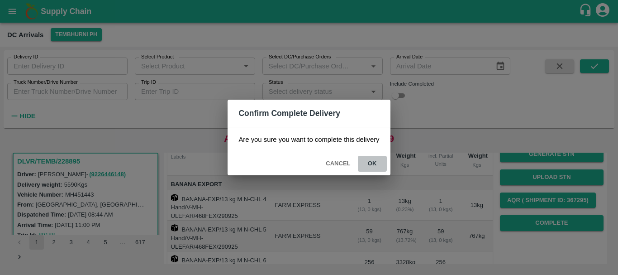
click at [372, 164] on button "ok" at bounding box center [372, 164] width 29 height 16
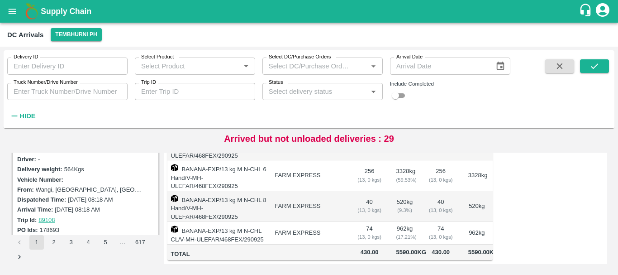
scroll to position [2877, 0]
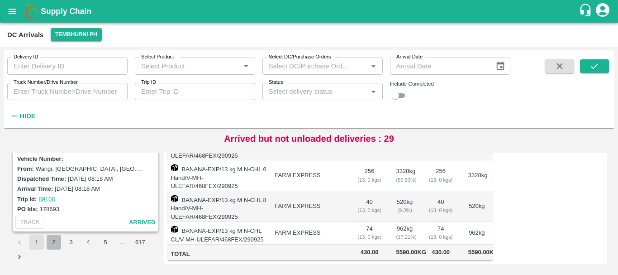
click at [56, 244] on button "2" at bounding box center [54, 242] width 14 height 14
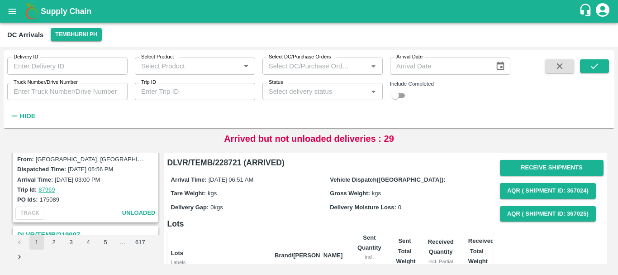
scroll to position [752, 0]
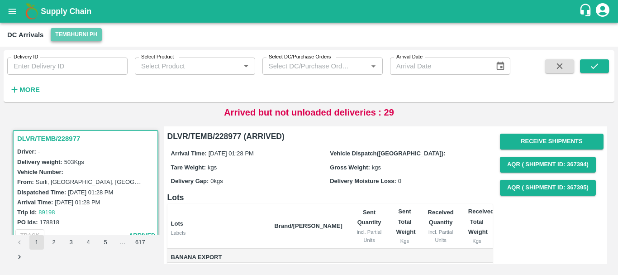
click at [81, 30] on button "Tembhurni PH" at bounding box center [76, 34] width 51 height 13
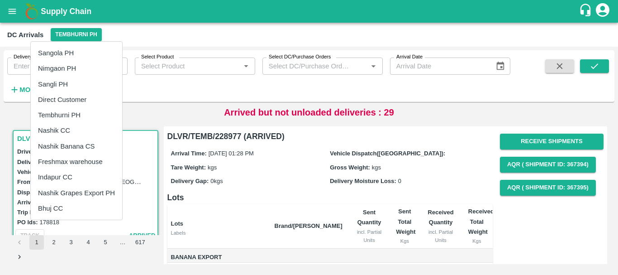
click at [79, 145] on li "Nashik Banana CS" at bounding box center [76, 145] width 91 height 15
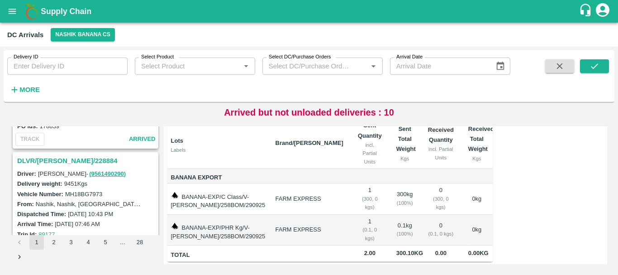
scroll to position [451, 0]
click at [72, 164] on h3 "DLVR/[PERSON_NAME]/228884" at bounding box center [86, 161] width 139 height 12
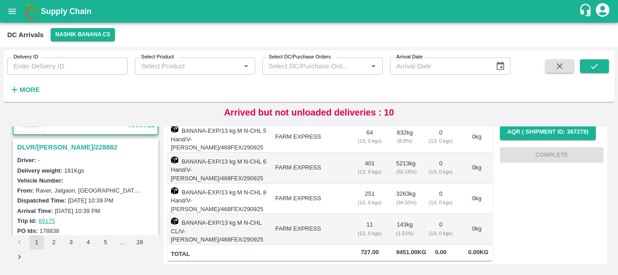
scroll to position [583, 0]
click at [65, 142] on h3 "DLVR/[PERSON_NAME]/228882" at bounding box center [86, 147] width 139 height 12
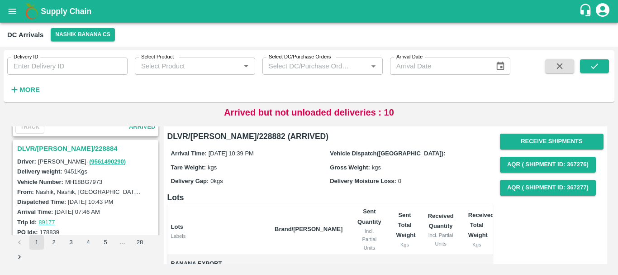
scroll to position [434, 0]
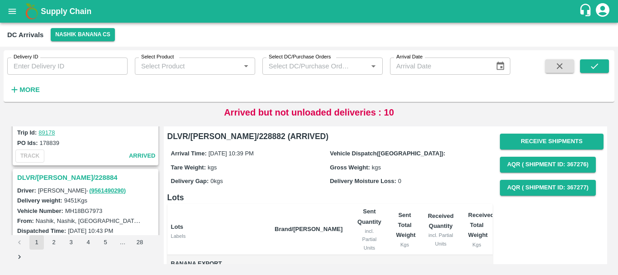
click at [72, 174] on h3 "DLVR/[PERSON_NAME]/228884" at bounding box center [86, 177] width 139 height 12
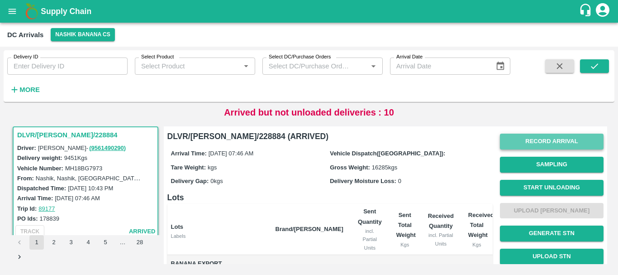
click at [521, 145] on button "Record Arrival" at bounding box center [552, 141] width 104 height 16
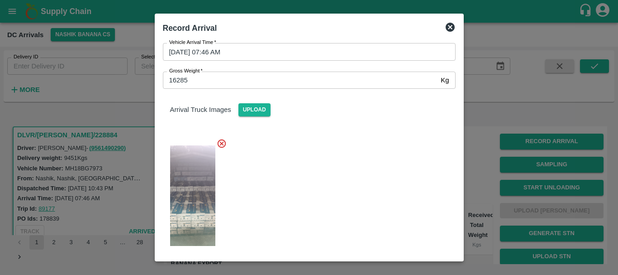
scroll to position [138, 0]
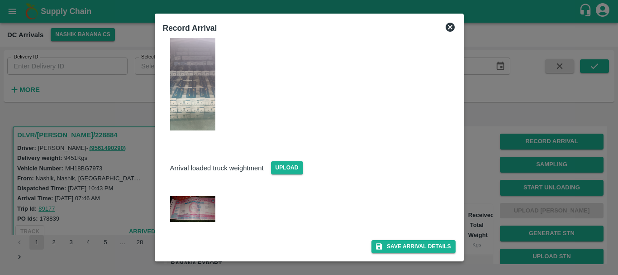
click at [494, 156] on div at bounding box center [309, 137] width 618 height 275
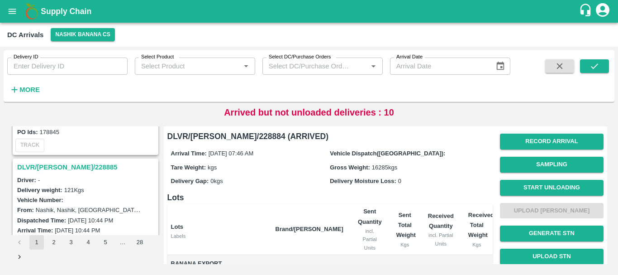
scroll to position [326, 0]
click at [67, 167] on h3 "DLVR/[PERSON_NAME]/228885" at bounding box center [86, 168] width 139 height 12
